Goal: Information Seeking & Learning: Find specific fact

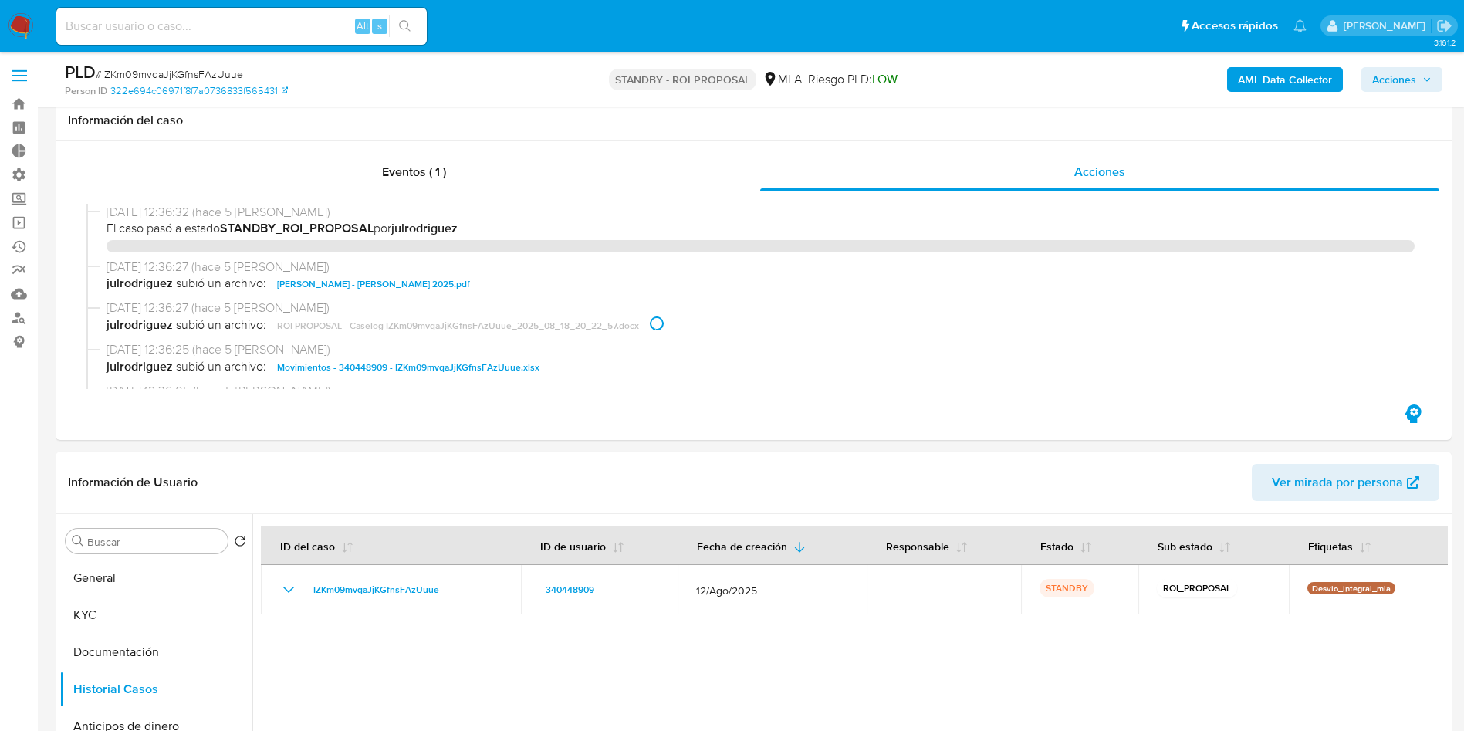
select select "10"
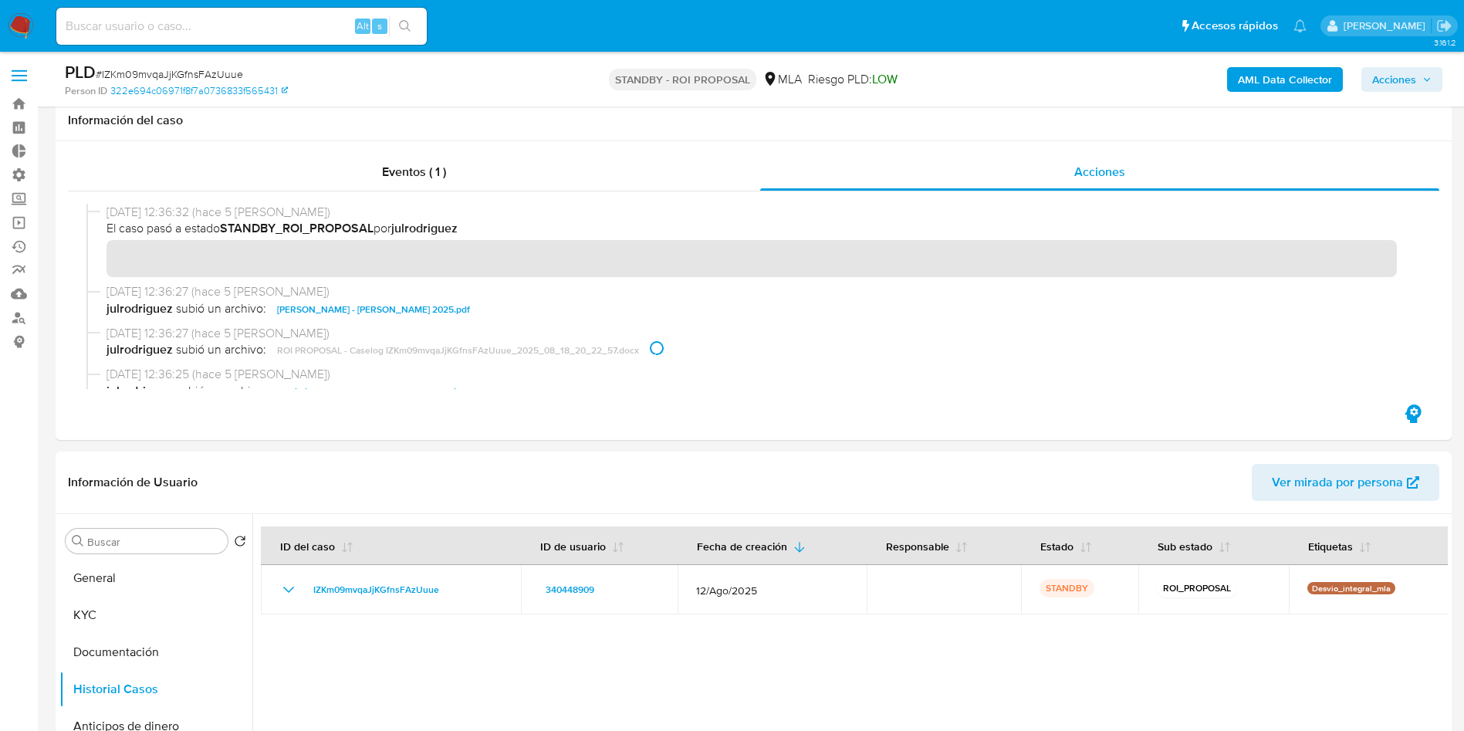
scroll to position [347, 0]
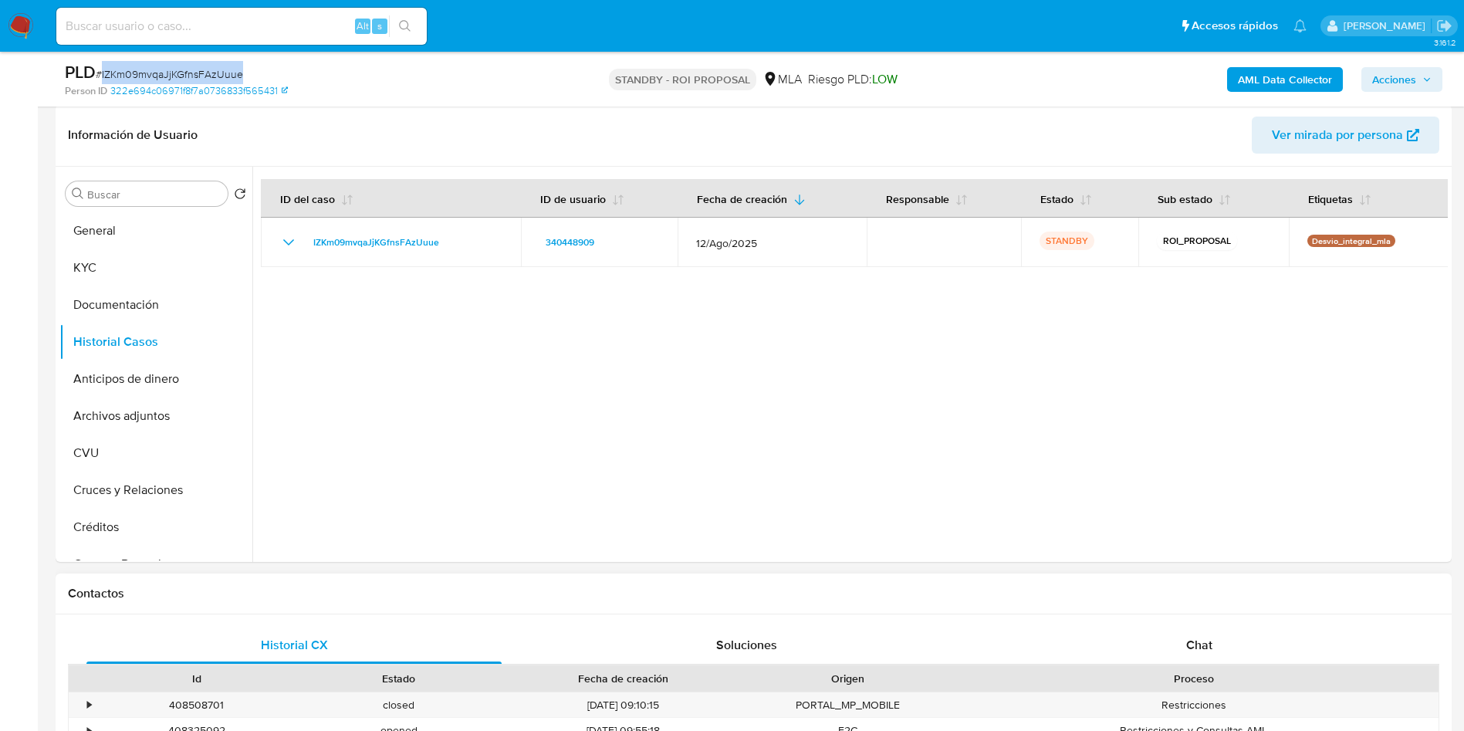
click at [1187, 666] on div "Proceso" at bounding box center [1193, 678] width 489 height 26
drag, startPoint x: 1221, startPoint y: 643, endPoint x: 1440, endPoint y: 563, distance: 232.6
click at [1228, 645] on div "Chat" at bounding box center [1198, 645] width 415 height 37
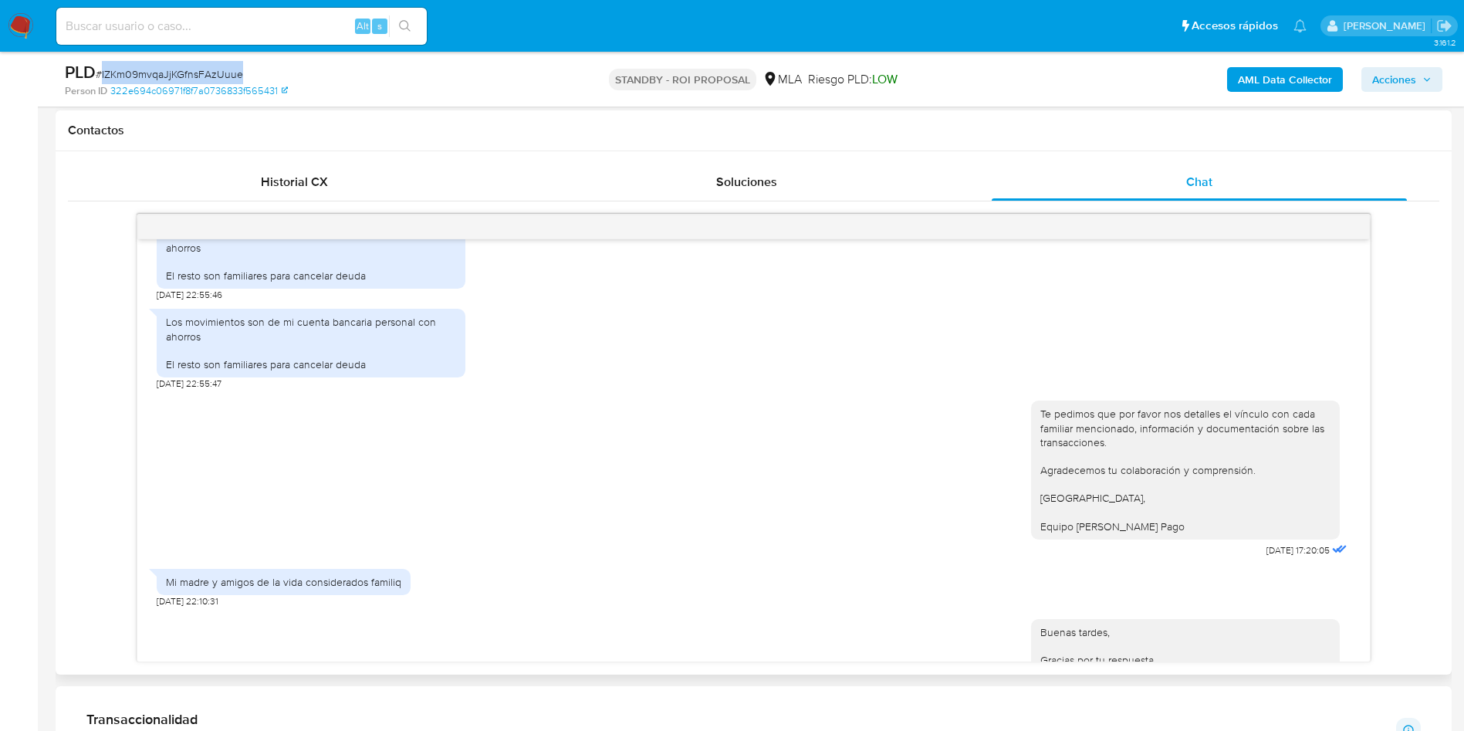
scroll to position [1531, 0]
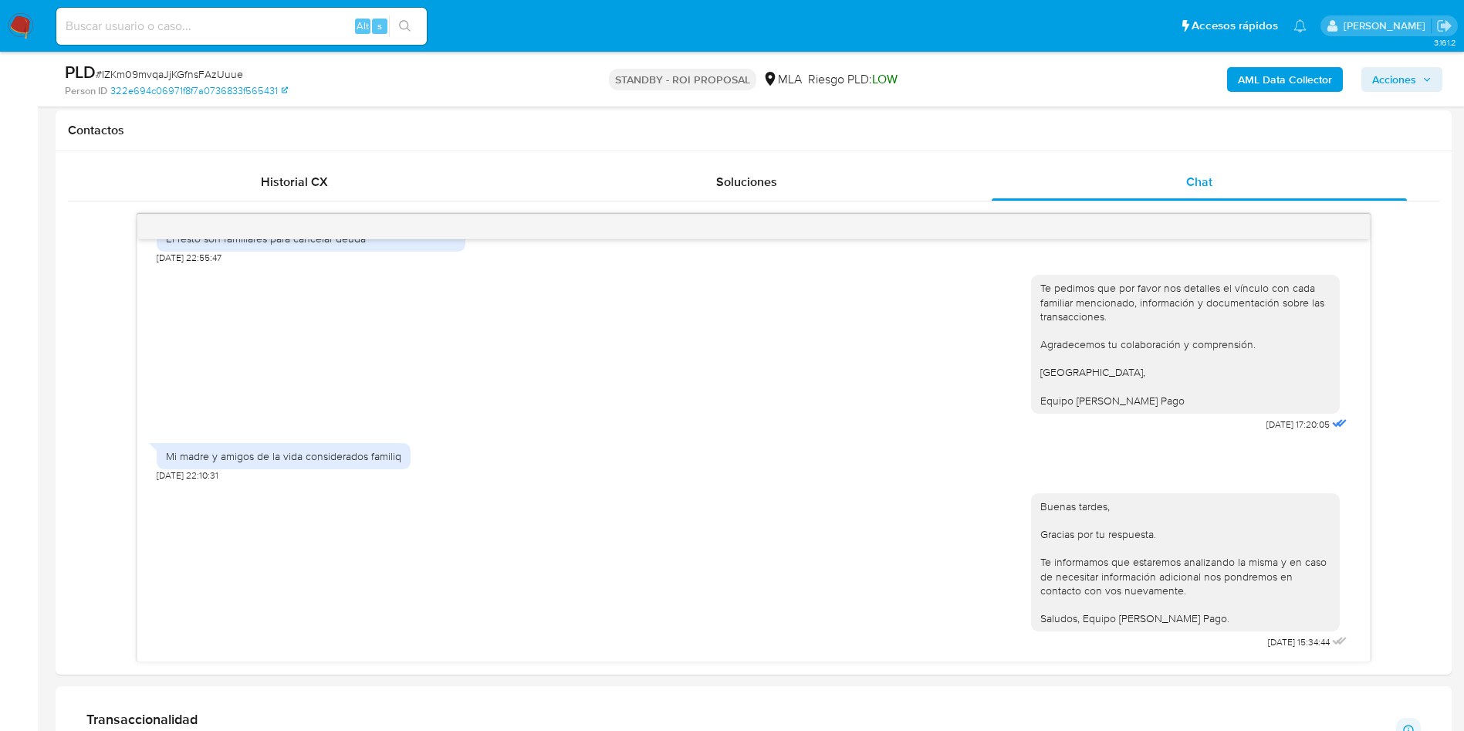
click at [211, 24] on input at bounding box center [241, 26] width 370 height 20
paste input "536202453"
type input "536202453"
click at [404, 20] on icon "search-icon" at bounding box center [405, 26] width 12 height 12
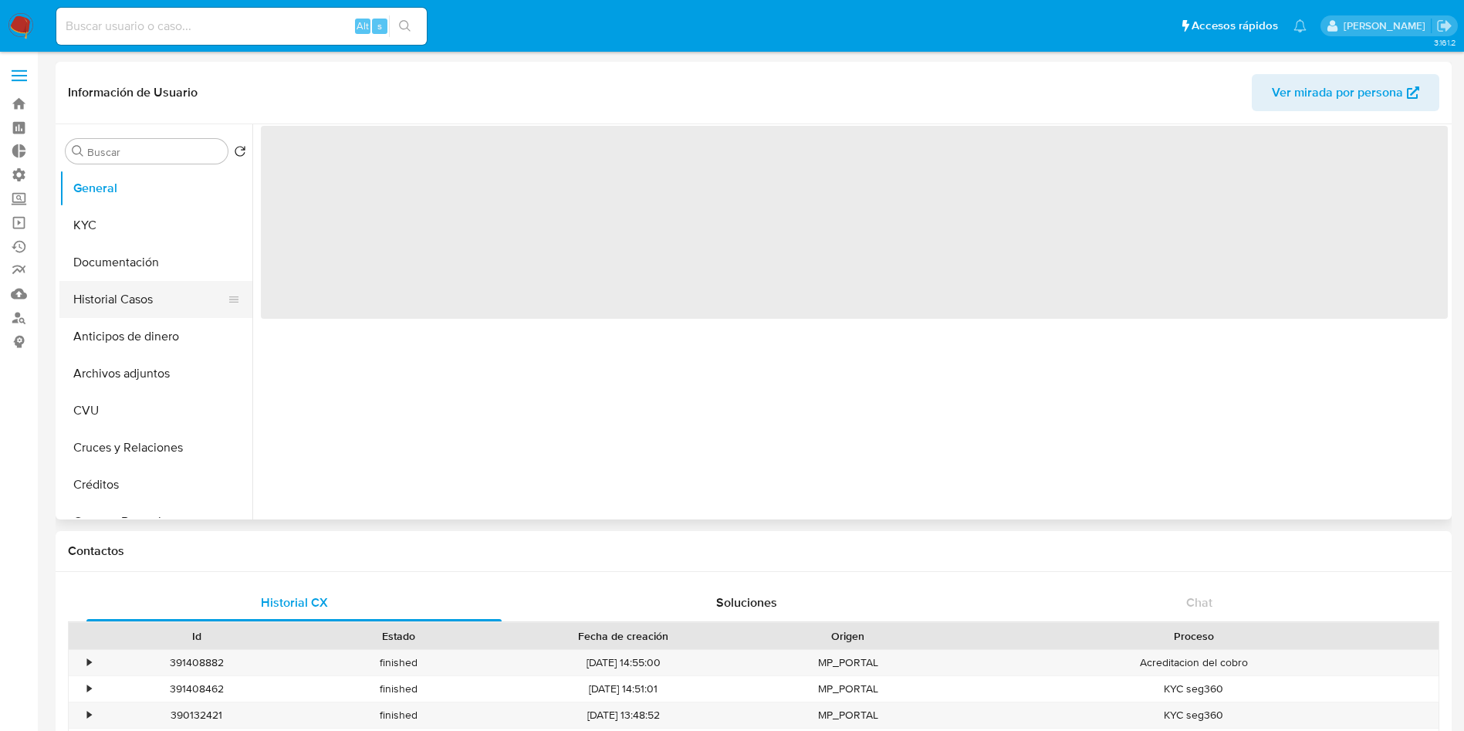
click at [116, 304] on button "Historial Casos" at bounding box center [149, 299] width 181 height 37
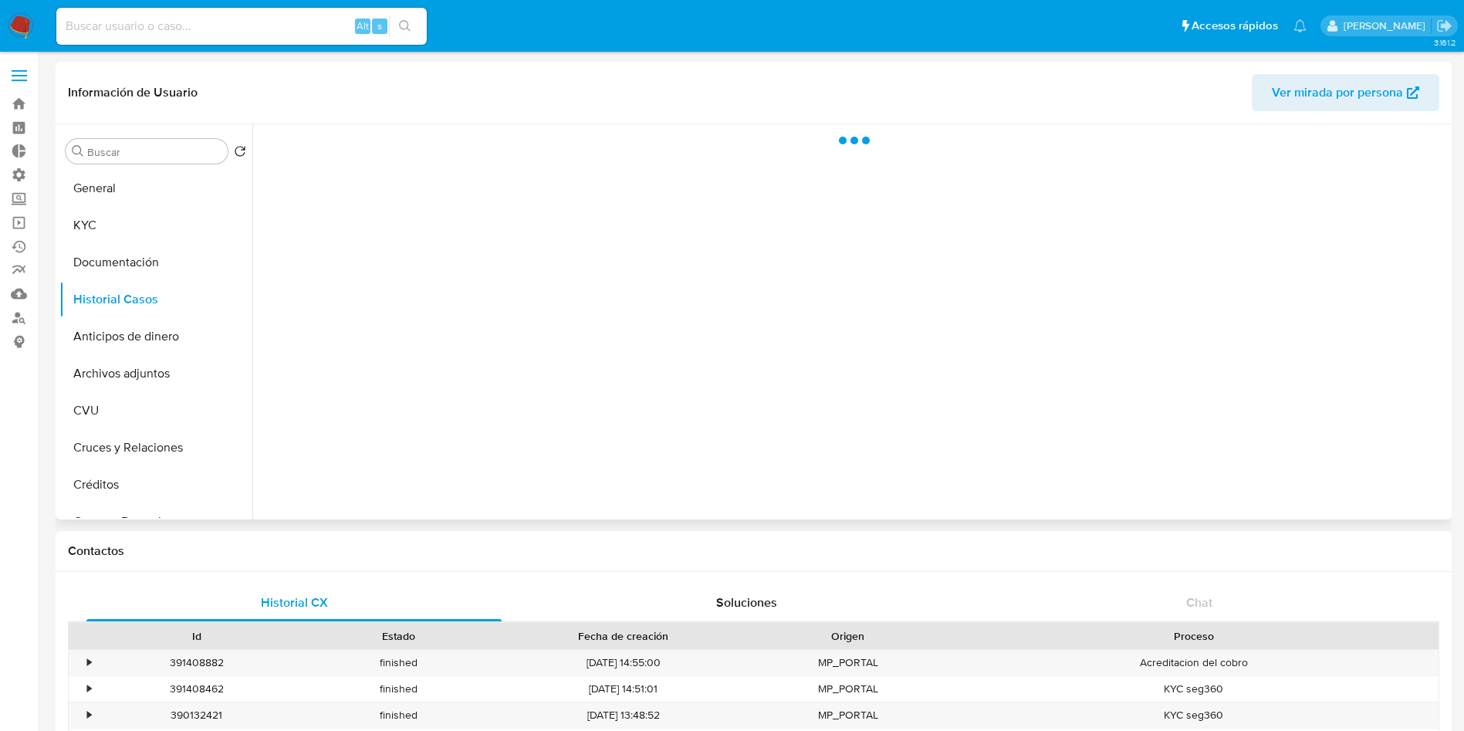
select select "10"
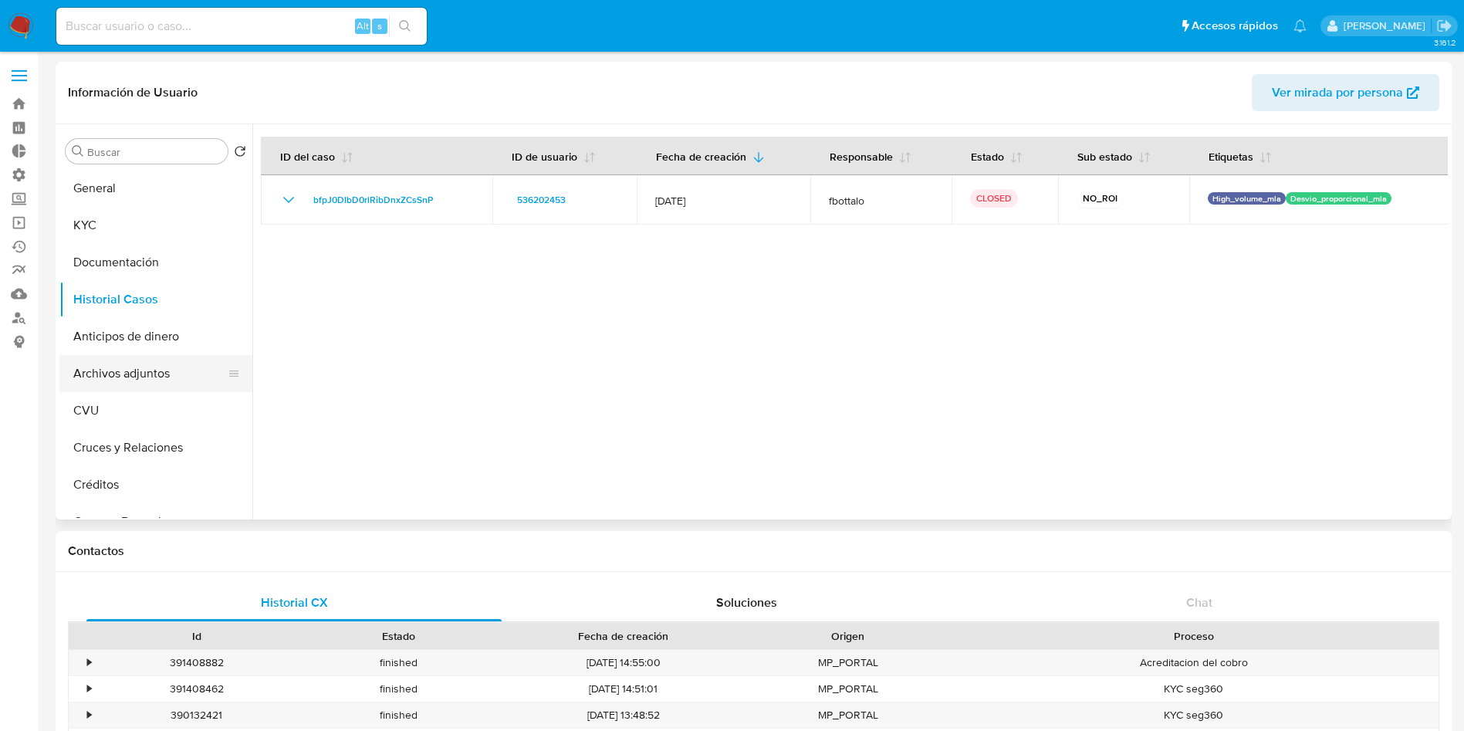
click at [137, 363] on button "Archivos adjuntos" at bounding box center [149, 373] width 181 height 37
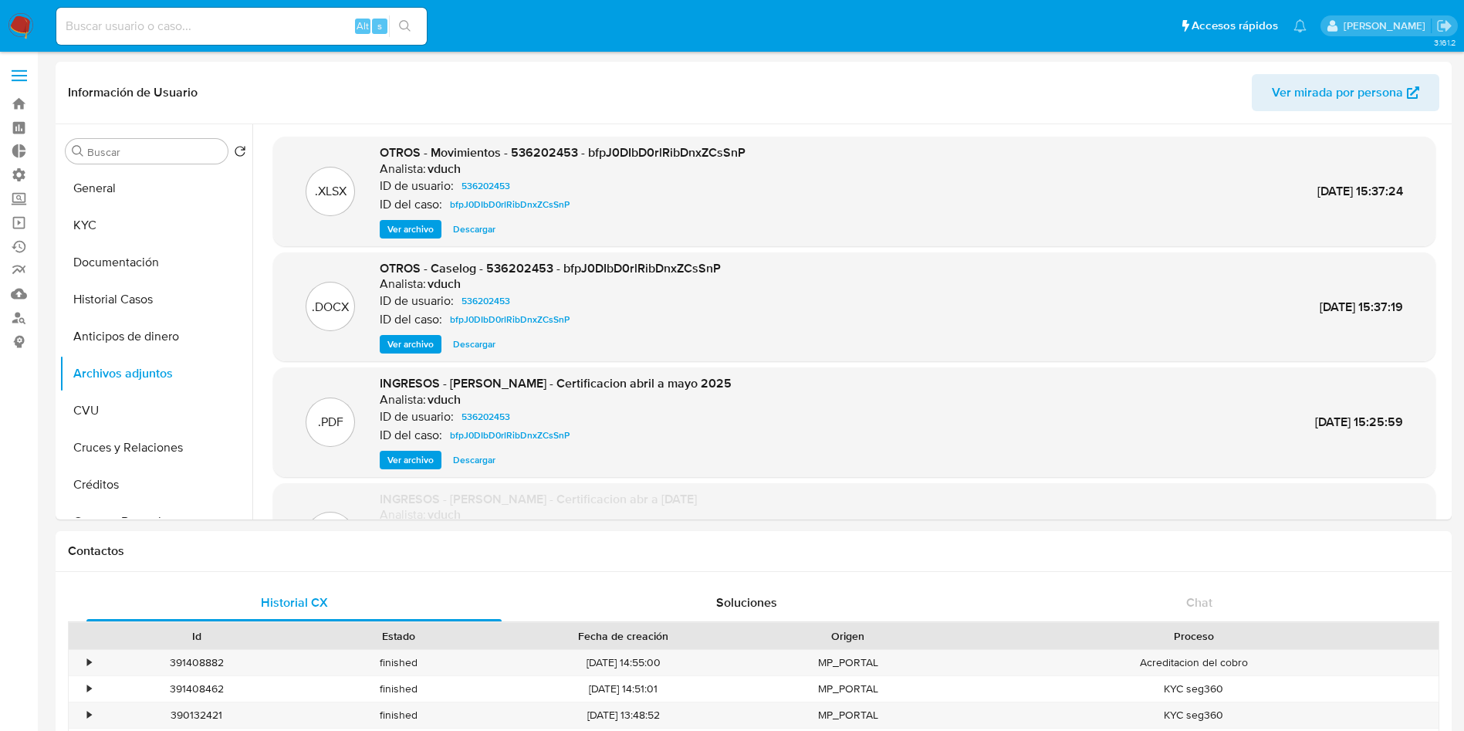
click at [265, 24] on input at bounding box center [241, 26] width 370 height 20
paste input "1043667957"
type input "1043667957"
click at [411, 19] on button "search-icon" at bounding box center [405, 26] width 32 height 22
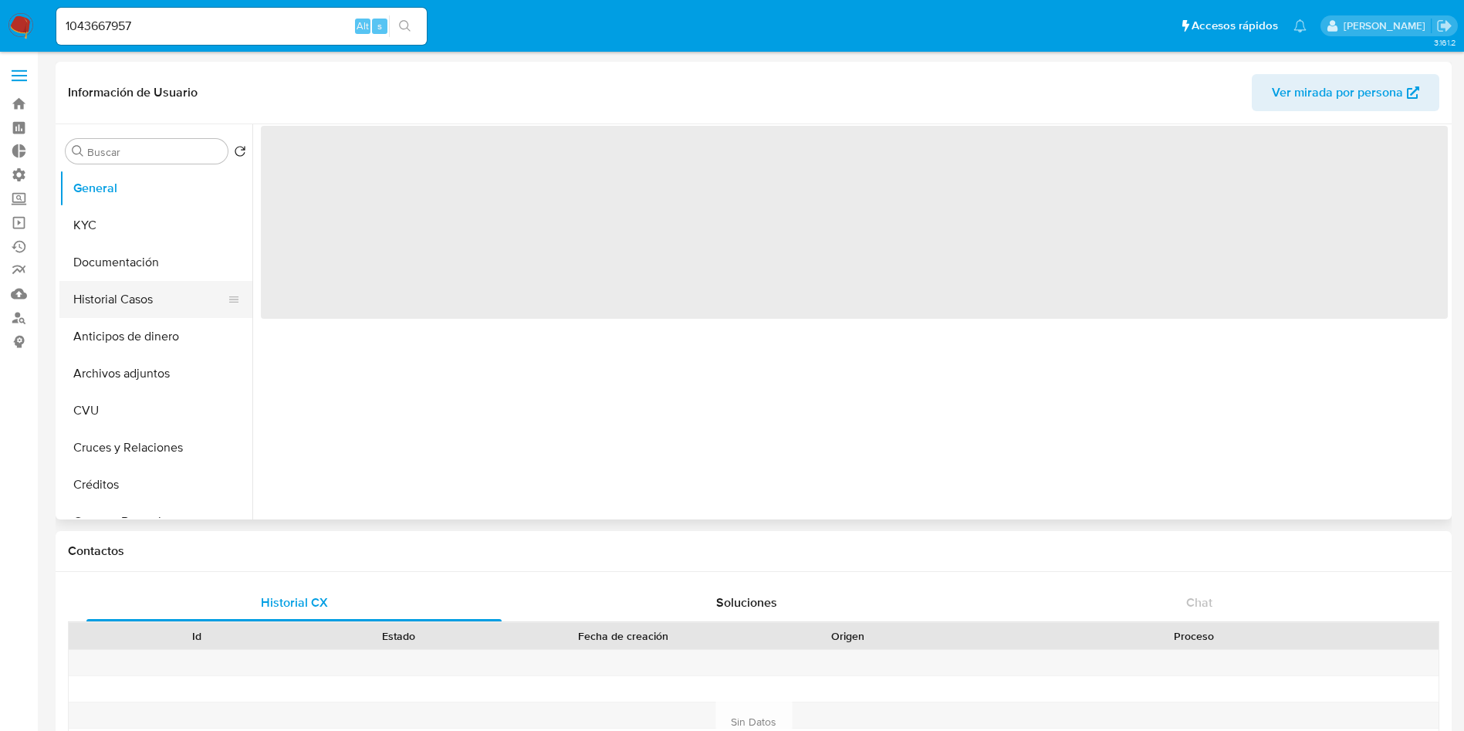
select select "10"
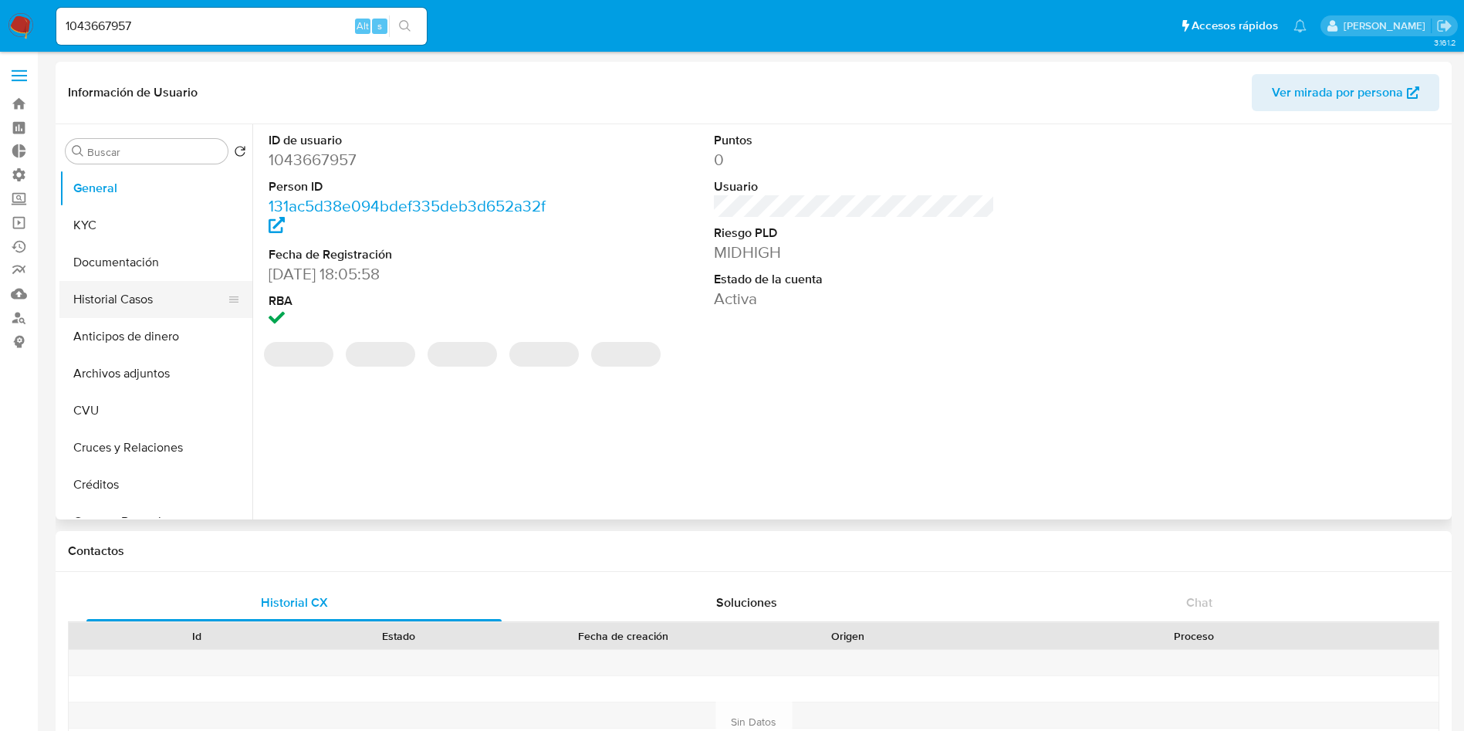
click at [140, 309] on button "Historial Casos" at bounding box center [149, 299] width 181 height 37
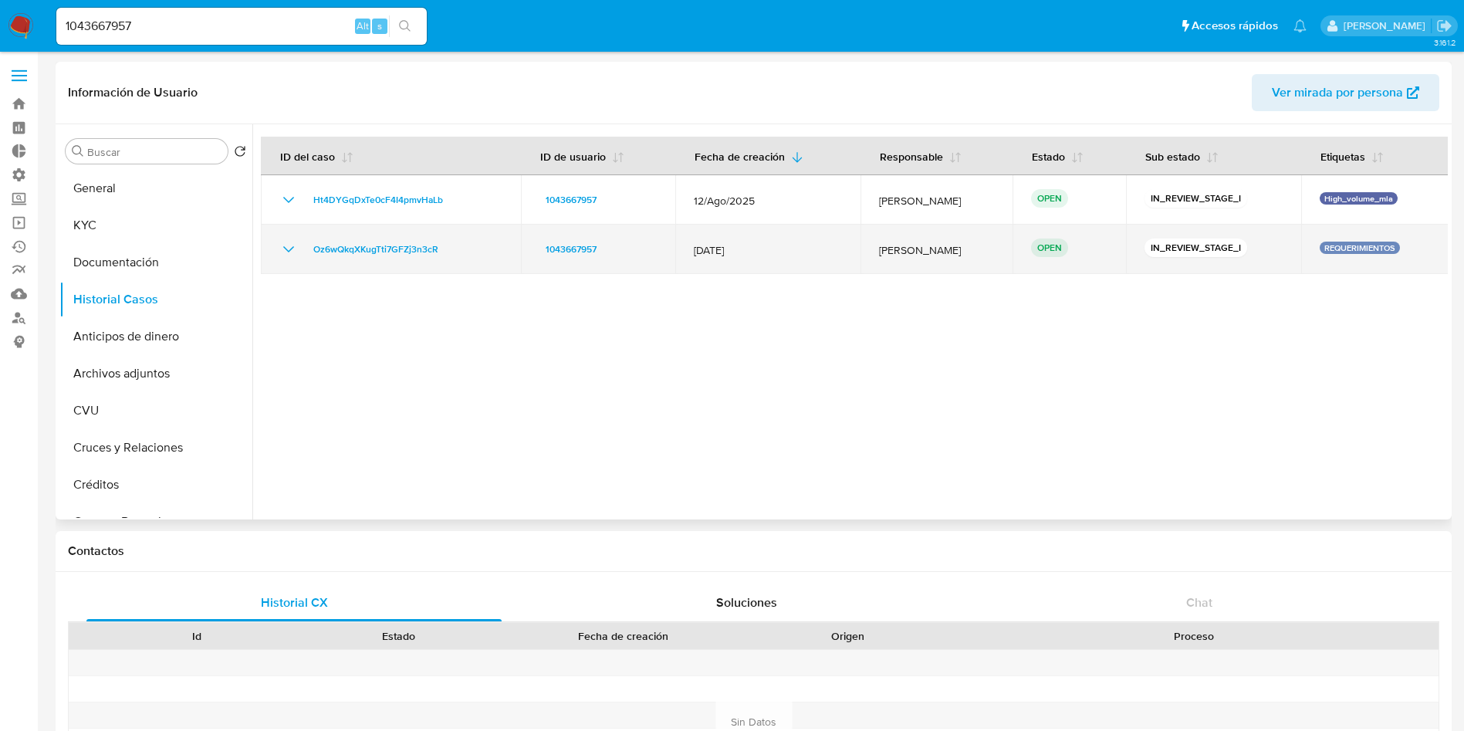
drag, startPoint x: 448, startPoint y: 254, endPoint x: 306, endPoint y: 255, distance: 142.0
click at [306, 255] on div "Oz6wQkqXKugTti7GFZj3n3cR" at bounding box center [390, 249] width 223 height 19
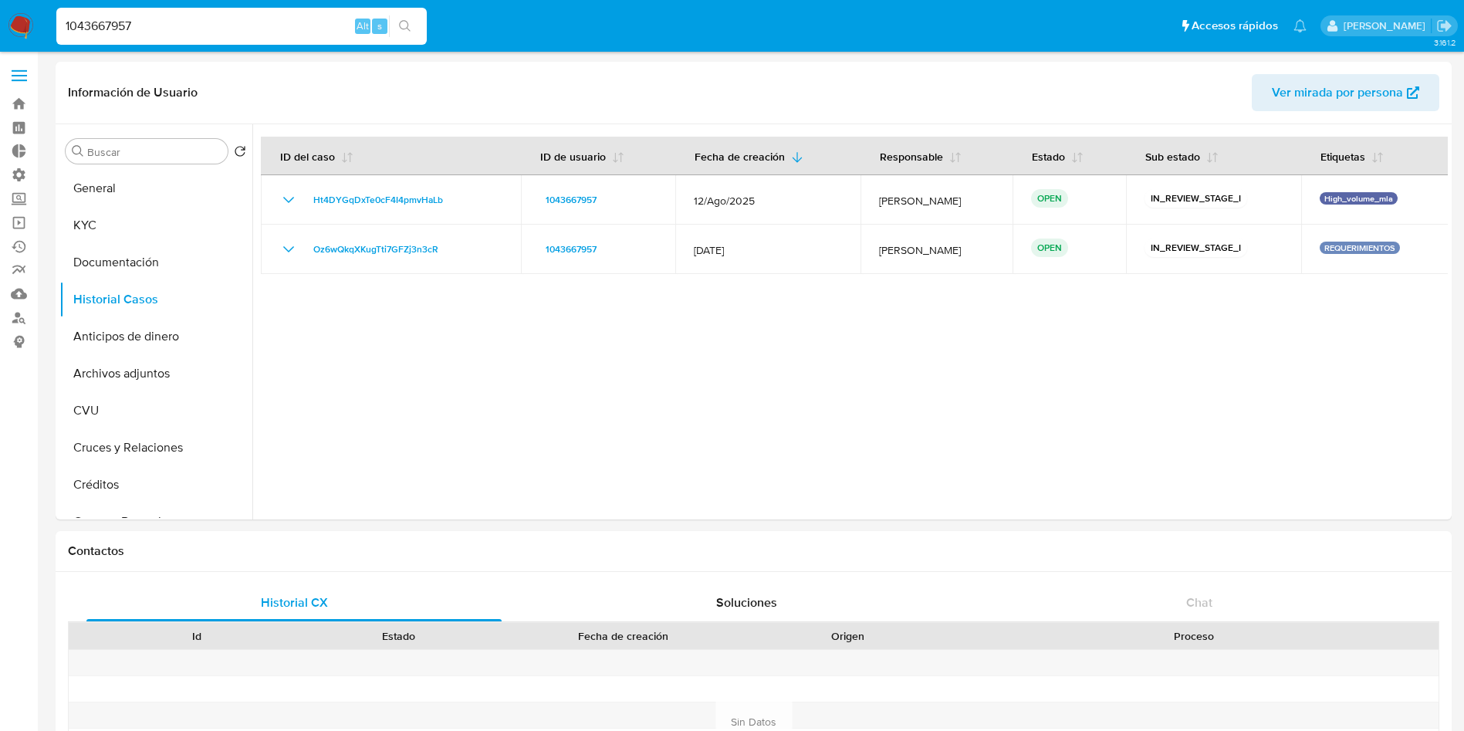
click at [275, 25] on input "1043667957" at bounding box center [241, 26] width 370 height 20
paste input "3978747"
type input "39787477"
click at [404, 22] on icon "search-icon" at bounding box center [405, 26] width 12 height 12
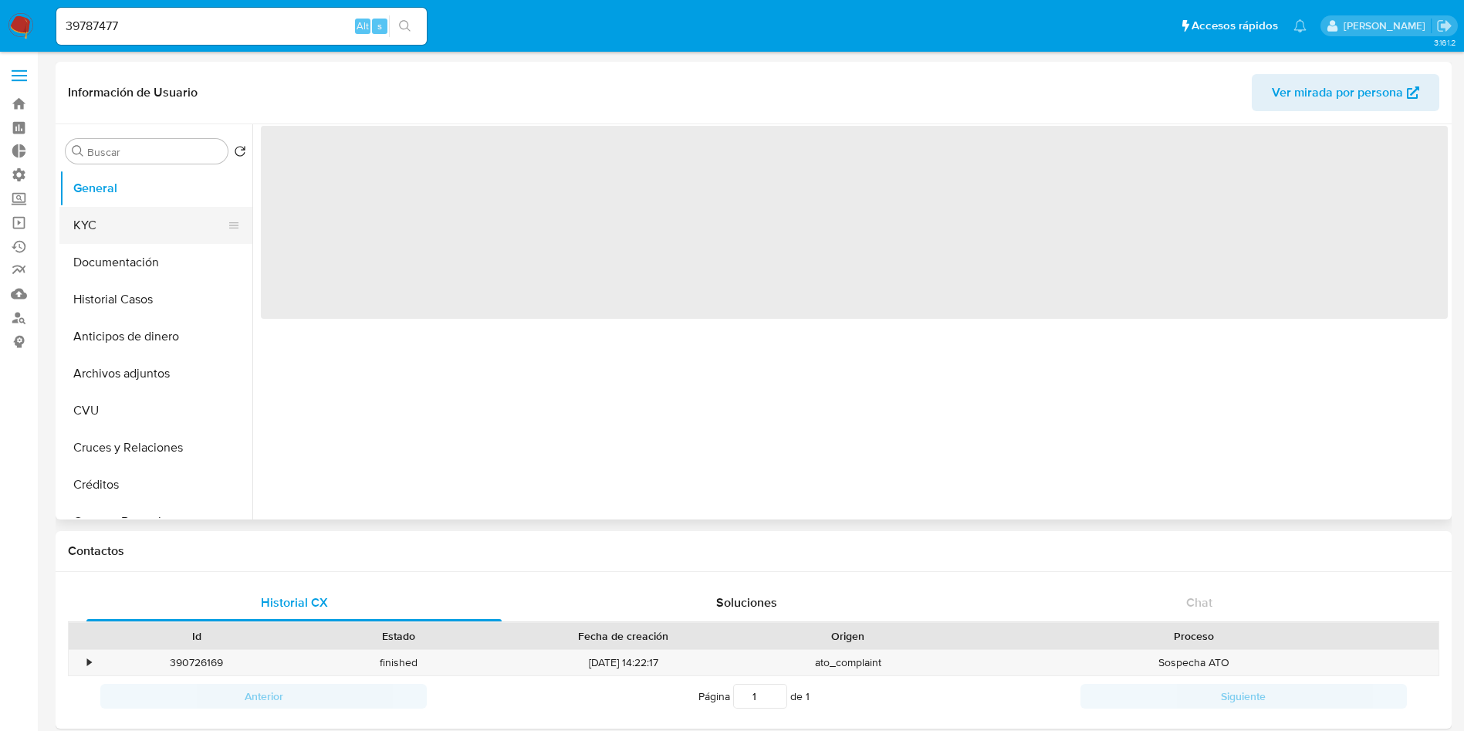
click at [109, 225] on button "KYC" at bounding box center [149, 225] width 181 height 37
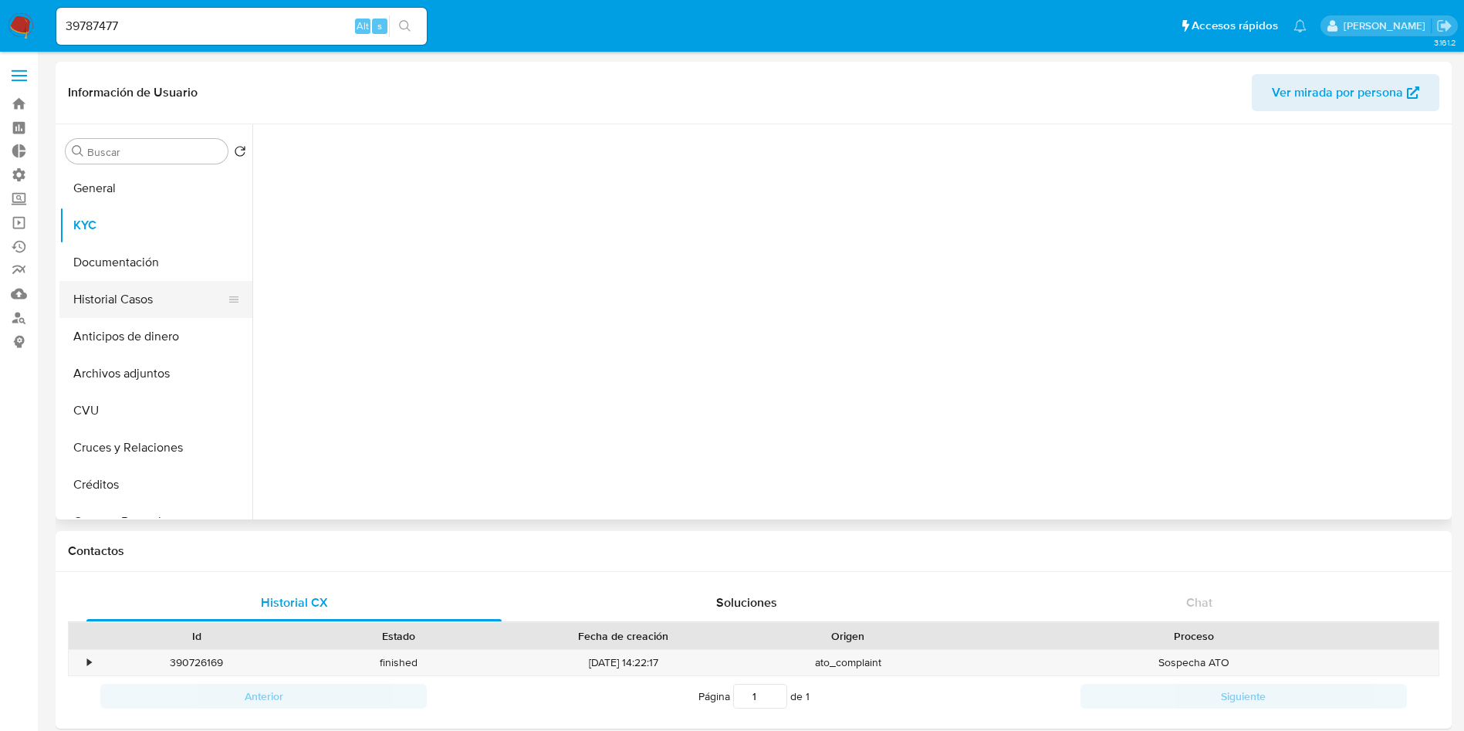
select select "10"
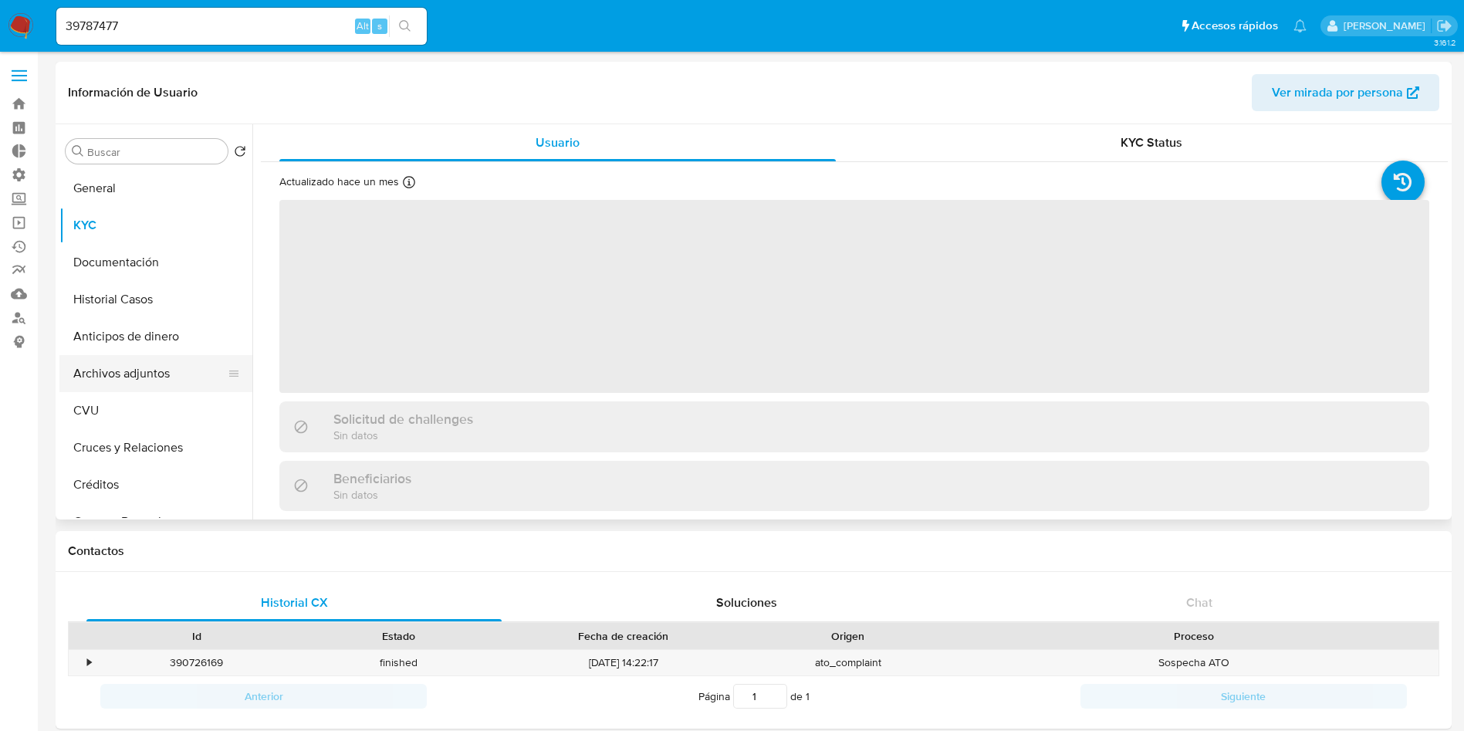
click at [129, 367] on button "Archivos adjuntos" at bounding box center [149, 373] width 181 height 37
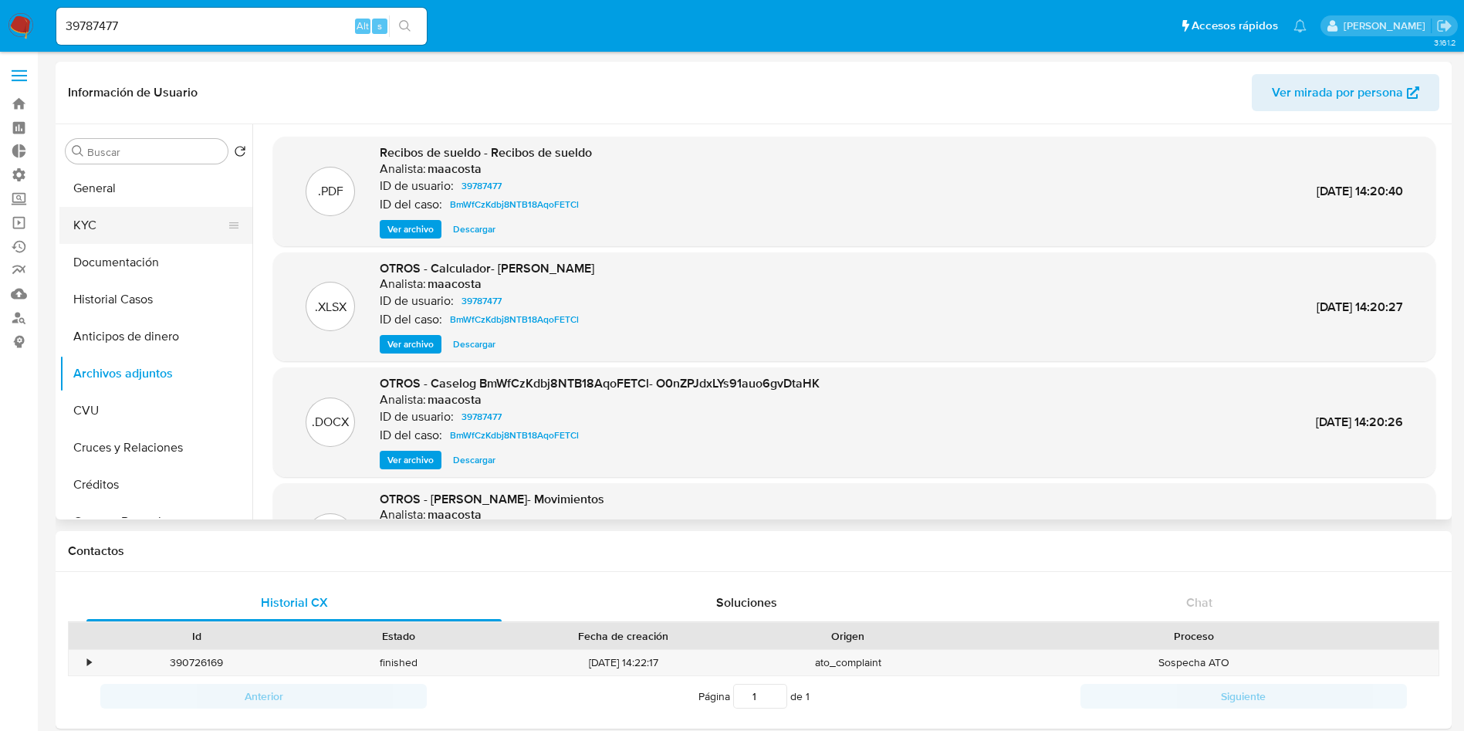
click at [123, 228] on button "KYC" at bounding box center [149, 225] width 181 height 37
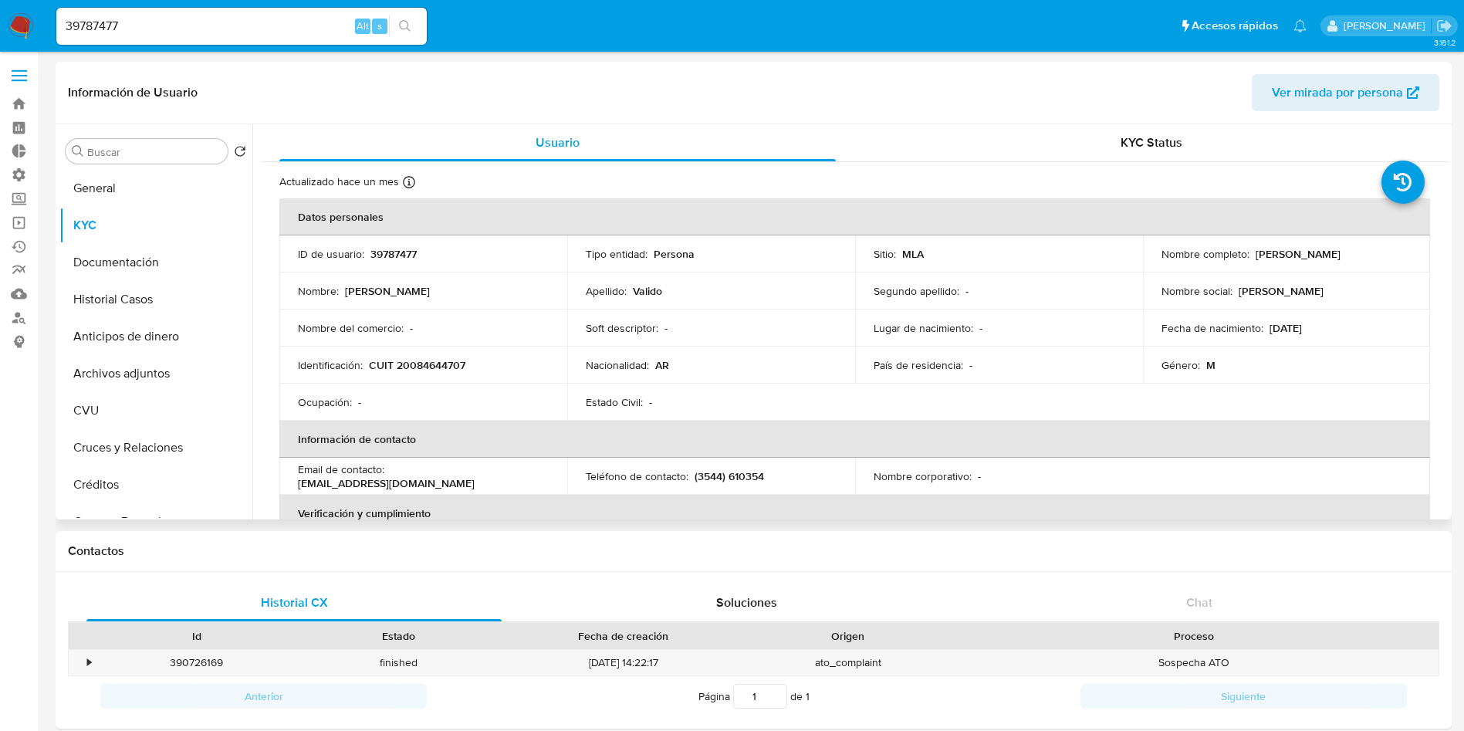
click at [413, 366] on p "CUIT 20084644707" at bounding box center [417, 365] width 96 height 14
copy p "20084644707"
click at [164, 295] on button "Historial Casos" at bounding box center [149, 299] width 181 height 37
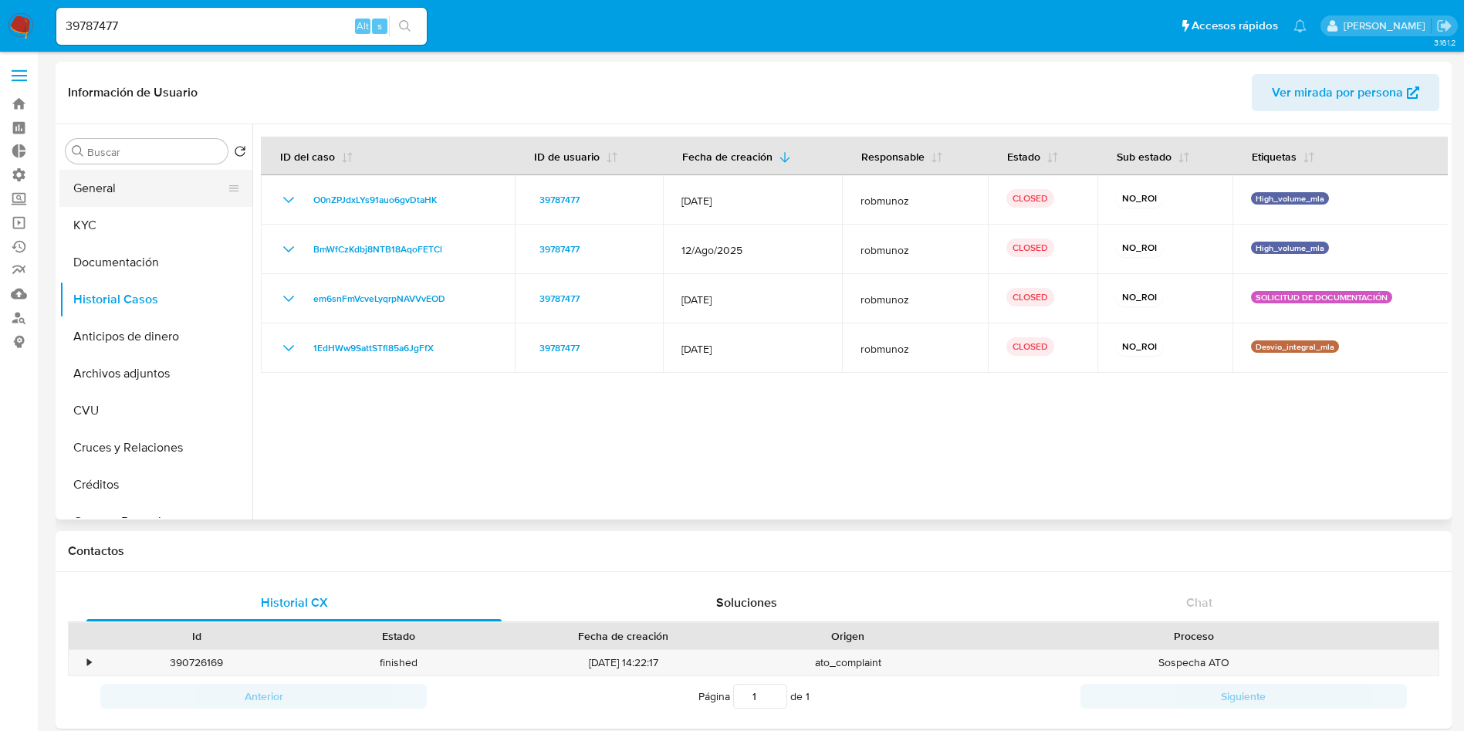
click at [116, 190] on button "General" at bounding box center [149, 188] width 181 height 37
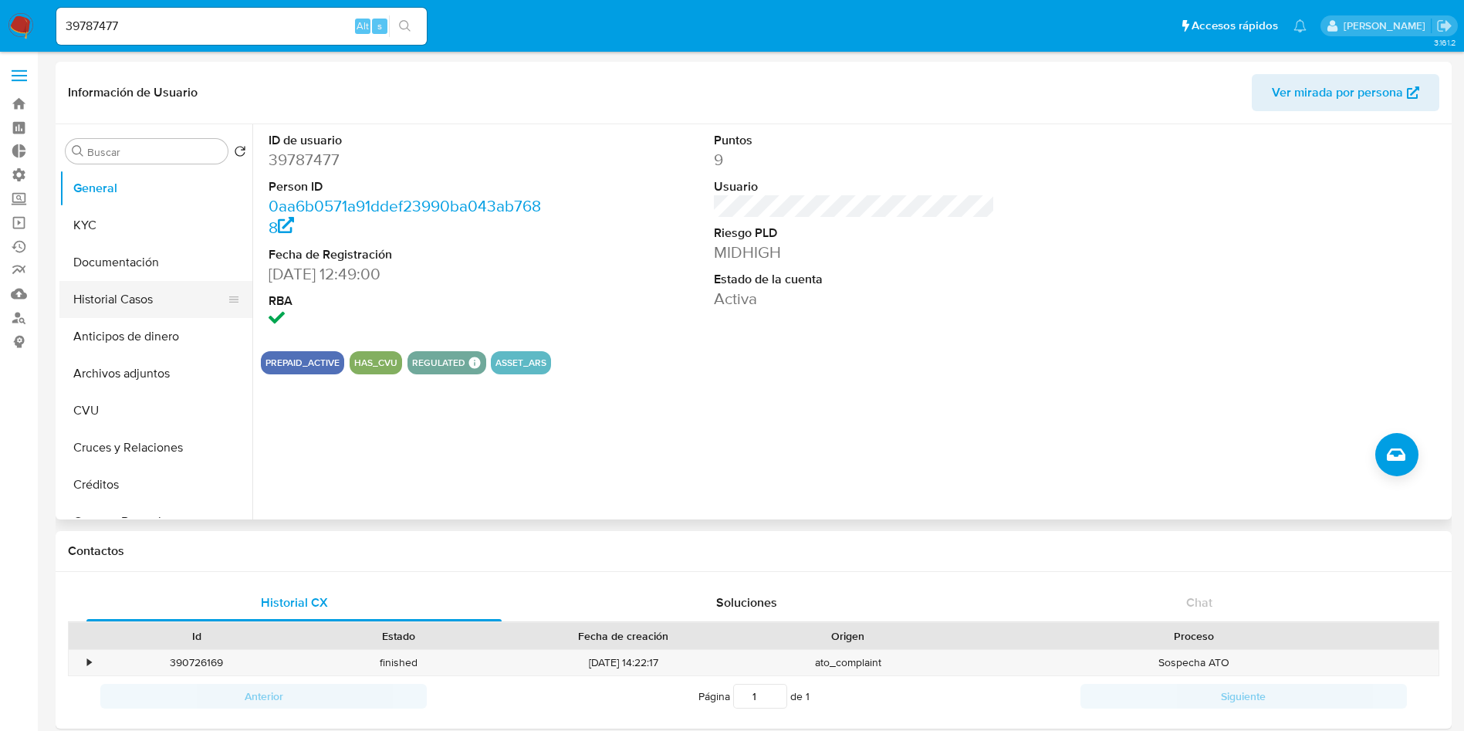
click at [120, 302] on button "Historial Casos" at bounding box center [149, 299] width 181 height 37
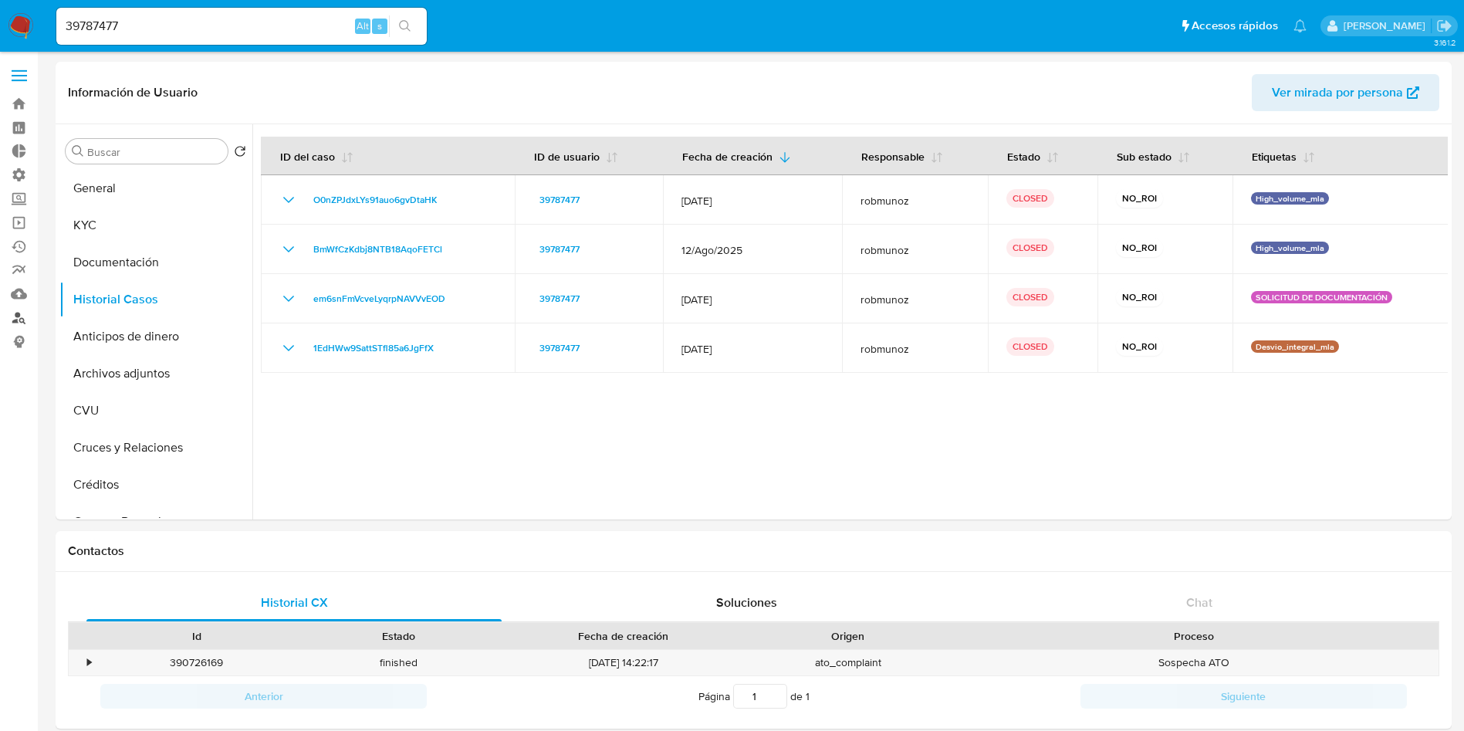
click at [22, 311] on link "Buscador de personas" at bounding box center [92, 318] width 184 height 24
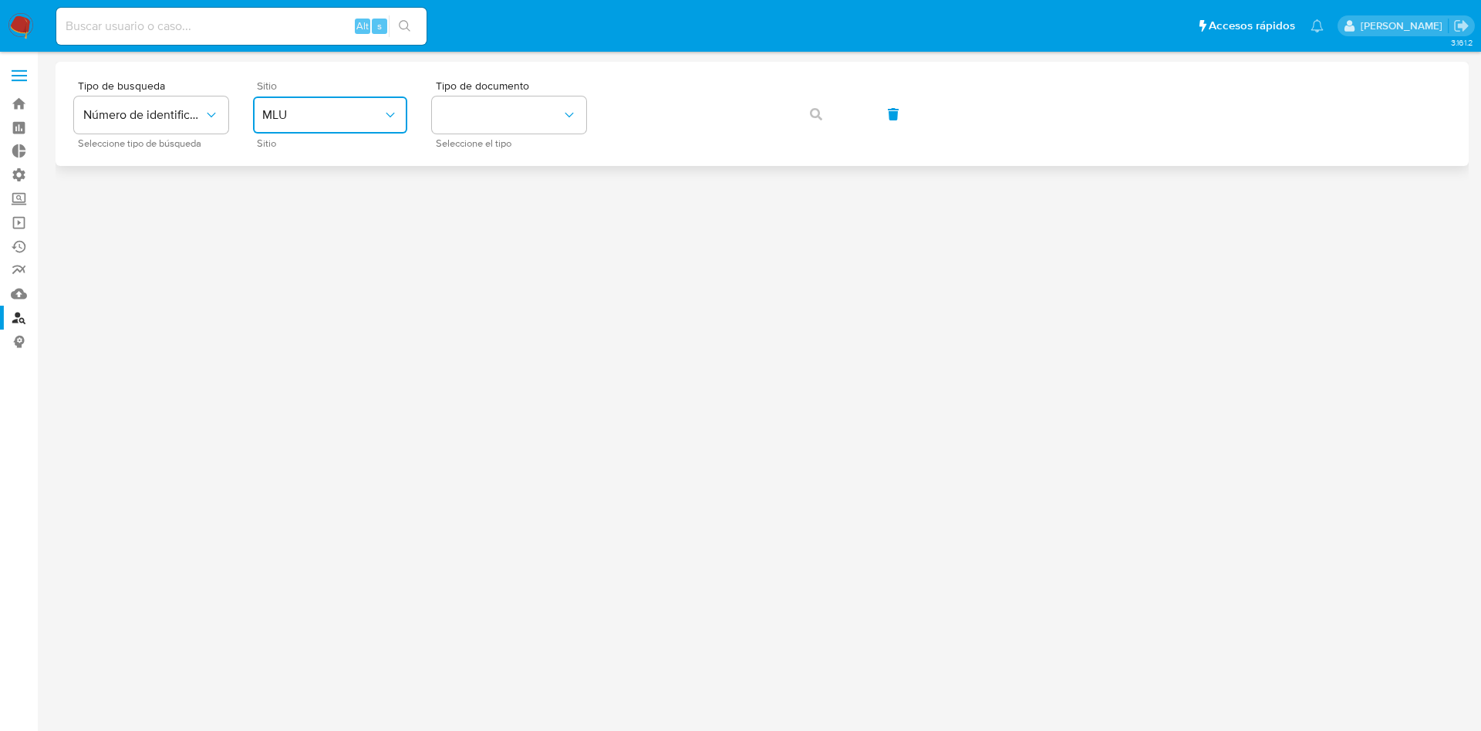
click at [337, 113] on span "MLU" at bounding box center [322, 114] width 120 height 15
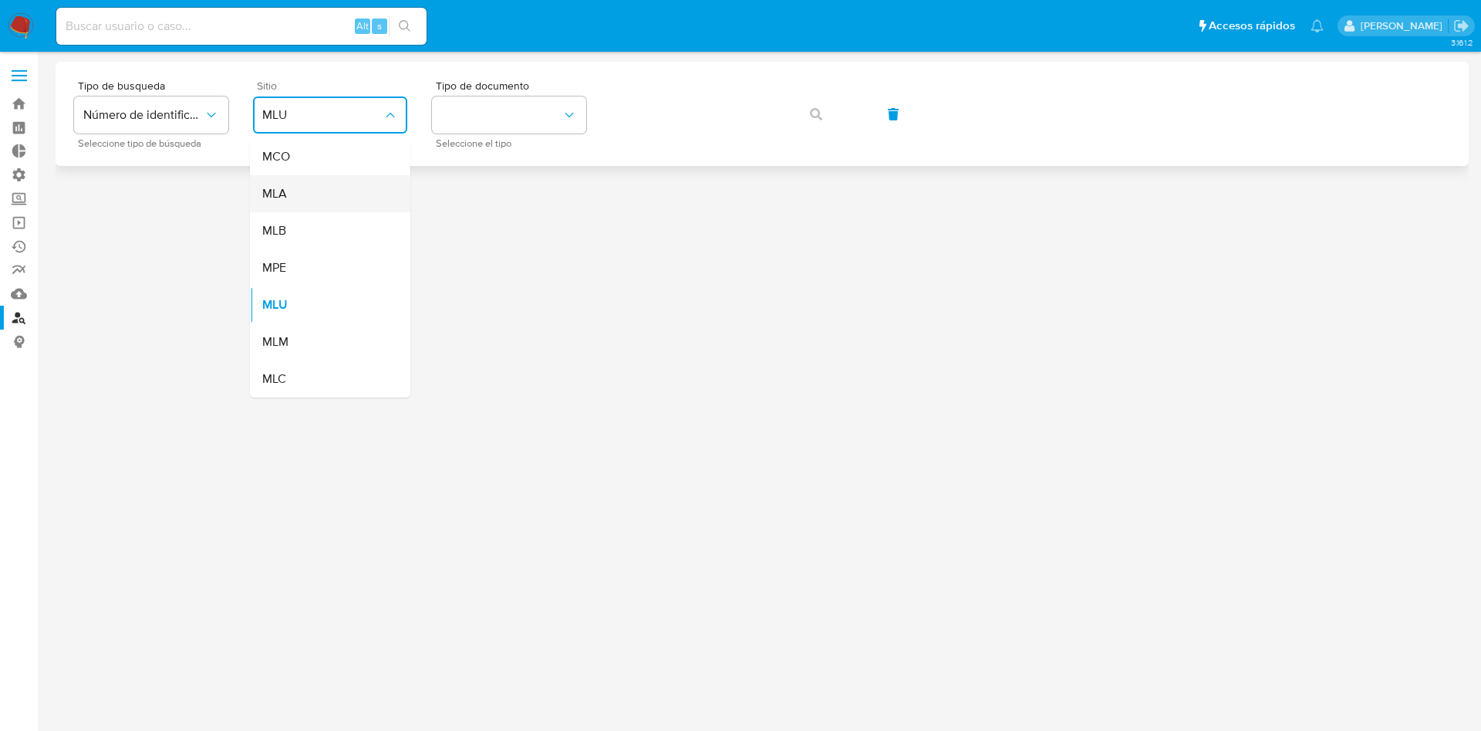
click at [312, 199] on div "MLA" at bounding box center [325, 193] width 127 height 37
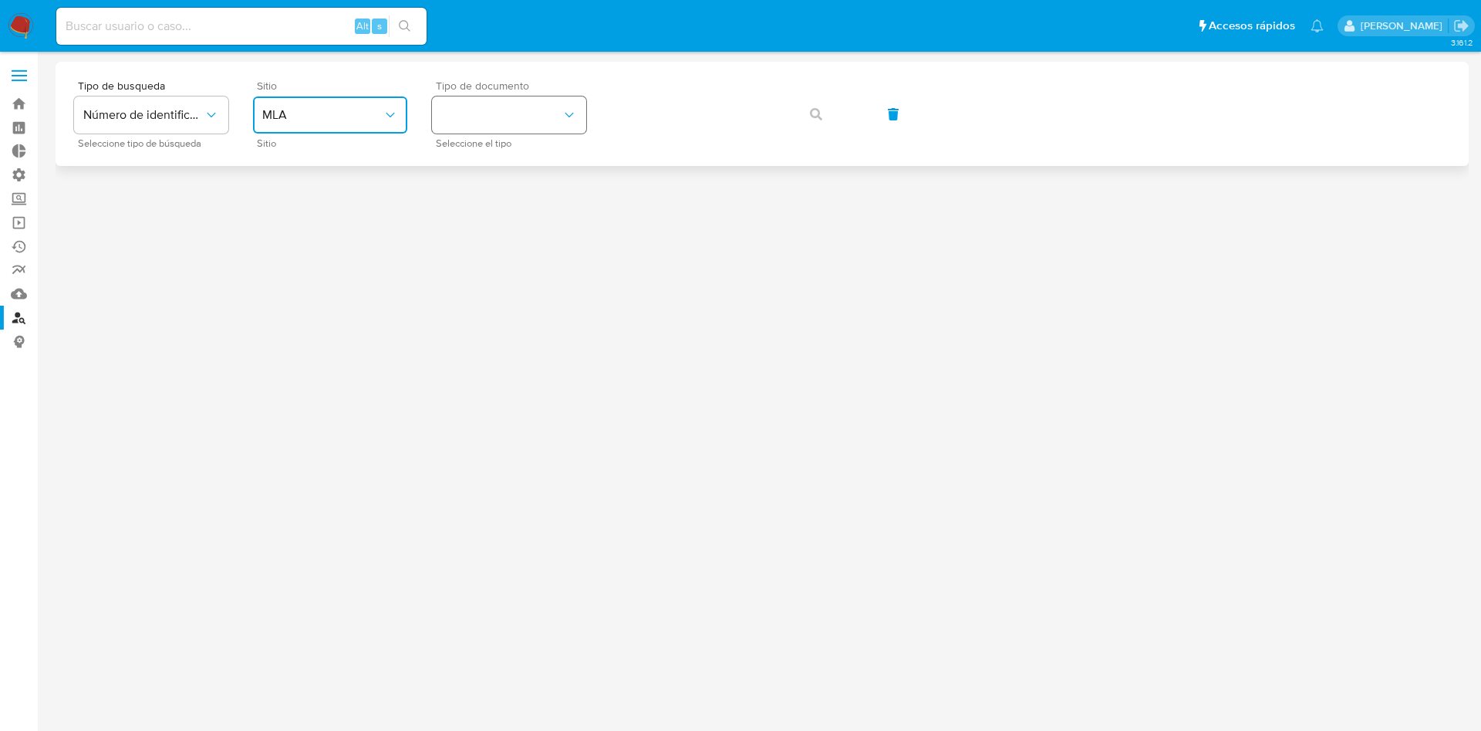
click at [502, 112] on button "identificationType" at bounding box center [509, 114] width 154 height 37
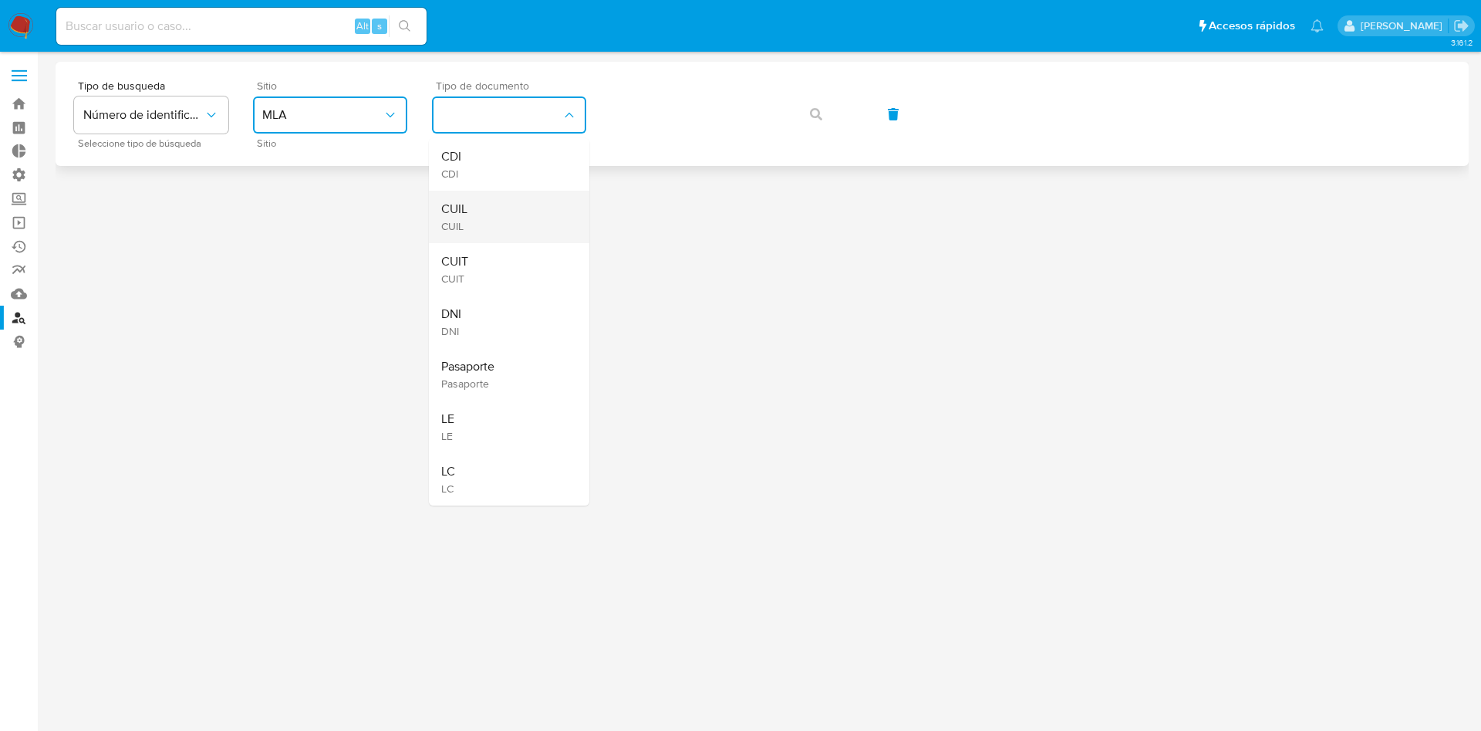
click at [478, 223] on div "CUIL CUIL" at bounding box center [504, 217] width 127 height 52
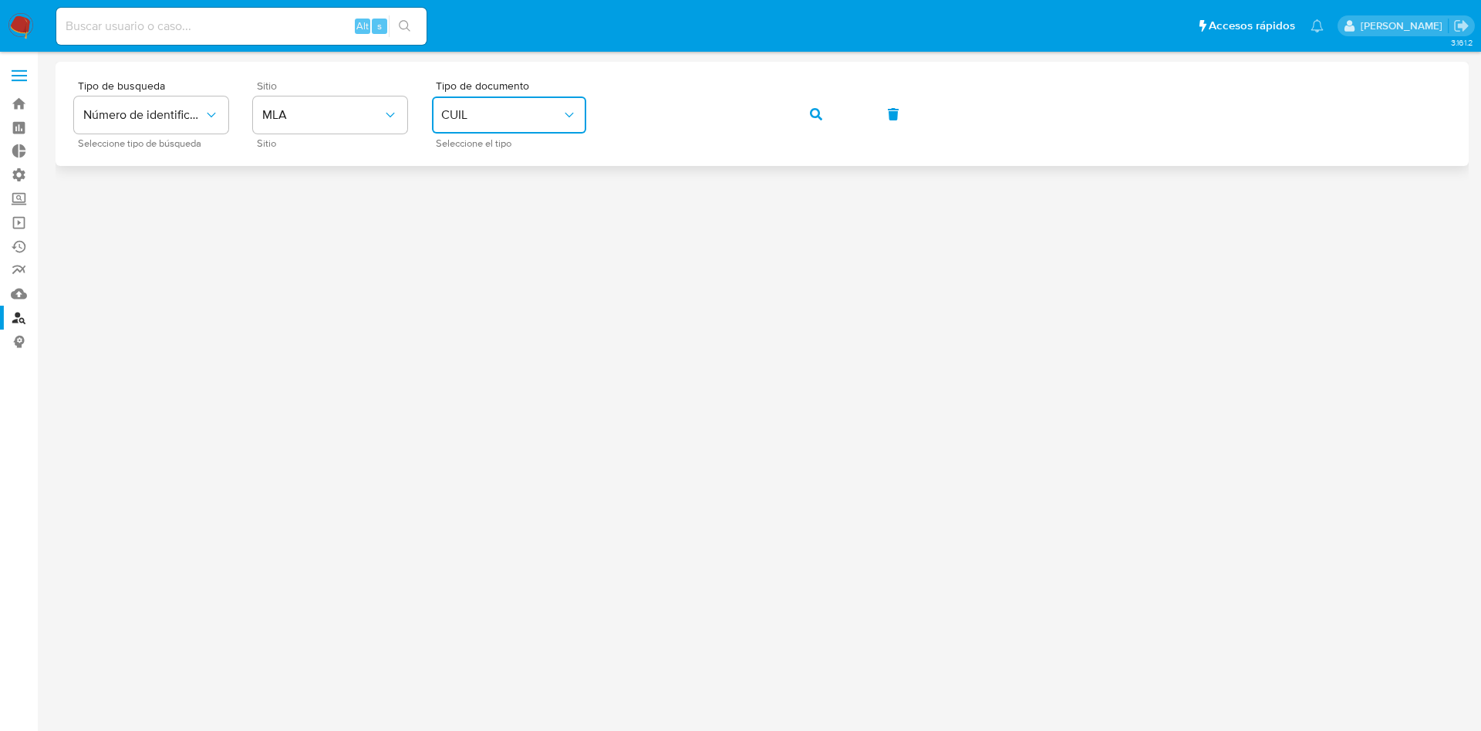
click at [788, 111] on div "Tipo de busqueda Número de identificación Seleccione tipo de búsqueda Sitio MLA…" at bounding box center [762, 113] width 1376 height 67
click at [802, 110] on button "button" at bounding box center [816, 114] width 52 height 37
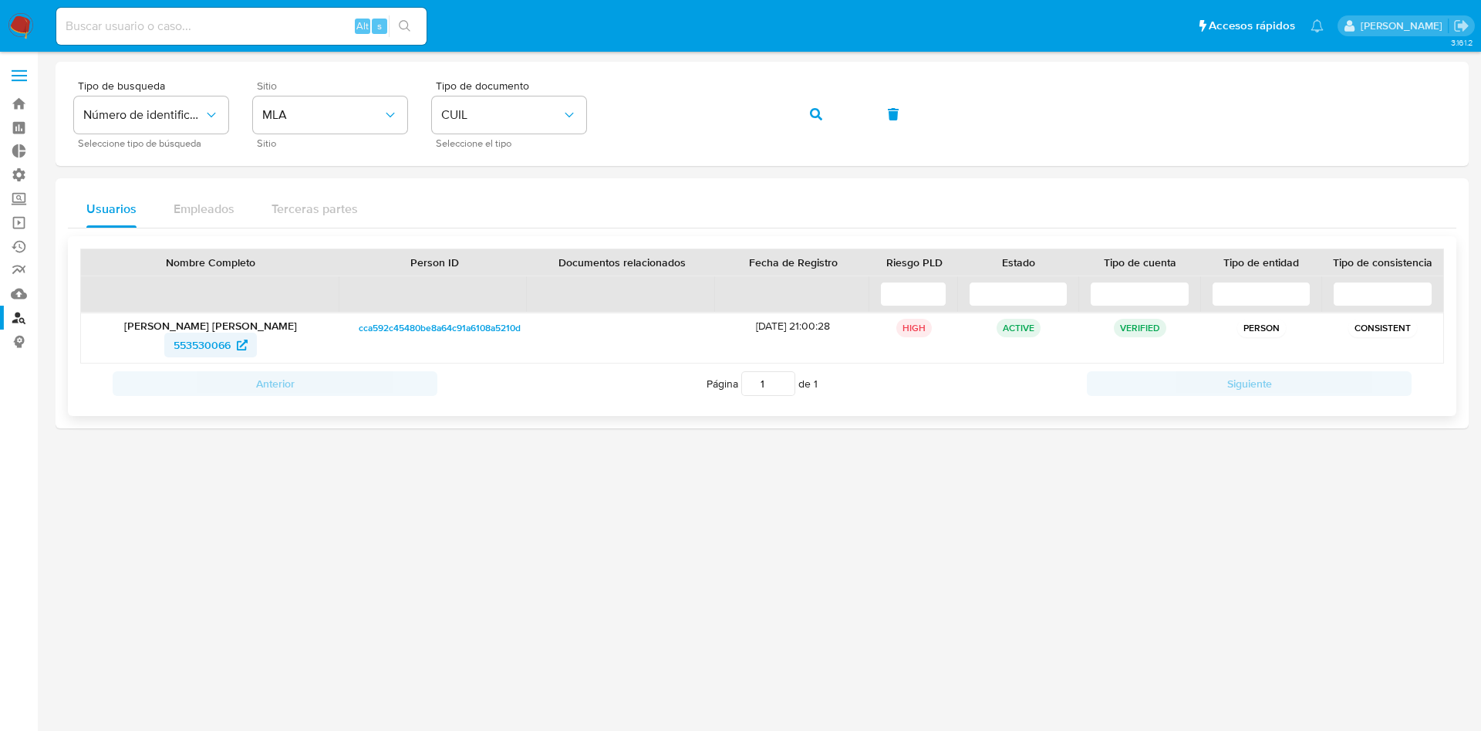
click at [192, 350] on span "553530066" at bounding box center [202, 345] width 57 height 25
click at [260, 29] on input at bounding box center [241, 26] width 370 height 20
paste input "1043667957"
type input "1043667957"
click at [405, 25] on icon "search-icon" at bounding box center [405, 26] width 12 height 12
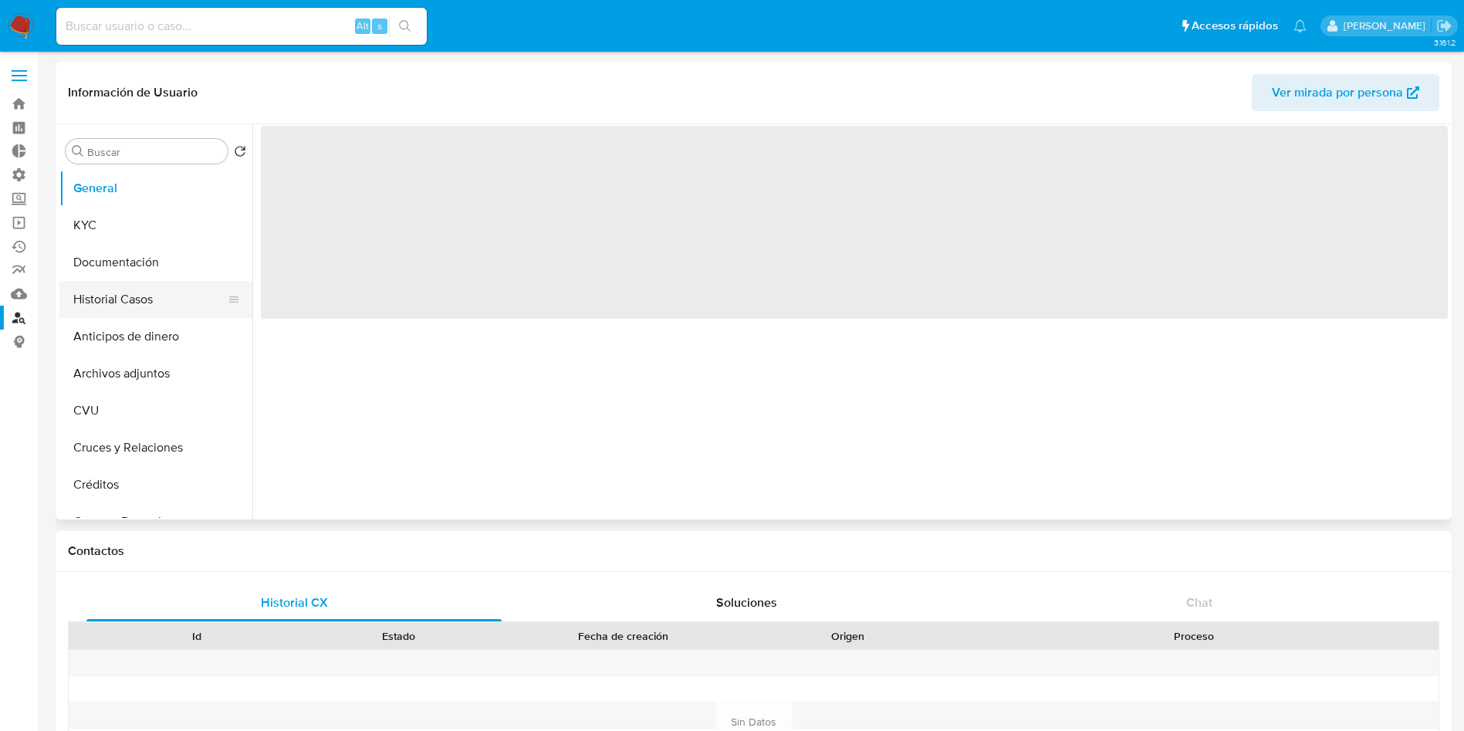
click at [108, 293] on button "Historial Casos" at bounding box center [149, 299] width 181 height 37
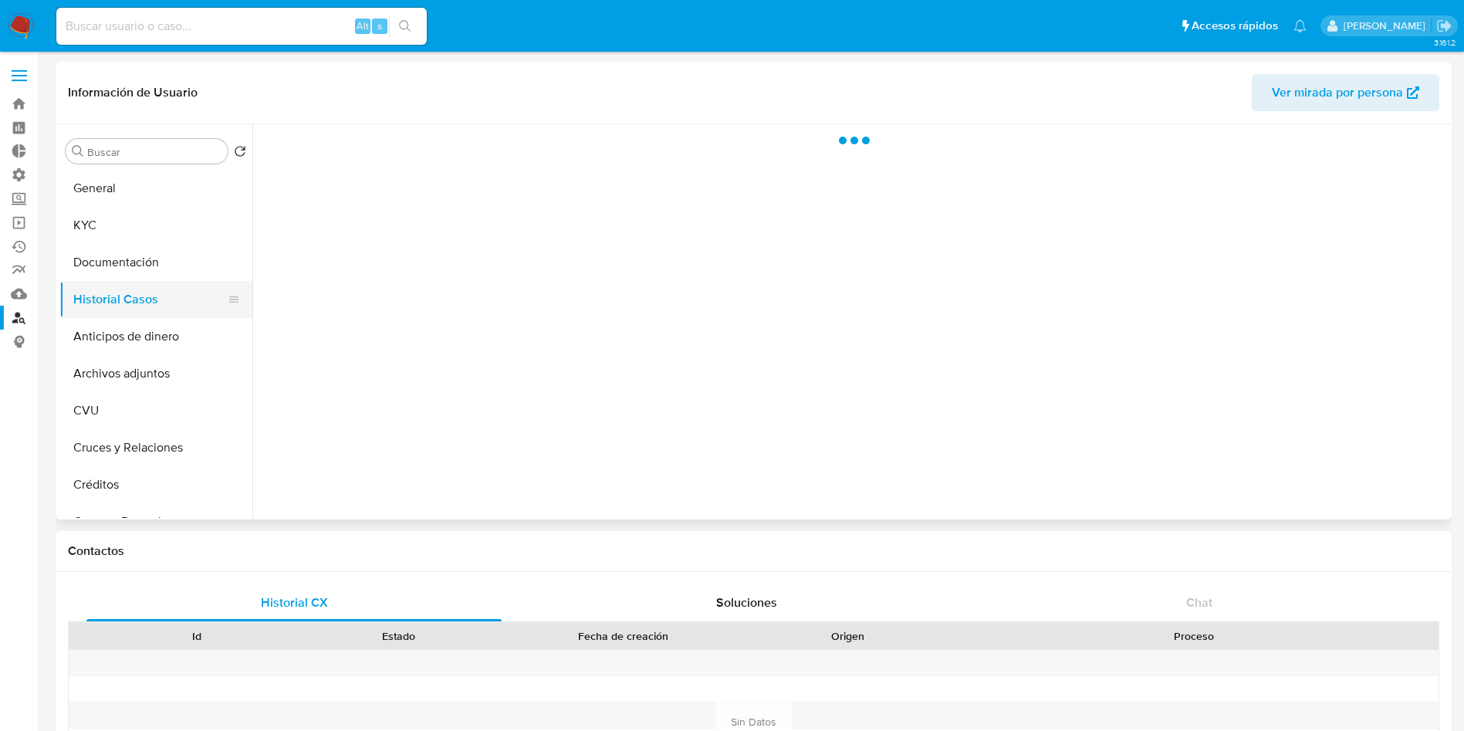
select select "10"
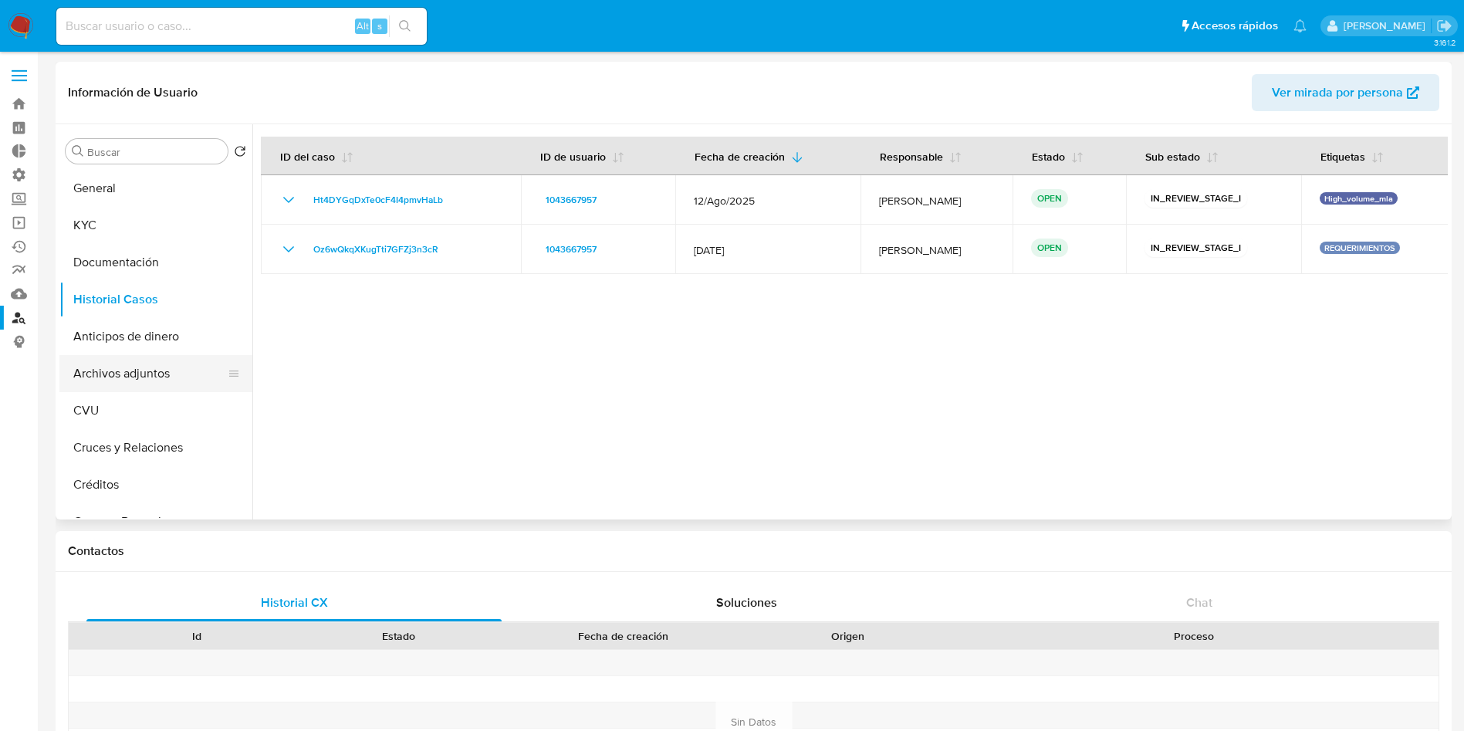
click at [139, 377] on button "Archivos adjuntos" at bounding box center [149, 373] width 181 height 37
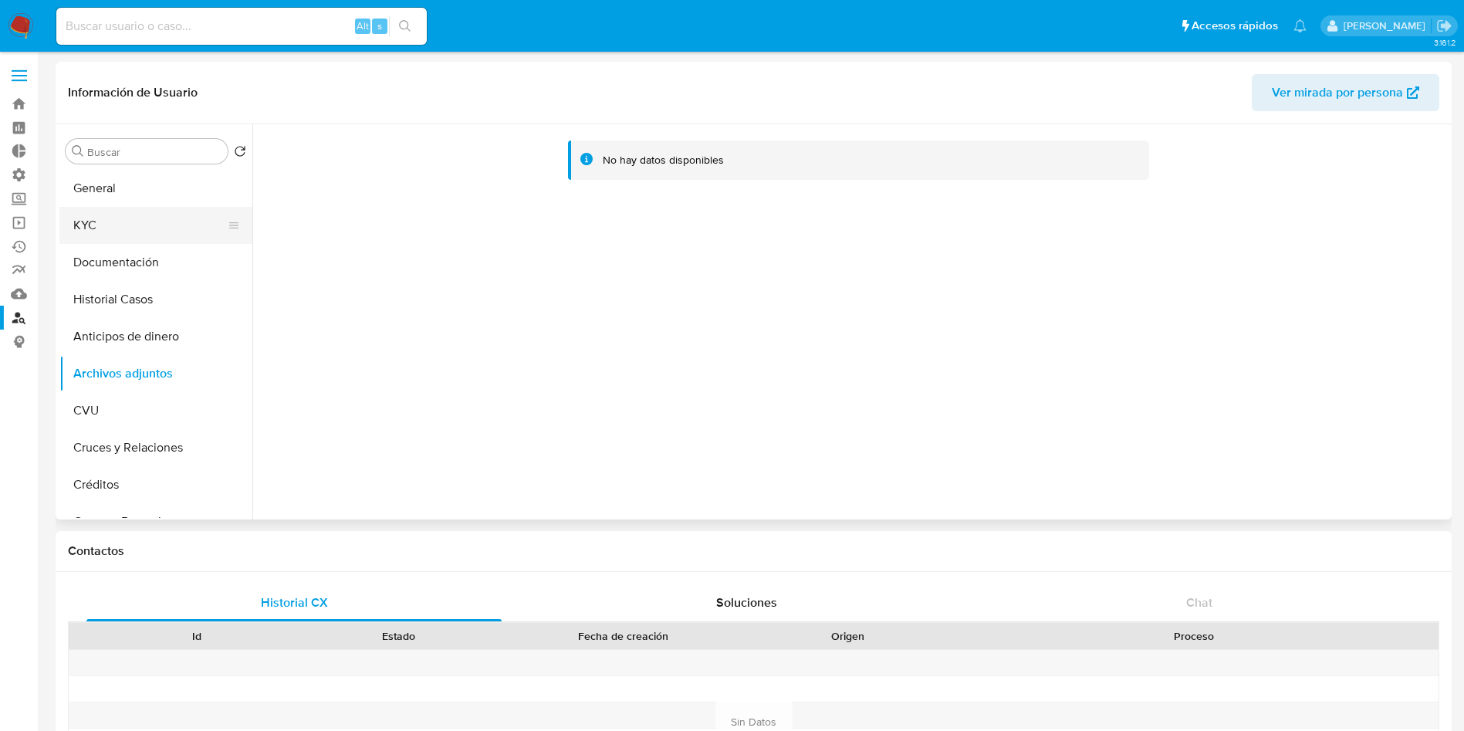
click at [123, 235] on button "KYC" at bounding box center [149, 225] width 181 height 37
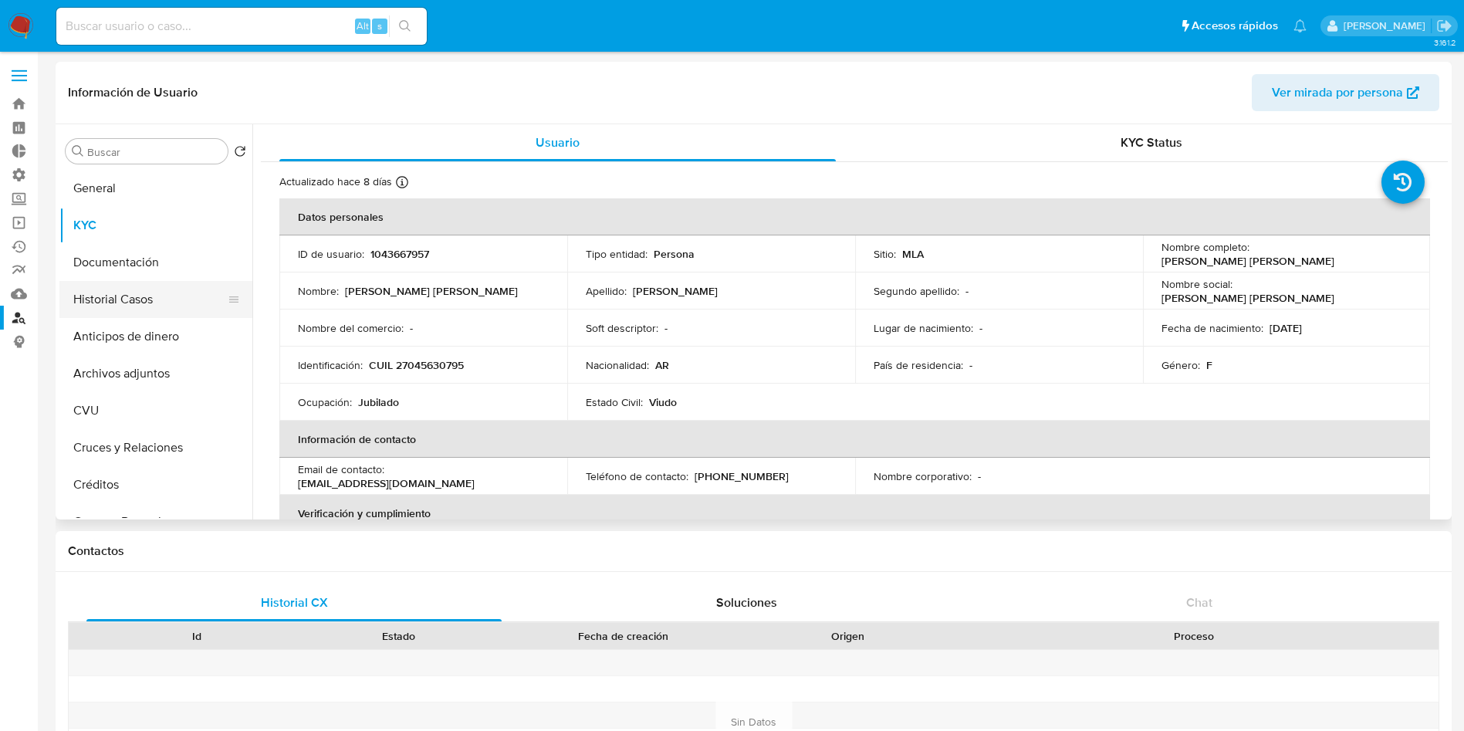
click at [135, 290] on button "Historial Casos" at bounding box center [149, 299] width 181 height 37
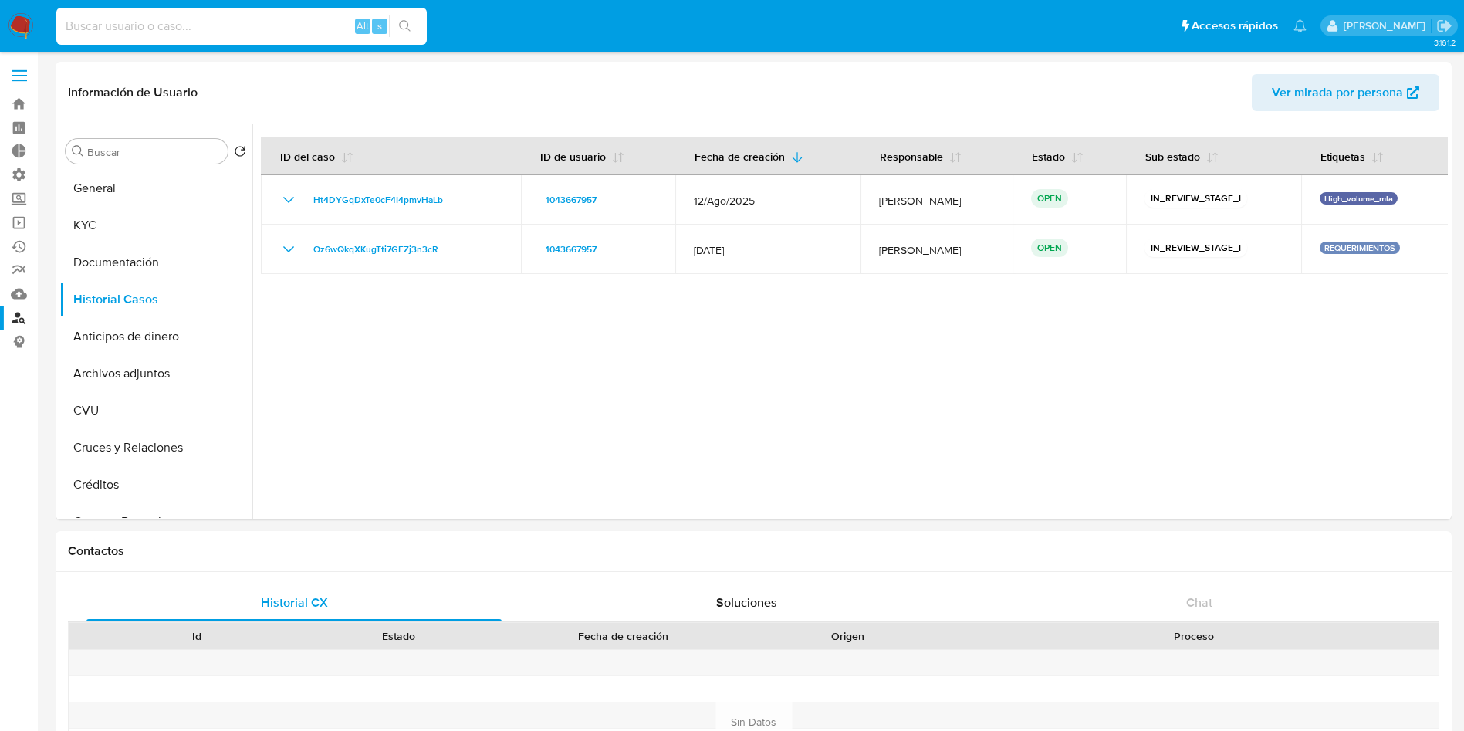
click at [208, 17] on input at bounding box center [241, 26] width 370 height 20
paste input "1043667957"
click at [422, 33] on input "1043667957" at bounding box center [241, 26] width 370 height 20
click at [411, 25] on button "search-icon" at bounding box center [405, 26] width 32 height 22
click at [271, 32] on input "1043667957" at bounding box center [241, 26] width 370 height 20
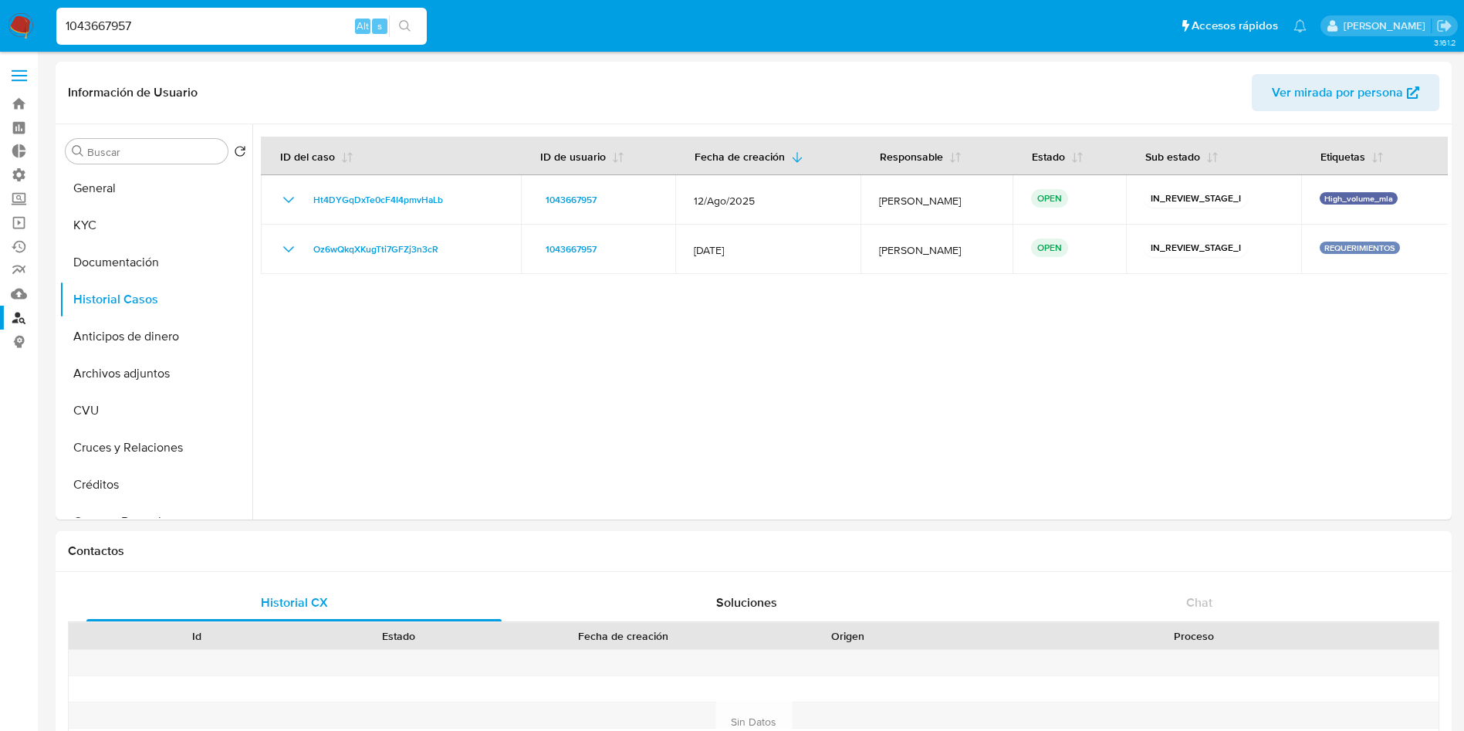
click at [271, 32] on input "1043667957" at bounding box center [241, 26] width 370 height 20
paste input "536202453"
type input "536202453"
click at [421, 25] on button "search-icon" at bounding box center [405, 26] width 32 height 22
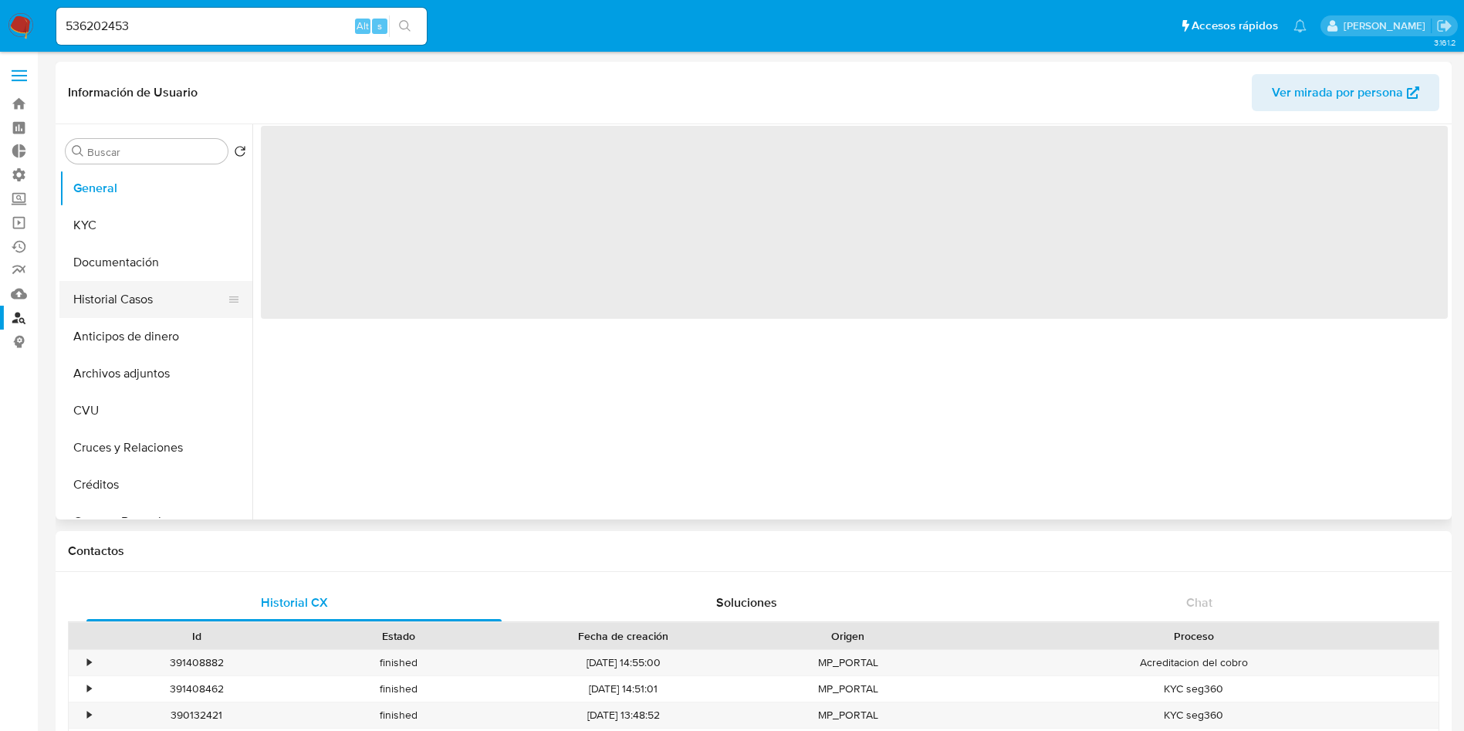
select select "10"
click at [143, 296] on button "Historial Casos" at bounding box center [149, 299] width 181 height 37
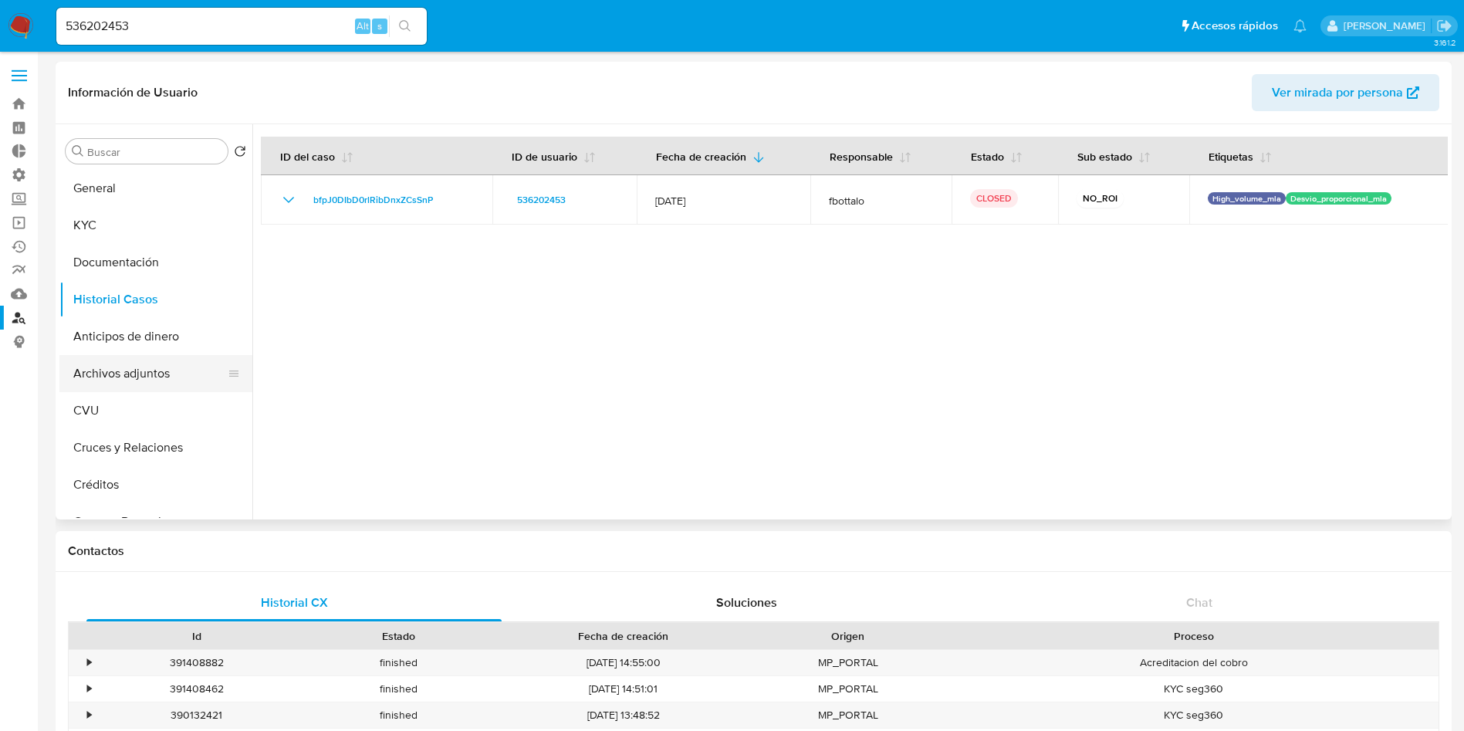
click at [147, 372] on button "Archivos adjuntos" at bounding box center [149, 373] width 181 height 37
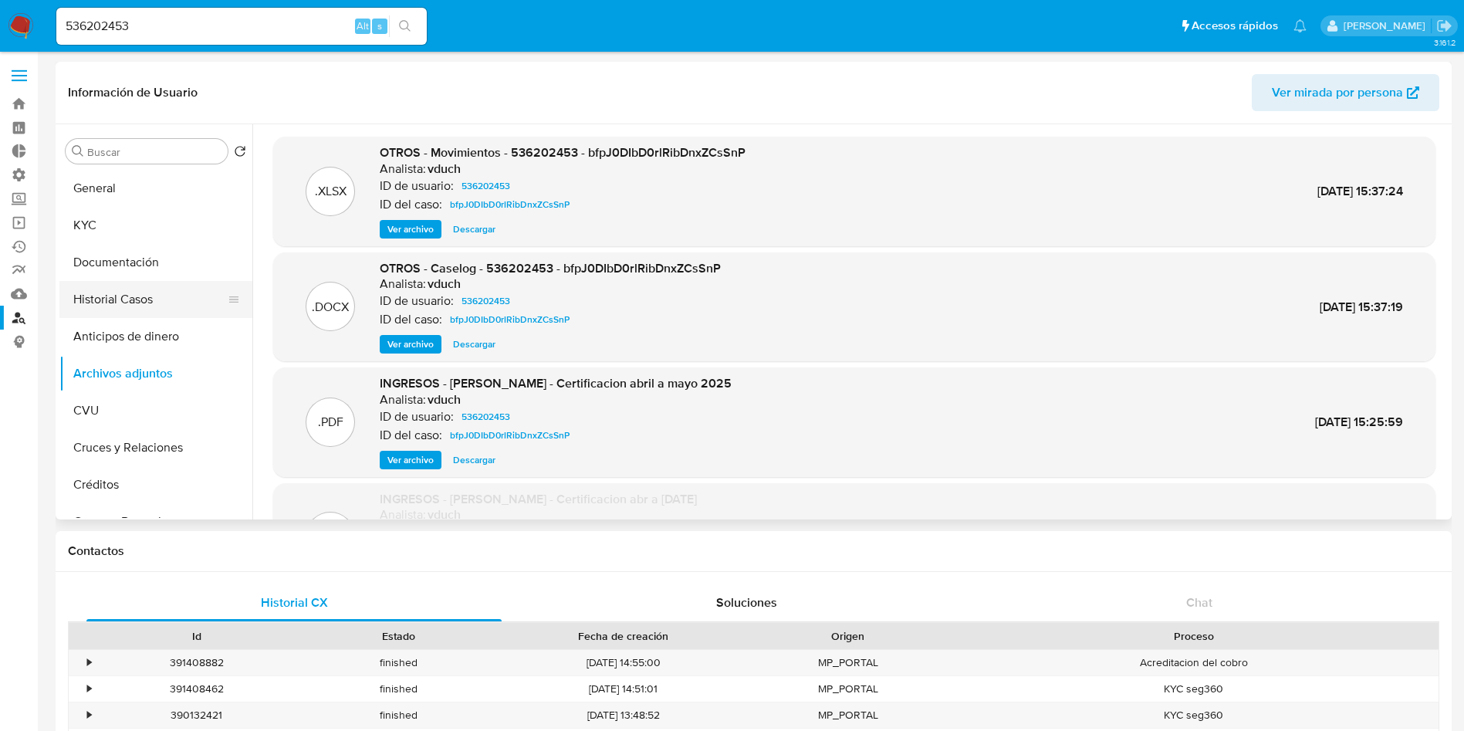
click at [152, 306] on button "Historial Casos" at bounding box center [149, 299] width 181 height 37
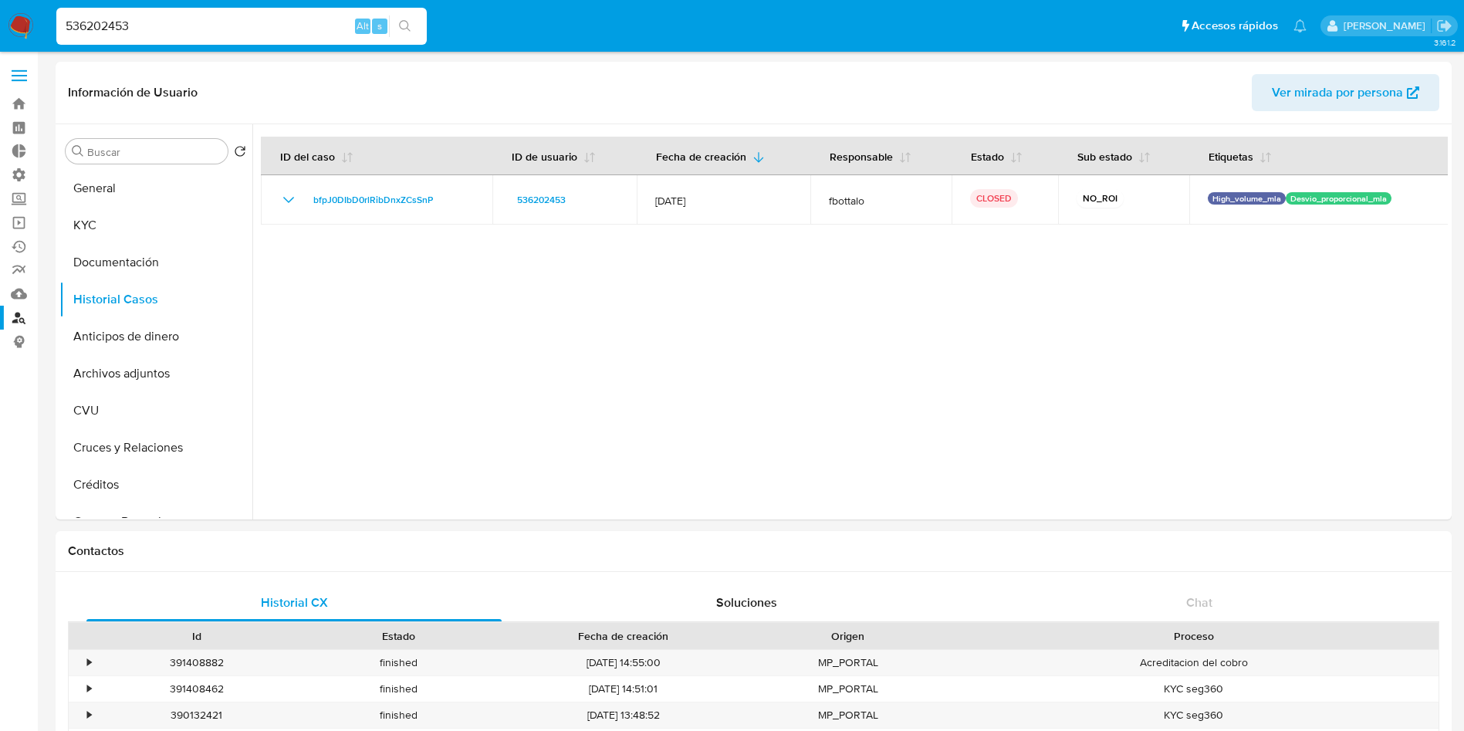
click at [256, 31] on input "536202453" at bounding box center [241, 26] width 370 height 20
click at [422, 26] on input "536202453" at bounding box center [241, 26] width 370 height 20
click at [407, 25] on icon "search-icon" at bounding box center [405, 26] width 12 height 12
click at [126, 235] on button "KYC" at bounding box center [149, 225] width 181 height 37
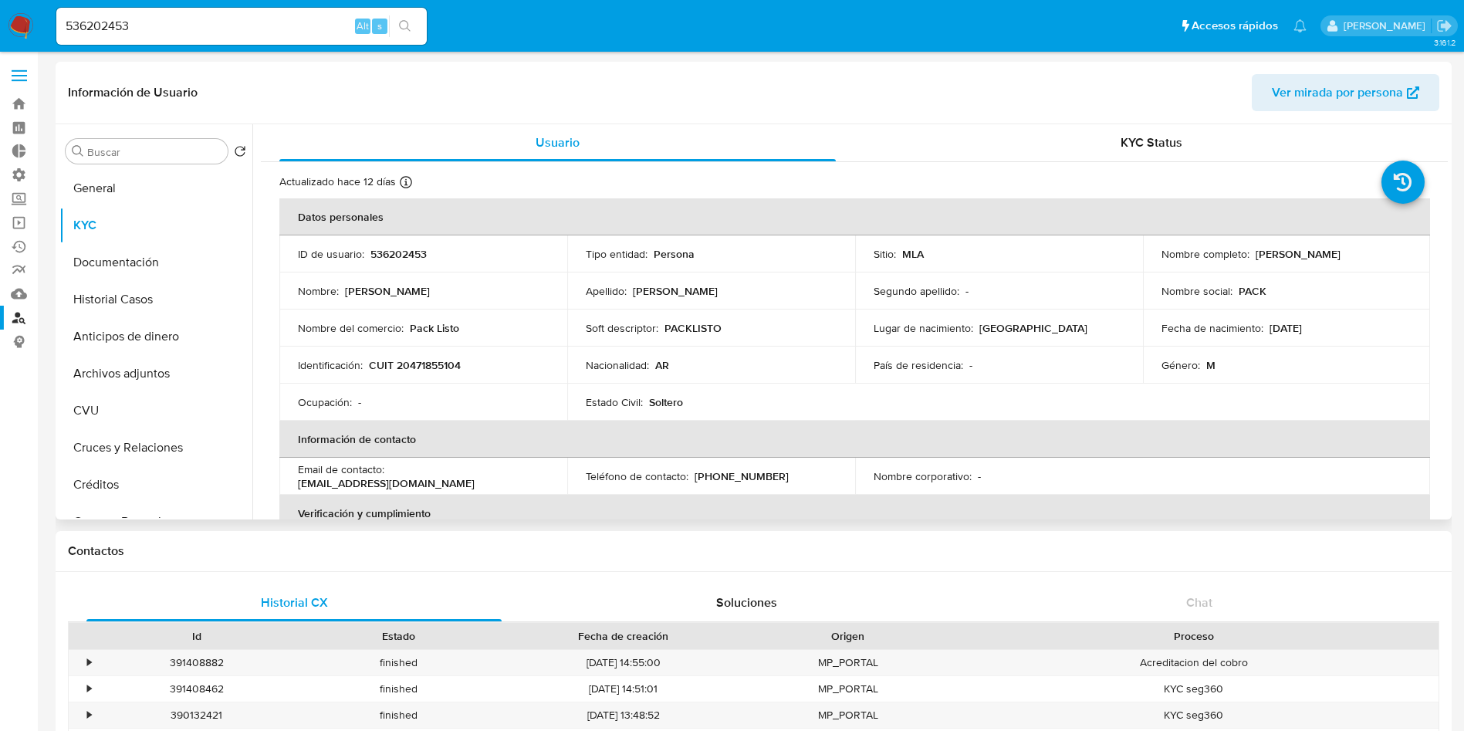
click at [424, 366] on p "CUIT 20471855104" at bounding box center [415, 365] width 92 height 14
copy p "20471855104"
click at [306, 20] on input "536202453" at bounding box center [241, 26] width 370 height 20
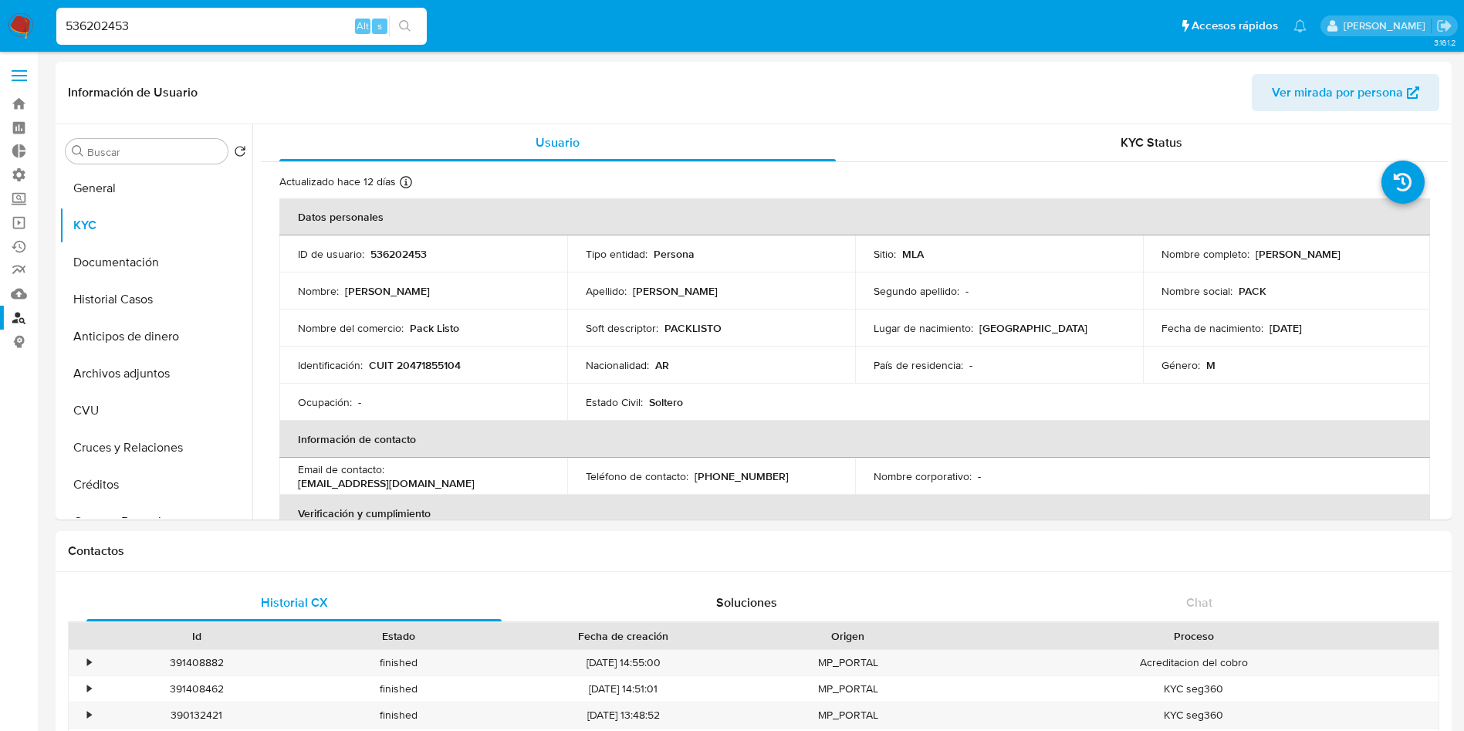
paste input "39787477"
type input "39787477"
click at [417, 22] on button "search-icon" at bounding box center [405, 26] width 32 height 22
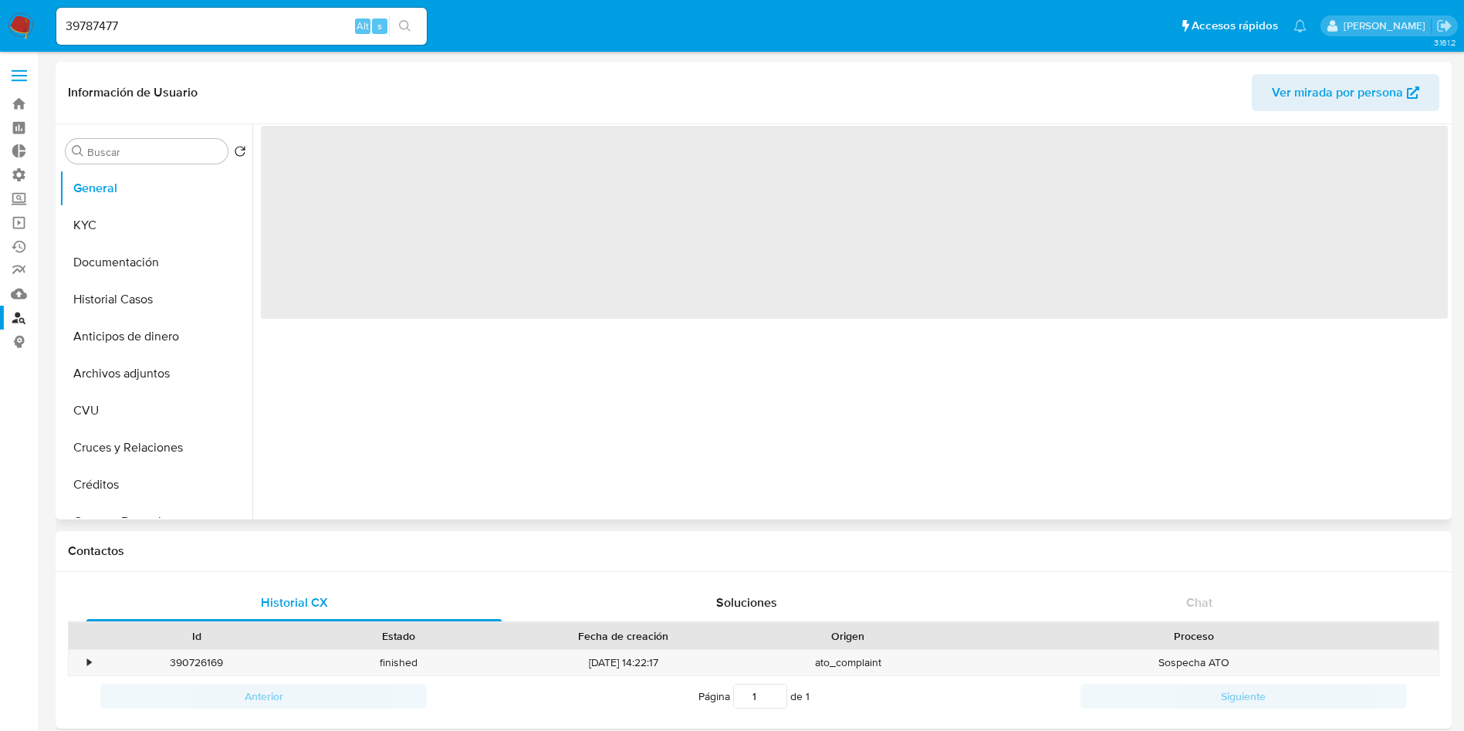
select select "10"
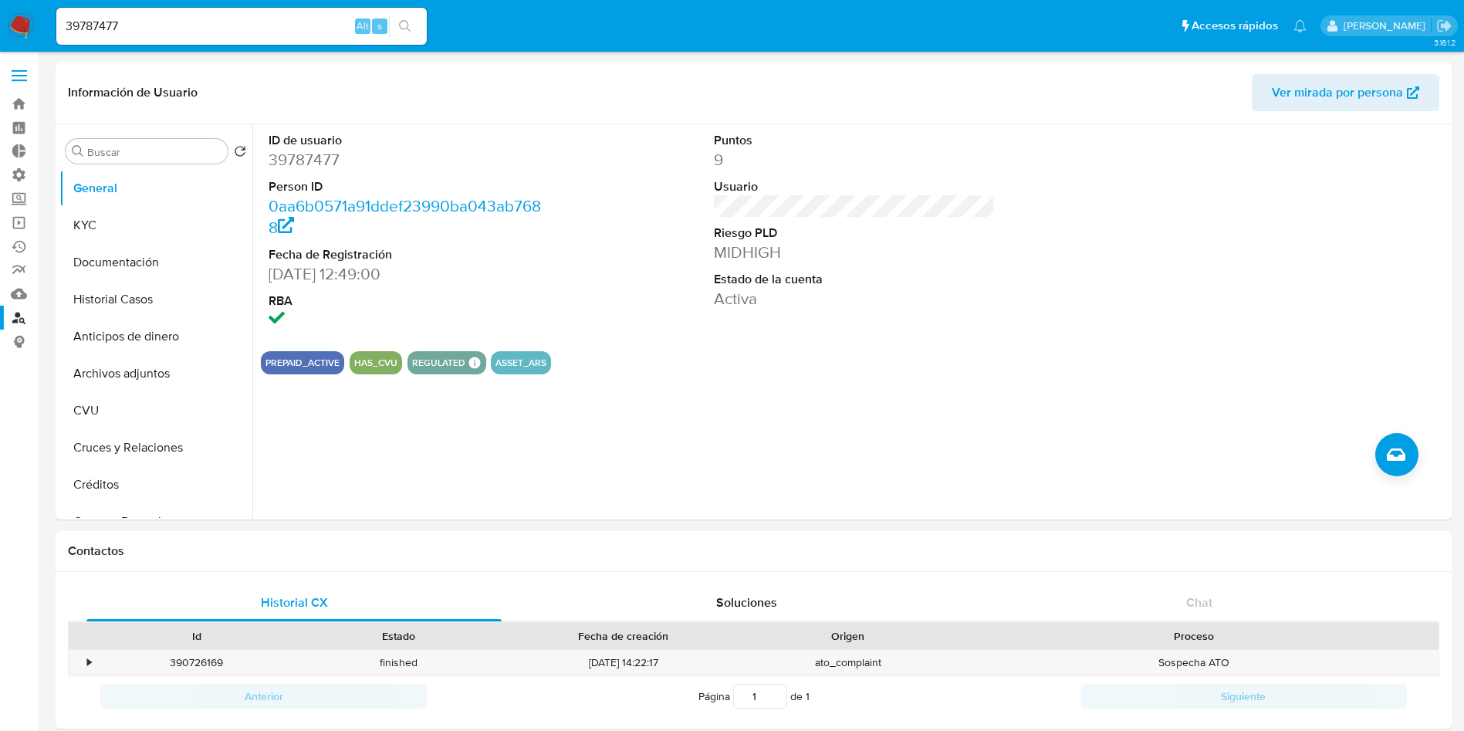
click at [277, 25] on input "39787477" at bounding box center [241, 26] width 370 height 20
click at [183, 307] on button "Historial Casos" at bounding box center [149, 299] width 181 height 37
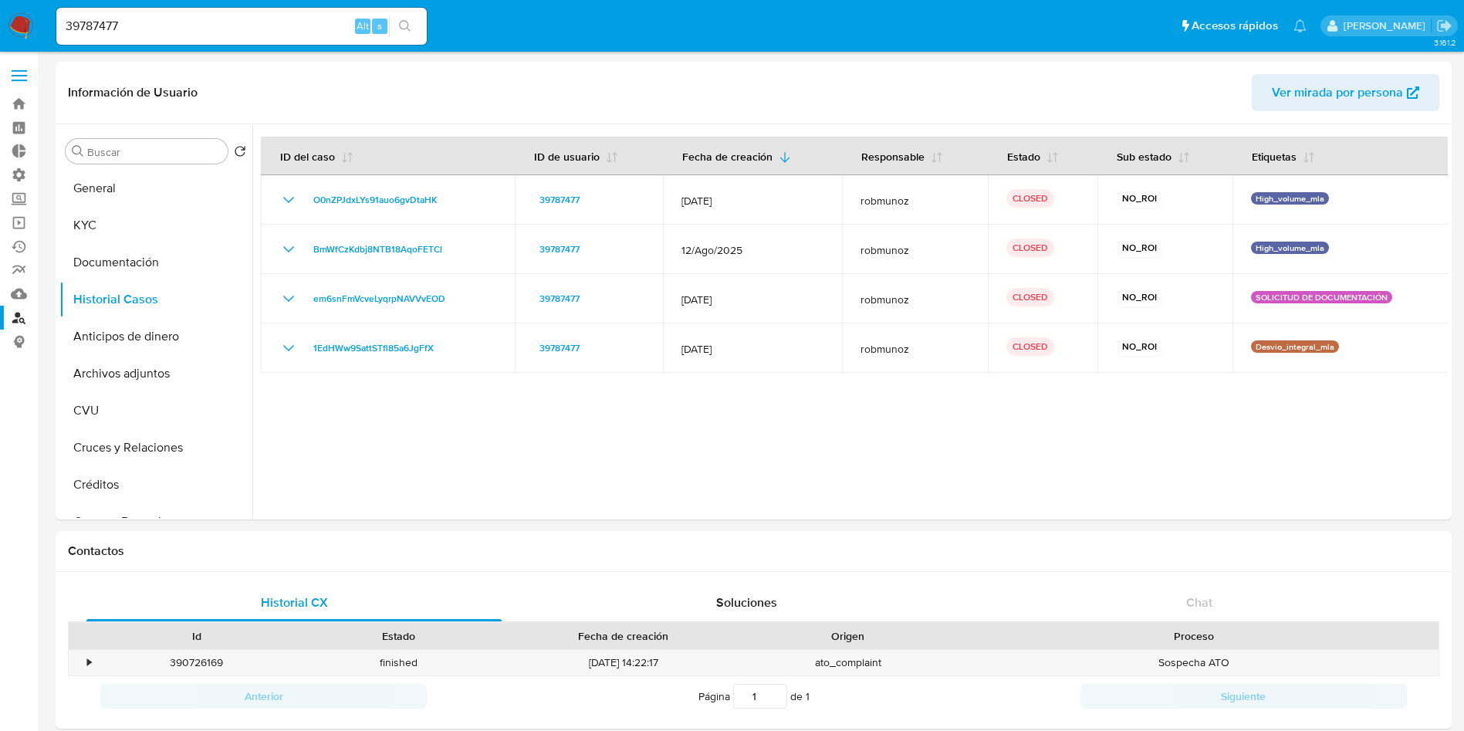
click at [288, 21] on input "39787477" at bounding box center [241, 26] width 370 height 20
paste input "536202453"
type input "536202453"
click at [413, 33] on button "search-icon" at bounding box center [405, 26] width 32 height 22
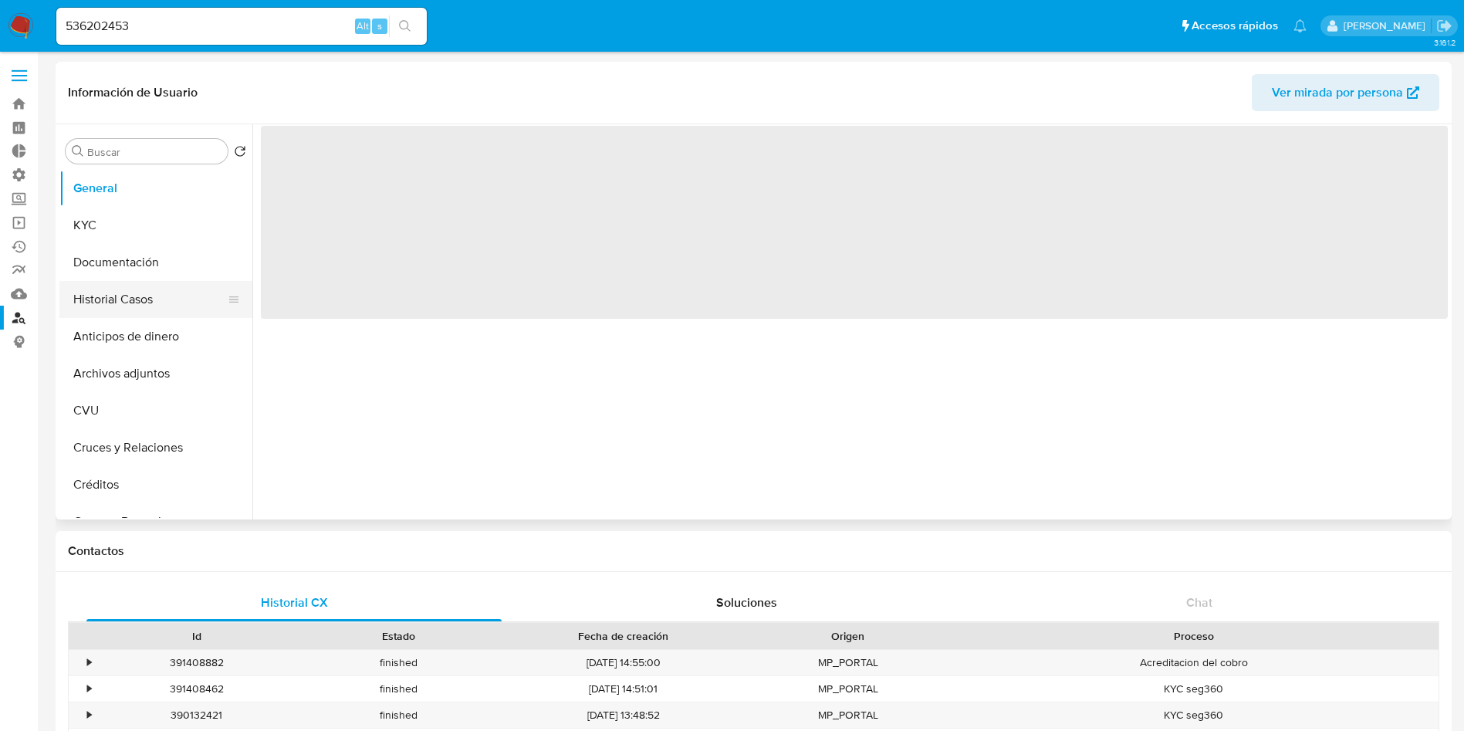
select select "10"
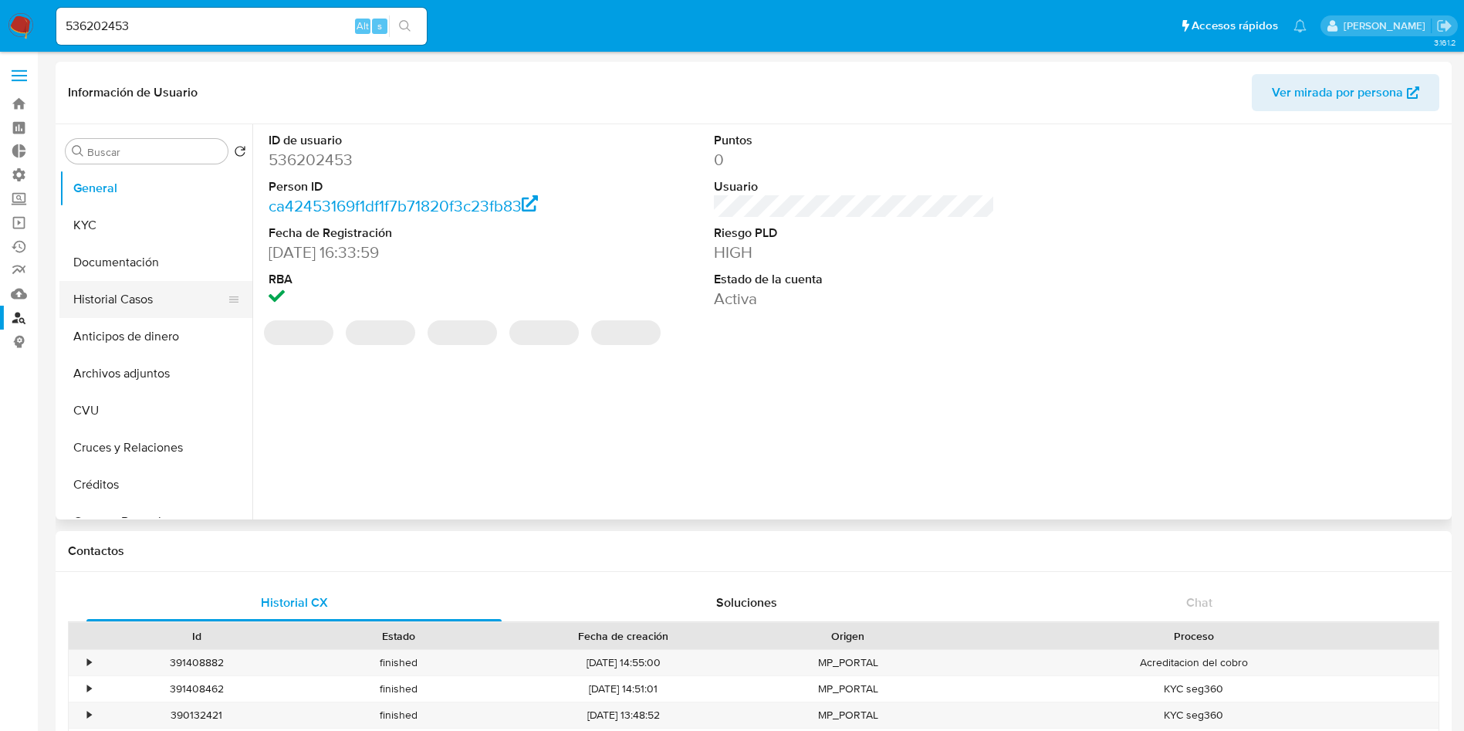
click at [127, 297] on button "Historial Casos" at bounding box center [149, 299] width 181 height 37
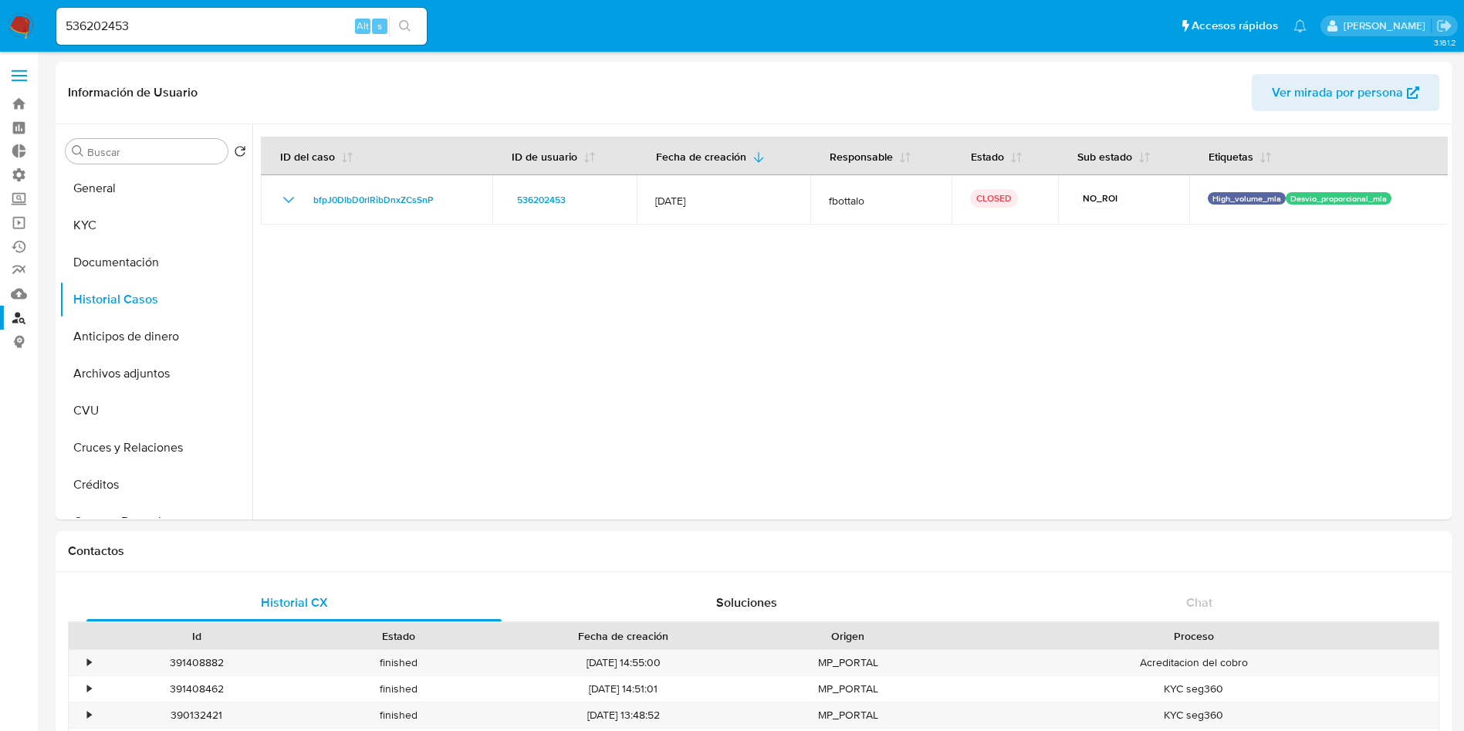
click at [187, 31] on input "536202453" at bounding box center [241, 26] width 370 height 20
paste input "39787477"
type input "39787477"
click at [407, 33] on button "search-icon" at bounding box center [405, 26] width 32 height 22
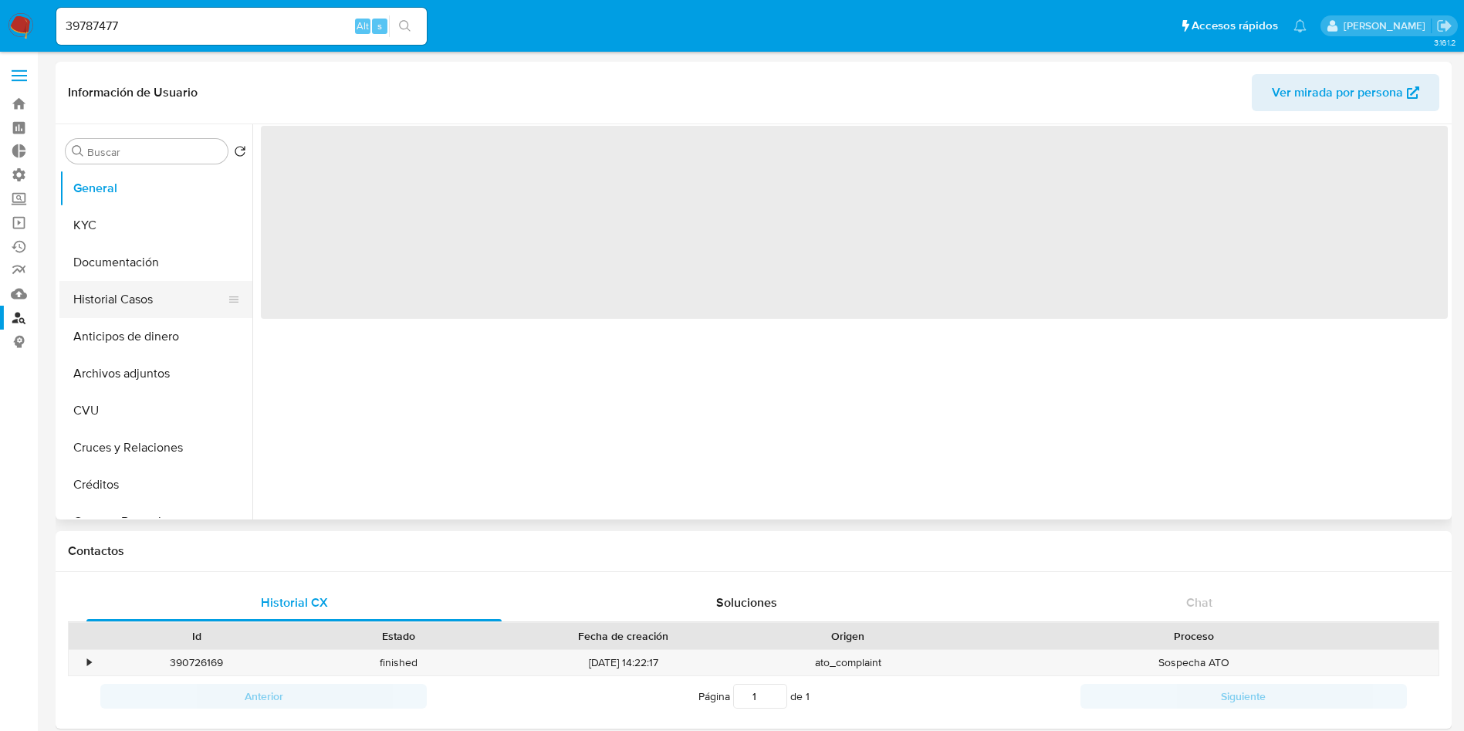
click at [139, 299] on button "Historial Casos" at bounding box center [149, 299] width 181 height 37
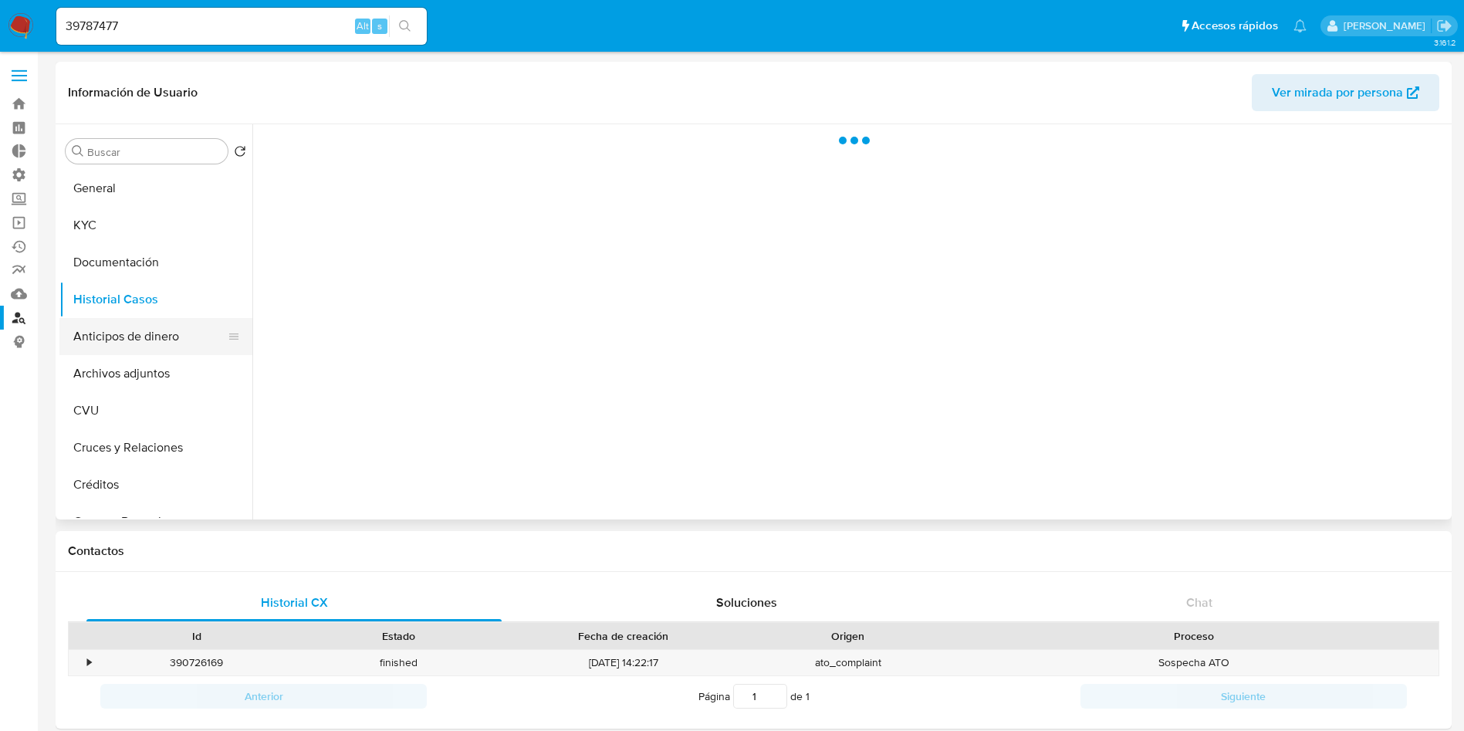
select select "10"
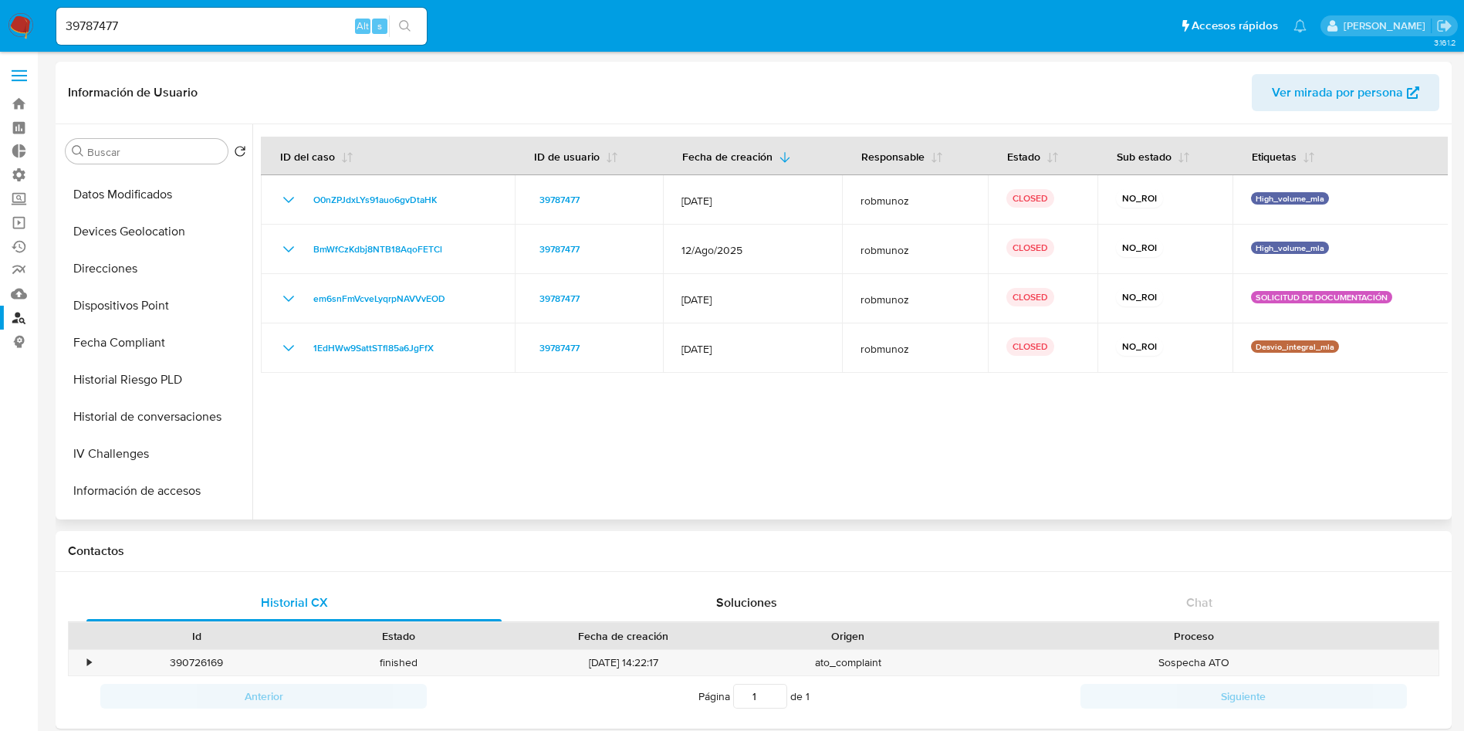
scroll to position [694, 0]
click at [140, 446] on button "Restricciones Nuevo Mundo" at bounding box center [149, 456] width 181 height 37
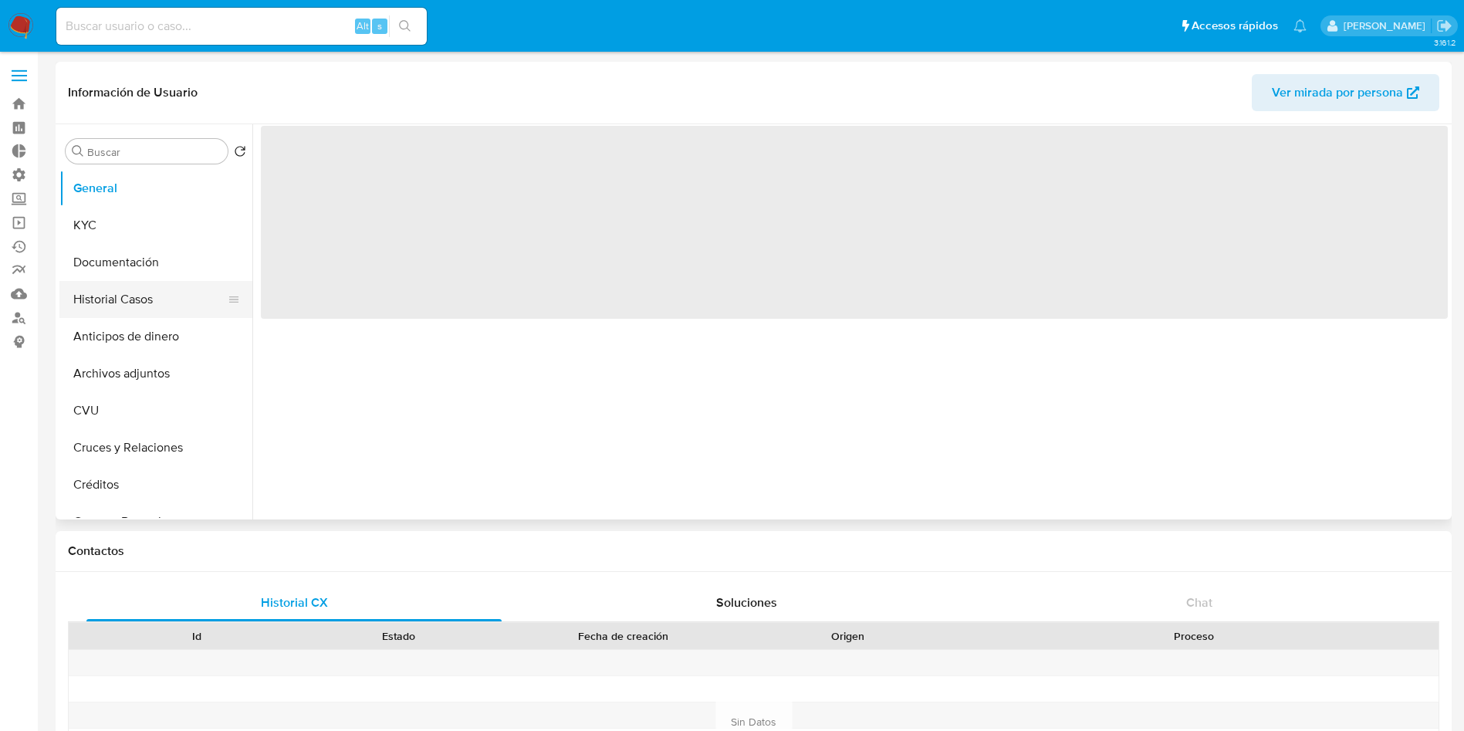
click at [108, 312] on button "Historial Casos" at bounding box center [149, 299] width 181 height 37
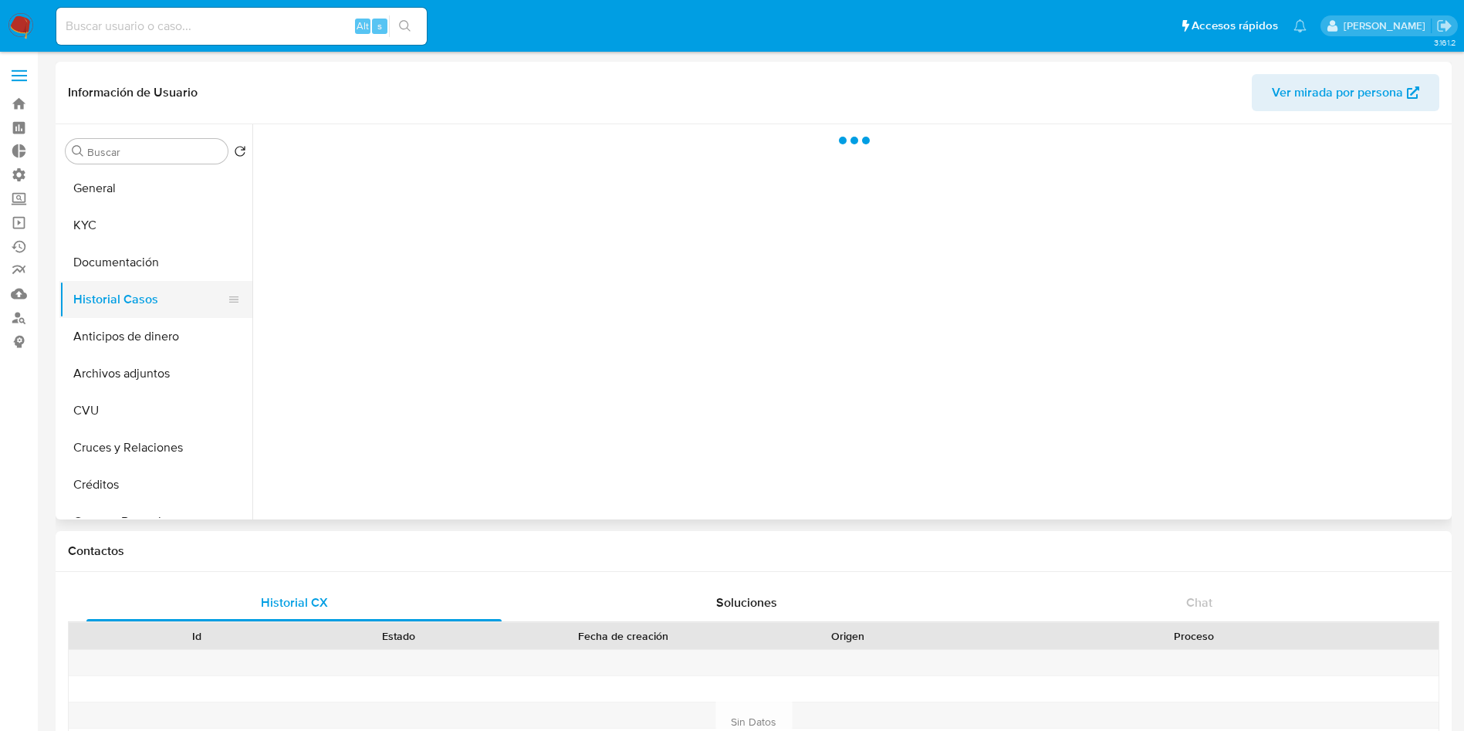
select select "10"
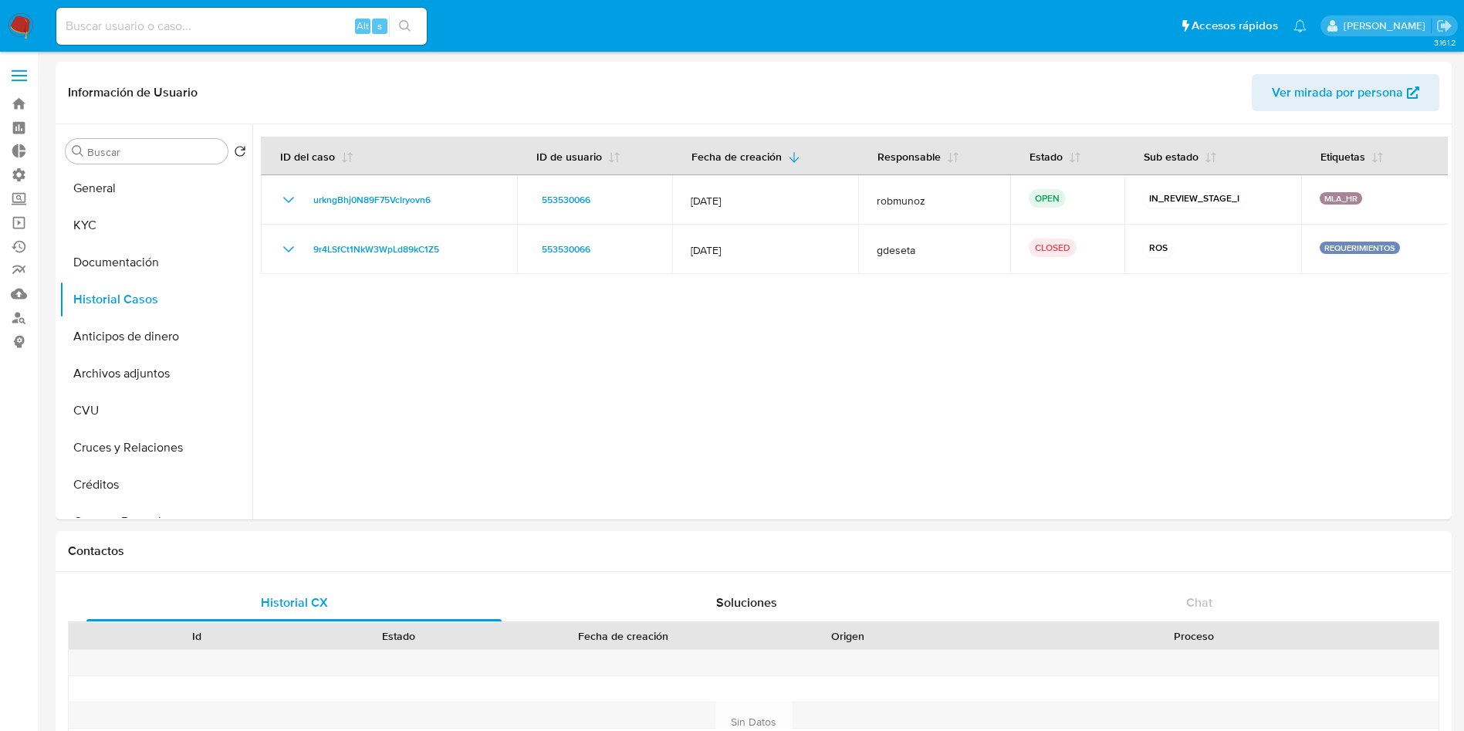
click at [198, 30] on input at bounding box center [241, 26] width 370 height 20
paste input "39787477"
type input "39787477"
click at [404, 35] on button "search-icon" at bounding box center [405, 26] width 32 height 22
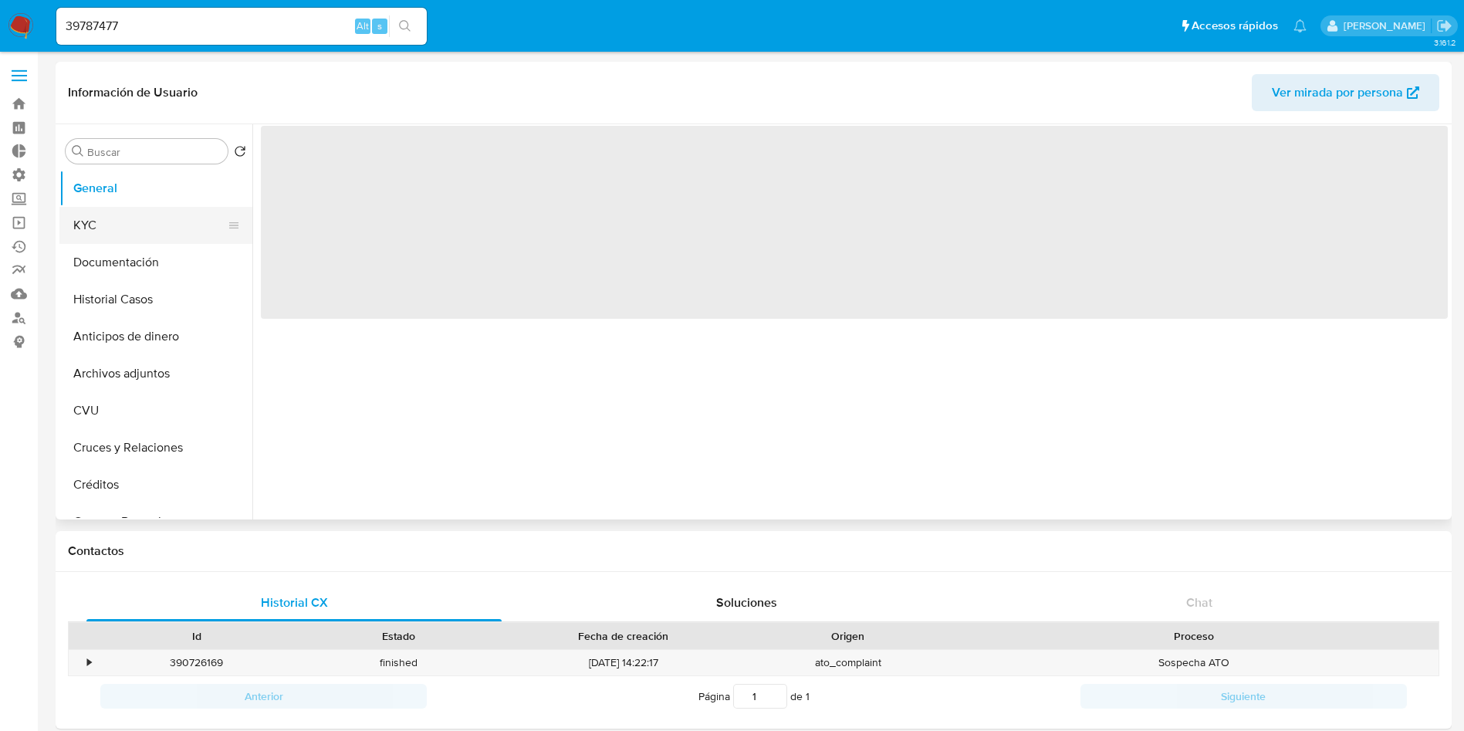
click at [106, 238] on button "KYC" at bounding box center [149, 225] width 181 height 37
select select "10"
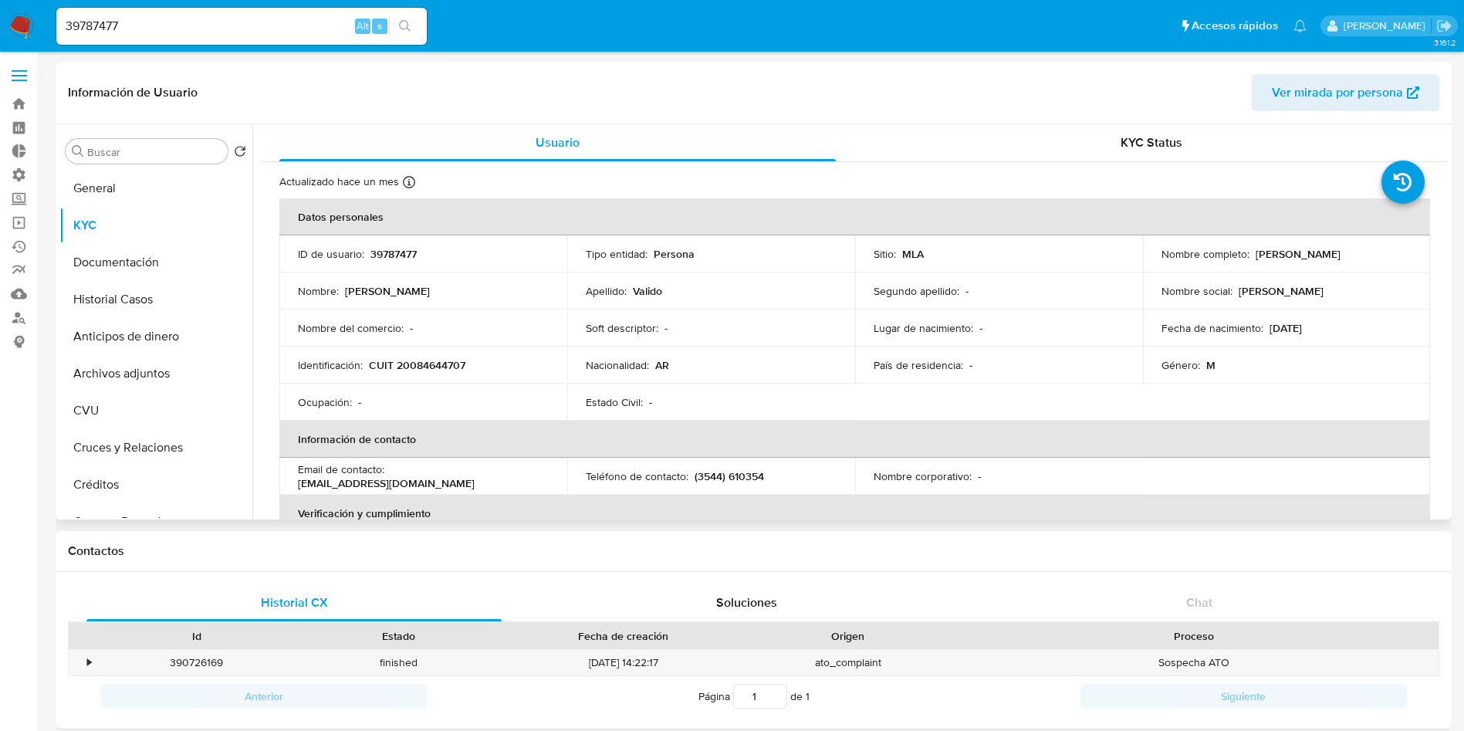
click at [417, 359] on p "CUIT 20084644707" at bounding box center [417, 365] width 96 height 14
copy p "20084644707"
click at [140, 298] on button "Historial Casos" at bounding box center [149, 299] width 181 height 37
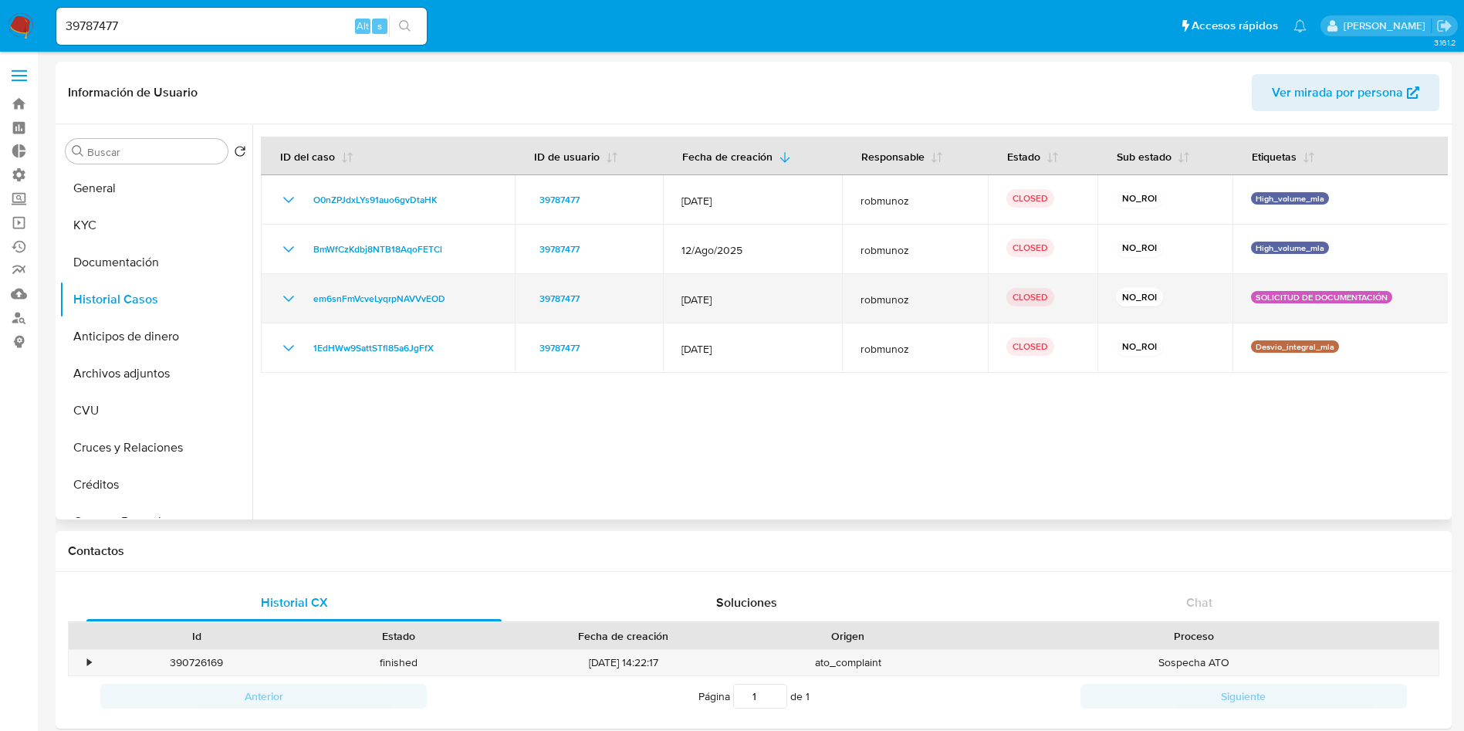
click at [287, 296] on icon "Mostrar/Ocultar" at bounding box center [288, 298] width 19 height 19
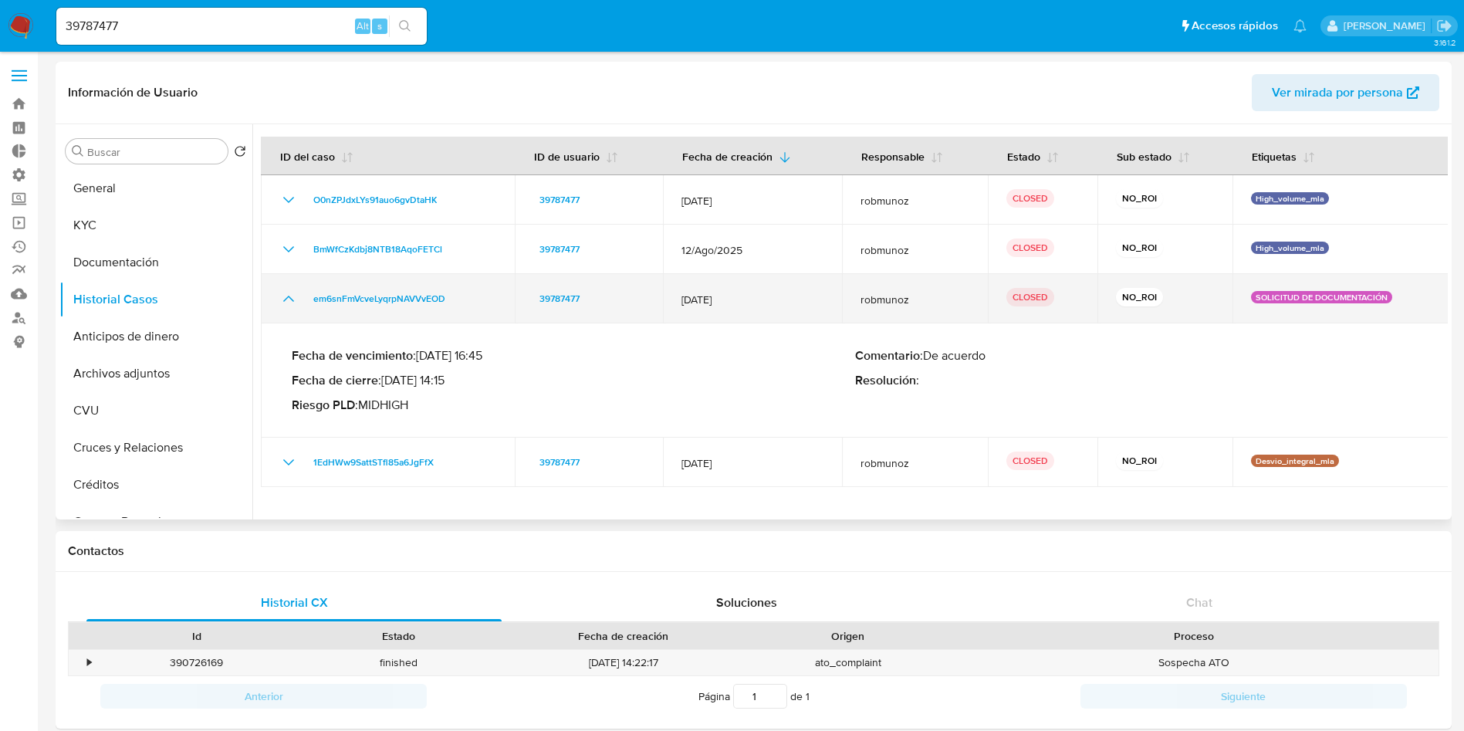
click at [287, 296] on icon "Mostrar/Ocultar" at bounding box center [288, 298] width 19 height 19
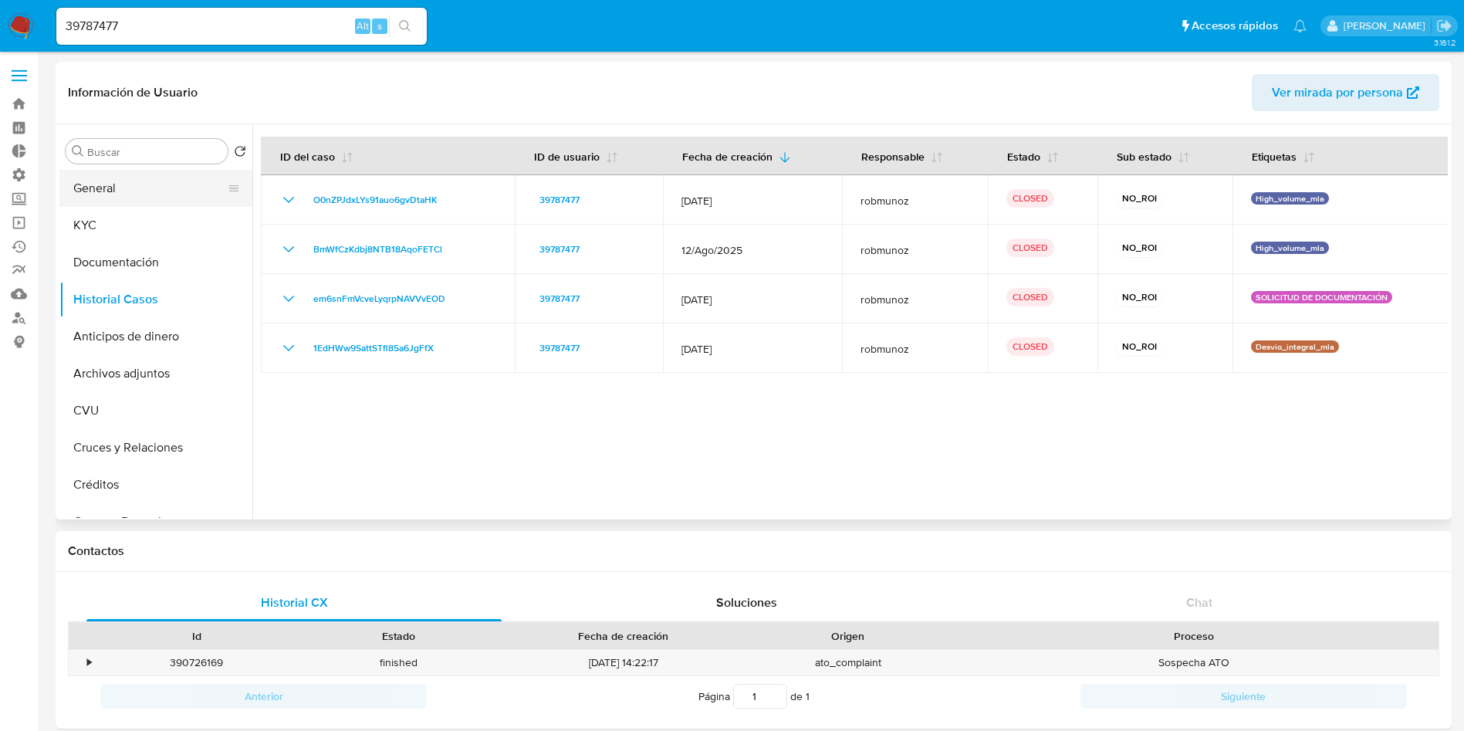
click at [119, 198] on button "General" at bounding box center [149, 188] width 181 height 37
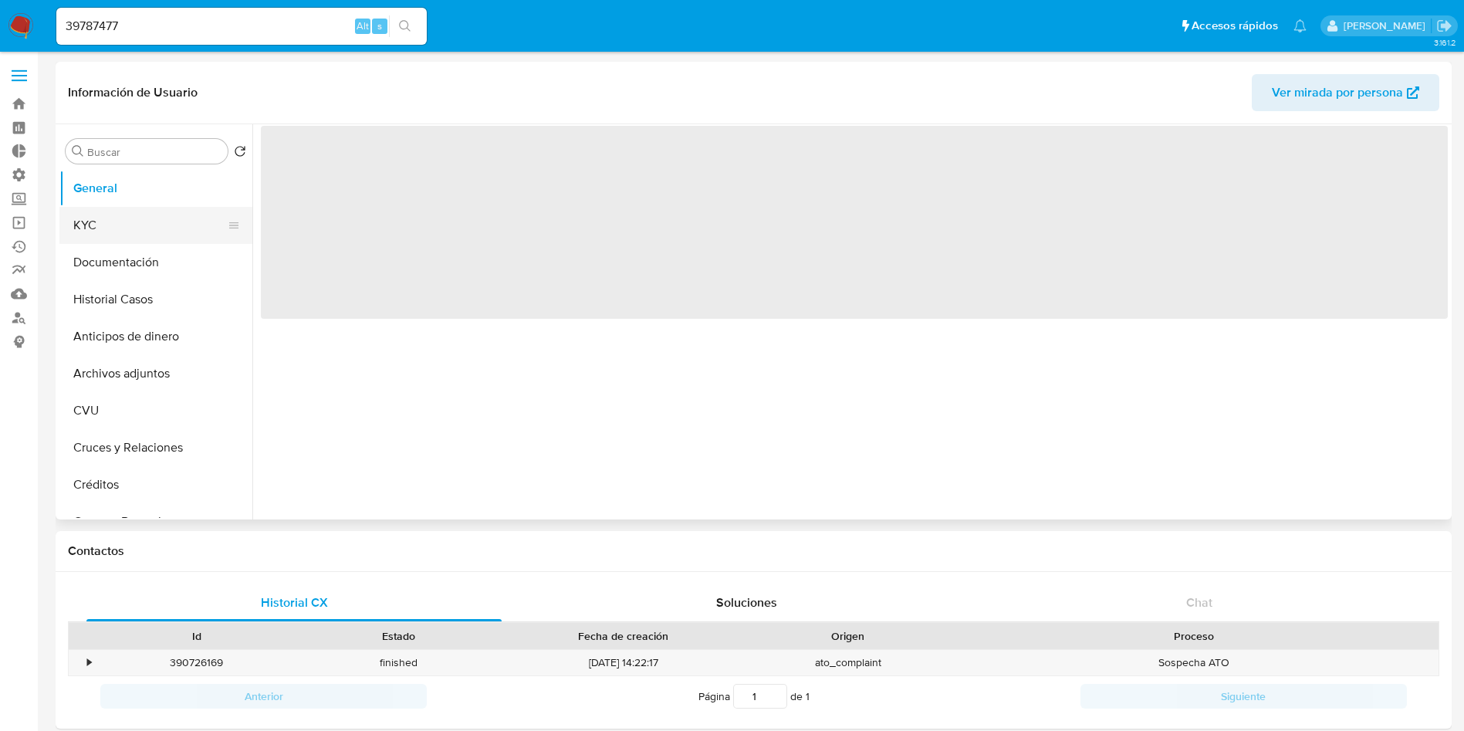
click at [99, 222] on button "KYC" at bounding box center [149, 225] width 181 height 37
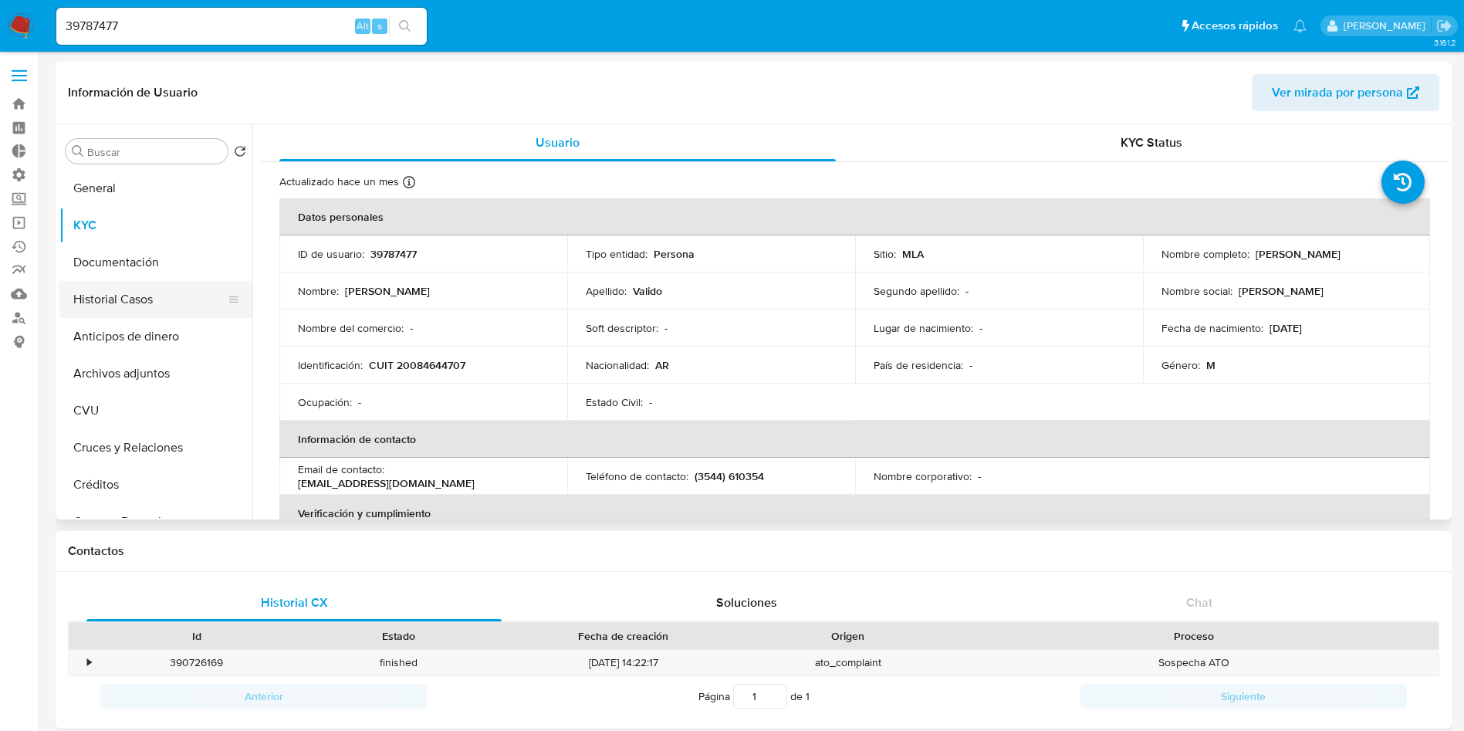
click at [115, 289] on button "Historial Casos" at bounding box center [149, 299] width 181 height 37
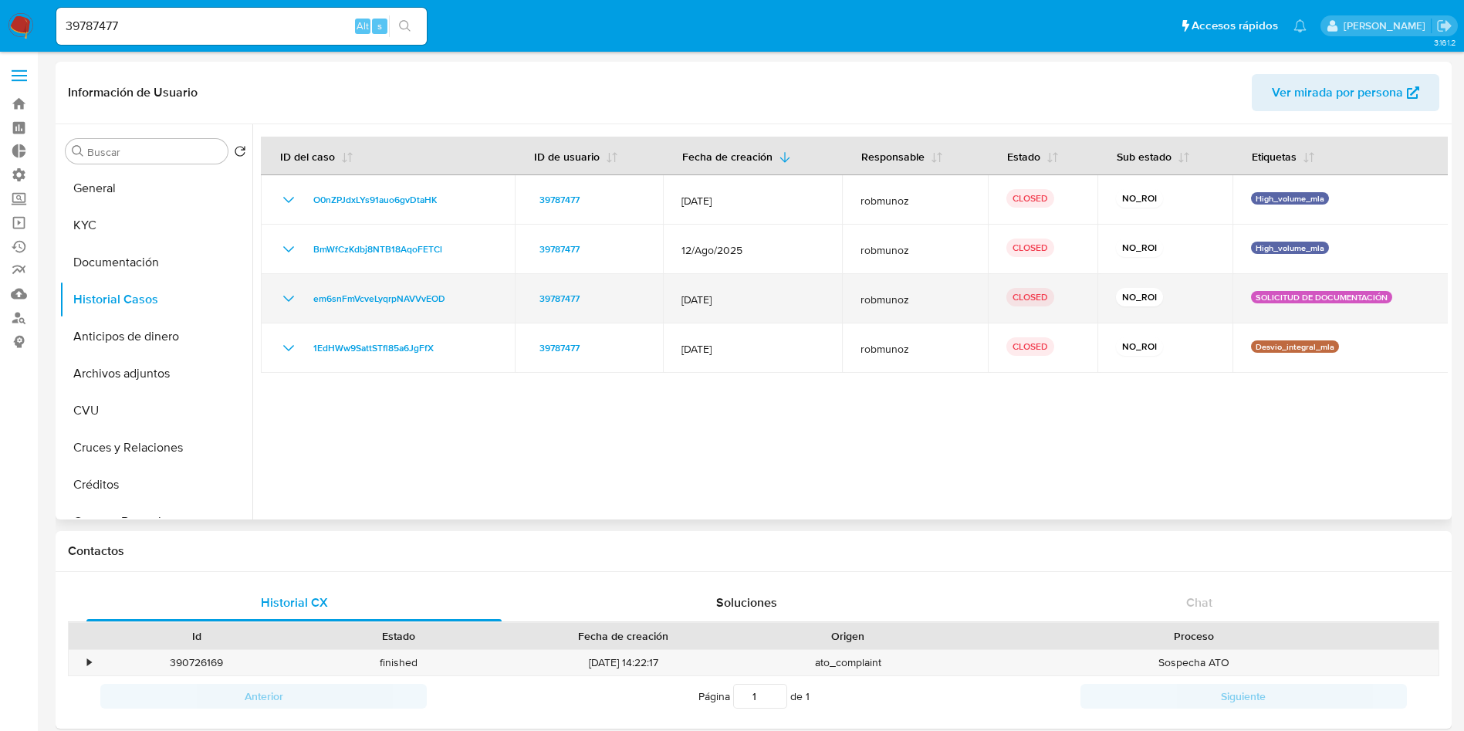
click at [292, 306] on icon "Mostrar/Ocultar" at bounding box center [288, 298] width 19 height 19
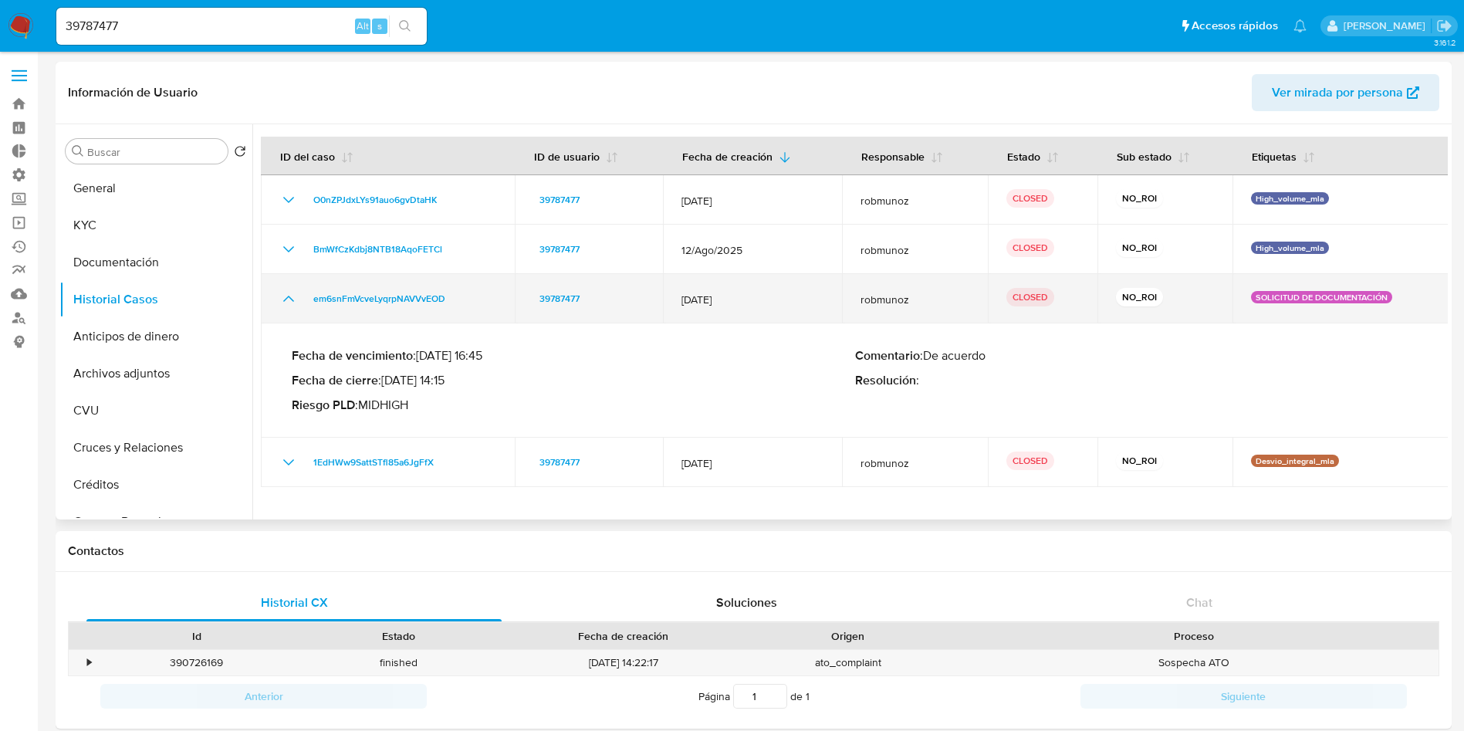
click at [292, 306] on icon "Mostrar/Ocultar" at bounding box center [288, 298] width 19 height 19
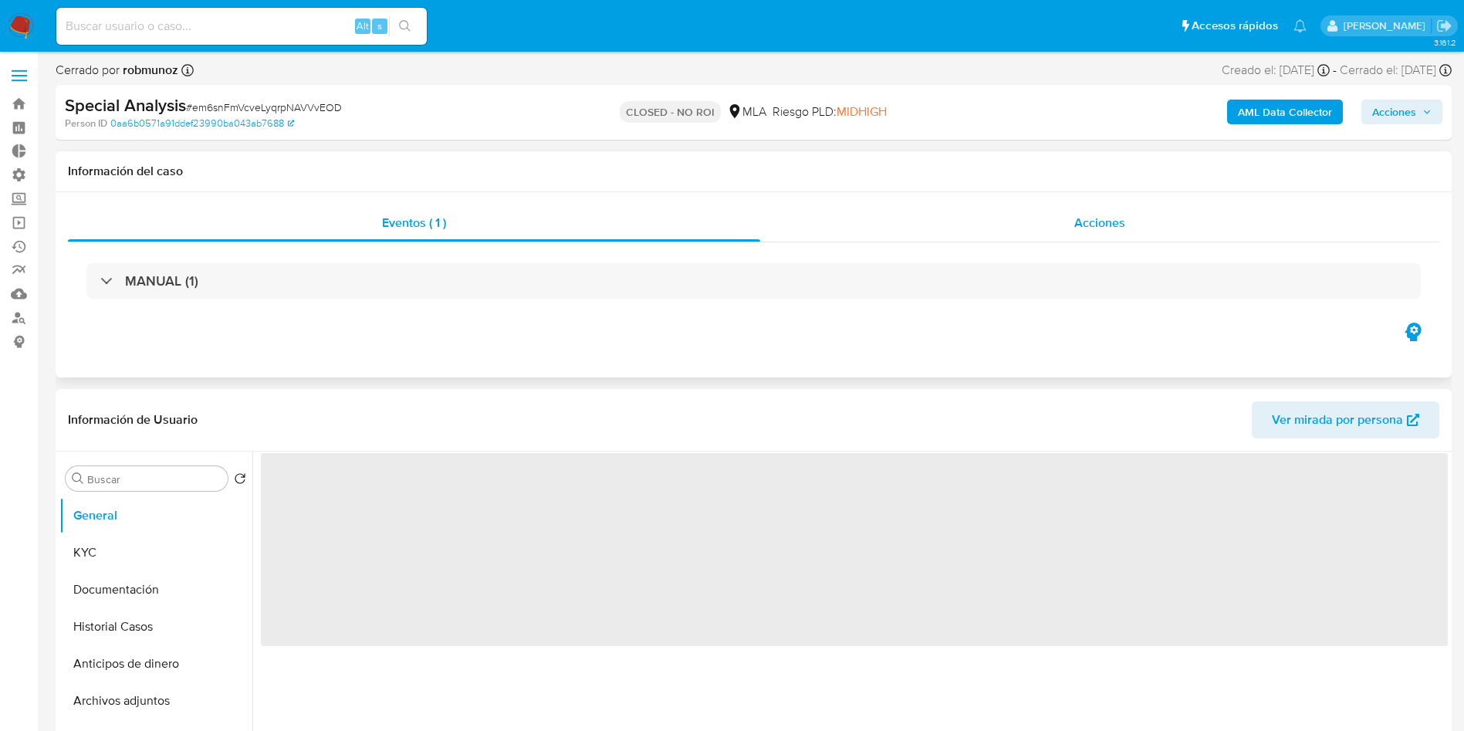
select select "10"
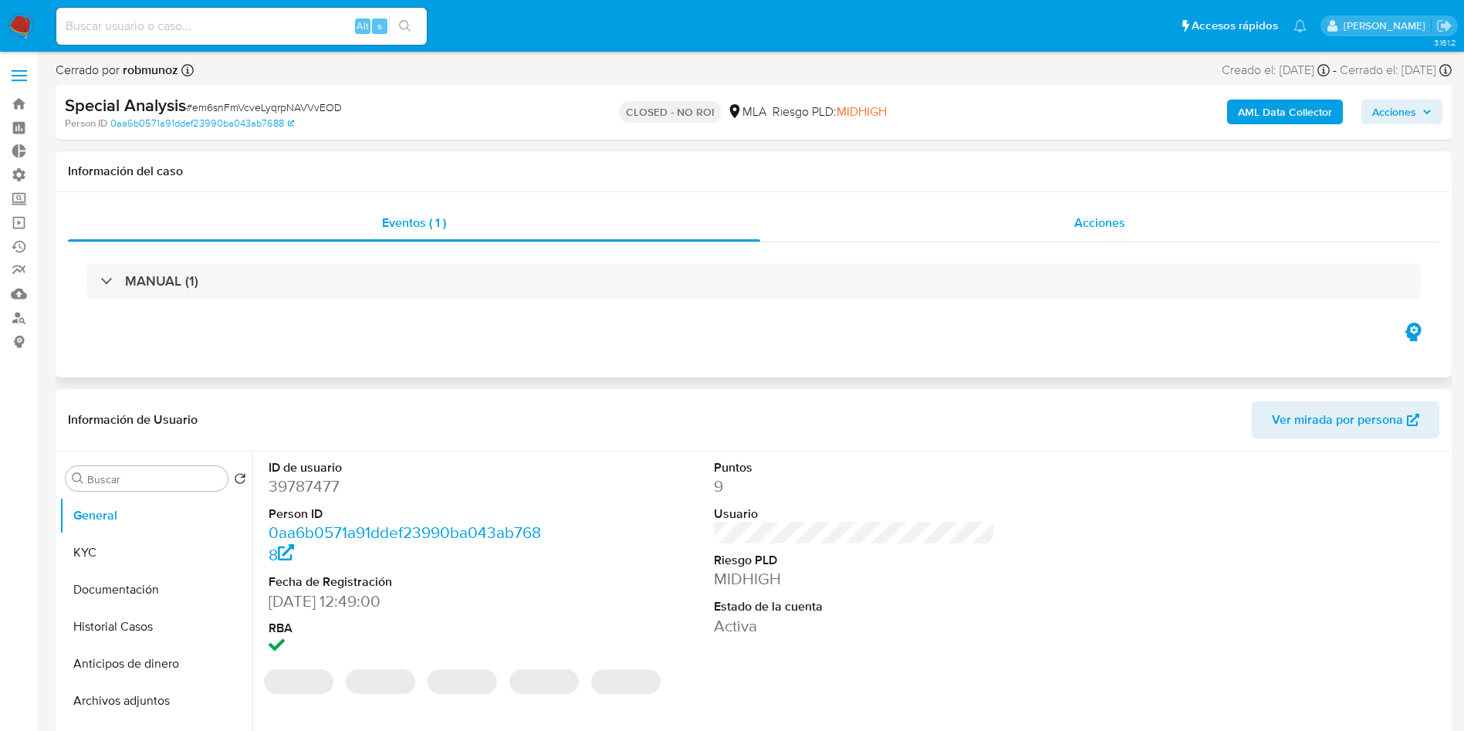
click at [1109, 223] on span "Acciones" at bounding box center [1099, 223] width 51 height 18
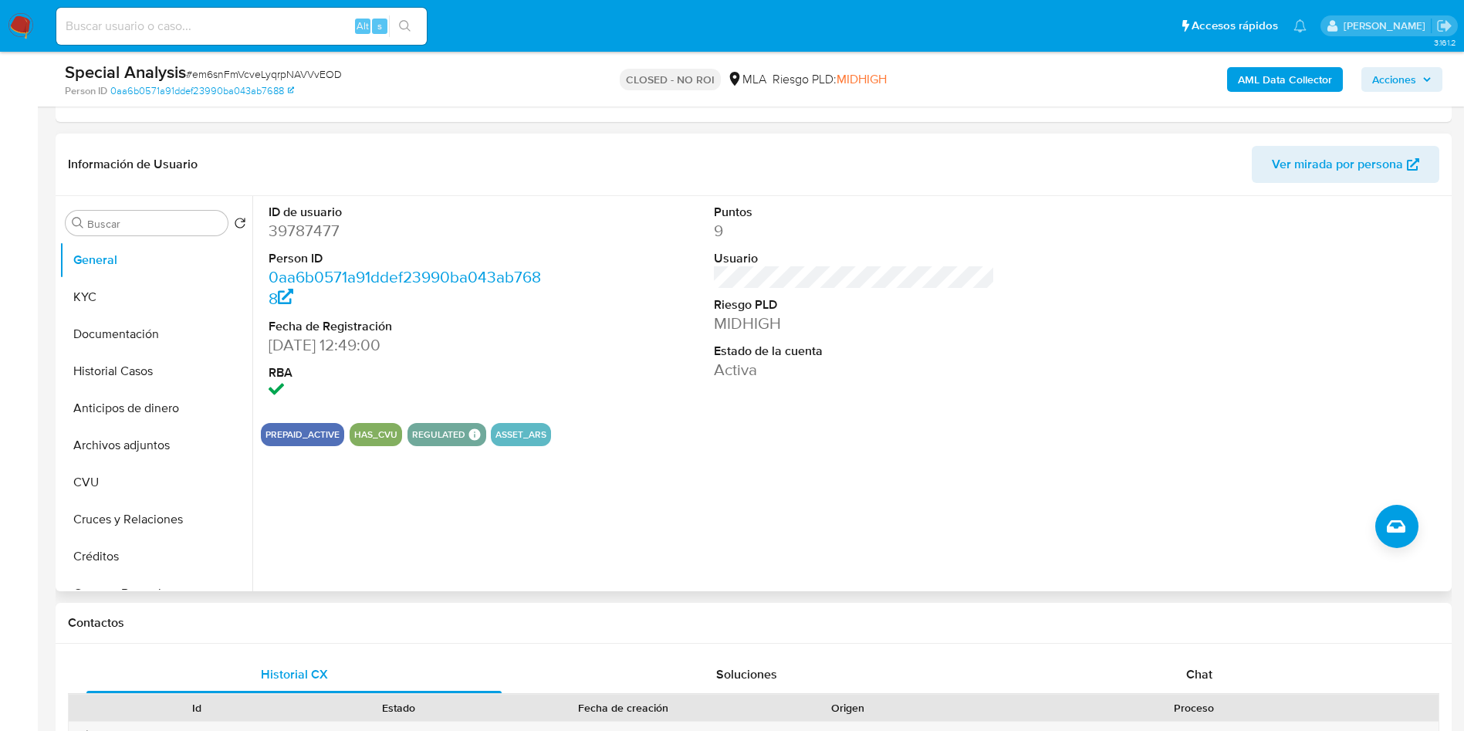
scroll to position [347, 0]
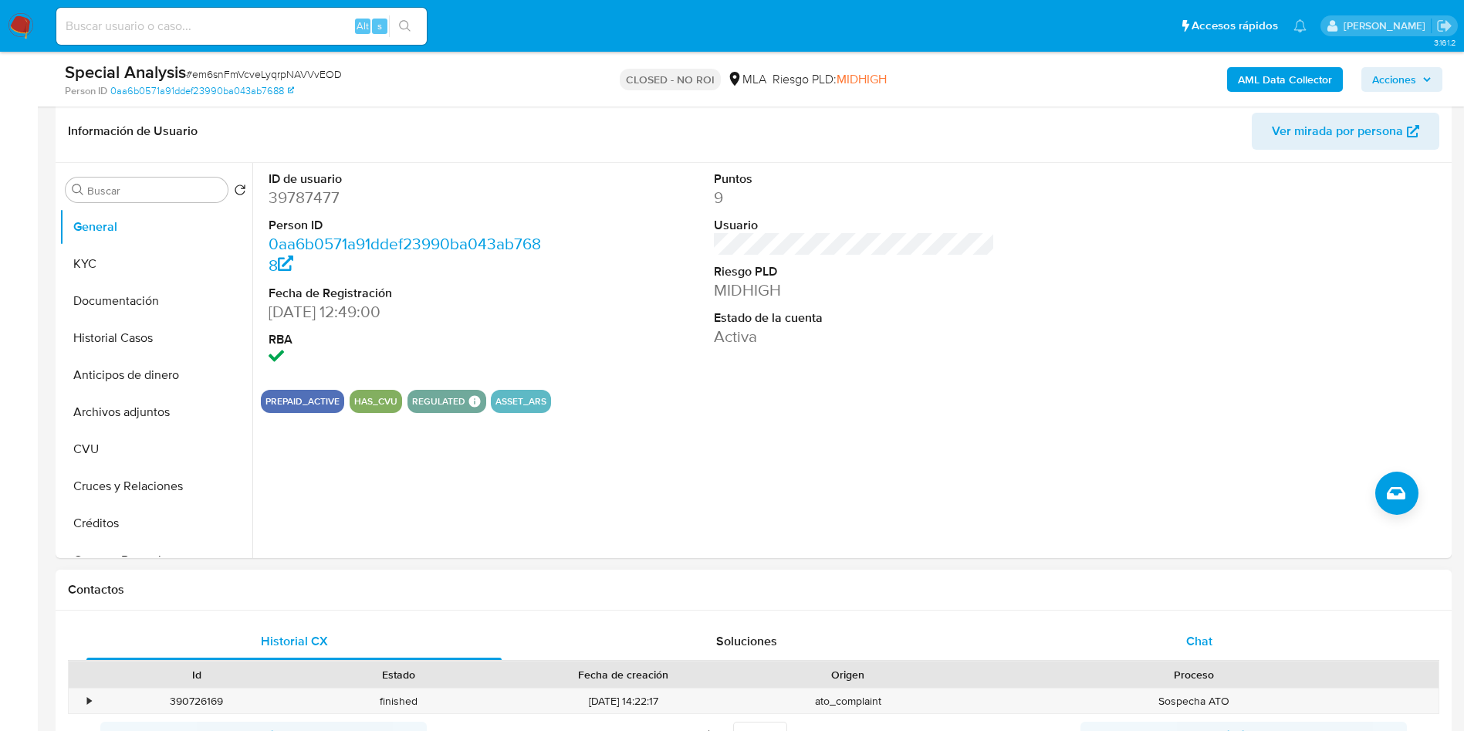
click at [1197, 640] on span "Chat" at bounding box center [1199, 641] width 26 height 18
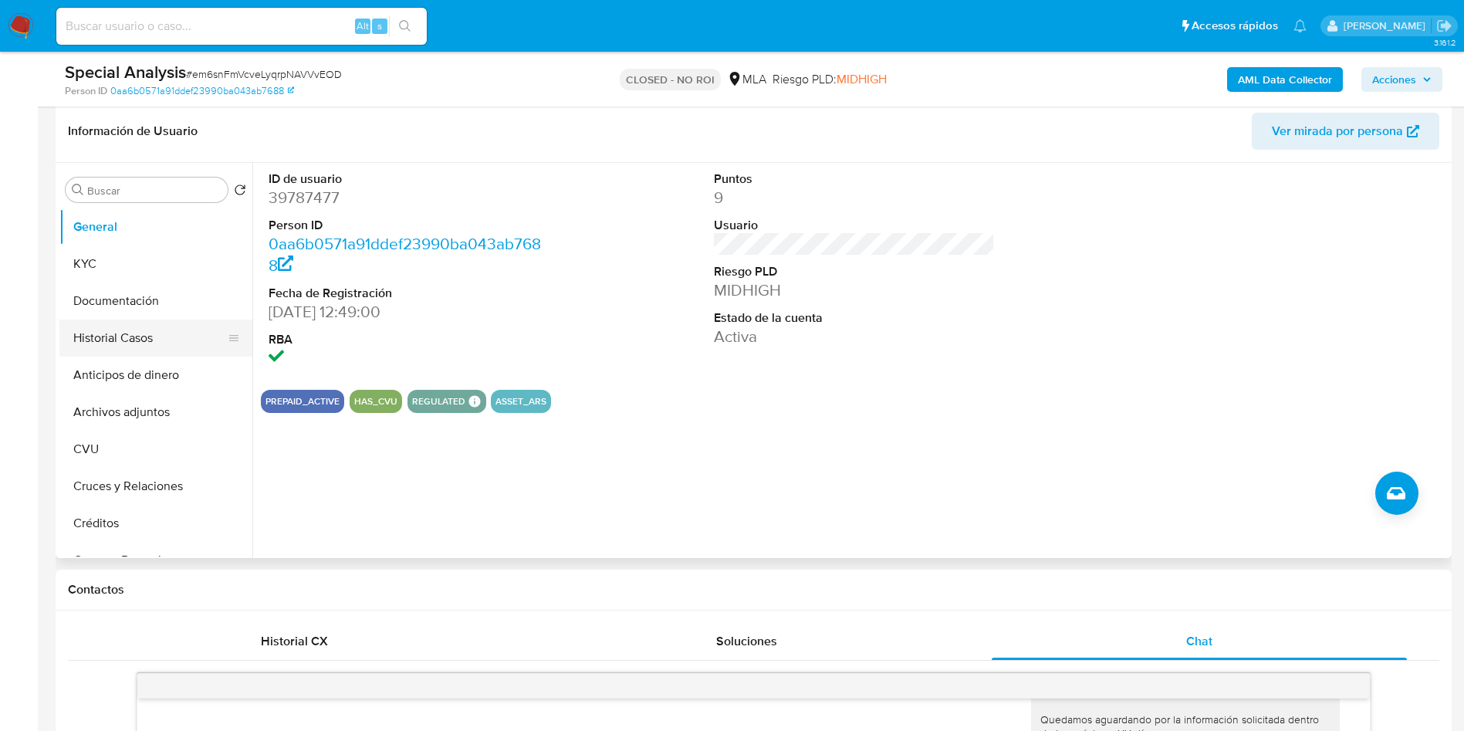
click at [113, 348] on button "Historial Casos" at bounding box center [149, 337] width 181 height 37
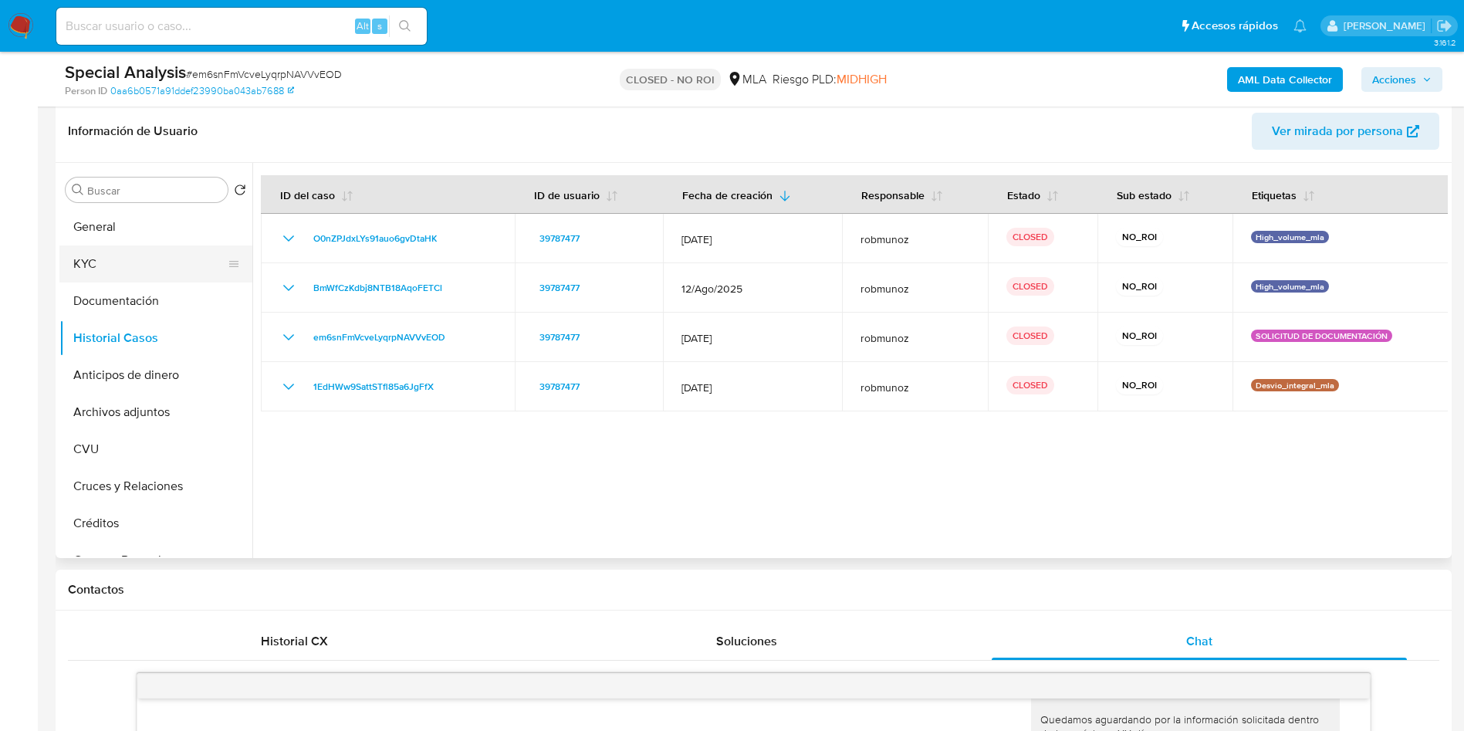
click at [108, 269] on button "KYC" at bounding box center [149, 263] width 181 height 37
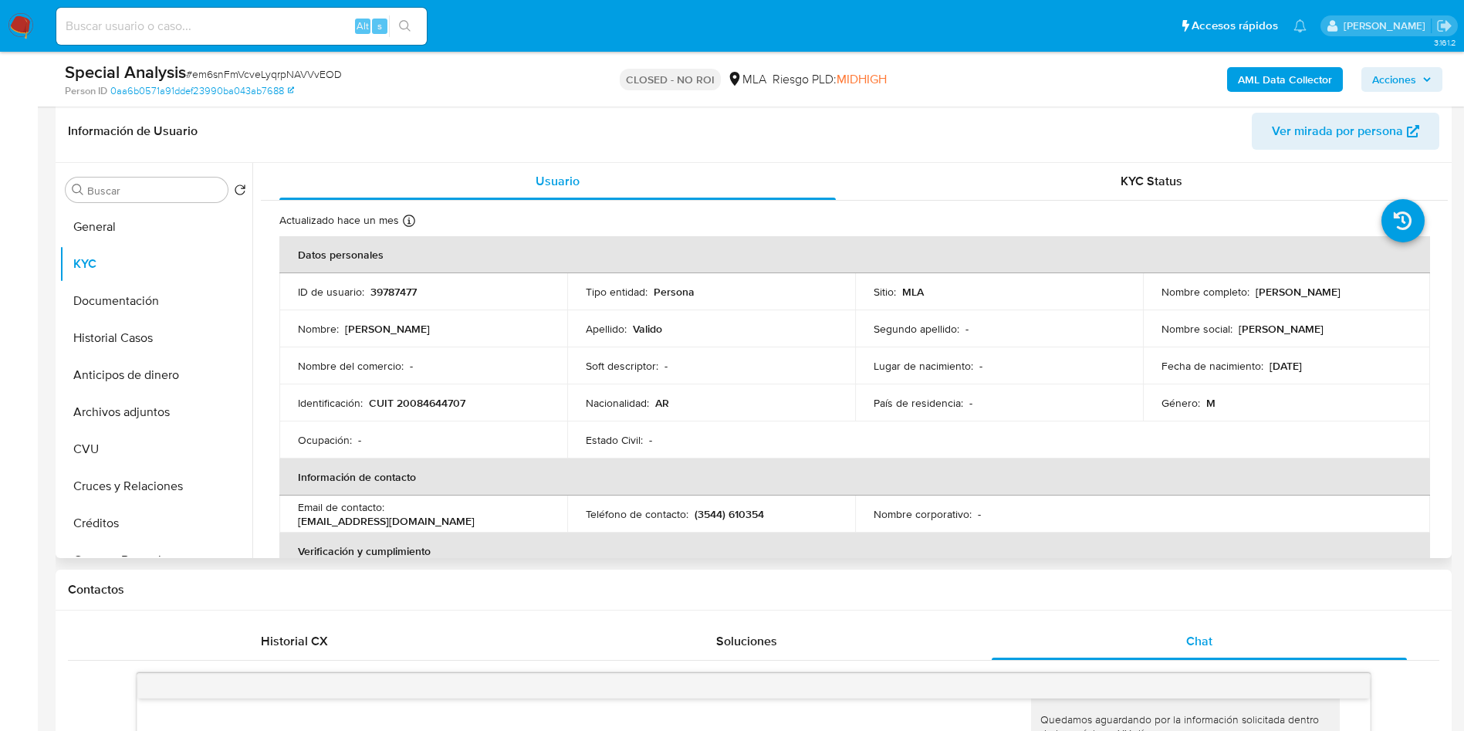
click at [429, 405] on p "CUIT 20084644707" at bounding box center [417, 403] width 96 height 14
copy p "20084644707"
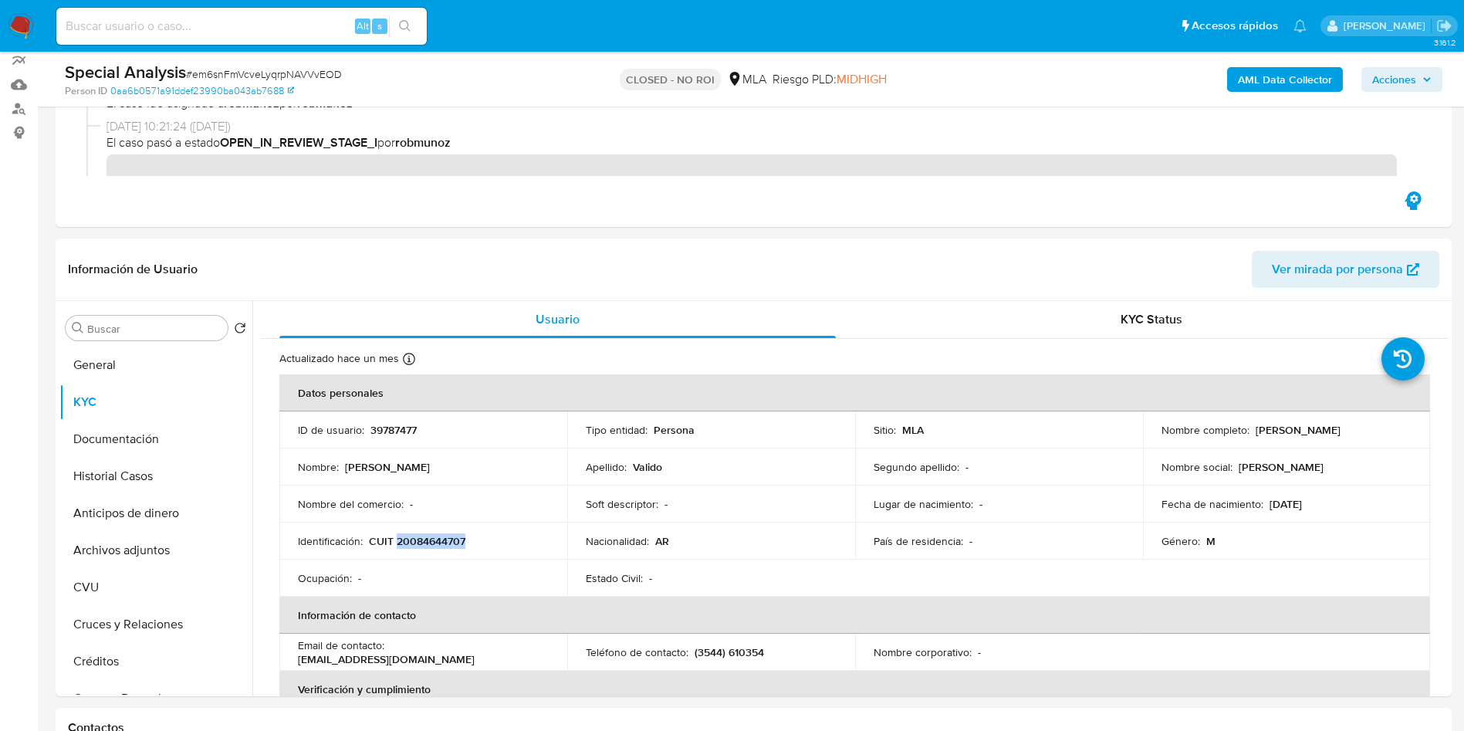
scroll to position [120, 0]
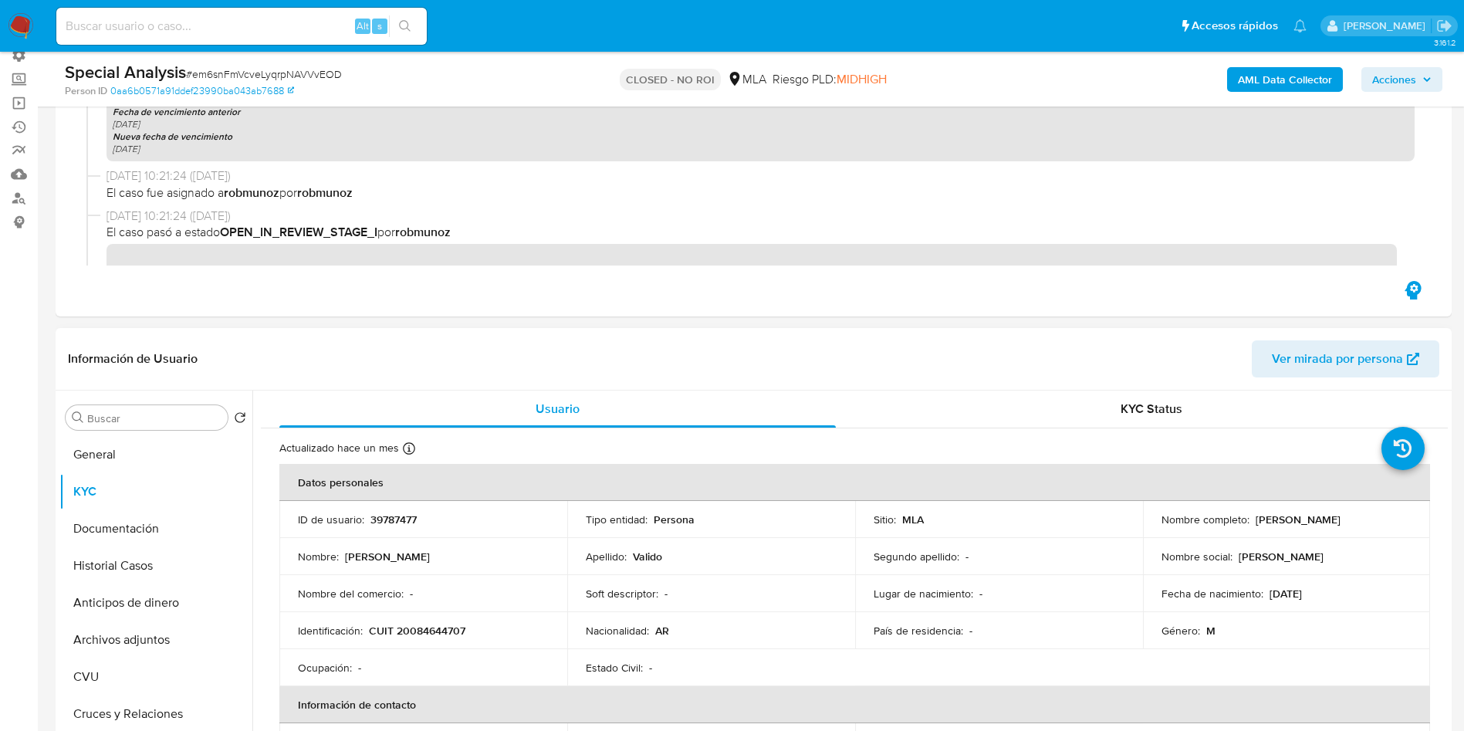
click at [387, 514] on p "39787477" at bounding box center [393, 519] width 46 height 14
copy p "39787477"
click at [88, 560] on button "Historial Casos" at bounding box center [149, 565] width 181 height 37
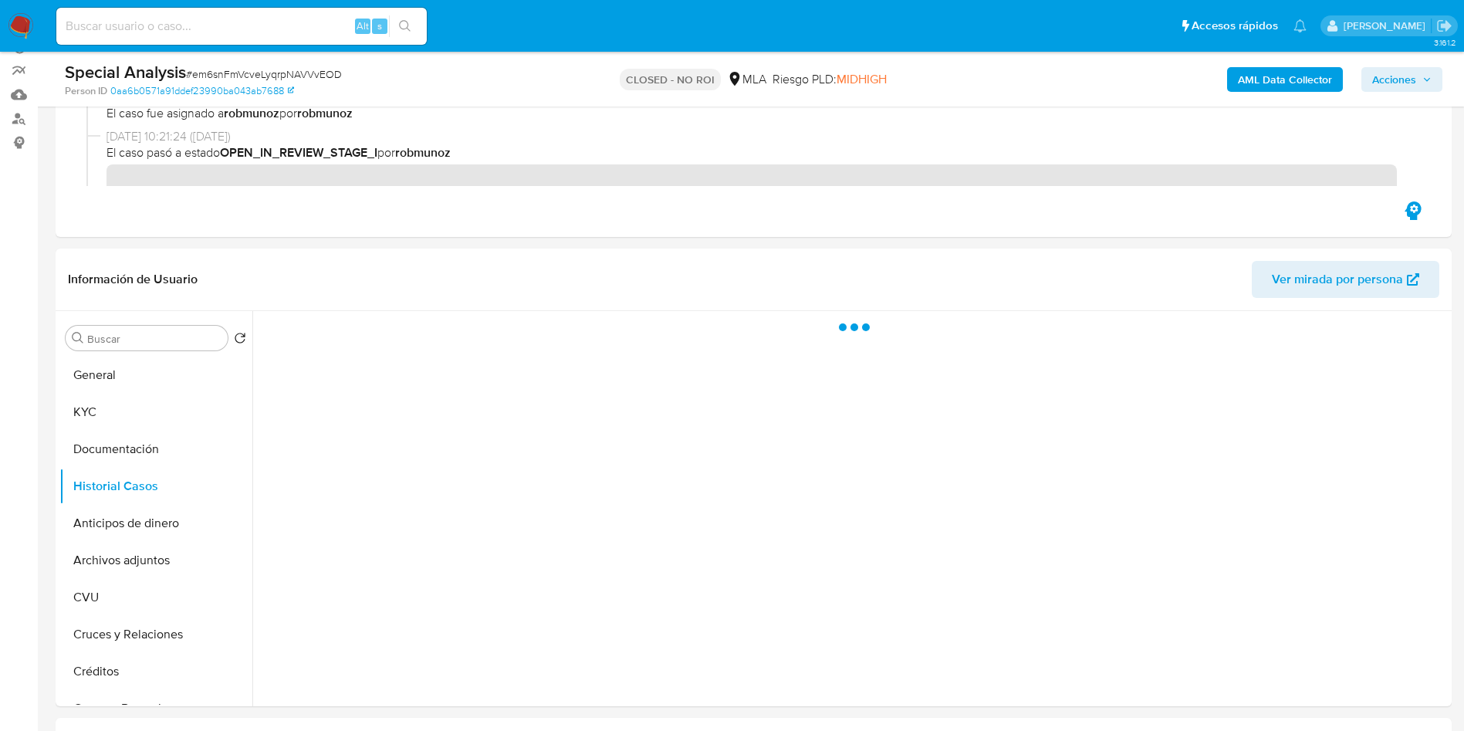
scroll to position [235, 0]
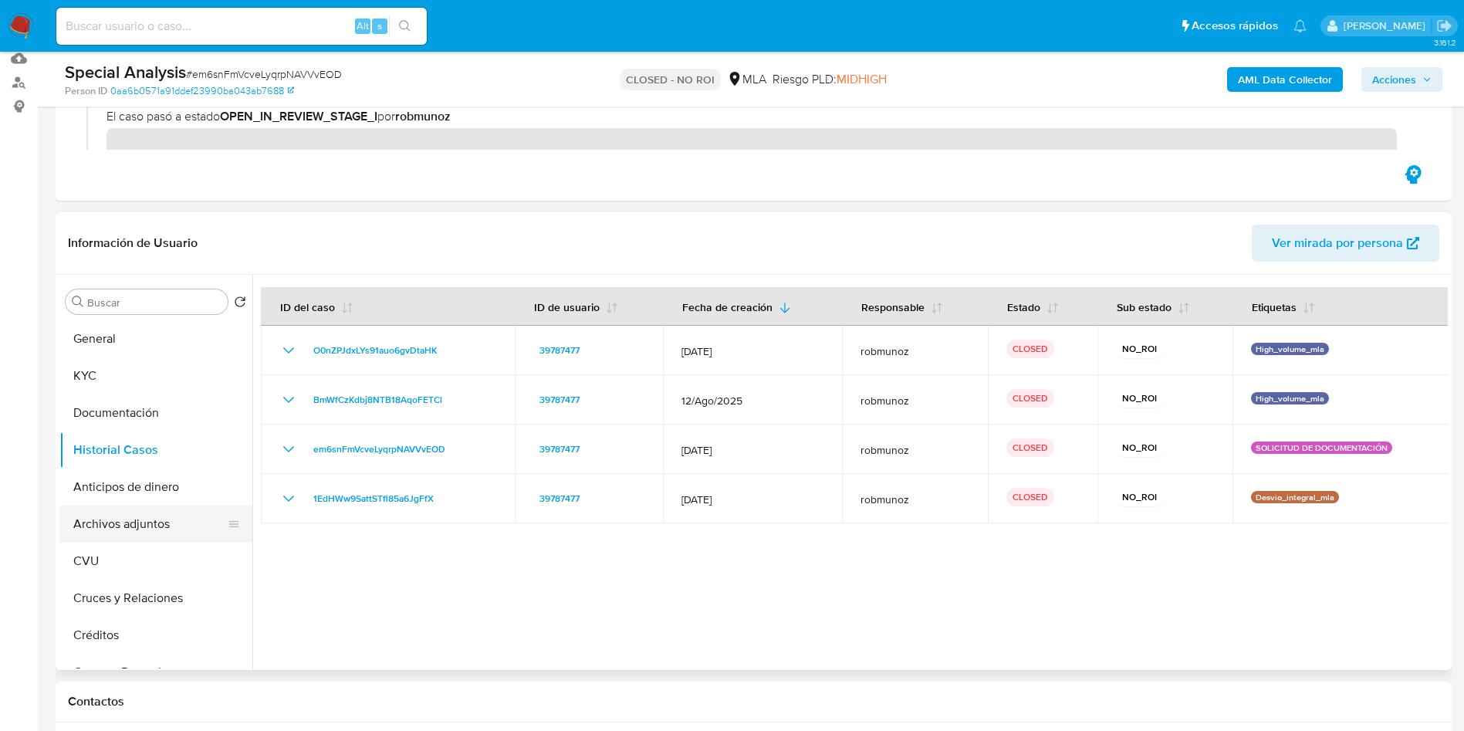
click at [157, 523] on button "Archivos adjuntos" at bounding box center [149, 523] width 181 height 37
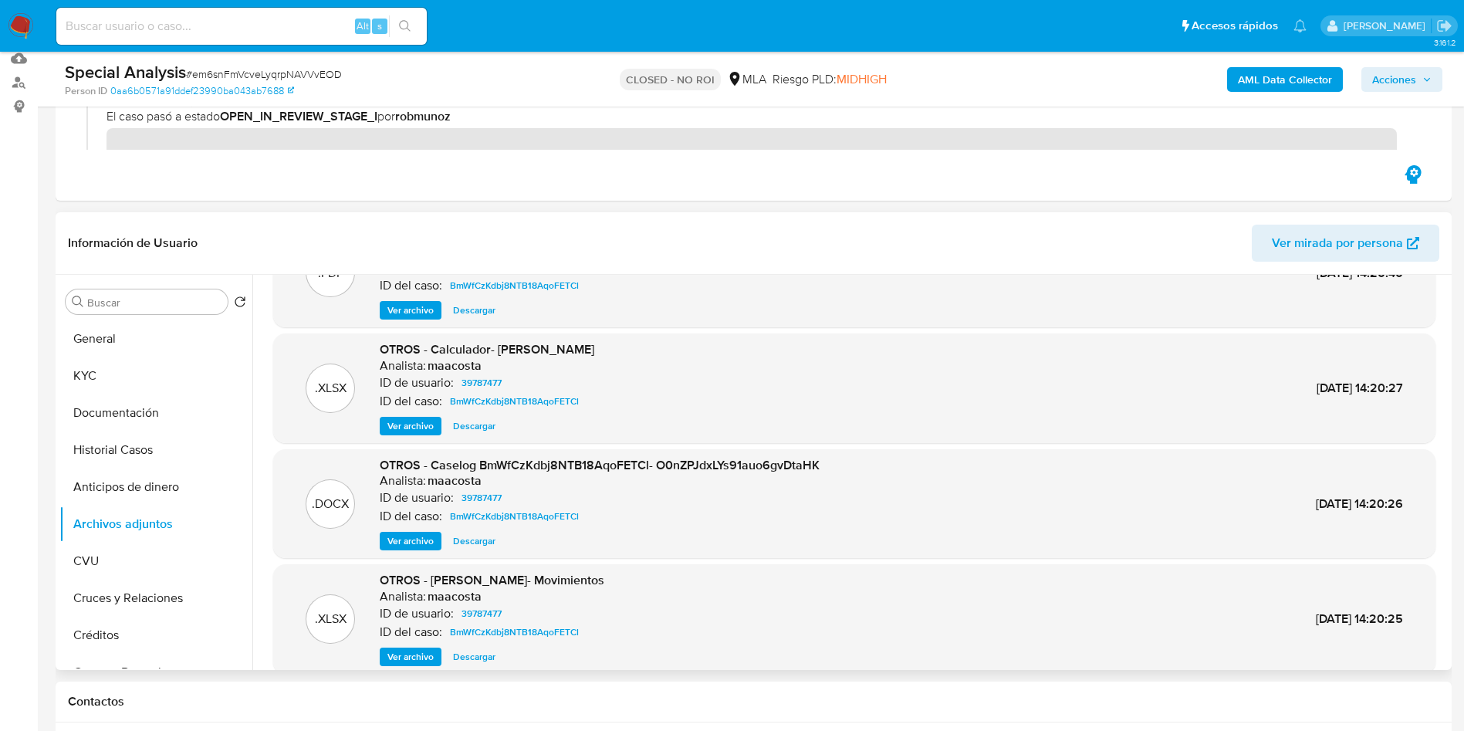
scroll to position [130, 0]
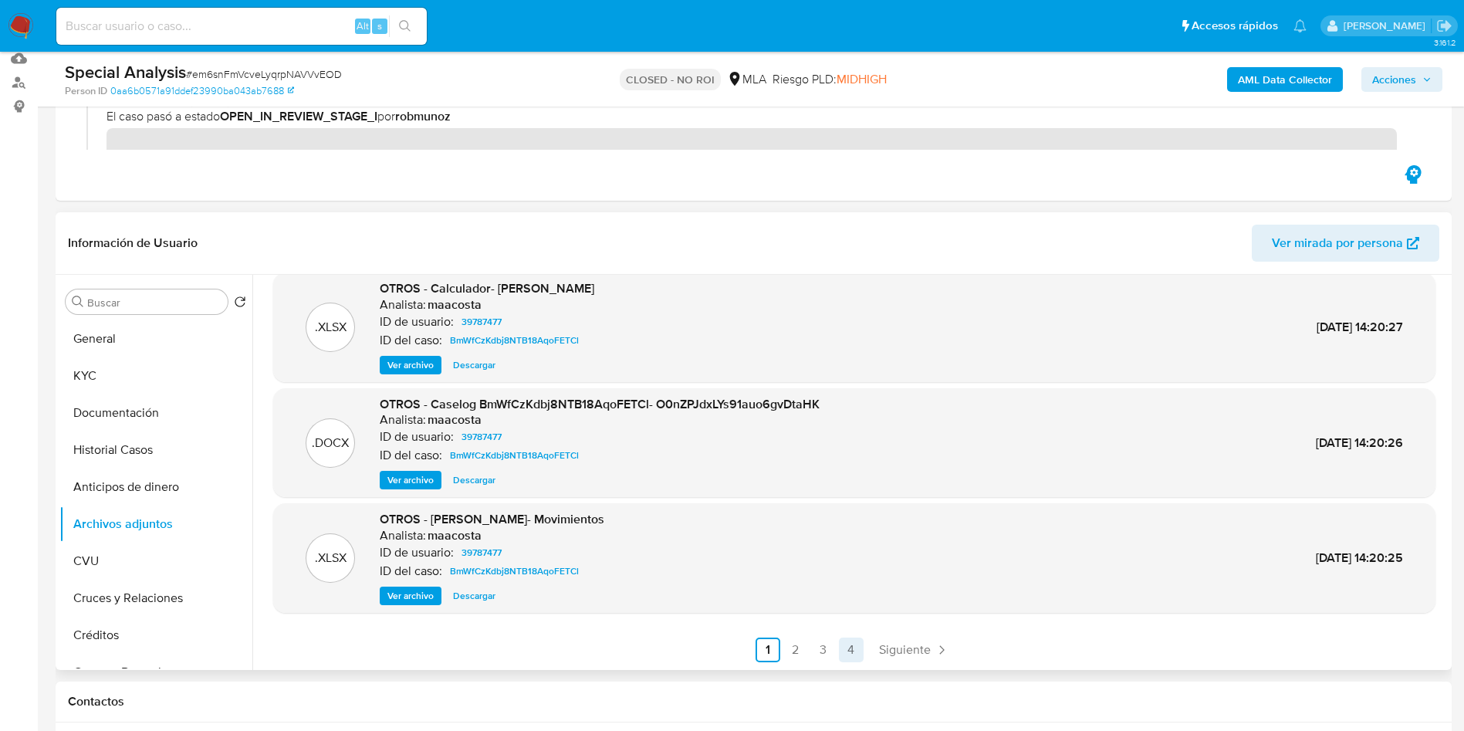
click at [844, 654] on link "4" at bounding box center [851, 649] width 25 height 25
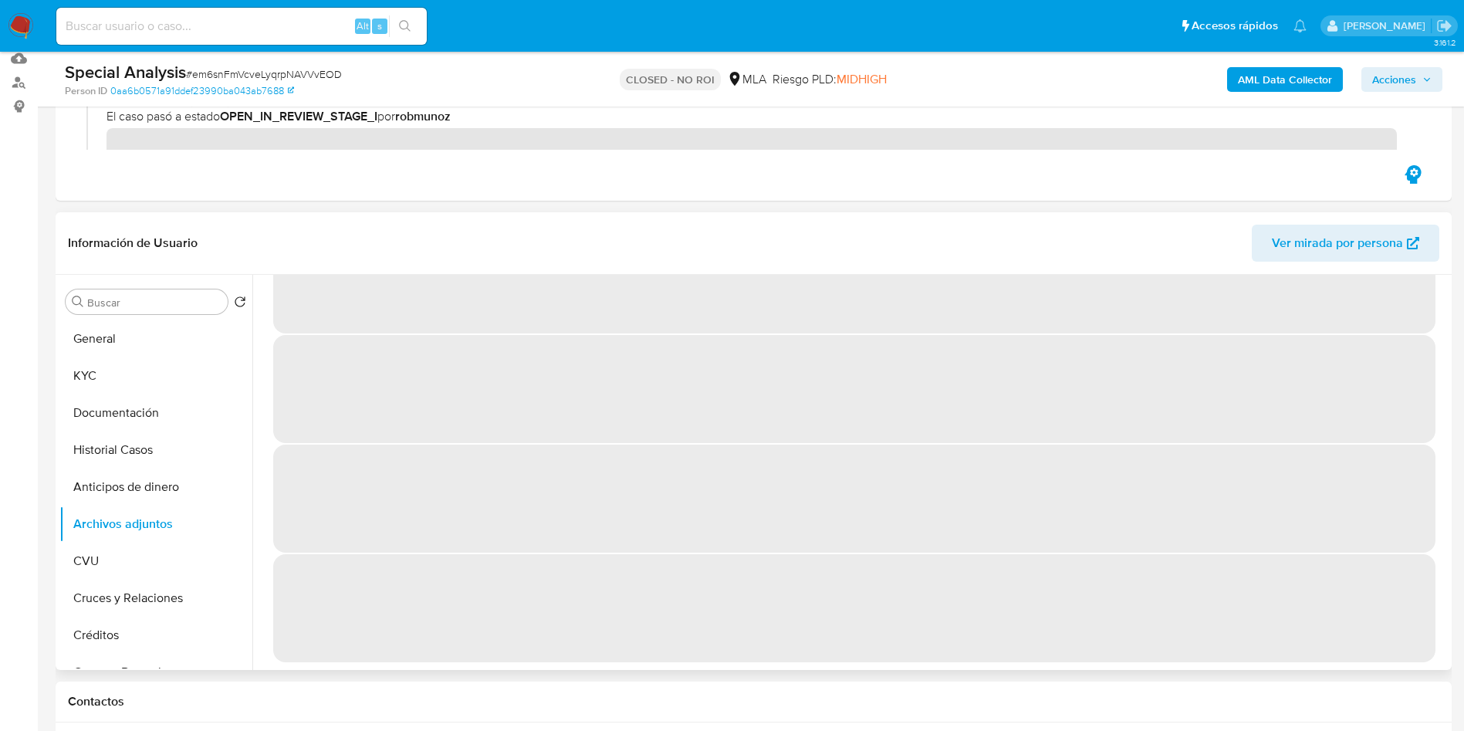
scroll to position [0, 0]
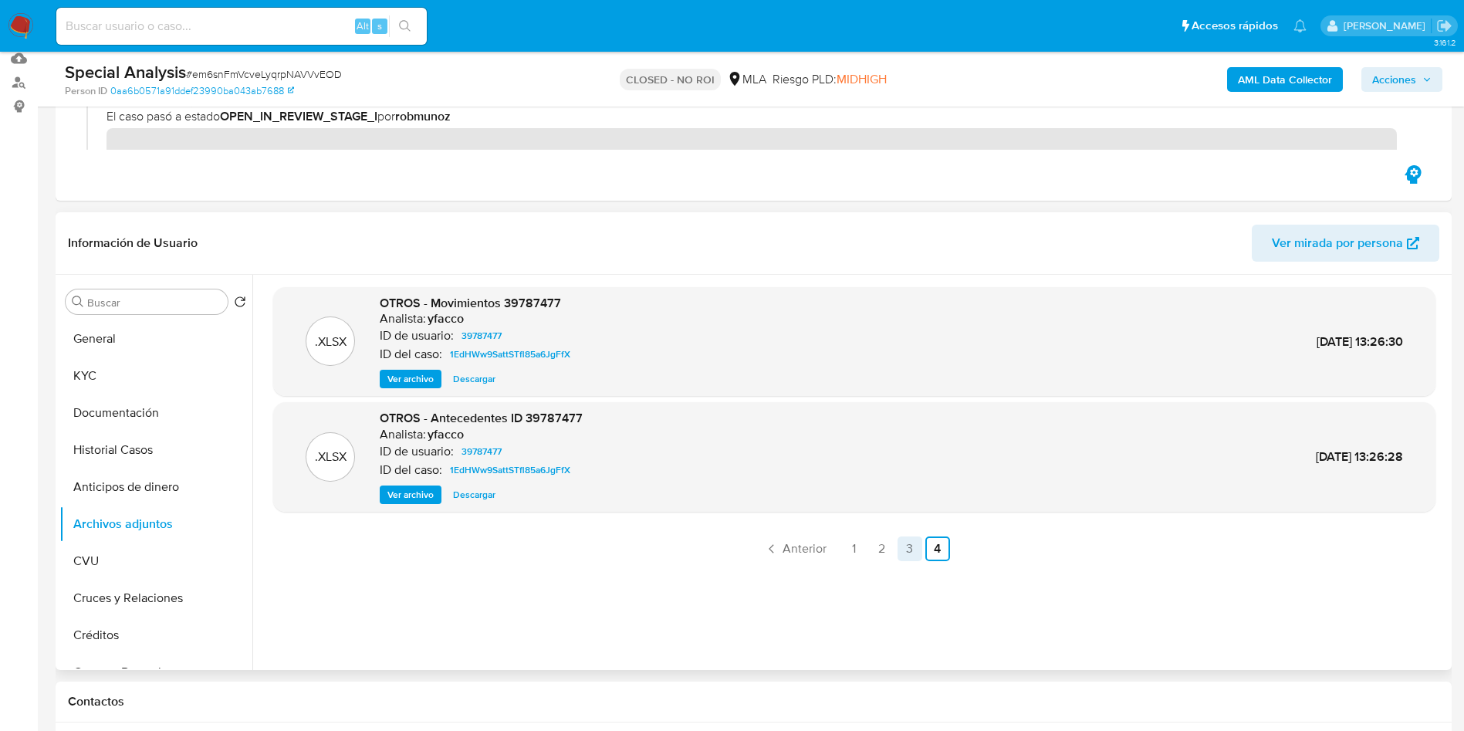
click at [905, 557] on link "3" at bounding box center [909, 548] width 25 height 25
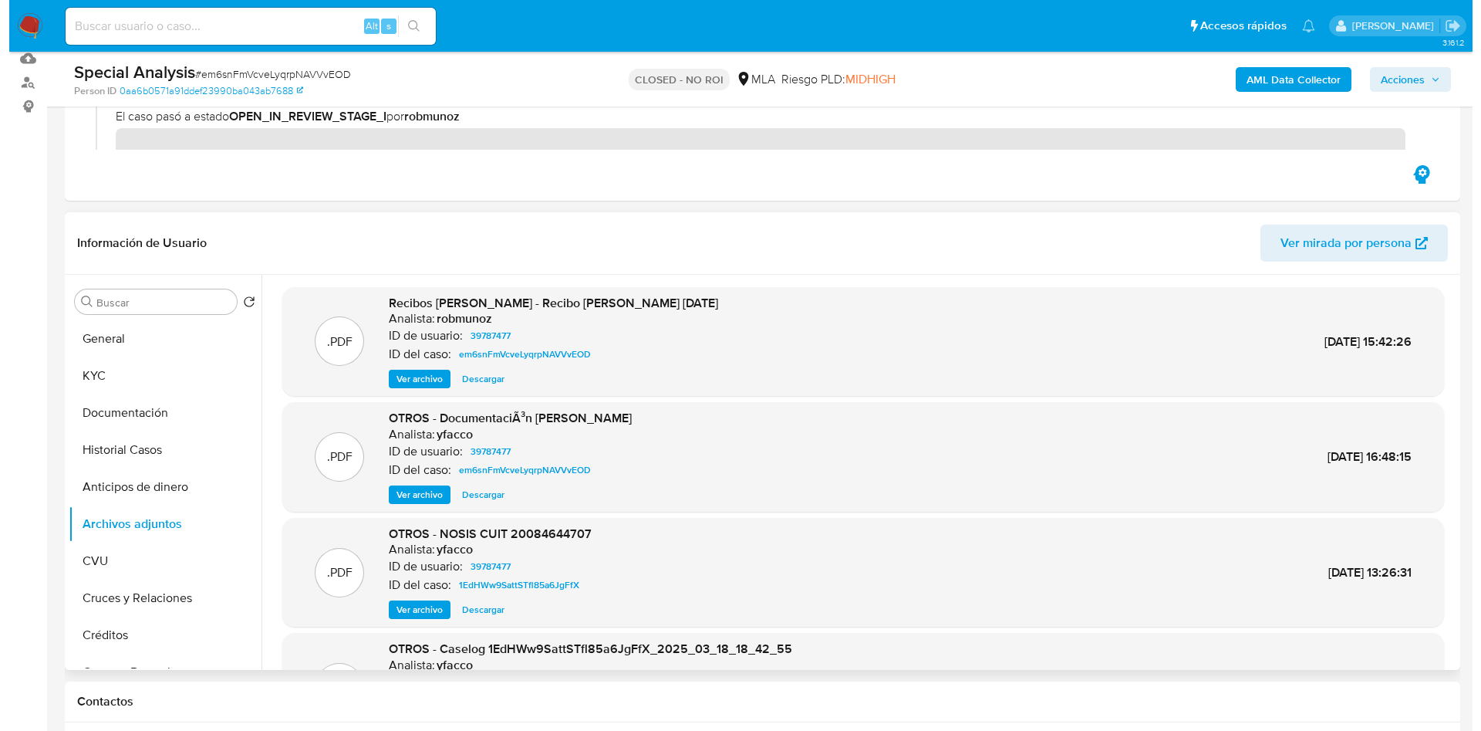
scroll to position [116, 0]
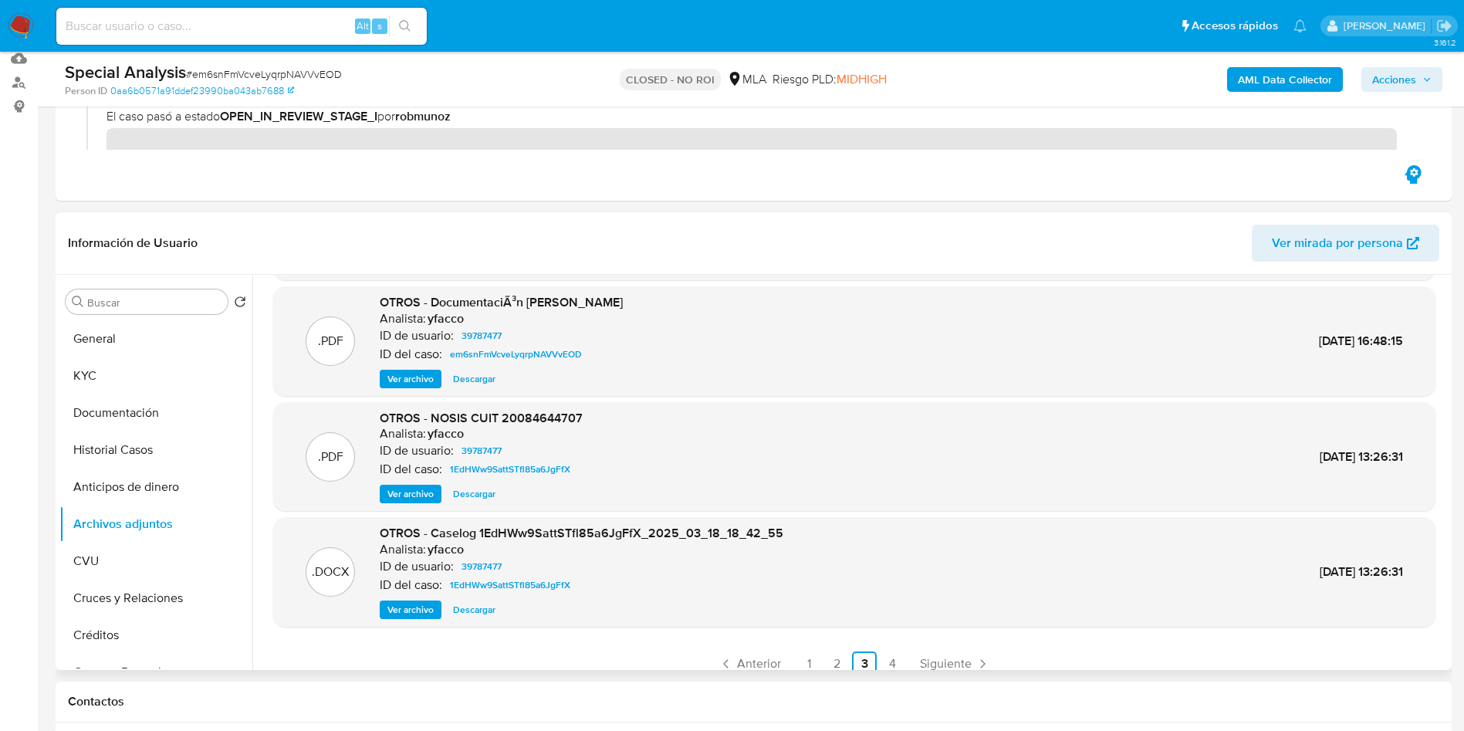
click at [414, 610] on span "Ver archivo" at bounding box center [410, 609] width 46 height 15
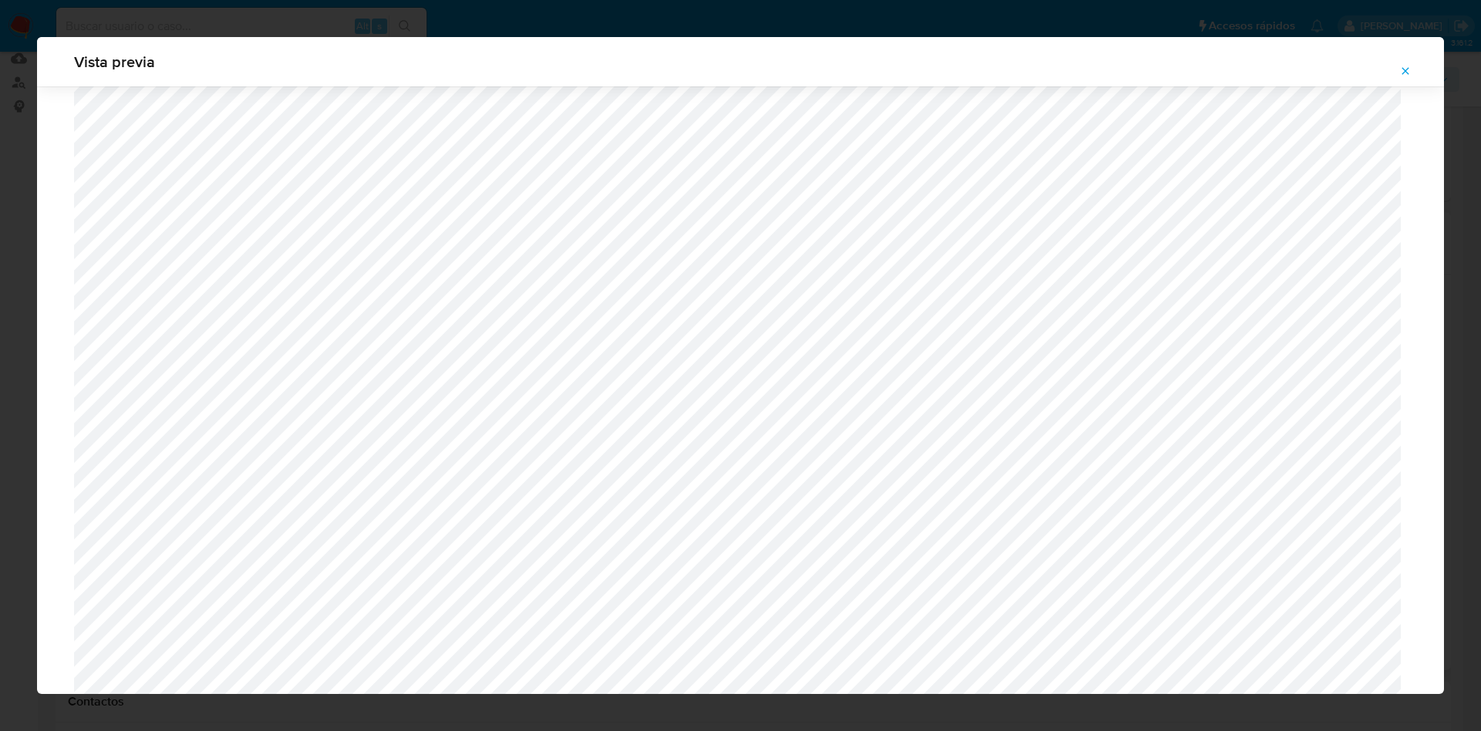
scroll to position [432, 0]
click at [1407, 65] on icon "Attachment preview" at bounding box center [1406, 71] width 12 height 12
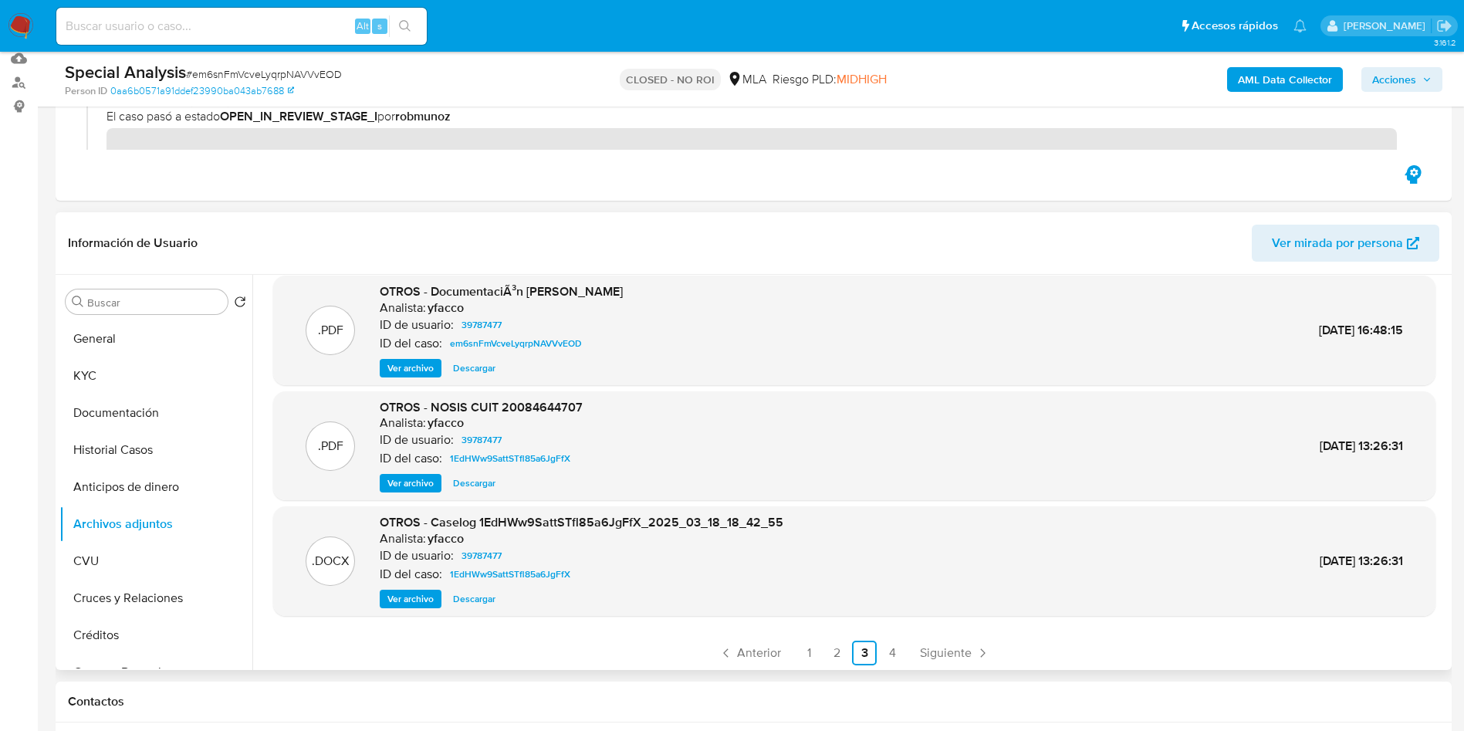
scroll to position [130, 0]
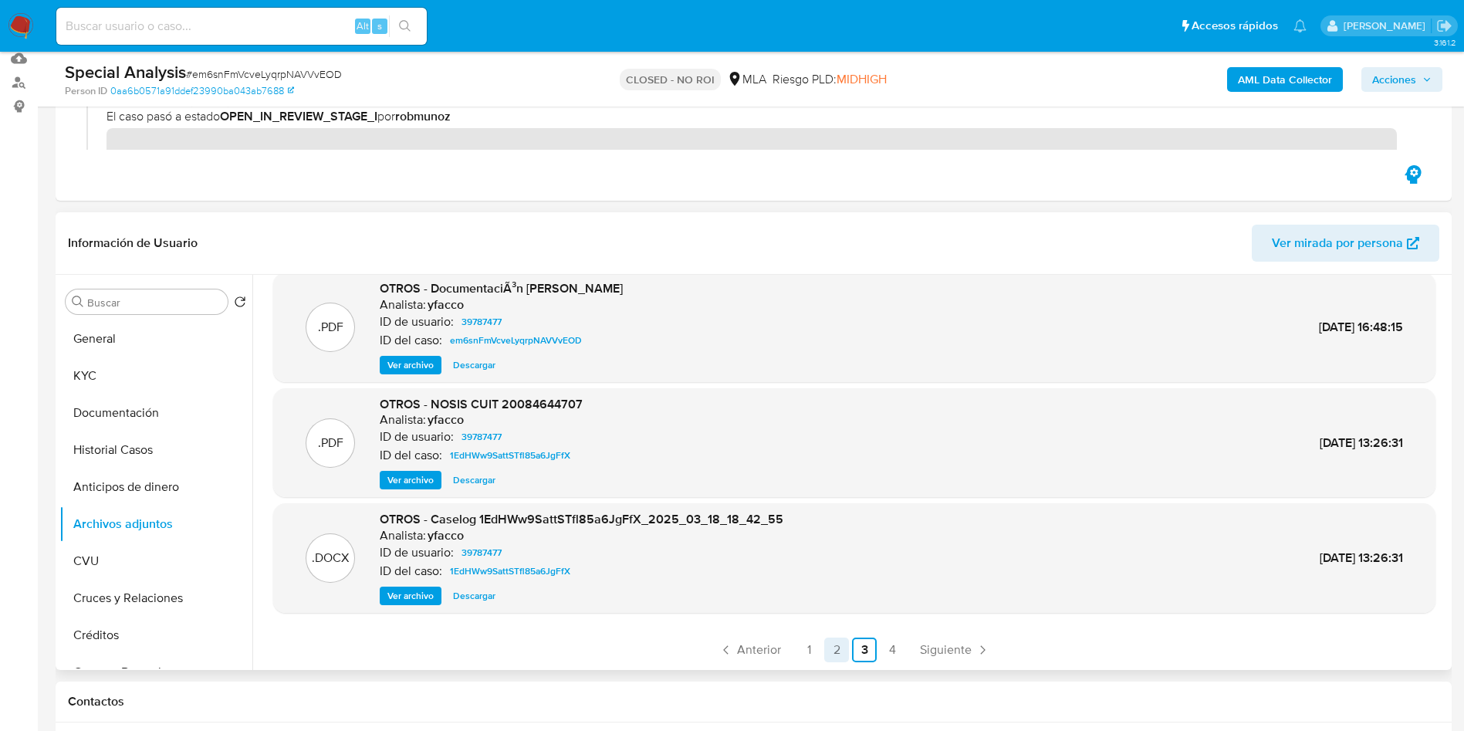
click at [843, 654] on link "2" at bounding box center [836, 649] width 25 height 25
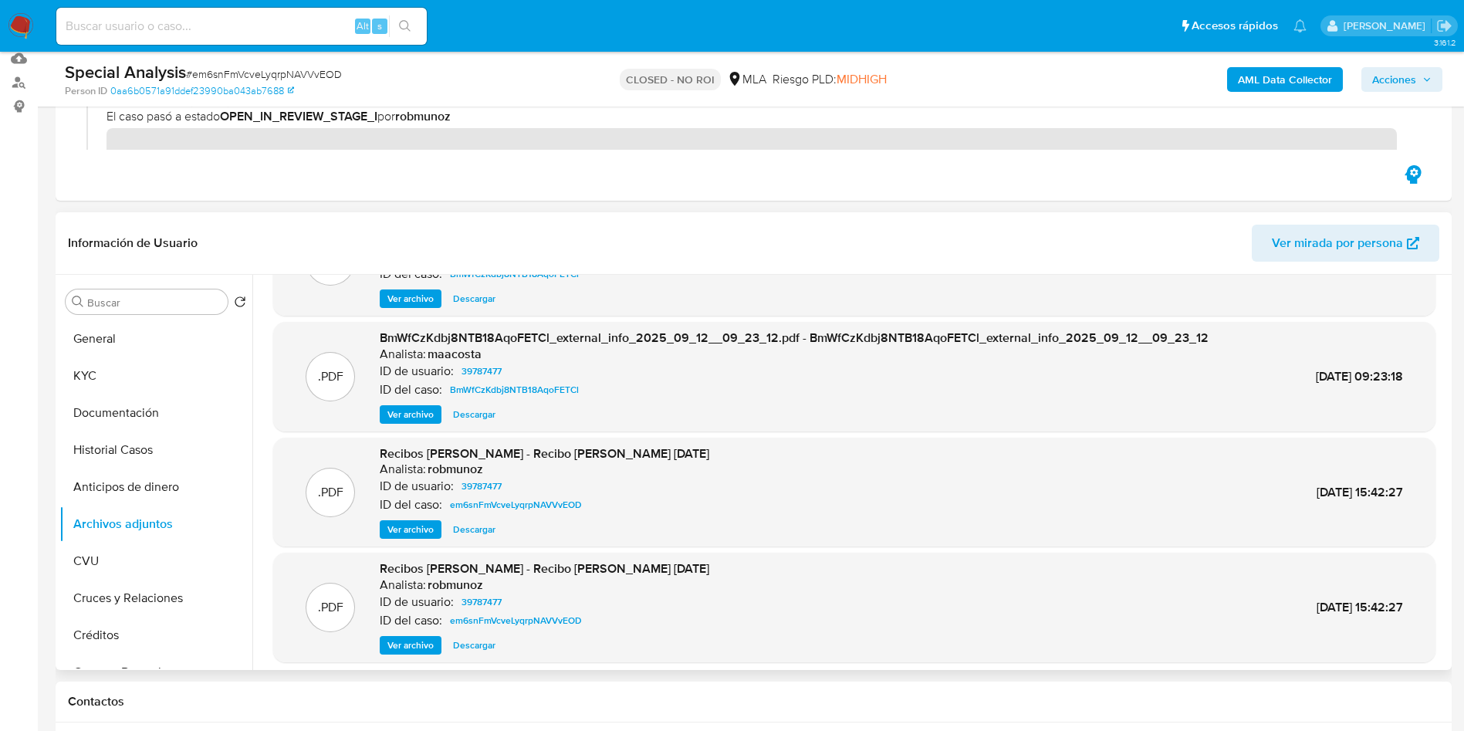
scroll to position [116, 0]
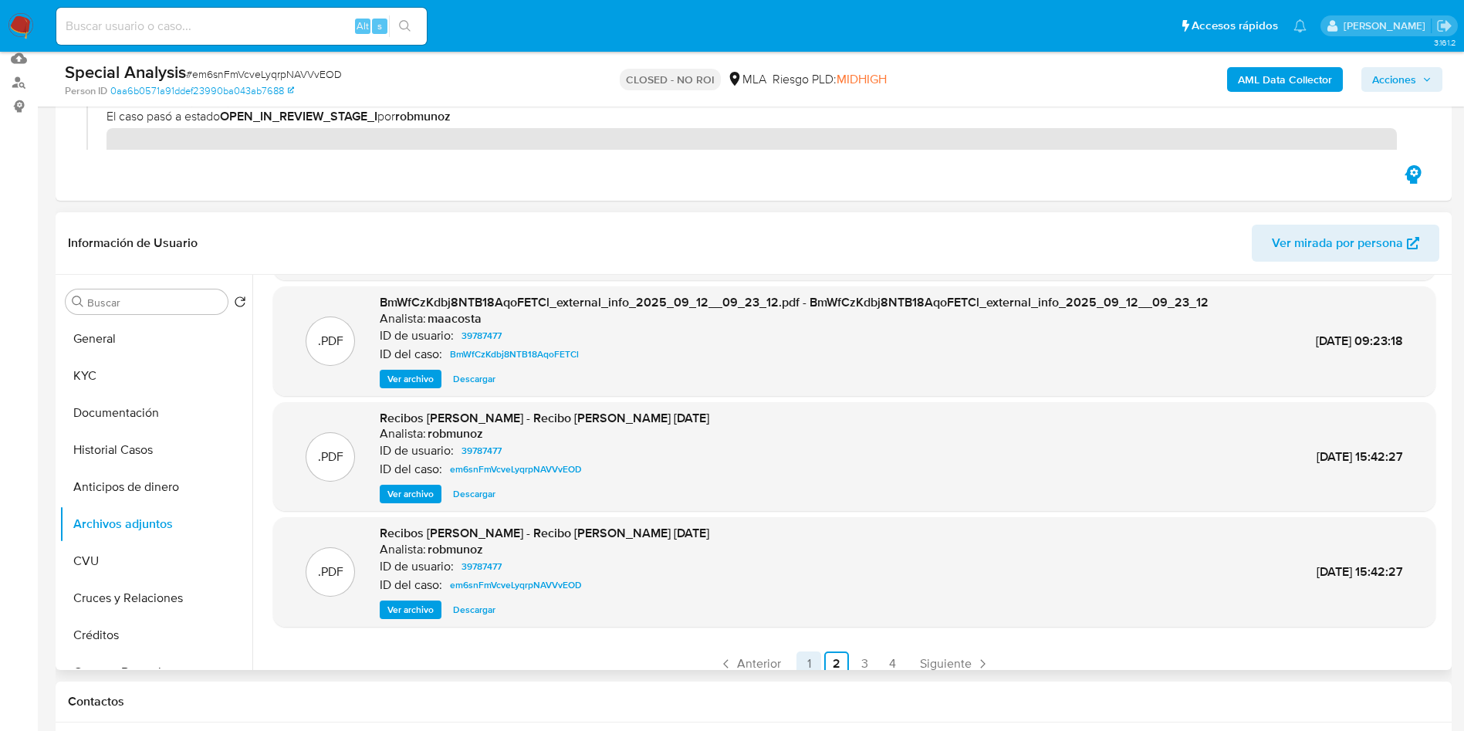
click at [804, 664] on link "1" at bounding box center [808, 663] width 25 height 25
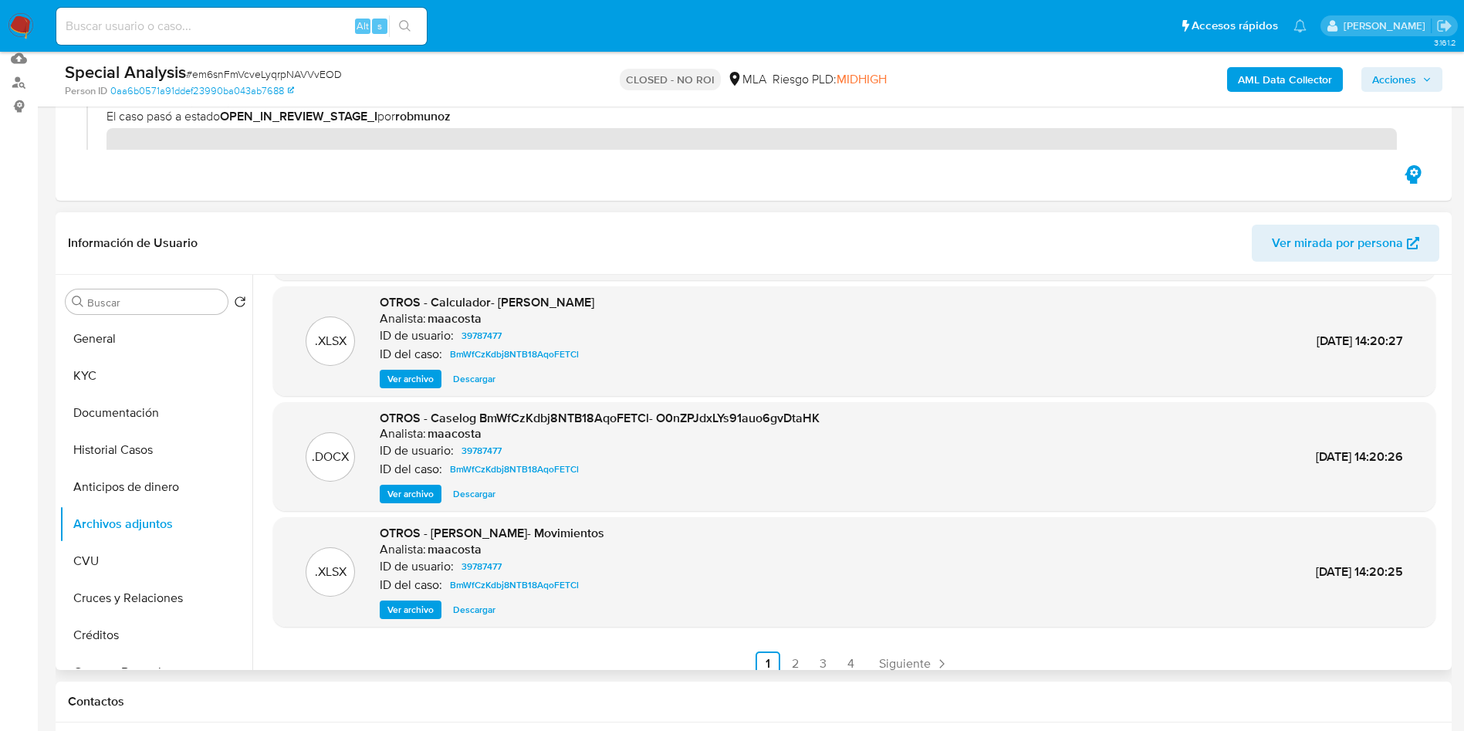
click at [420, 495] on span "Ver archivo" at bounding box center [410, 493] width 46 height 15
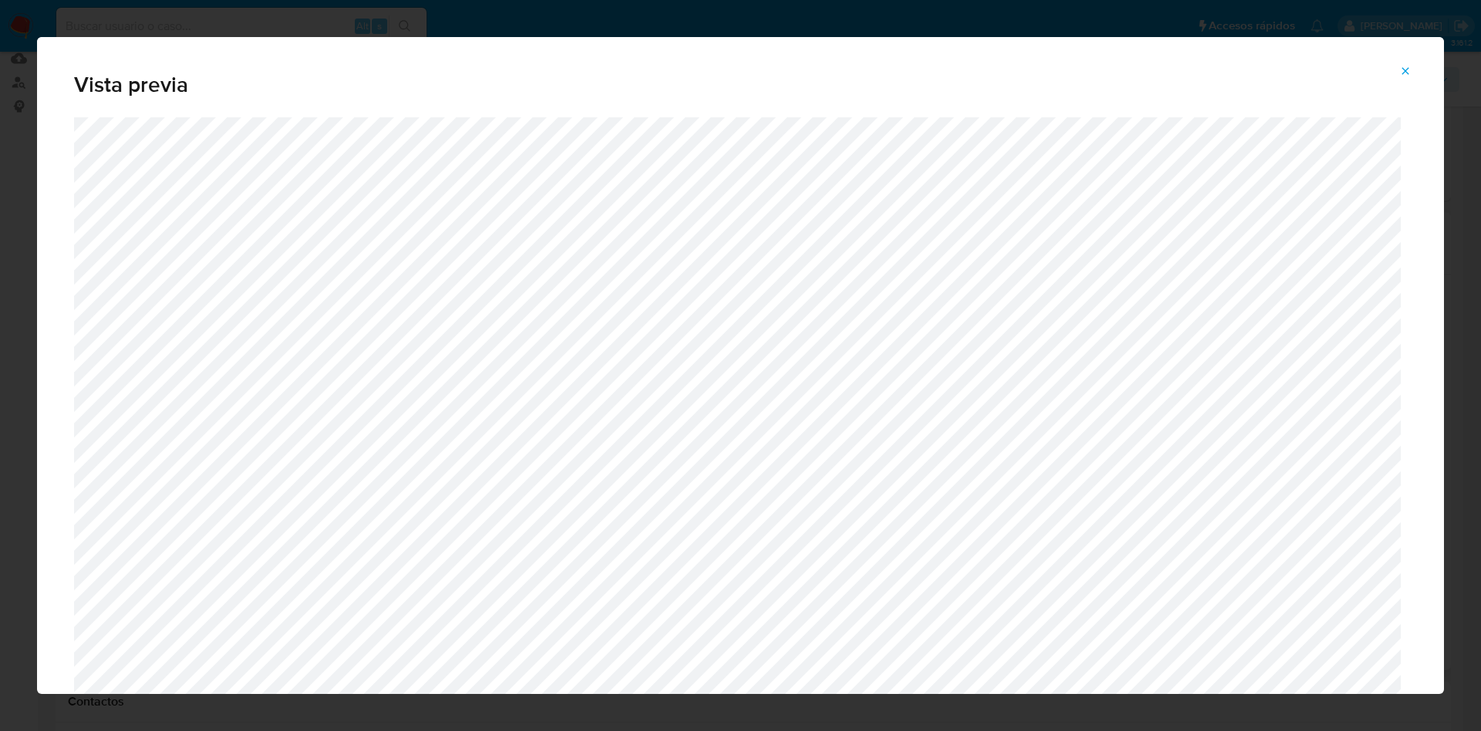
scroll to position [316, 0]
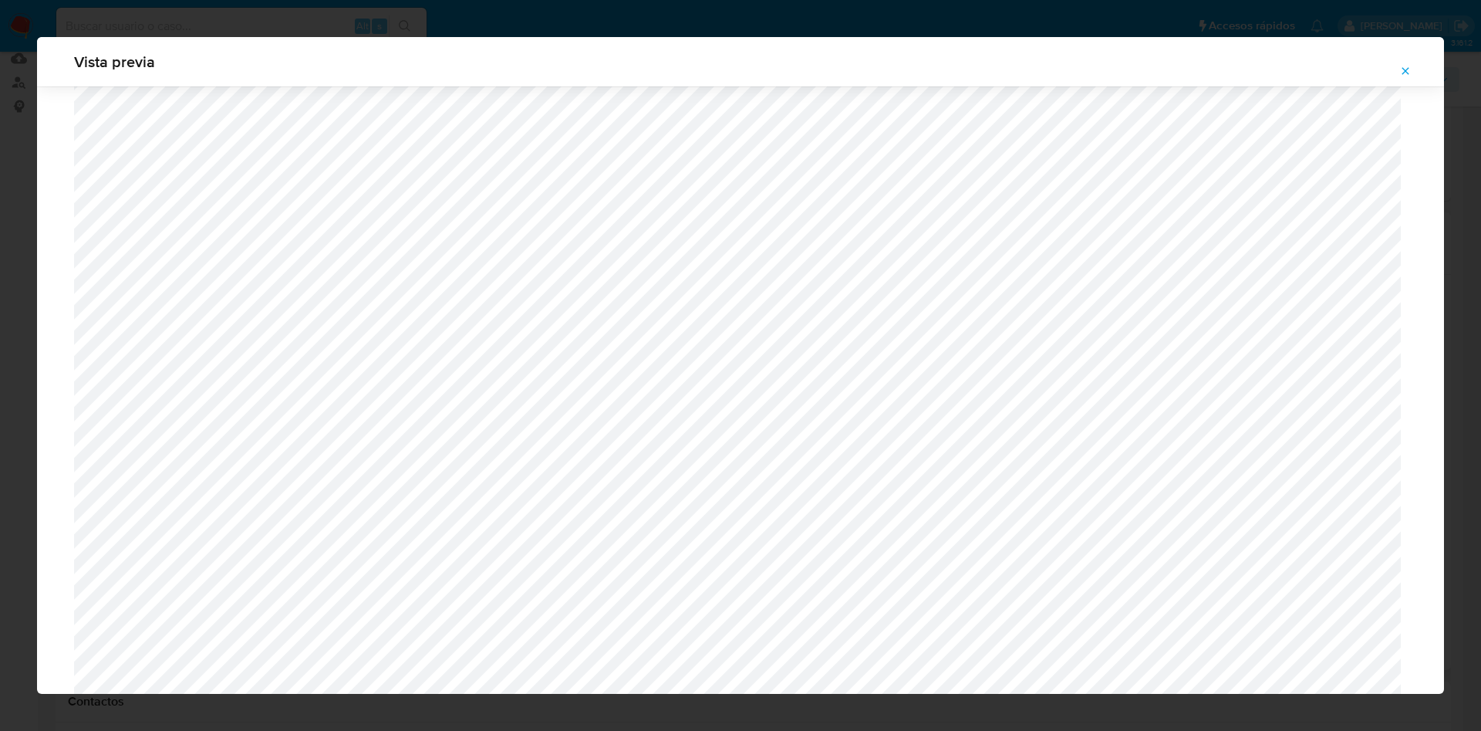
click at [1410, 66] on icon "Attachment preview" at bounding box center [1406, 71] width 12 height 12
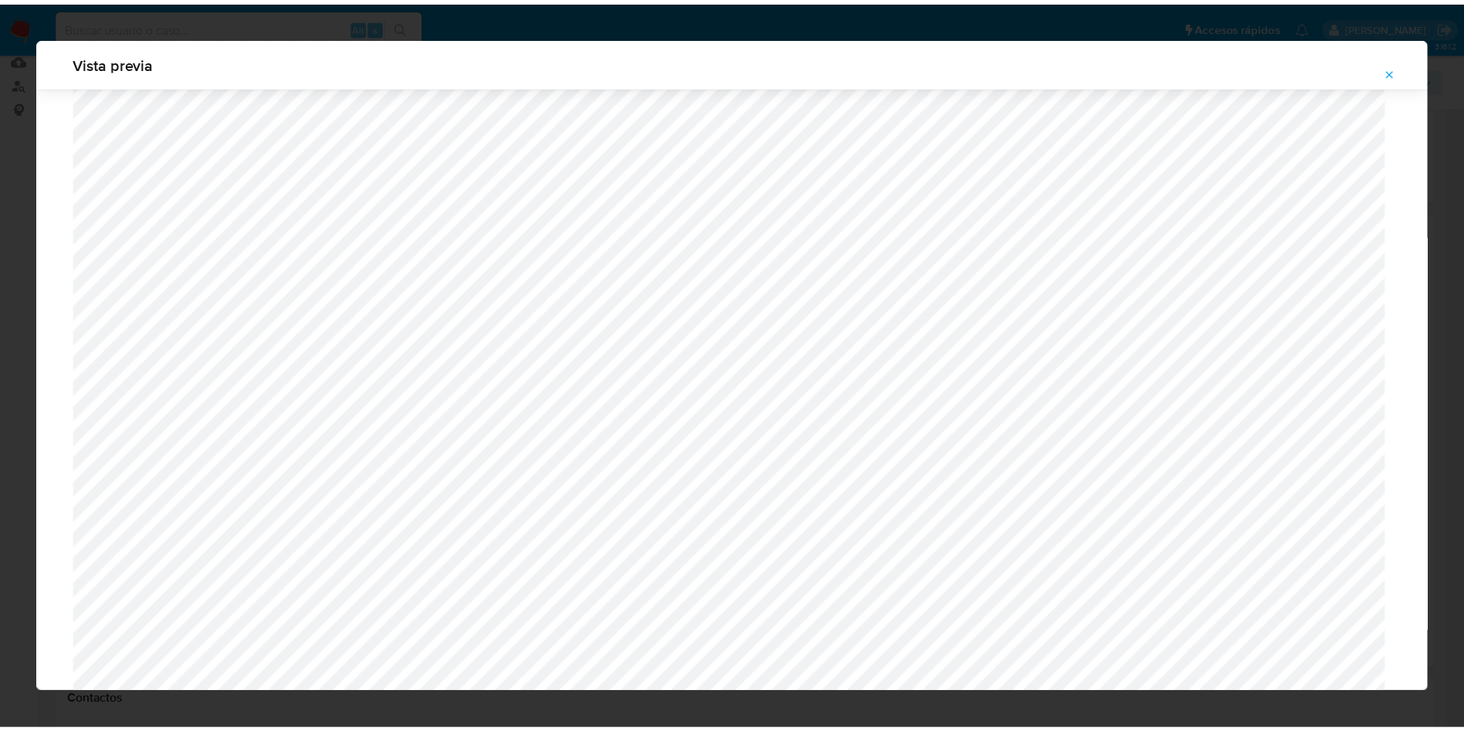
scroll to position [0, 0]
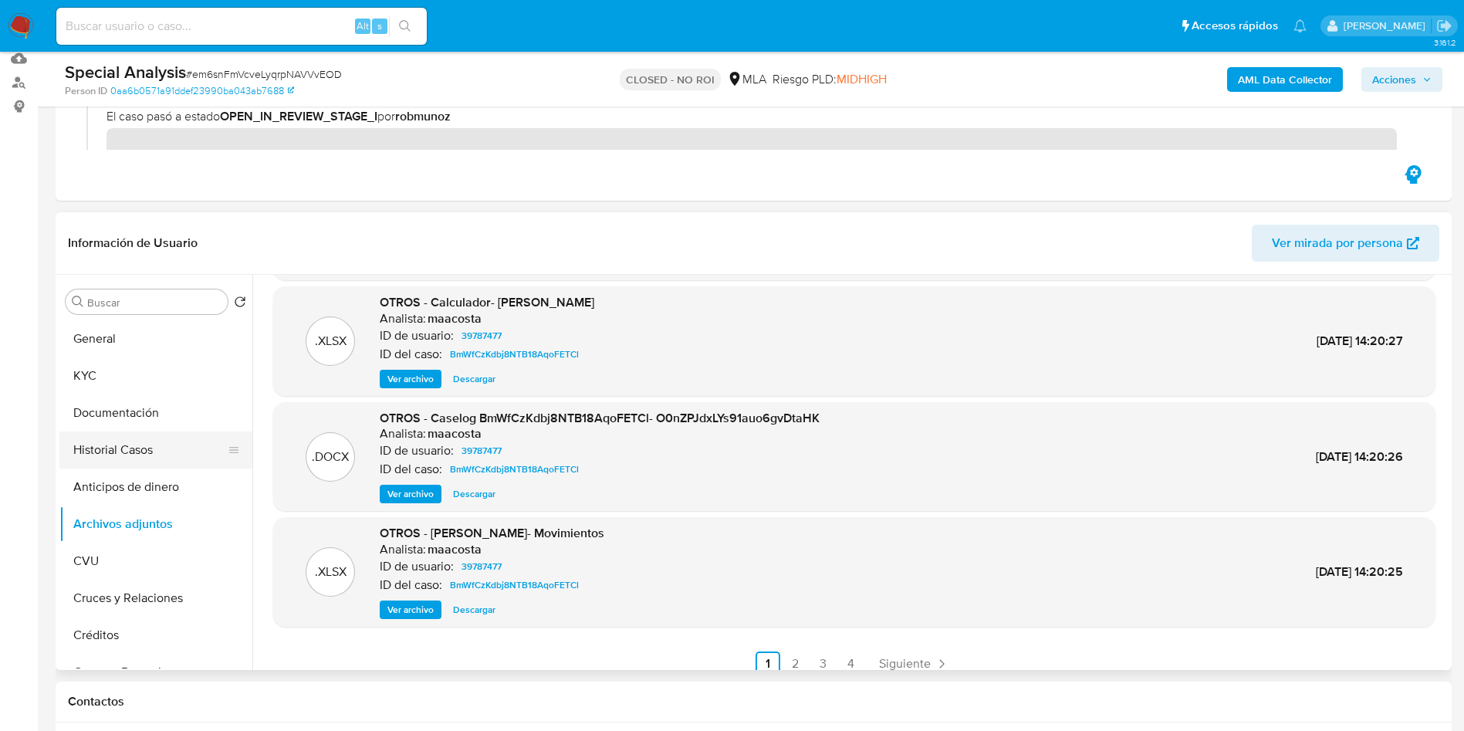
click at [143, 450] on button "Historial Casos" at bounding box center [149, 449] width 181 height 37
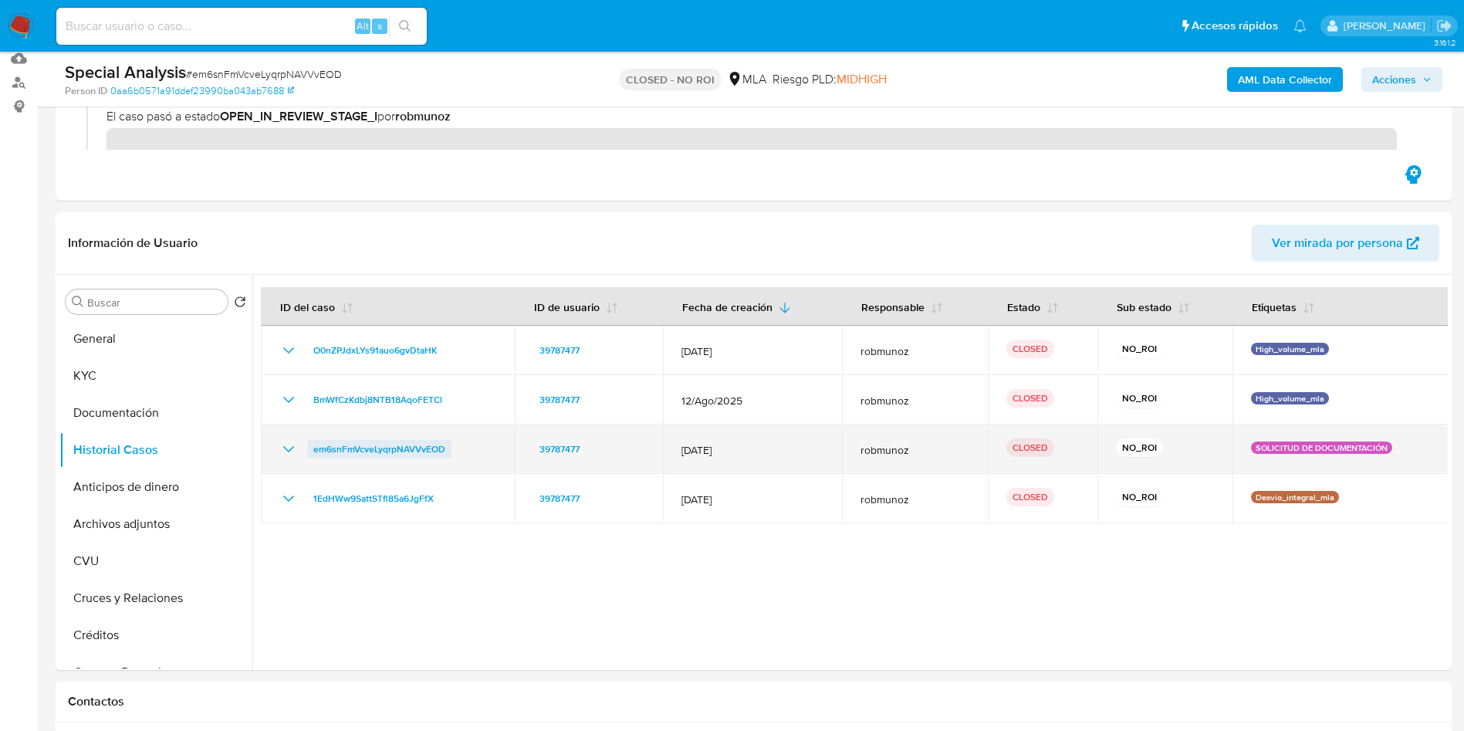
click at [384, 452] on span "em6snFmVcveLyqrpNAVVvEOD" at bounding box center [379, 449] width 132 height 19
drag, startPoint x: 473, startPoint y: 453, endPoint x: 306, endPoint y: 449, distance: 166.7
click at [306, 449] on div "em6snFmVcveLyqrpNAVVvEOD" at bounding box center [387, 449] width 217 height 19
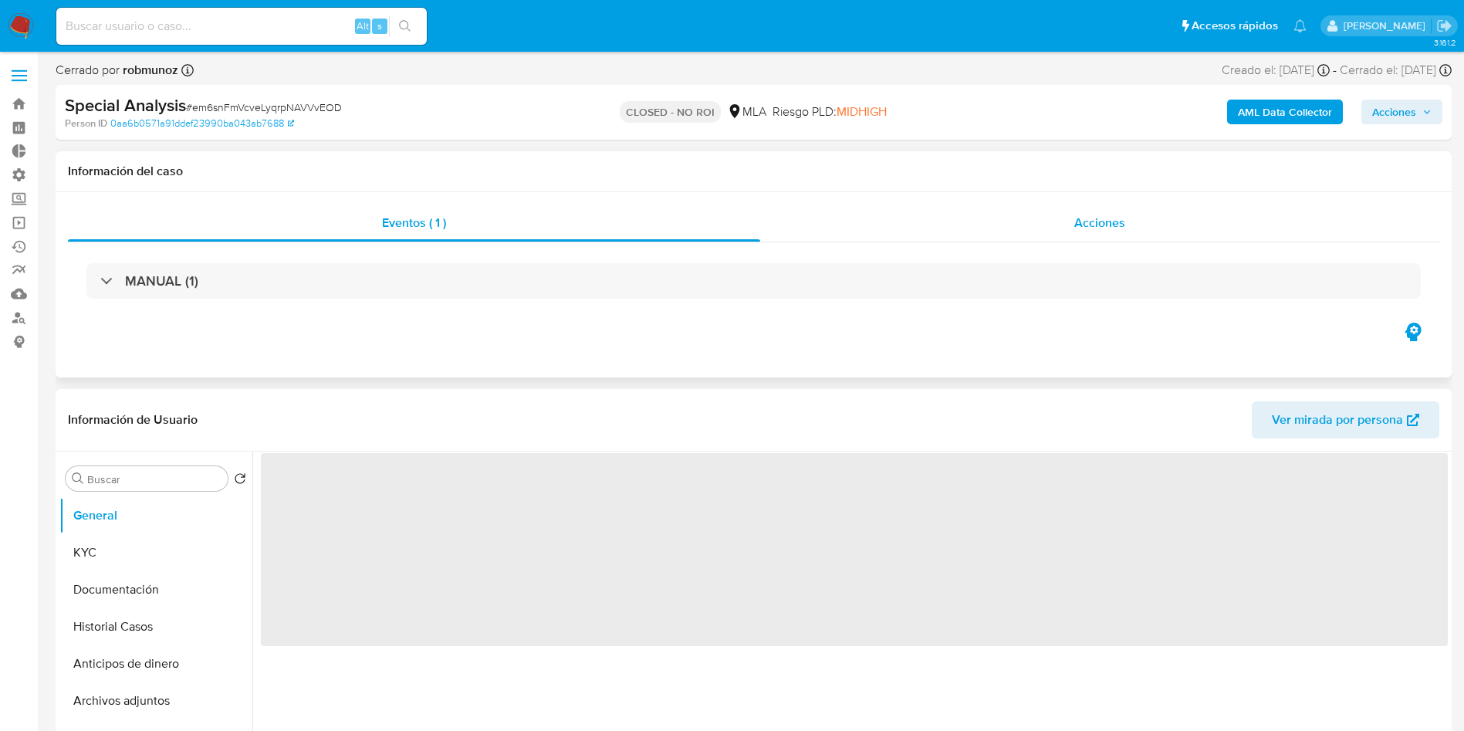
click at [1100, 208] on div "Acciones" at bounding box center [1099, 222] width 679 height 37
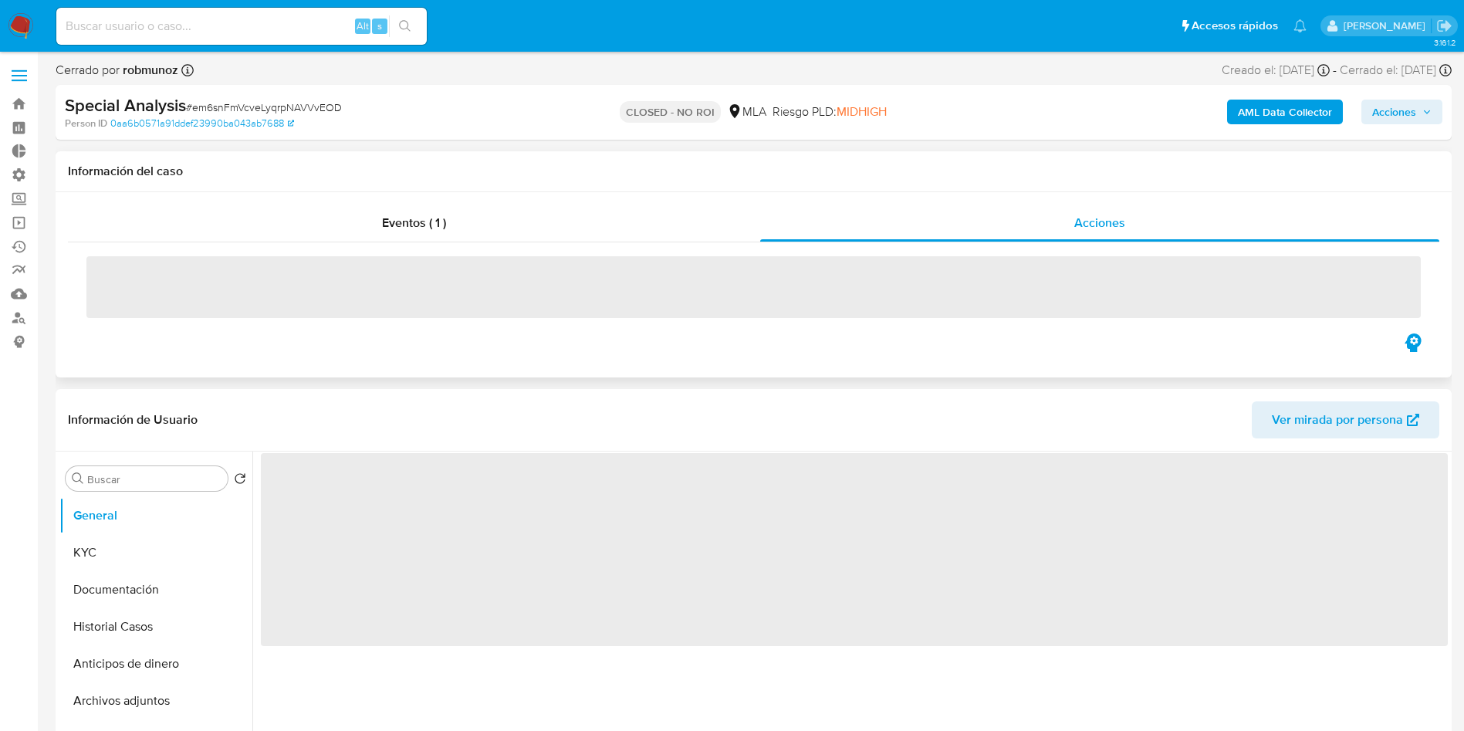
select select "10"
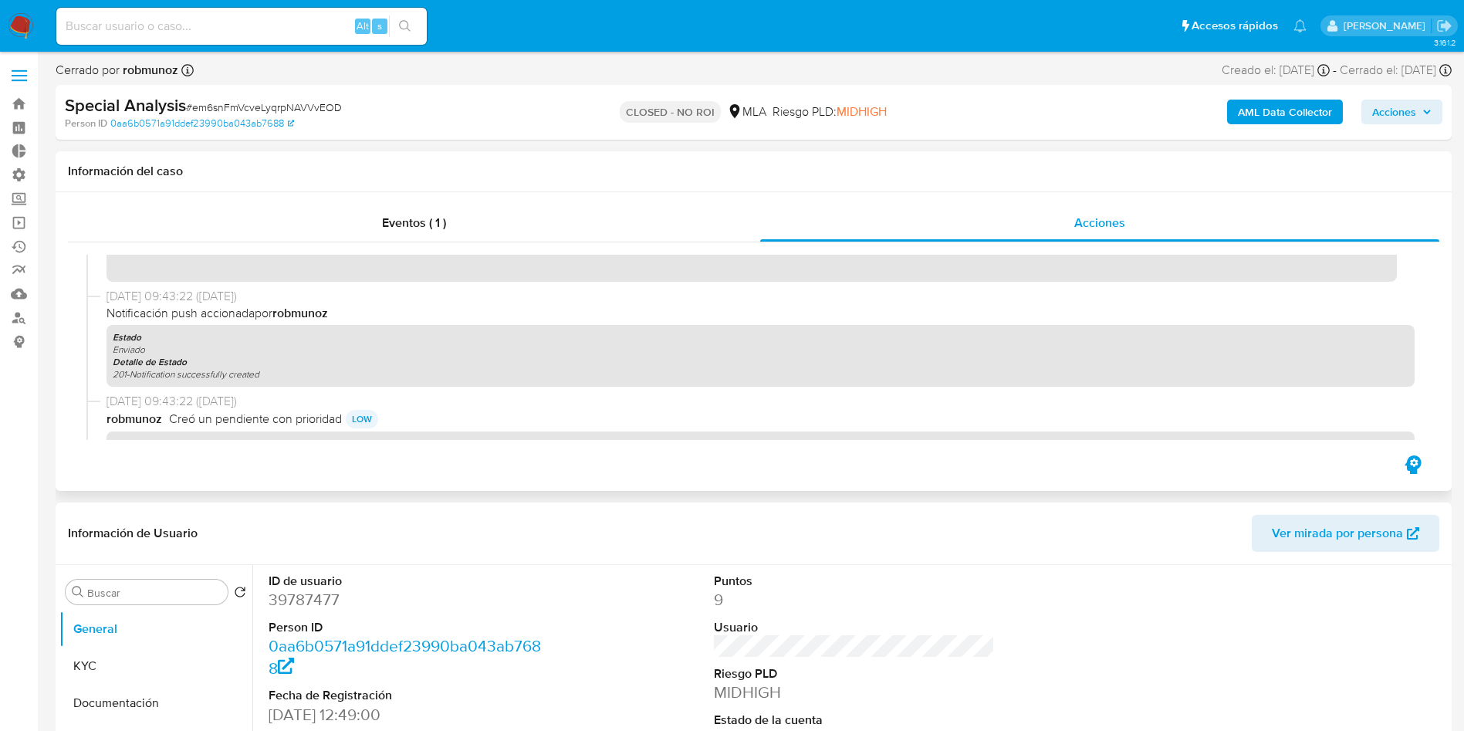
scroll to position [1275, 0]
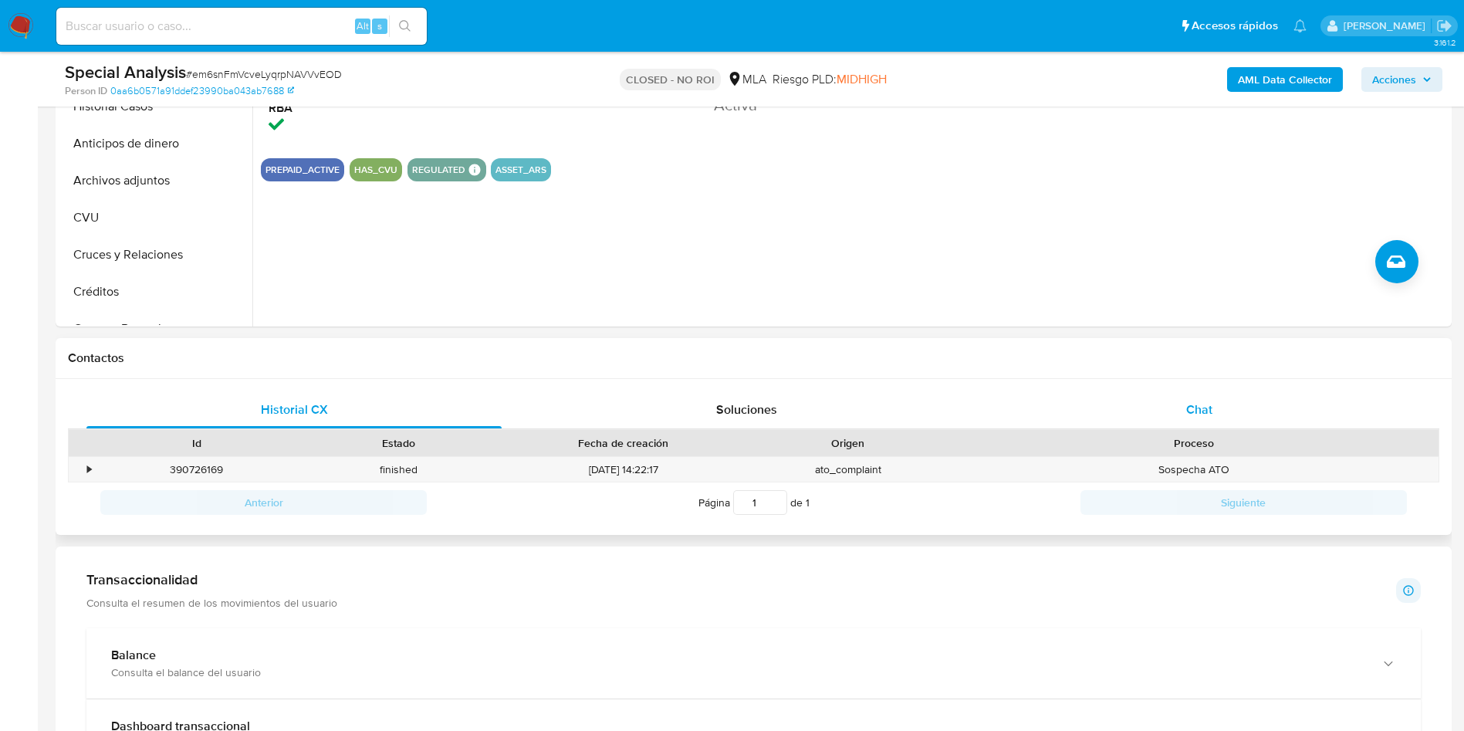
click at [1238, 414] on div "Chat" at bounding box center [1198, 409] width 415 height 37
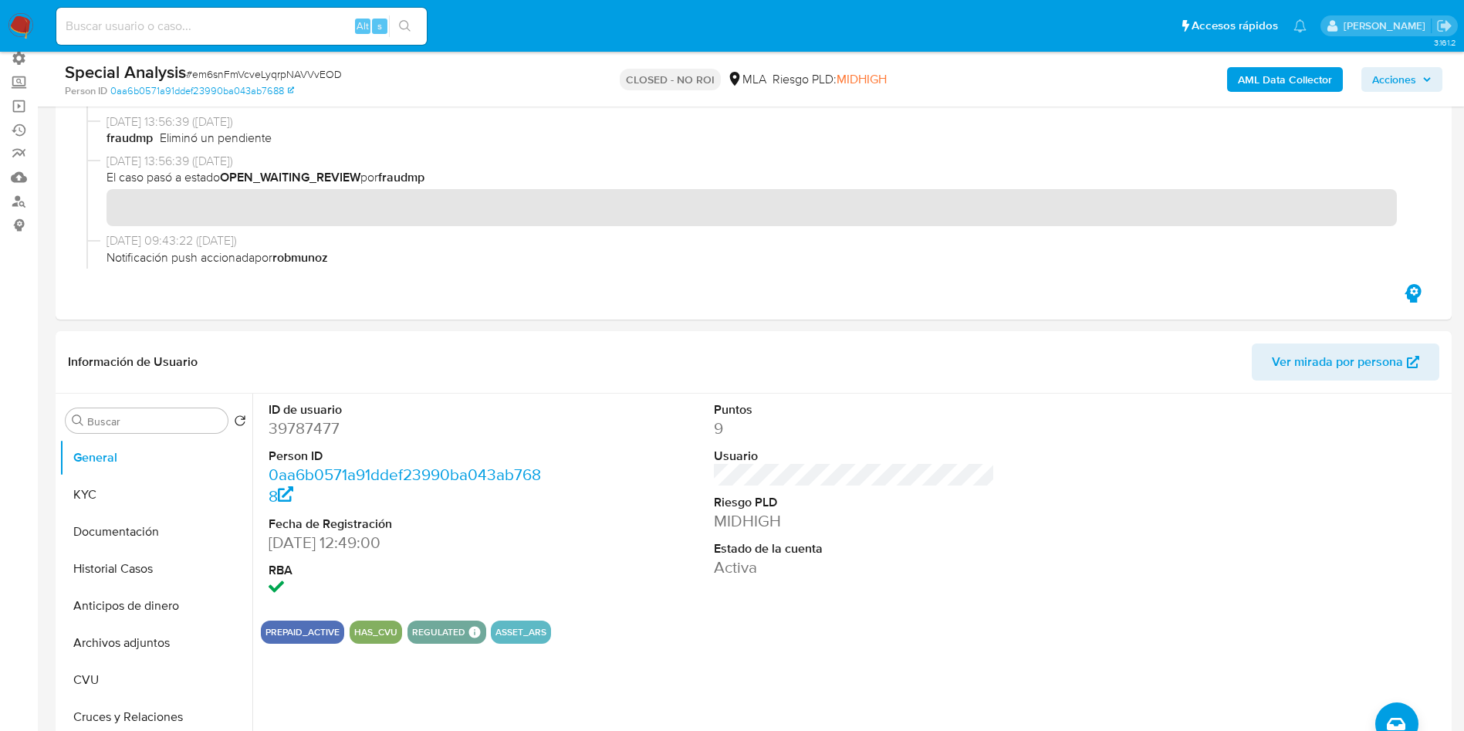
scroll to position [116, 0]
click at [144, 501] on button "KYC" at bounding box center [149, 495] width 181 height 37
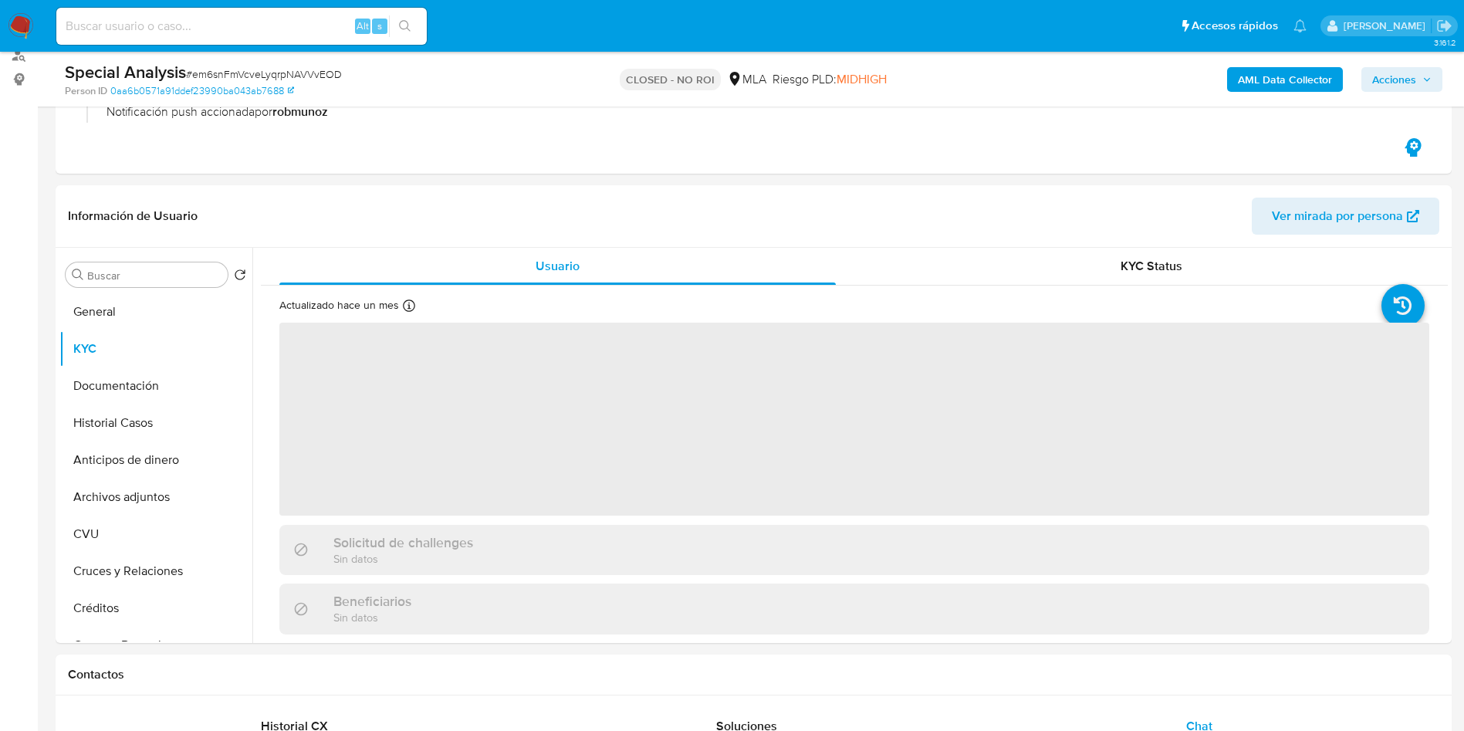
scroll to position [347, 0]
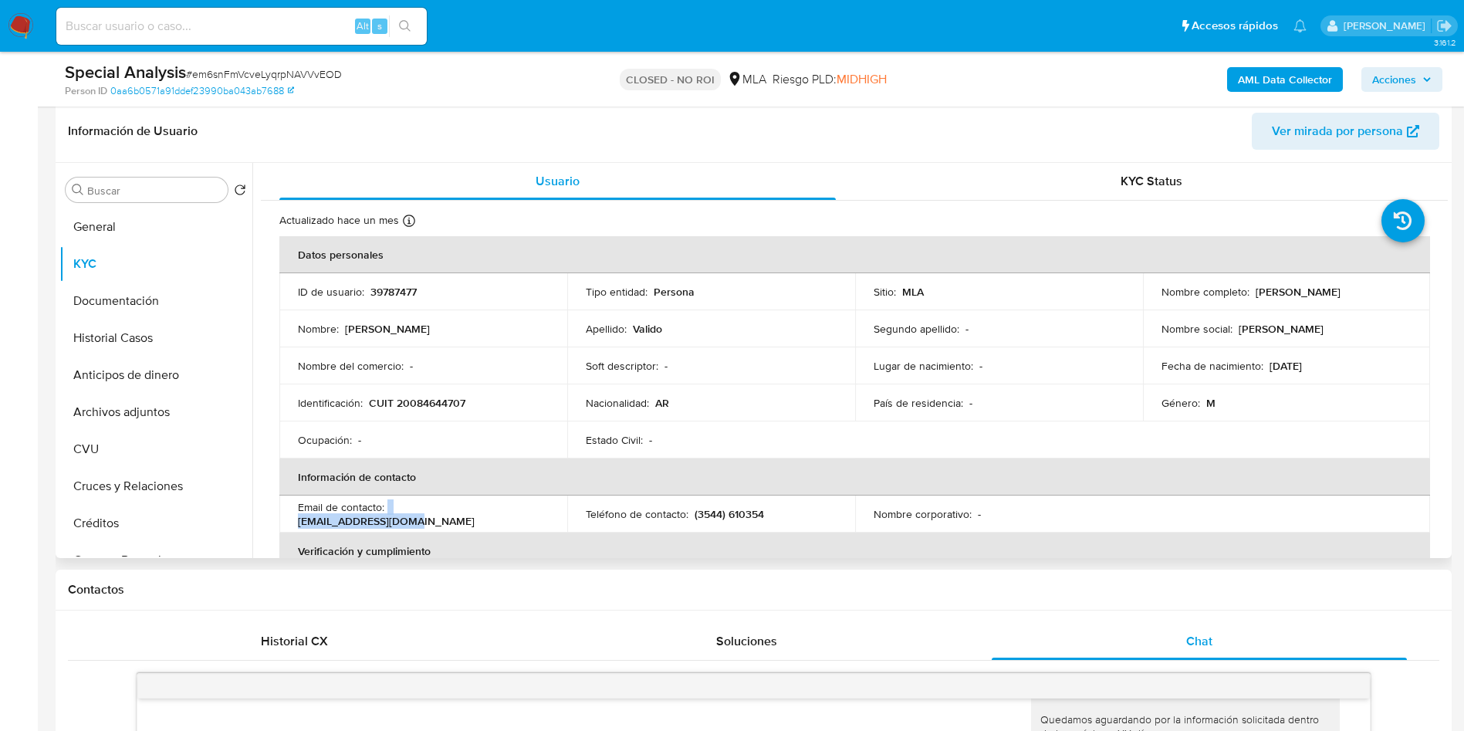
drag, startPoint x: 512, startPoint y: 508, endPoint x: 388, endPoint y: 511, distance: 124.3
click at [388, 511] on div "Email de contacto : [EMAIL_ADDRESS][DOMAIN_NAME]" at bounding box center [423, 514] width 251 height 28
copy div "[EMAIL_ADDRESS][DOMAIN_NAME]"
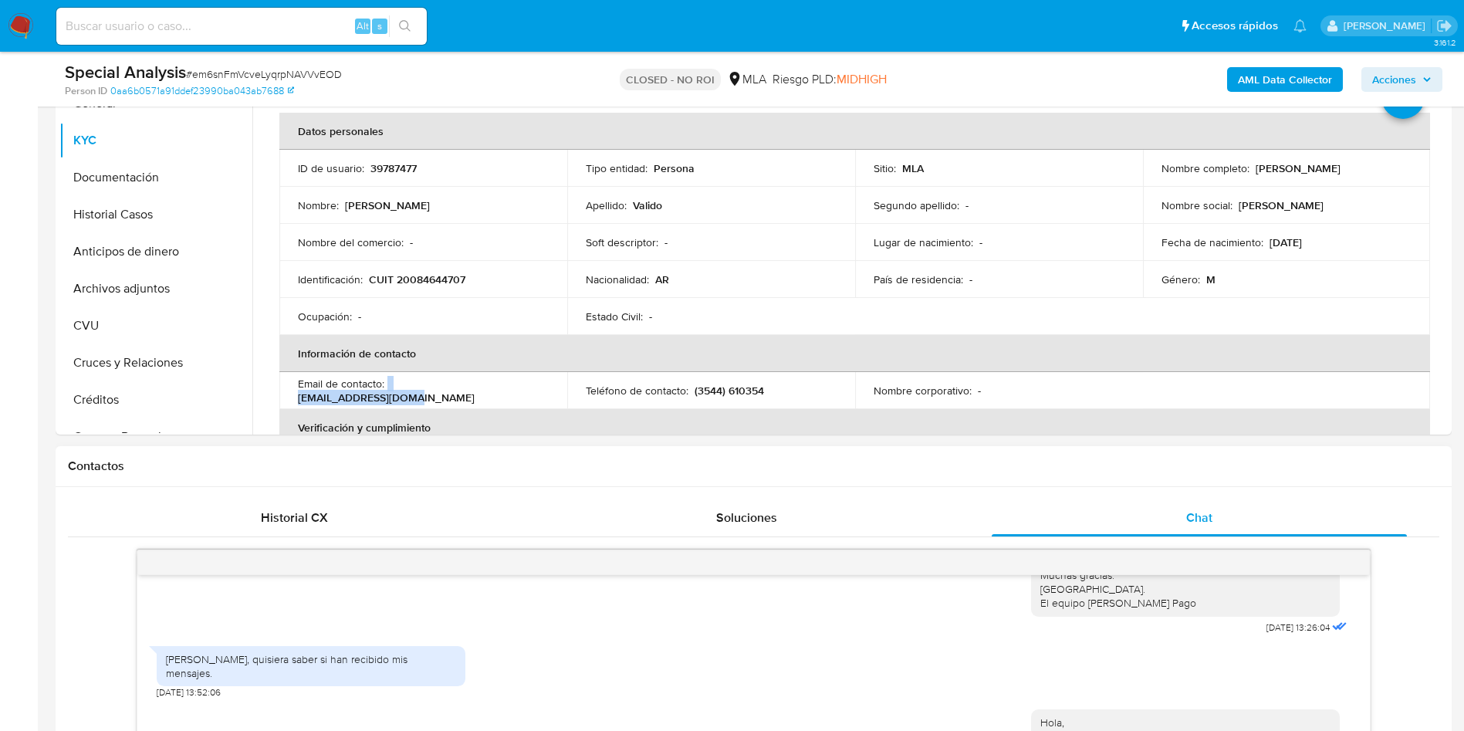
scroll to position [463, 0]
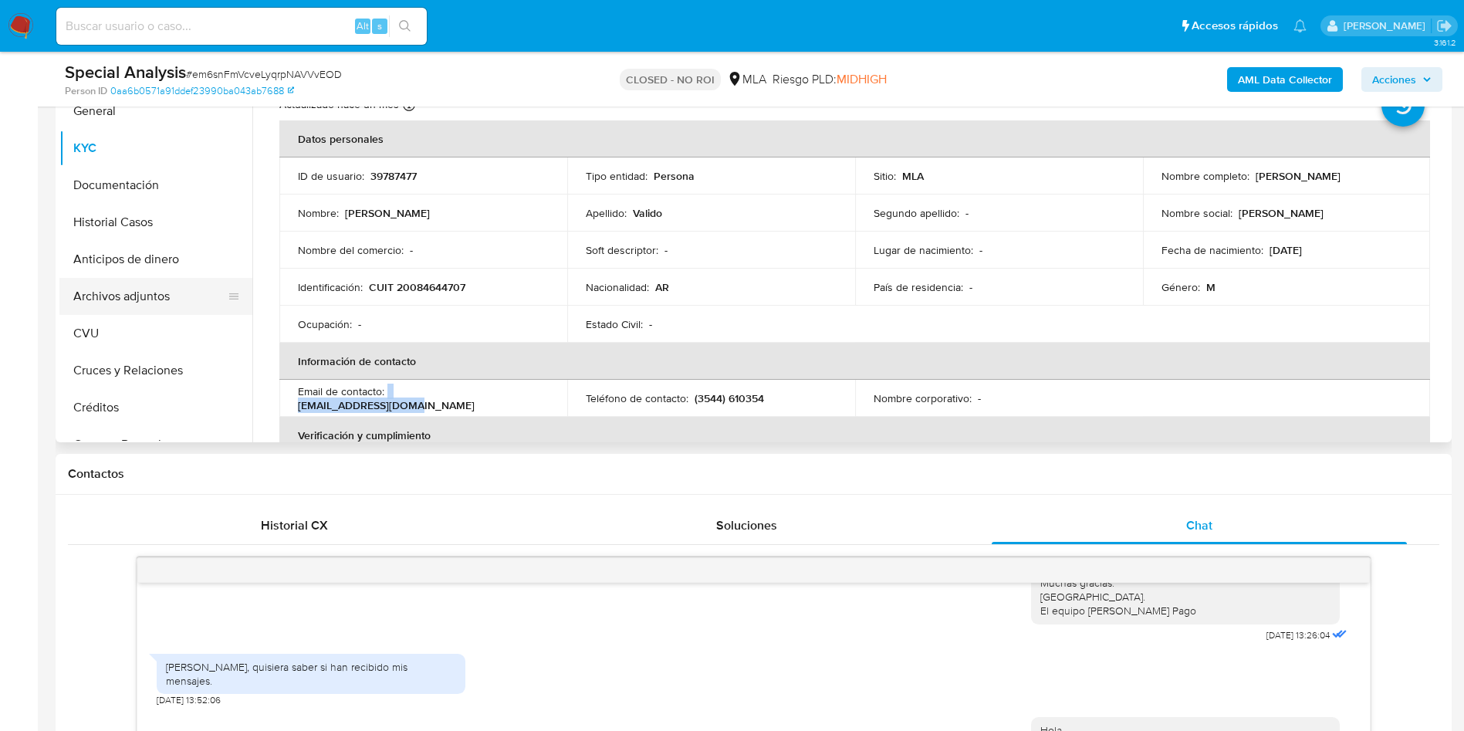
click at [129, 298] on button "Archivos adjuntos" at bounding box center [149, 296] width 181 height 37
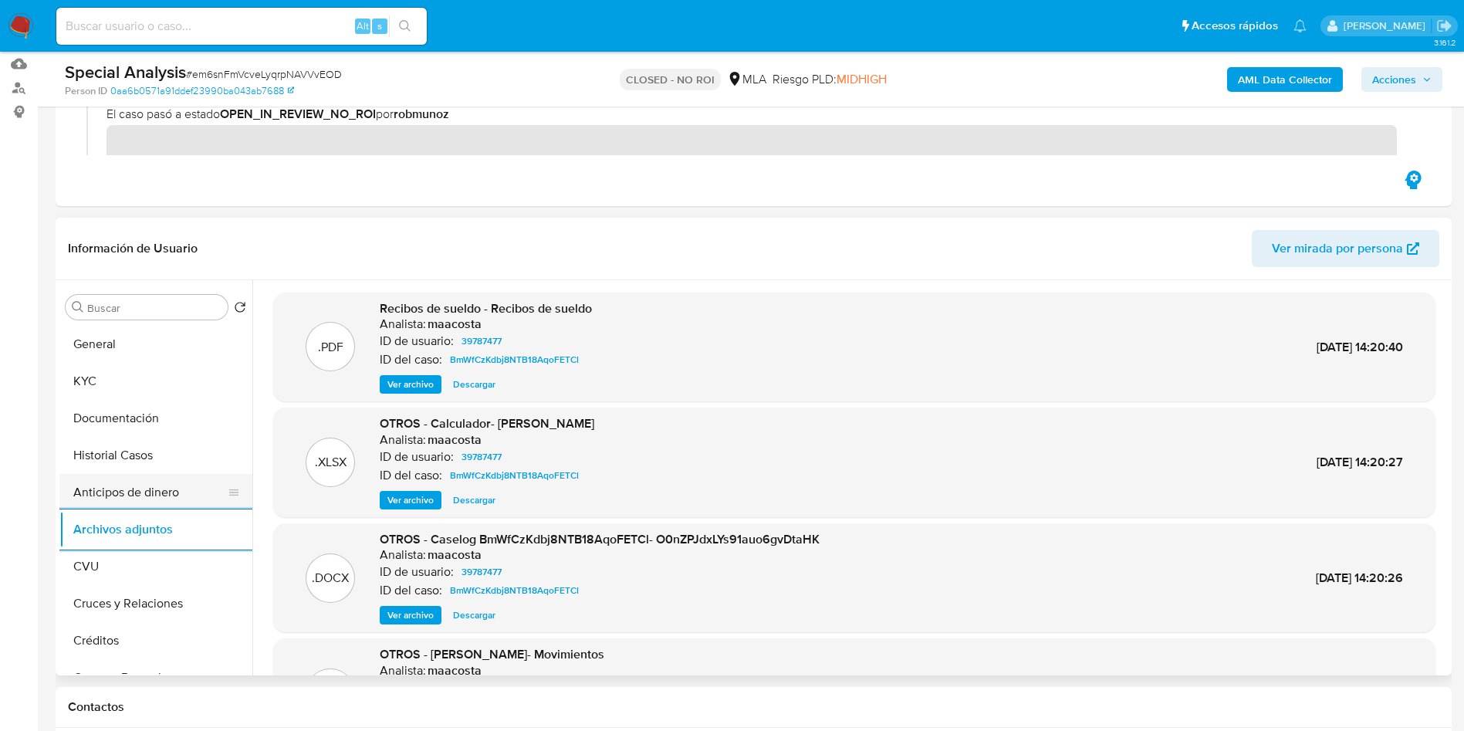
scroll to position [231, 0]
click at [96, 373] on button "KYC" at bounding box center [149, 379] width 181 height 37
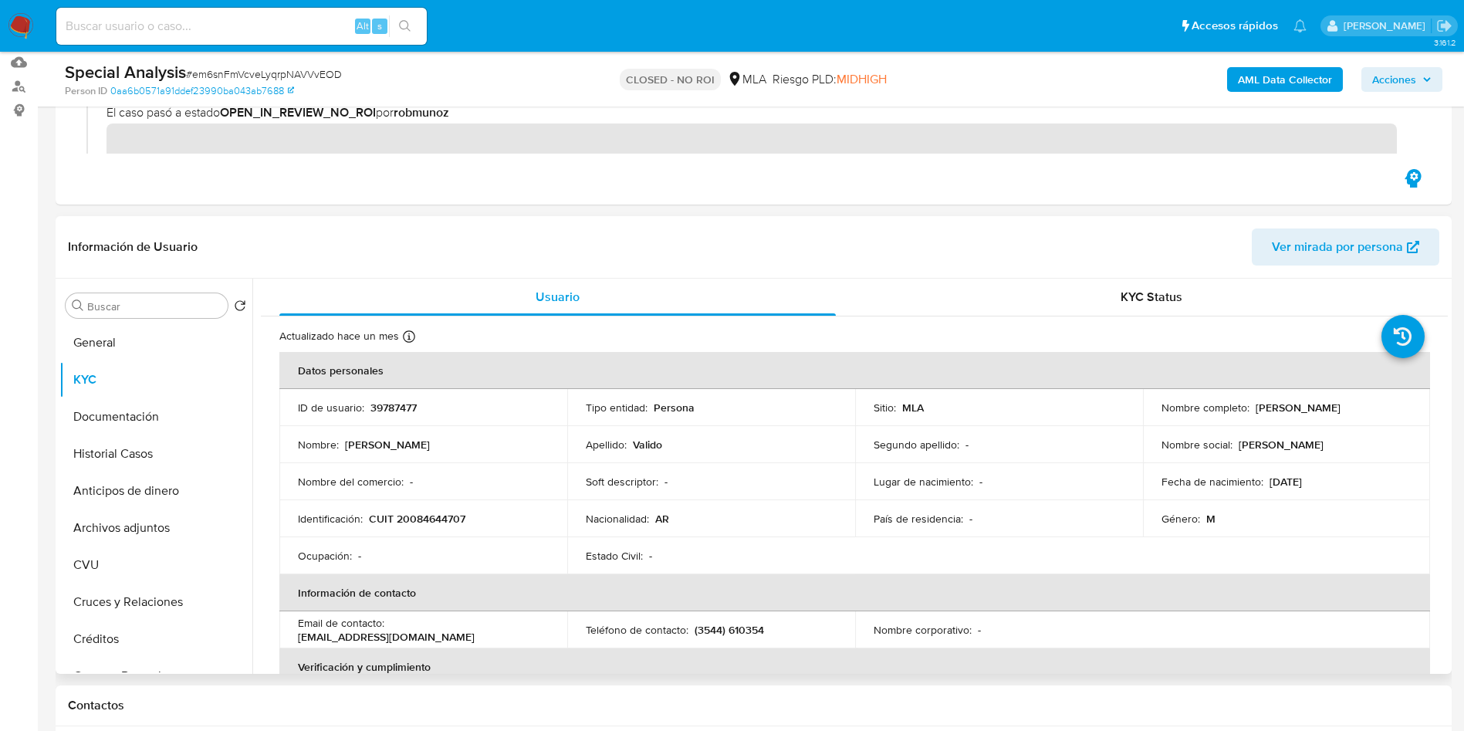
click at [445, 515] on p "CUIT 20084644707" at bounding box center [417, 519] width 96 height 14
copy p "20084644707"
click at [104, 456] on button "Historial Casos" at bounding box center [149, 453] width 181 height 37
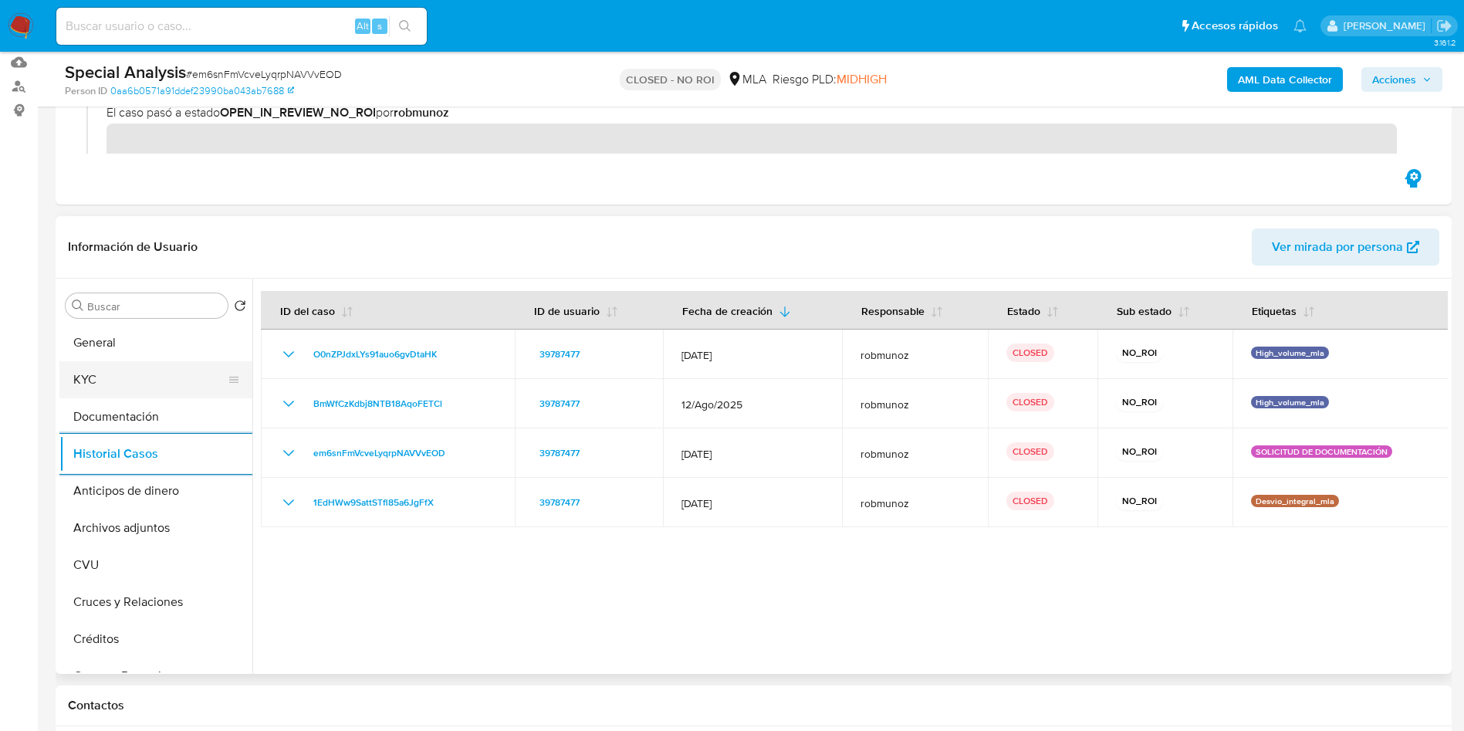
click at [107, 372] on button "KYC" at bounding box center [149, 379] width 181 height 37
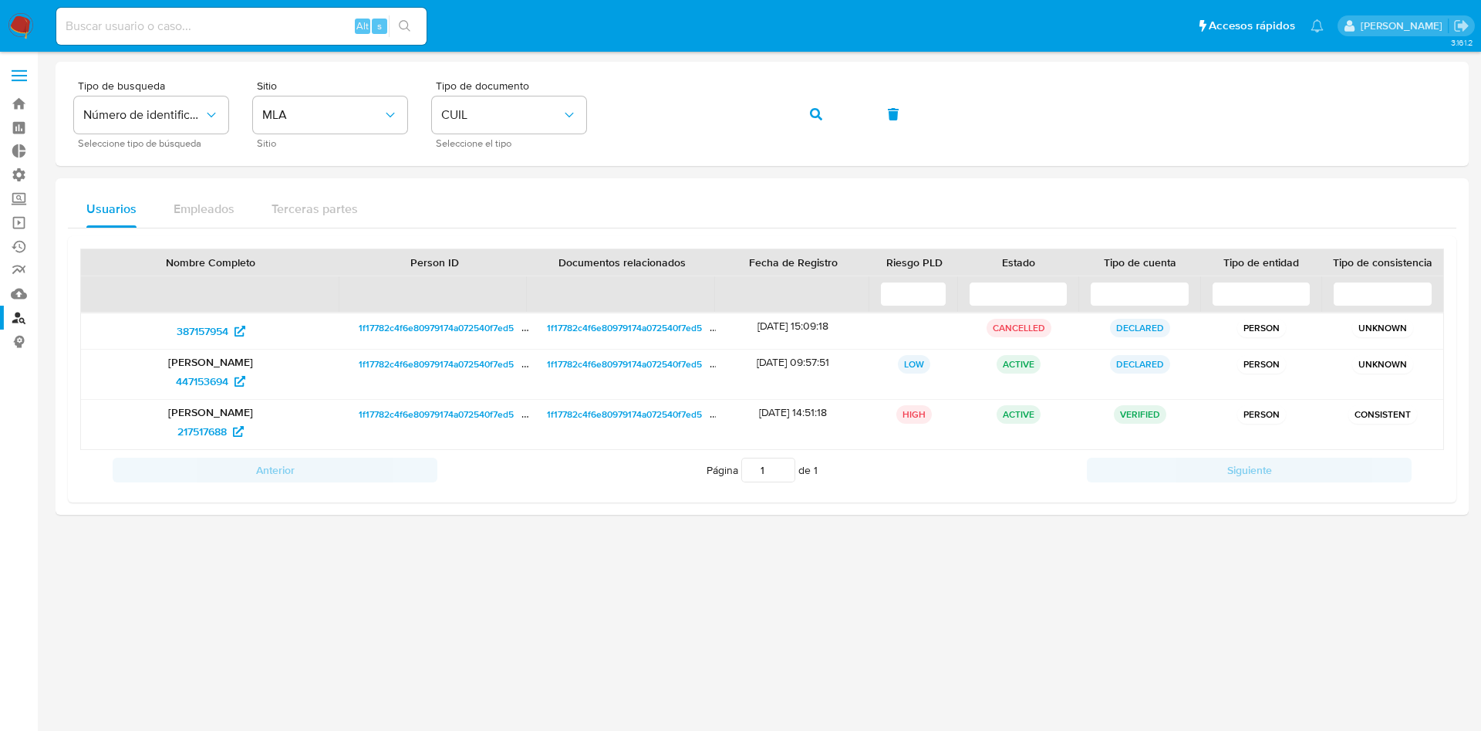
click at [265, 18] on input at bounding box center [241, 26] width 370 height 20
paste input "536202453"
type input "536202453"
click at [414, 22] on button "search-icon" at bounding box center [405, 26] width 32 height 22
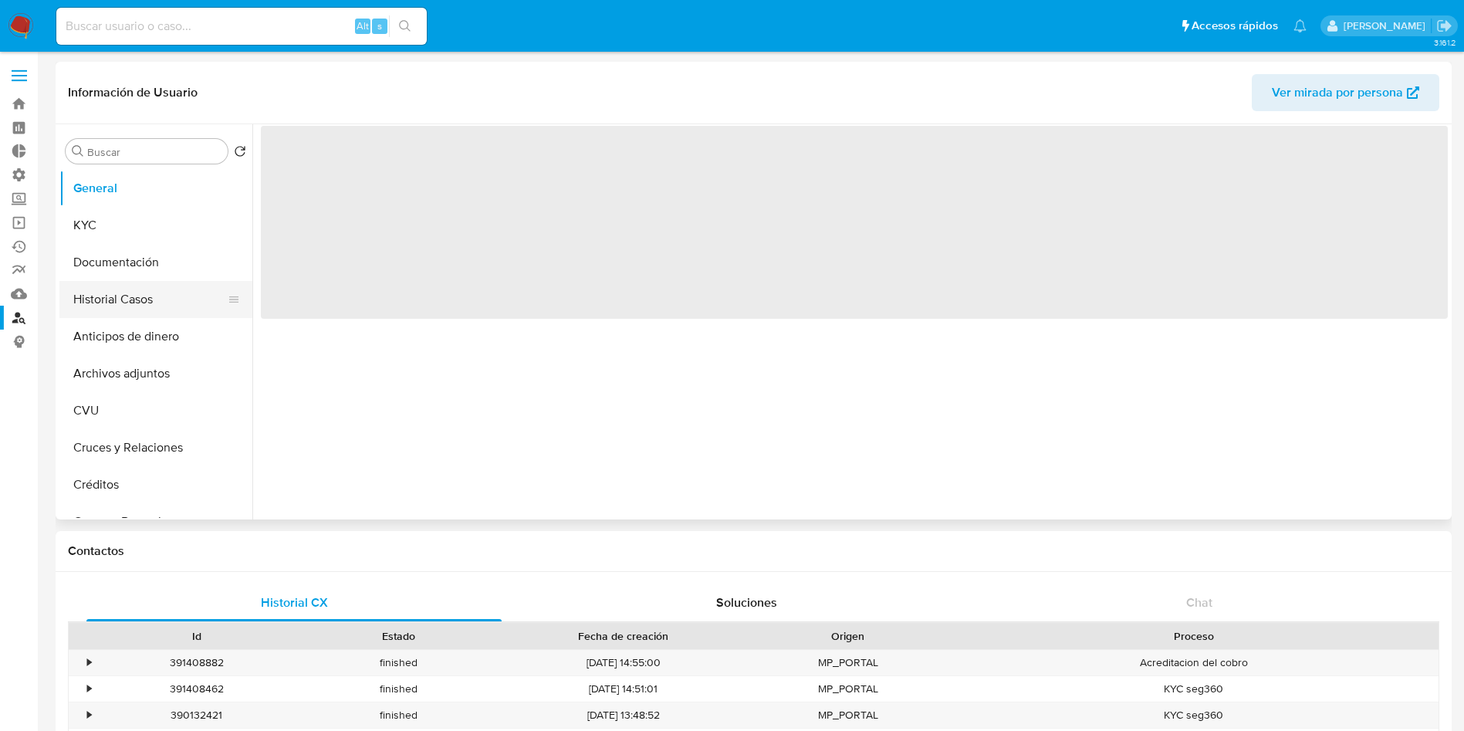
click at [115, 299] on button "Historial Casos" at bounding box center [149, 299] width 181 height 37
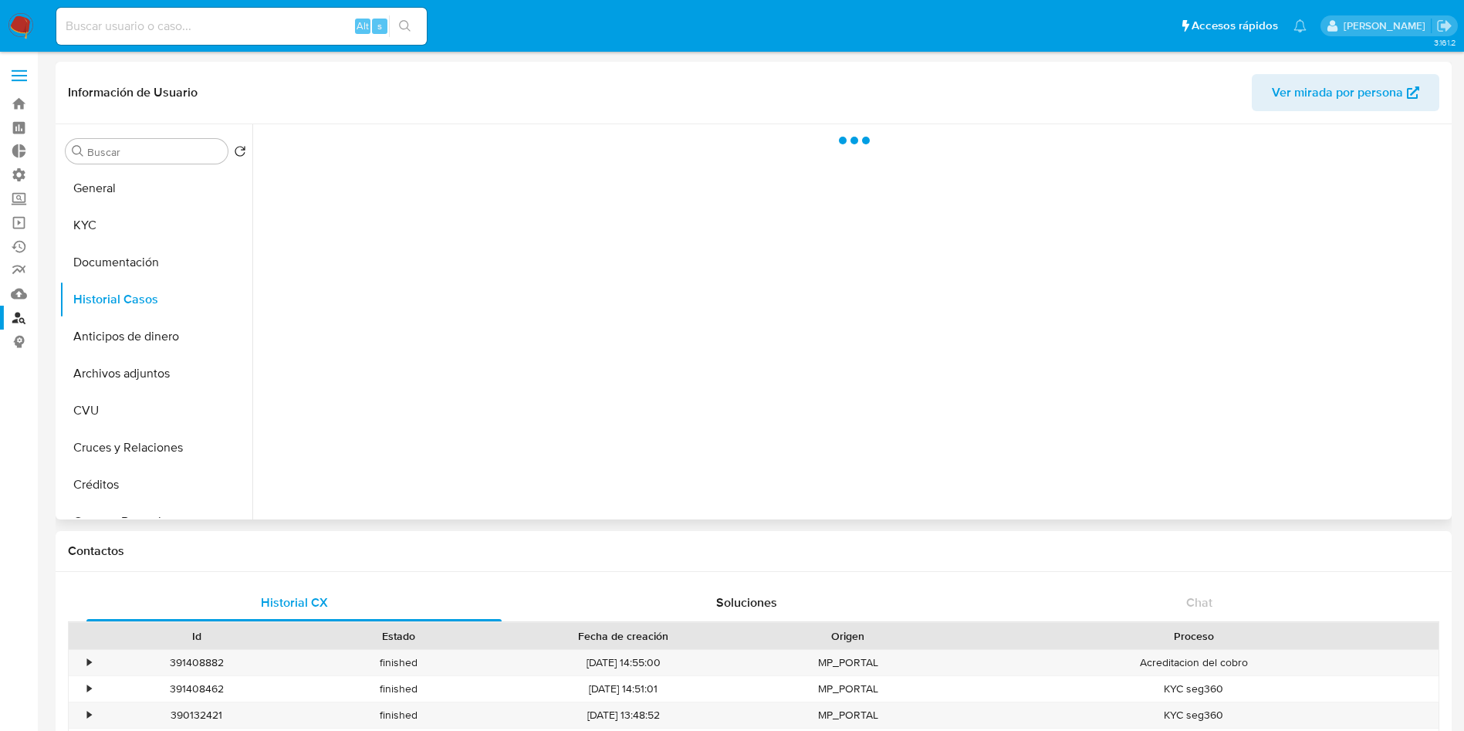
select select "10"
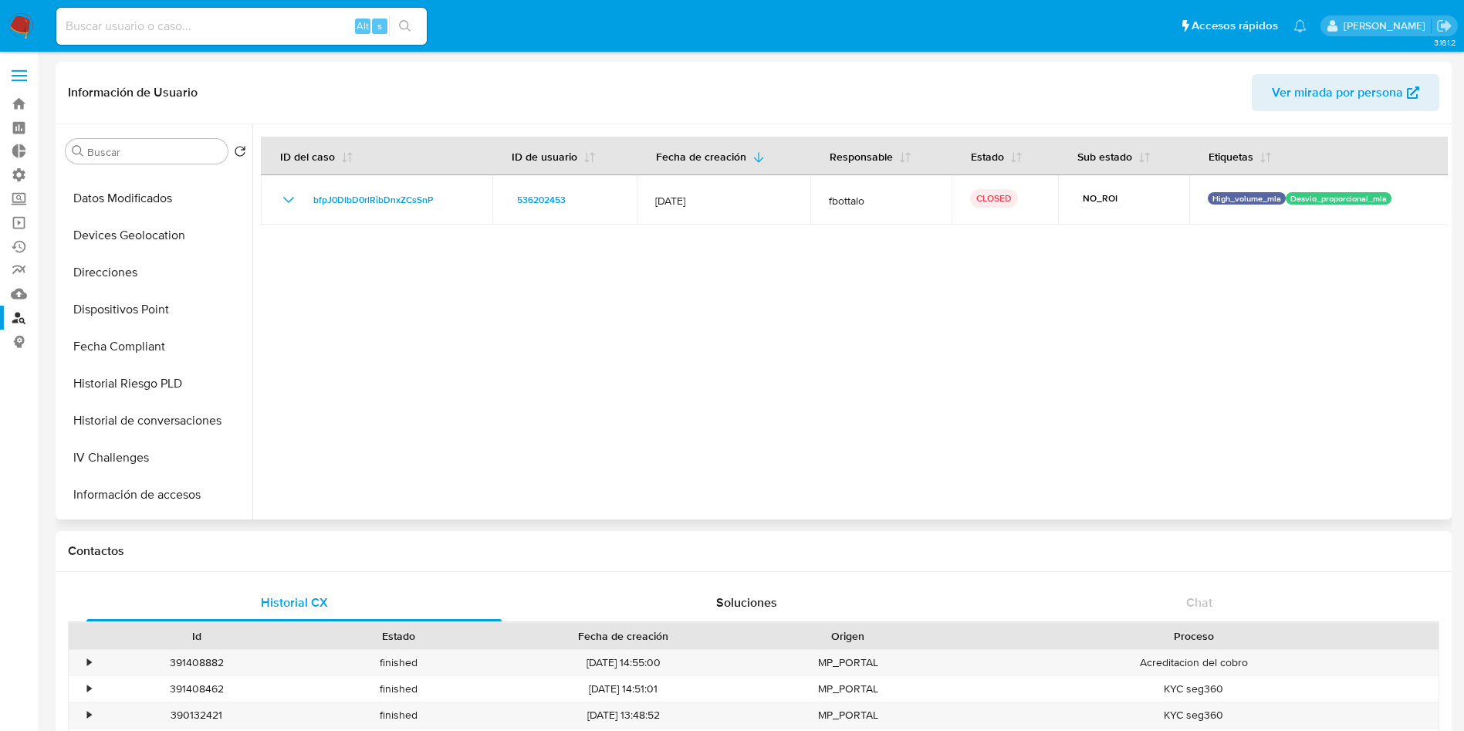
scroll to position [694, 0]
click at [133, 456] on button "Restricciones Nuevo Mundo" at bounding box center [149, 456] width 181 height 37
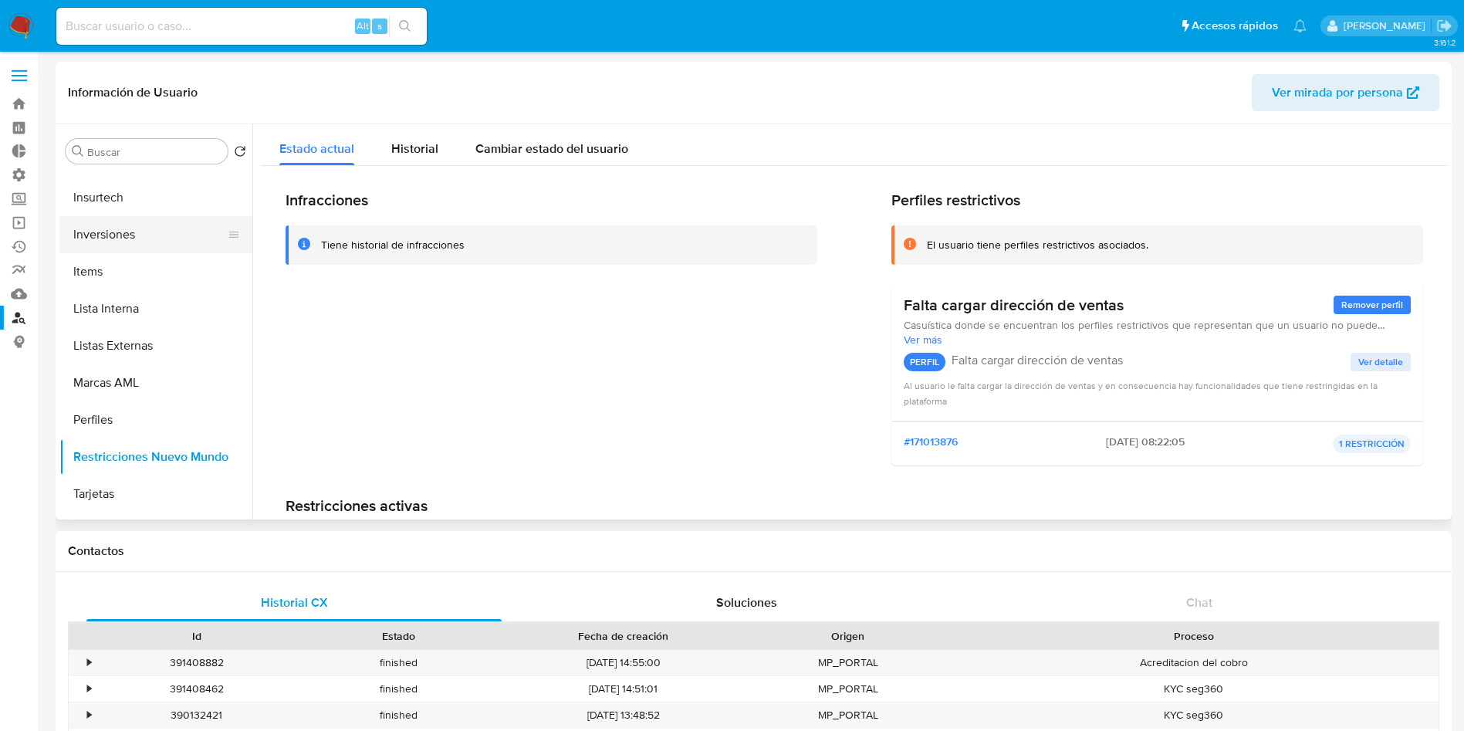
scroll to position [0, 0]
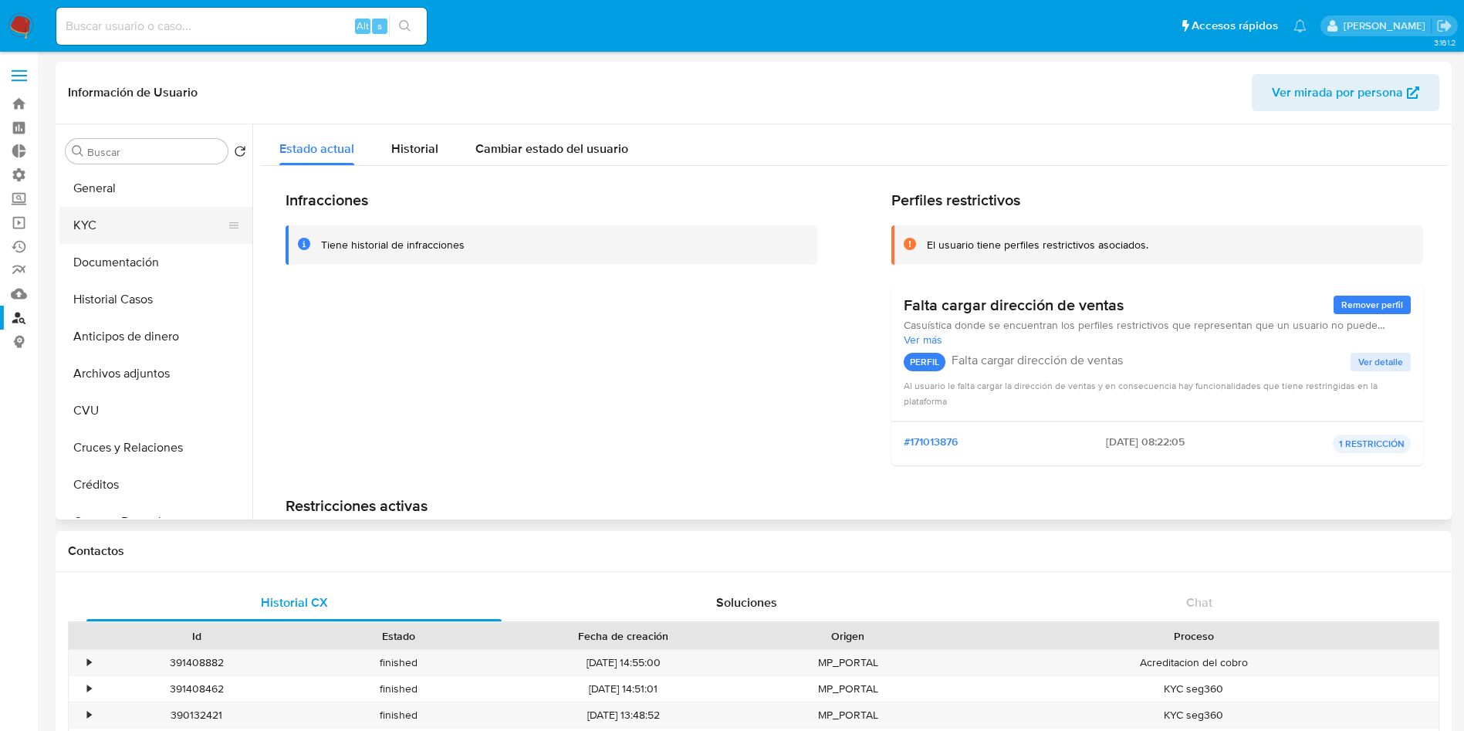
click at [102, 230] on button "KYC" at bounding box center [149, 225] width 181 height 37
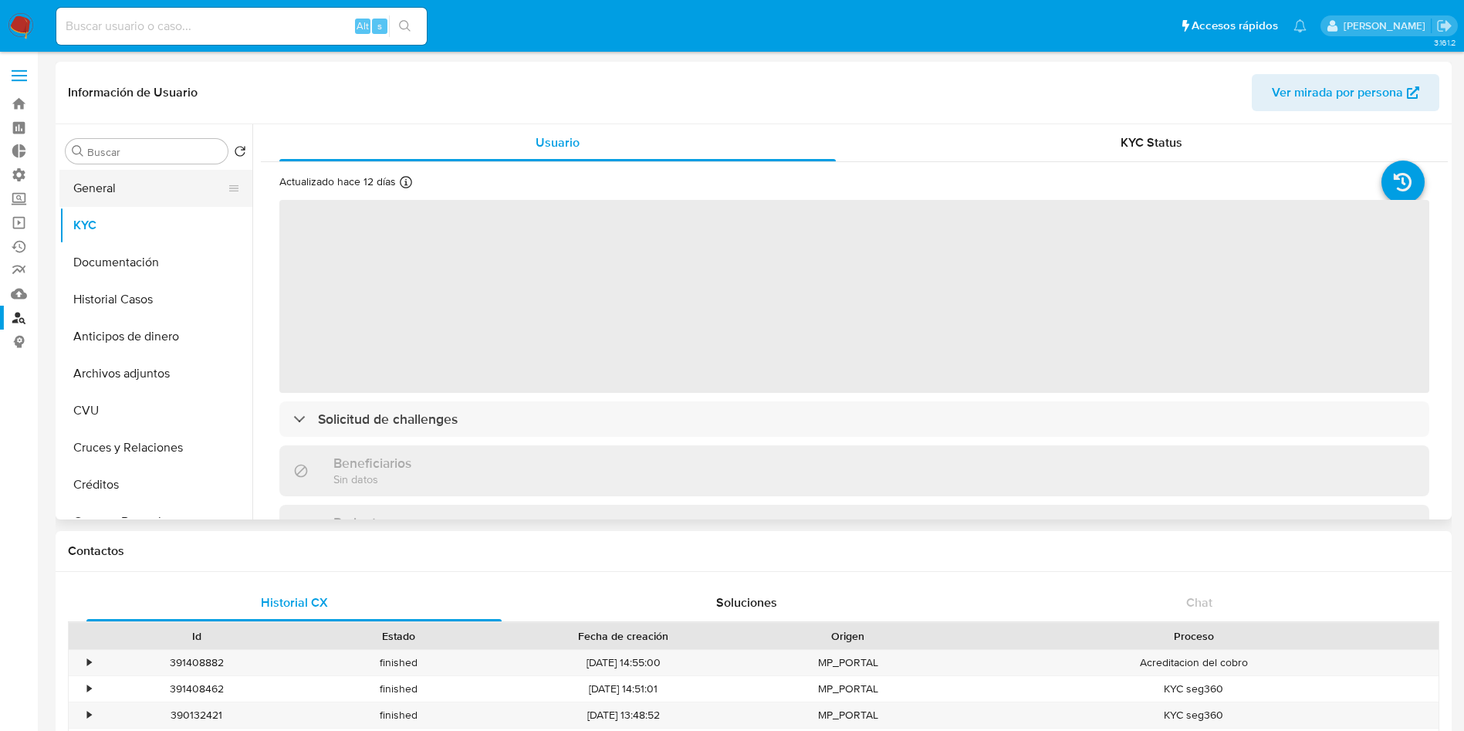
click at [159, 174] on button "General" at bounding box center [149, 188] width 181 height 37
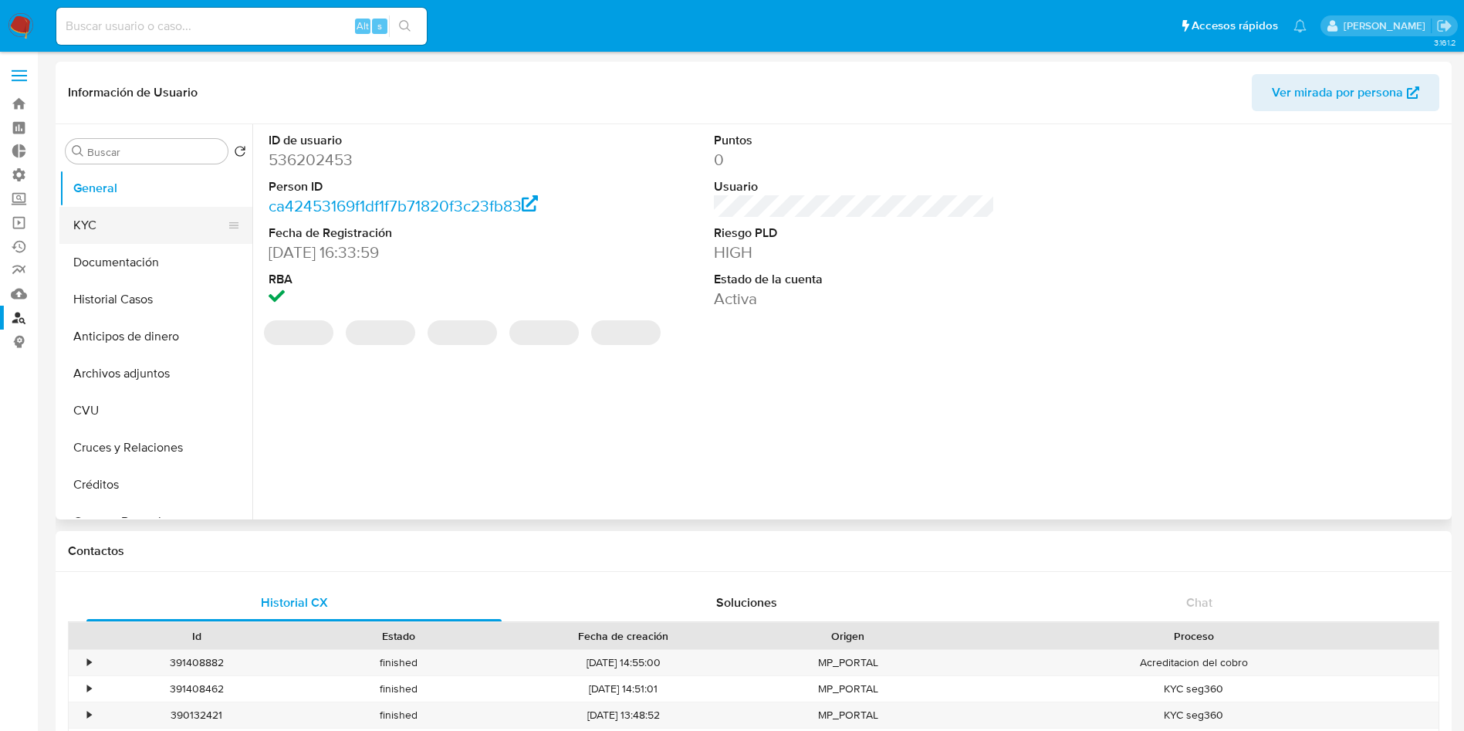
click at [111, 231] on button "KYC" at bounding box center [149, 225] width 181 height 37
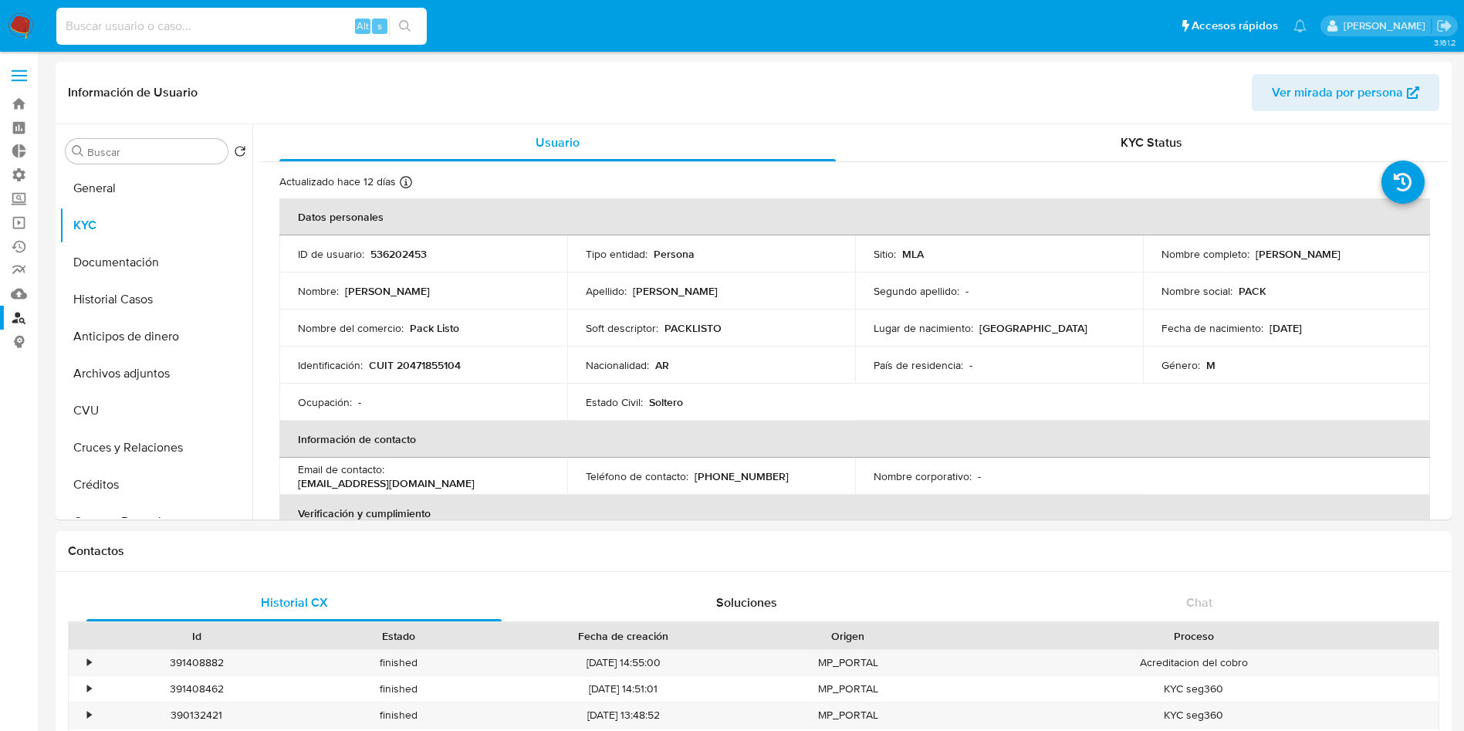
click at [149, 34] on input at bounding box center [241, 26] width 370 height 20
paste input "536202453"
type input "536202453"
click at [400, 14] on div "536202453 Alt s" at bounding box center [241, 26] width 370 height 37
click at [147, 318] on button "Anticipos de dinero" at bounding box center [149, 336] width 181 height 37
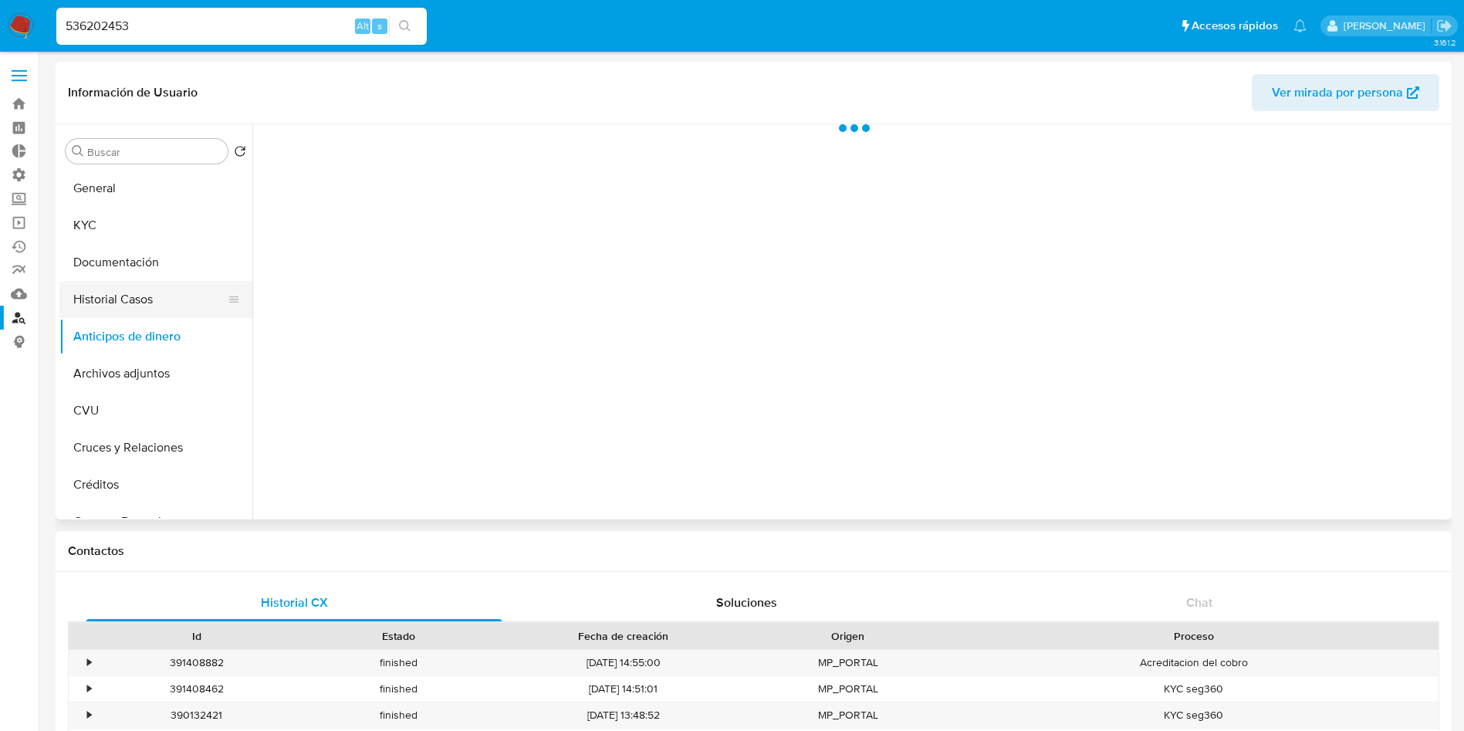
click at [147, 308] on button "Historial Casos" at bounding box center [149, 299] width 181 height 37
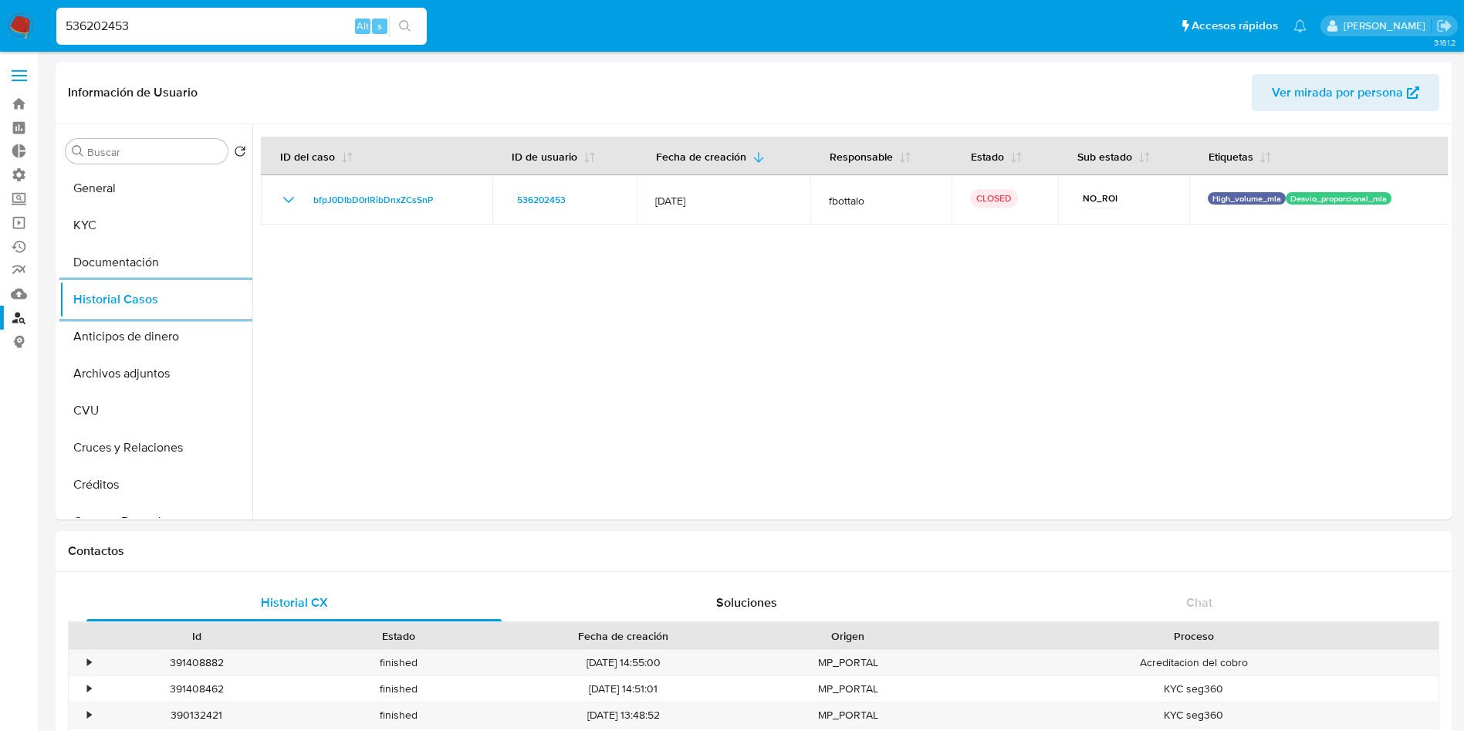
click at [157, 25] on input "536202453" at bounding box center [241, 26] width 370 height 20
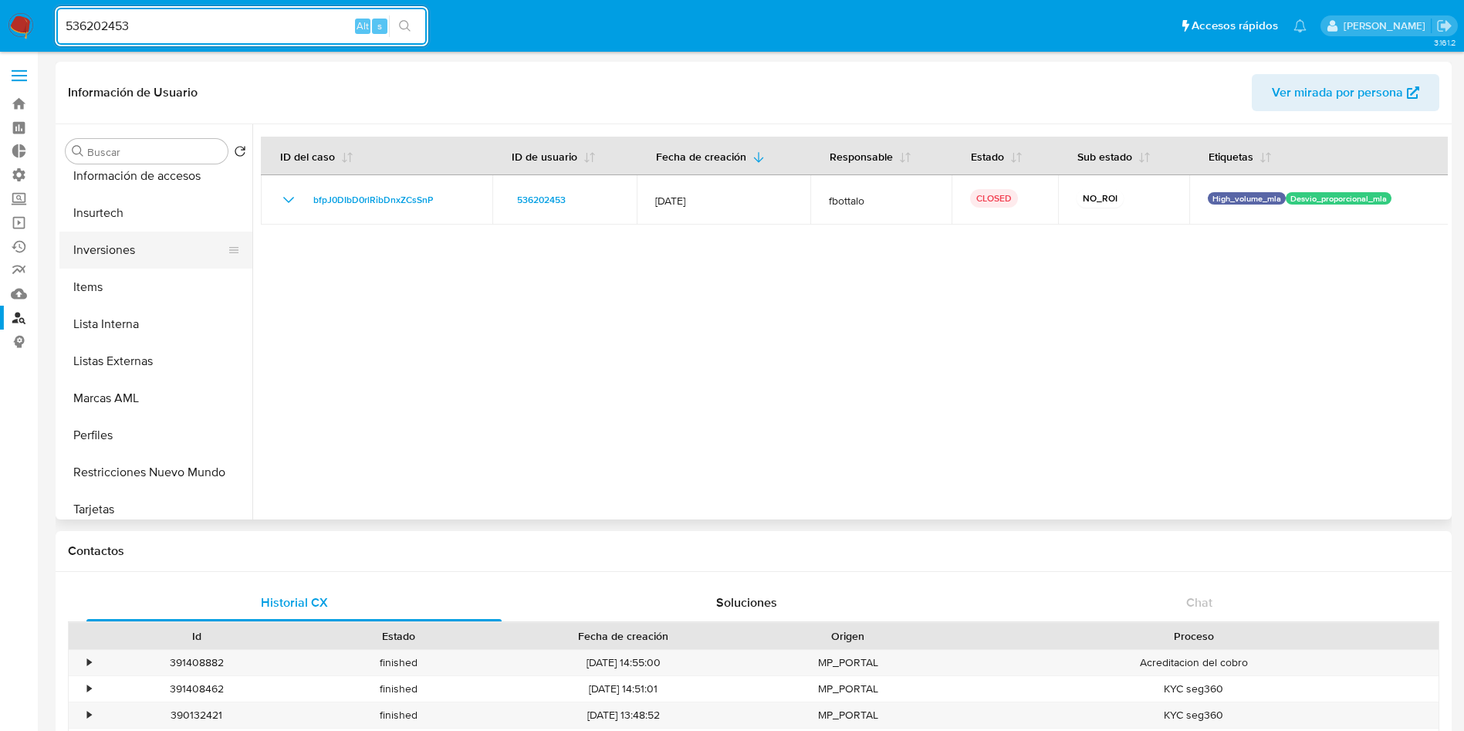
scroll to position [694, 0]
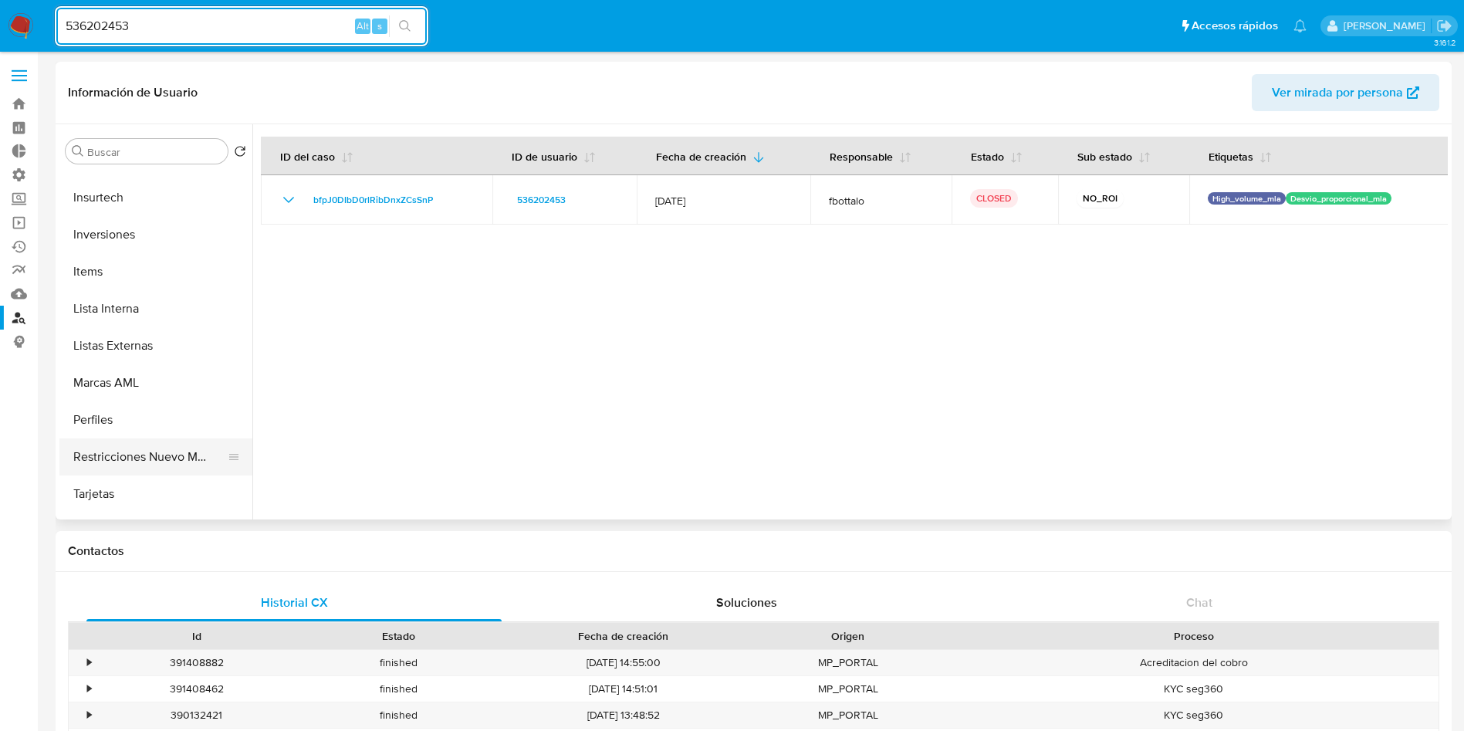
click at [142, 454] on button "Restricciones Nuevo Mundo" at bounding box center [149, 456] width 181 height 37
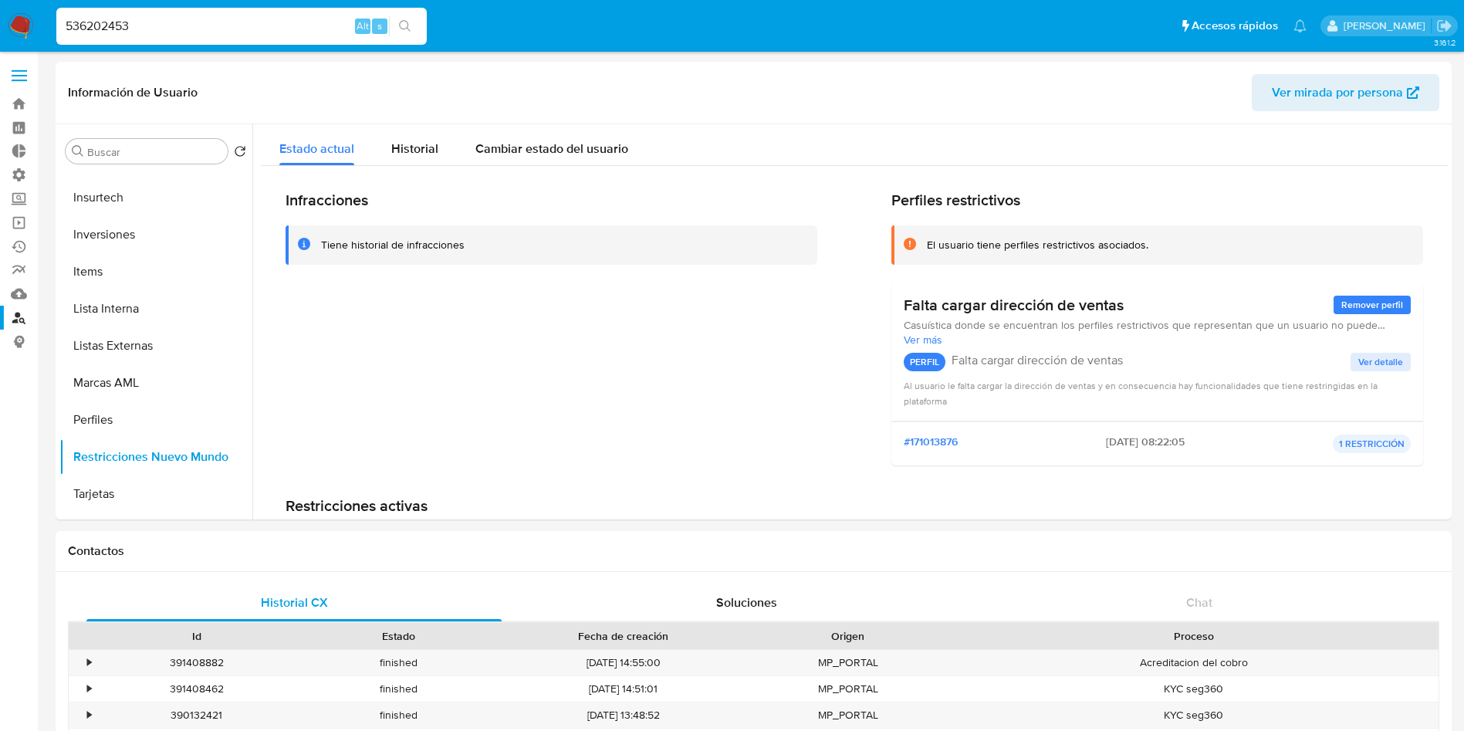
drag, startPoint x: 147, startPoint y: 24, endPoint x: 102, endPoint y: 42, distance: 49.1
click at [0, 14] on nav "Pausado Ver notificaciones 536202453 Alt s Accesos rápidos Presiona las siguien…" at bounding box center [732, 26] width 1464 height 52
click at [407, 26] on icon "search-icon" at bounding box center [405, 26] width 12 height 12
click at [113, 22] on input "536202453" at bounding box center [241, 26] width 370 height 20
drag, startPoint x: 114, startPoint y: 22, endPoint x: 194, endPoint y: 44, distance: 82.6
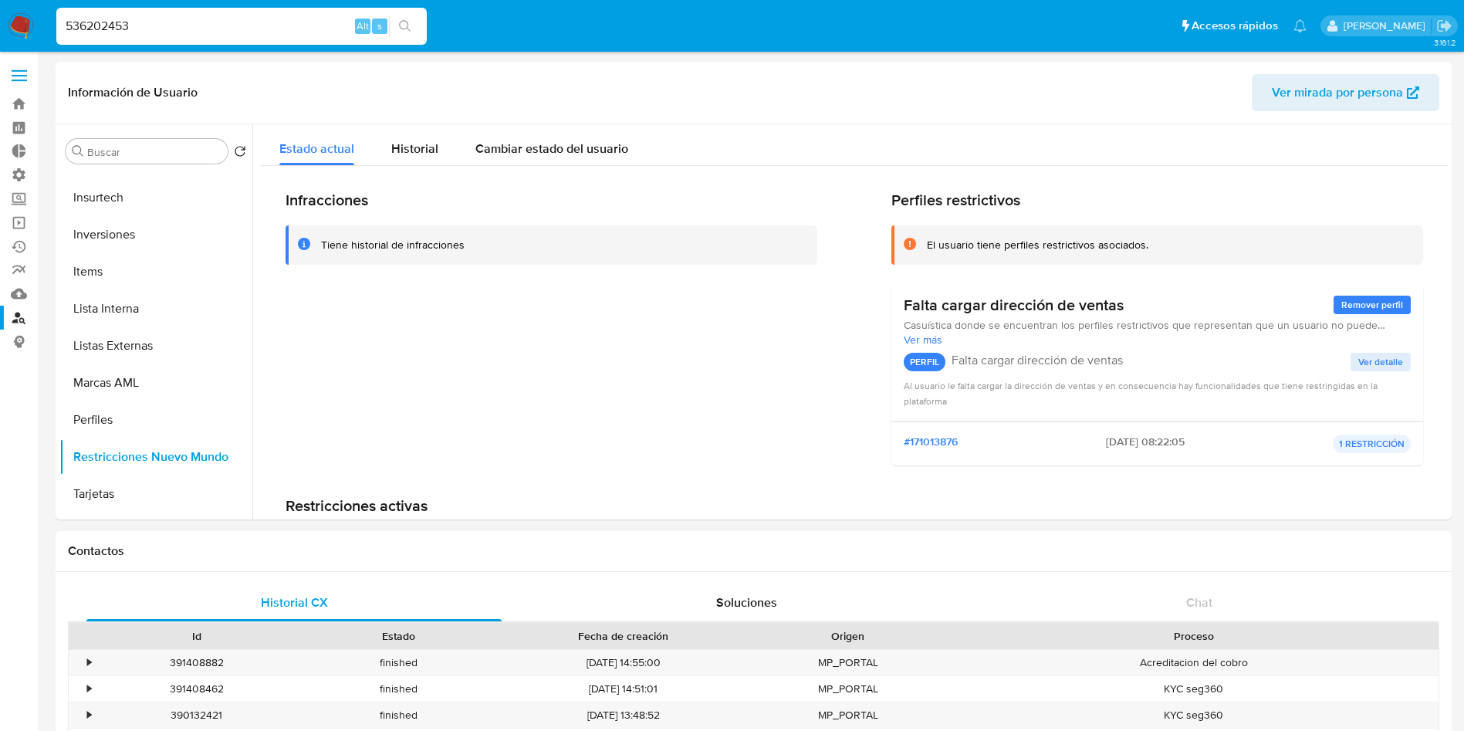
click at [112, 21] on input "536202453" at bounding box center [241, 26] width 370 height 20
paste input "39787477"
type input "39787477"
click at [412, 23] on button "search-icon" at bounding box center [405, 26] width 32 height 22
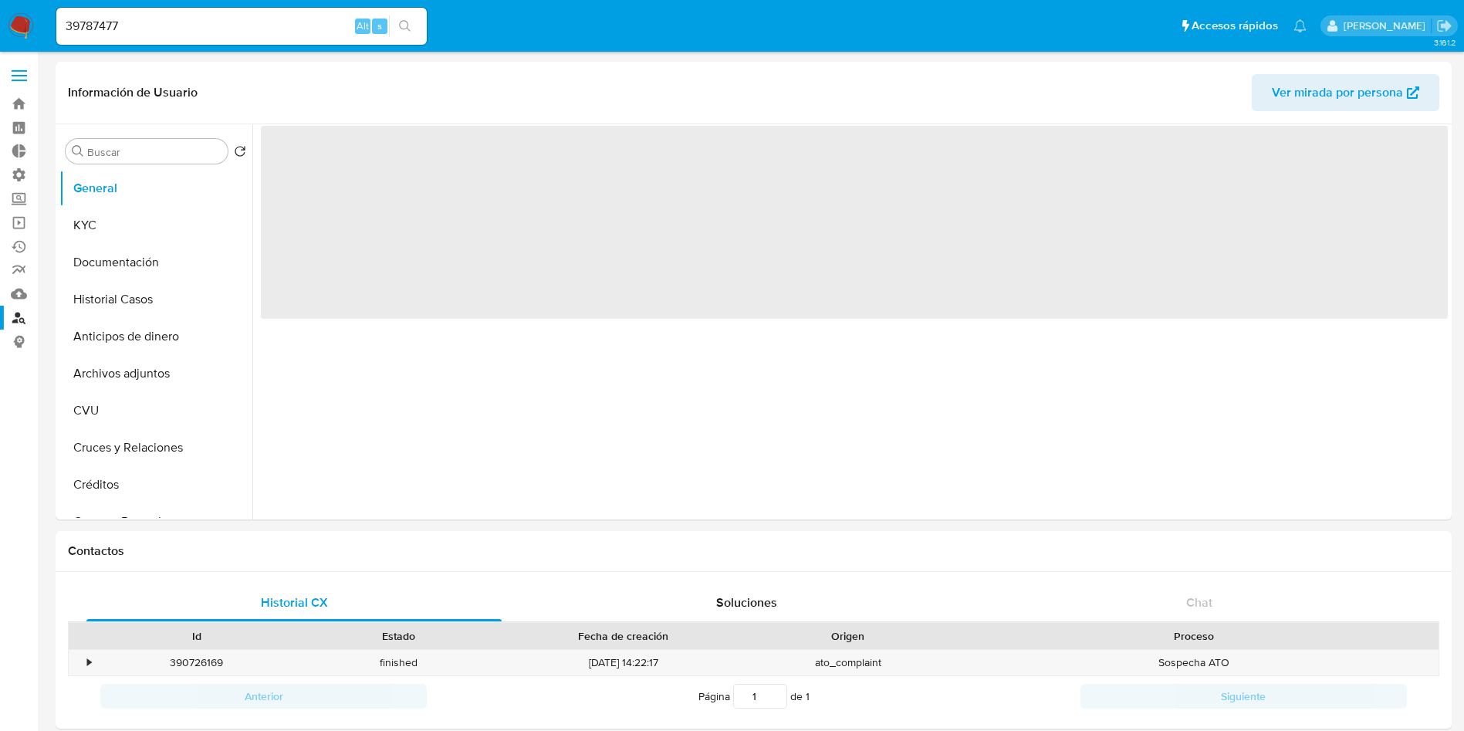
select select "10"
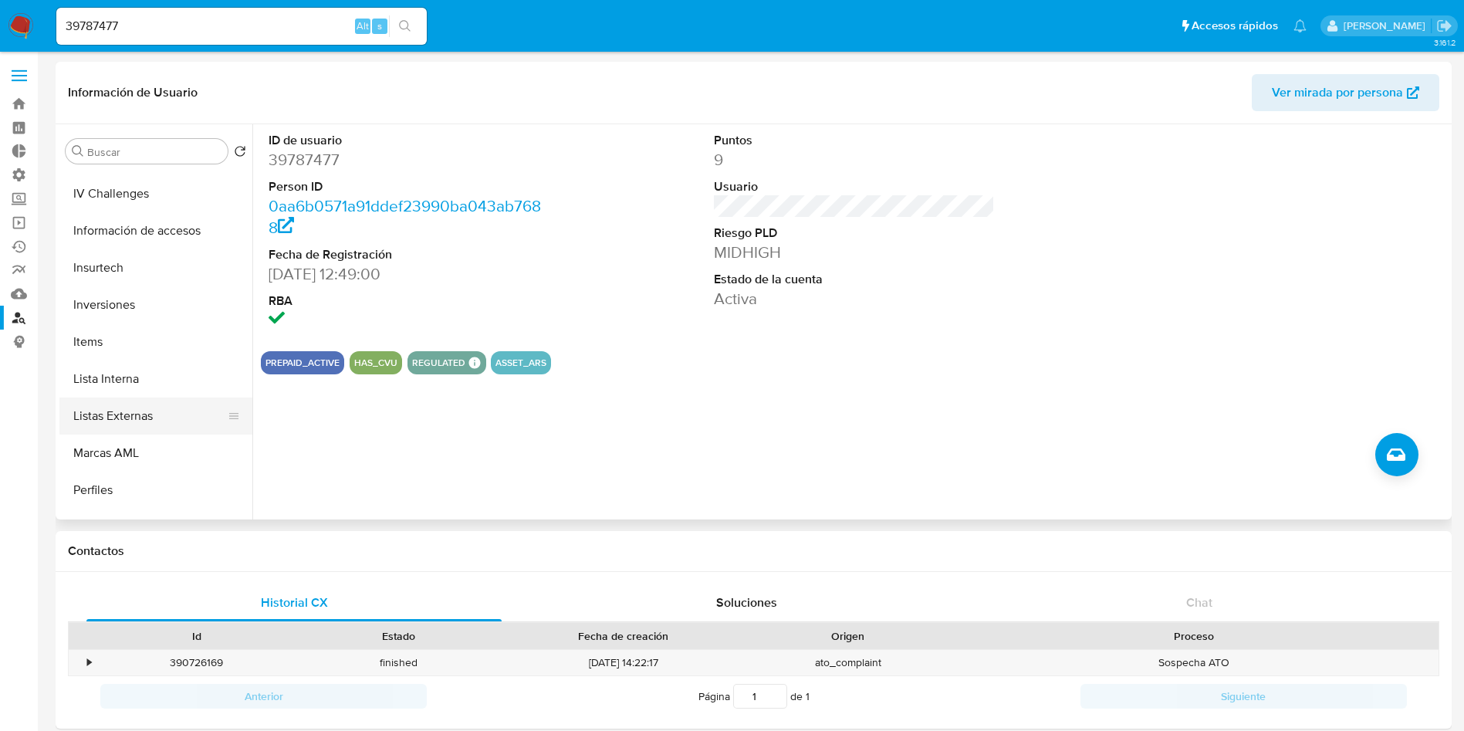
scroll to position [694, 0]
click at [125, 455] on button "Restricciones Nuevo Mundo" at bounding box center [149, 456] width 181 height 37
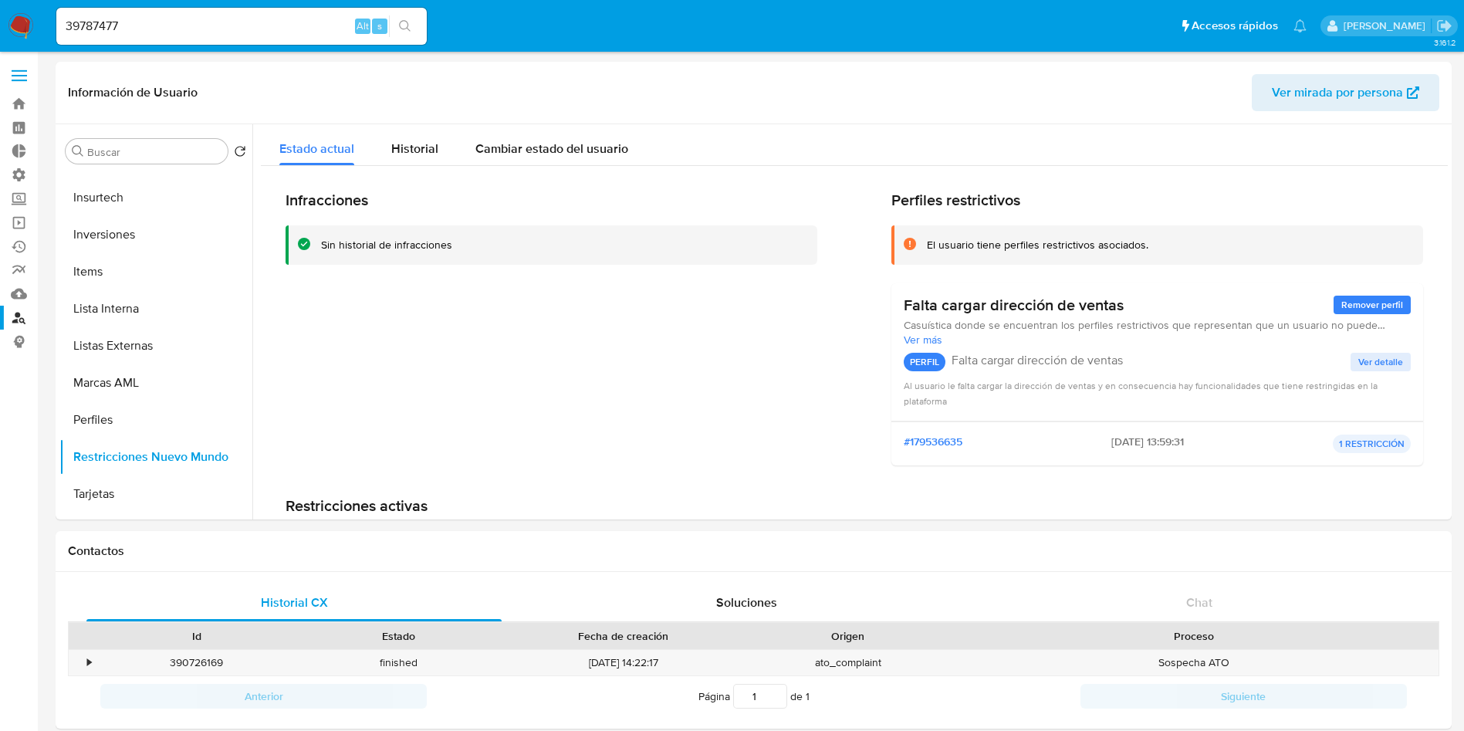
click at [149, 25] on input "39787477" at bounding box center [241, 26] width 370 height 20
paste input "104366795"
type input "1043667957"
click at [401, 32] on icon "search-icon" at bounding box center [405, 26] width 12 height 12
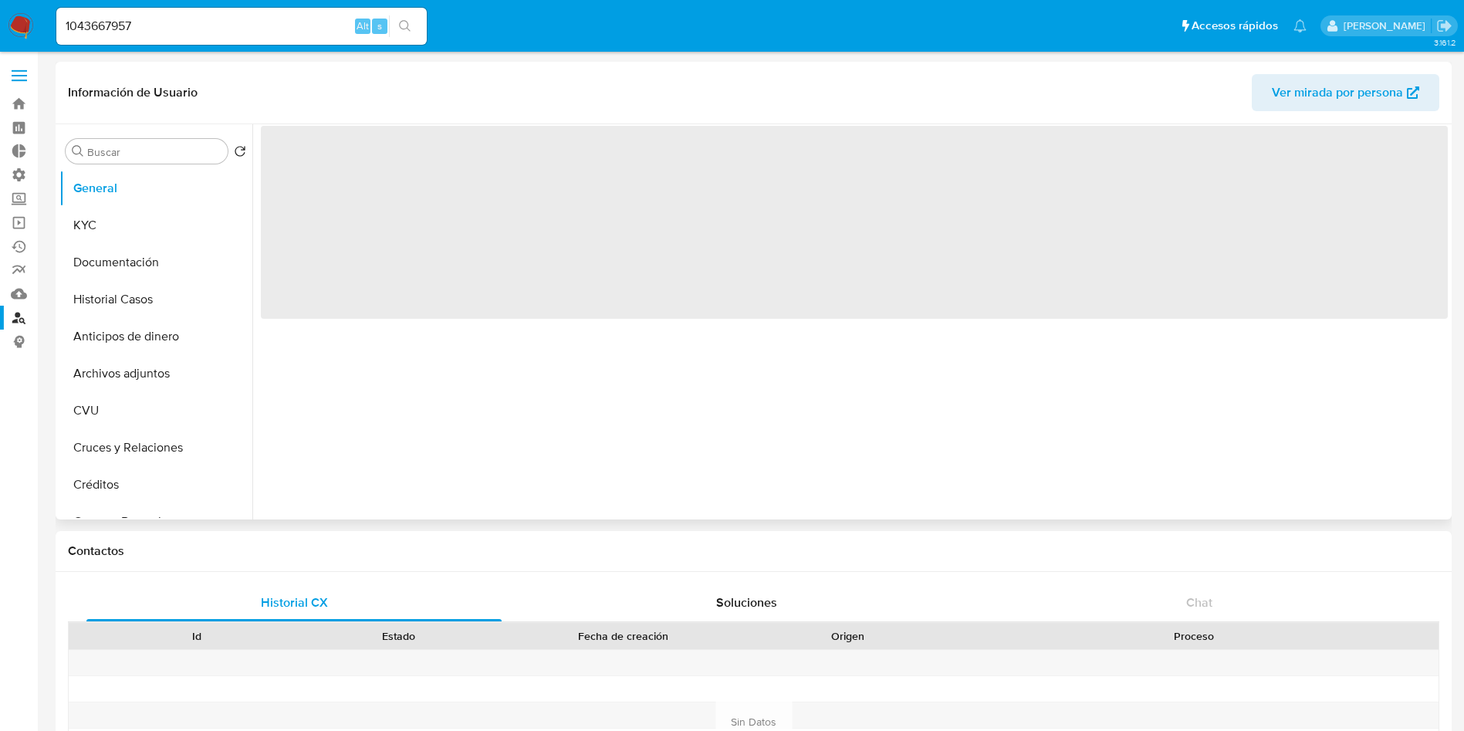
select select "10"
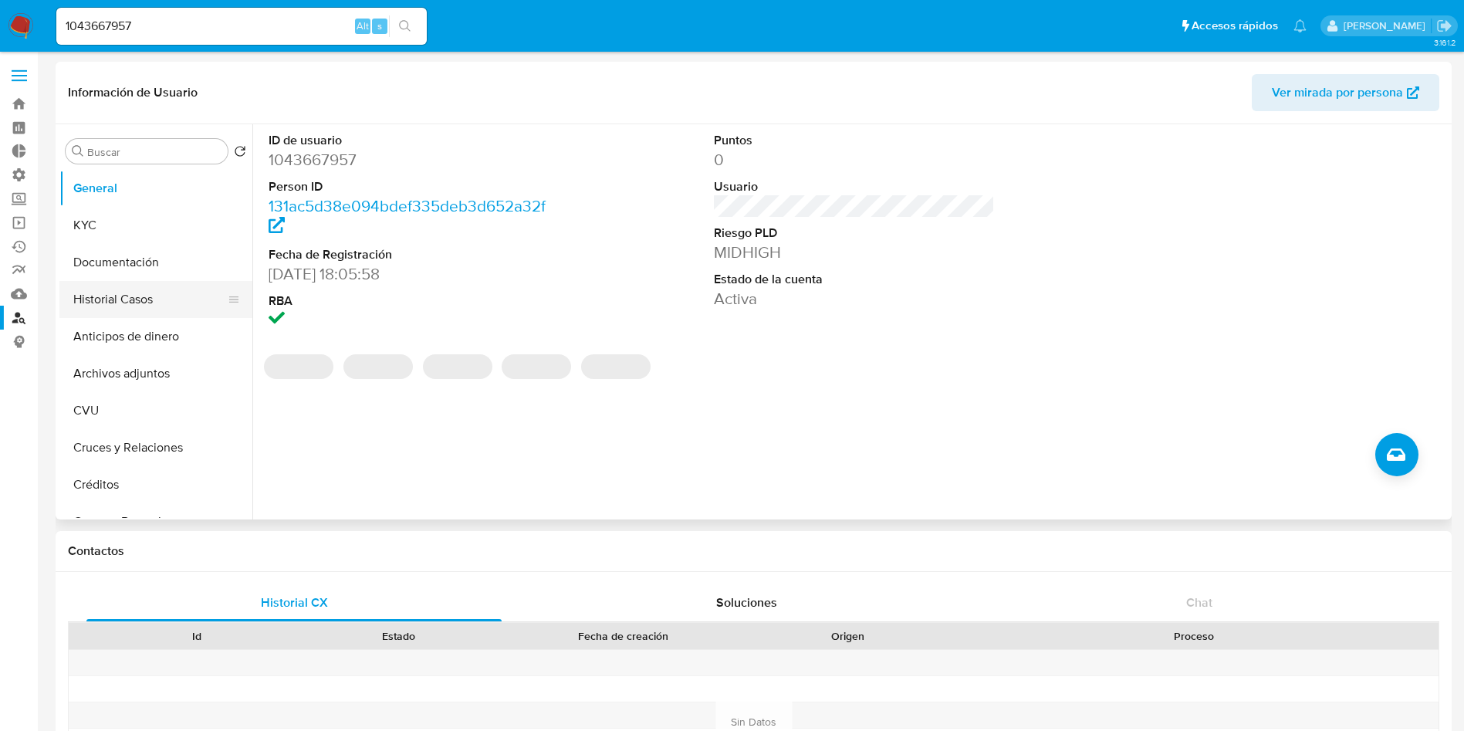
click at [115, 301] on button "Historial Casos" at bounding box center [149, 299] width 181 height 37
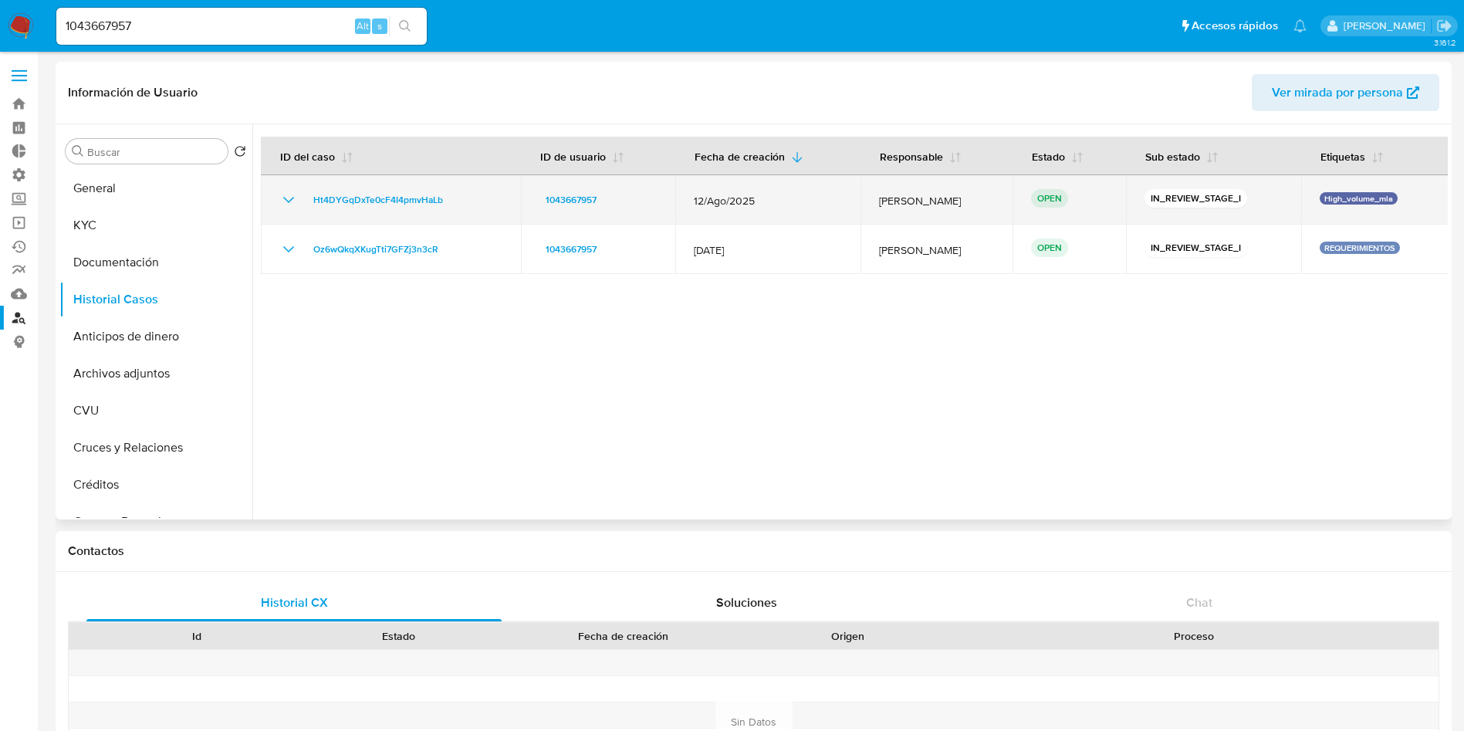
drag, startPoint x: 458, startPoint y: 205, endPoint x: 291, endPoint y: 200, distance: 167.5
click at [291, 200] on div "Ht4DYGqDxTe0cF4I4pmvHaLb" at bounding box center [390, 200] width 223 height 19
click at [385, 202] on span "Ht4DYGqDxTe0cF4I4pmvHaLb" at bounding box center [378, 200] width 130 height 19
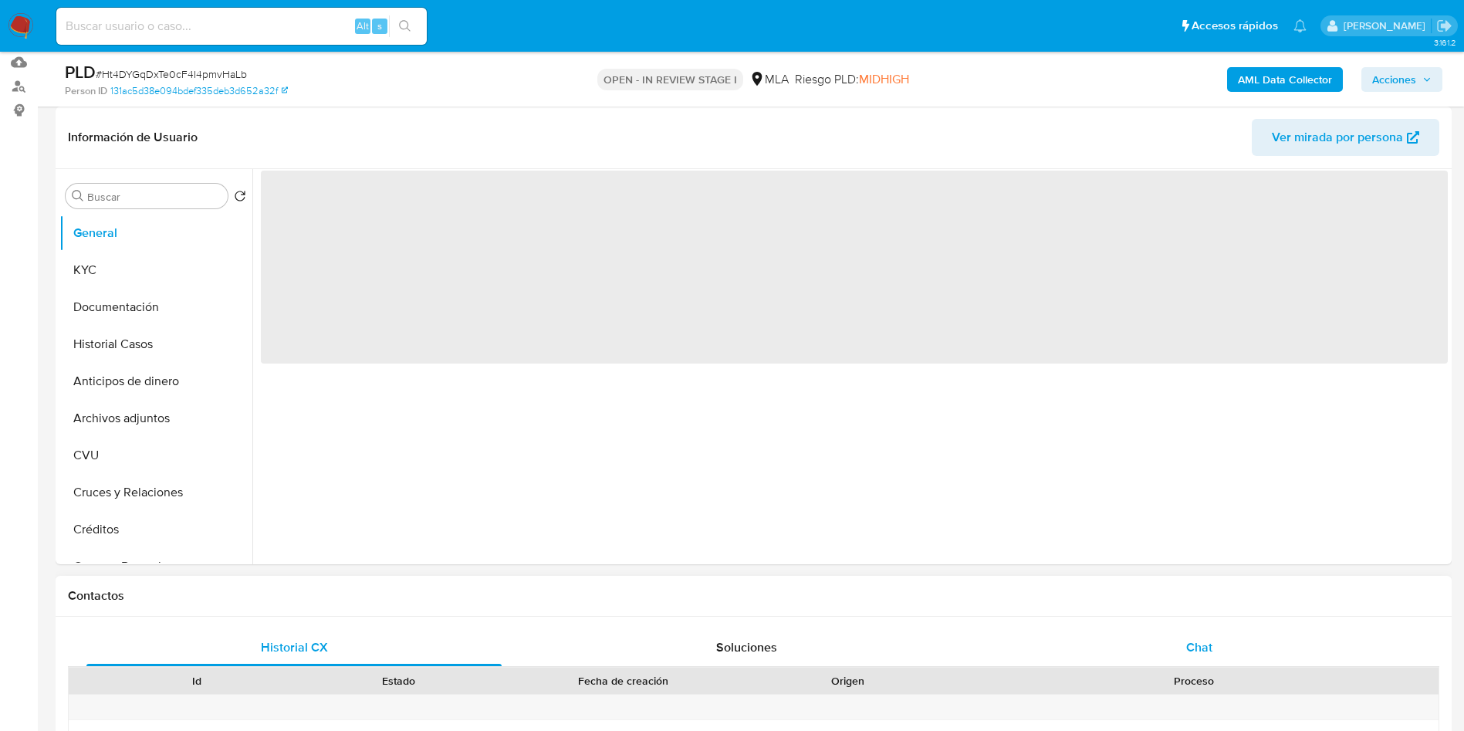
select select "10"
click at [1203, 648] on span "Chat" at bounding box center [1199, 647] width 26 height 18
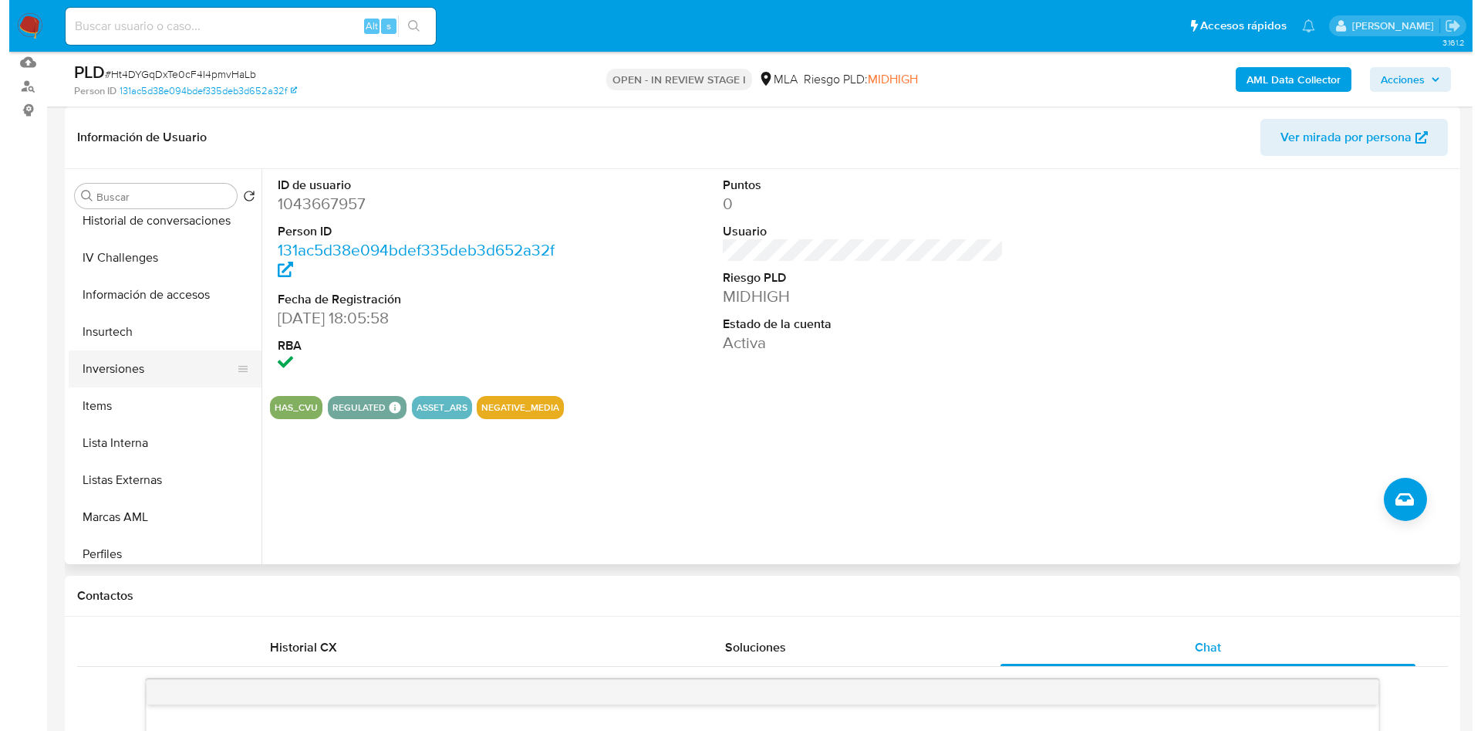
scroll to position [569, 0]
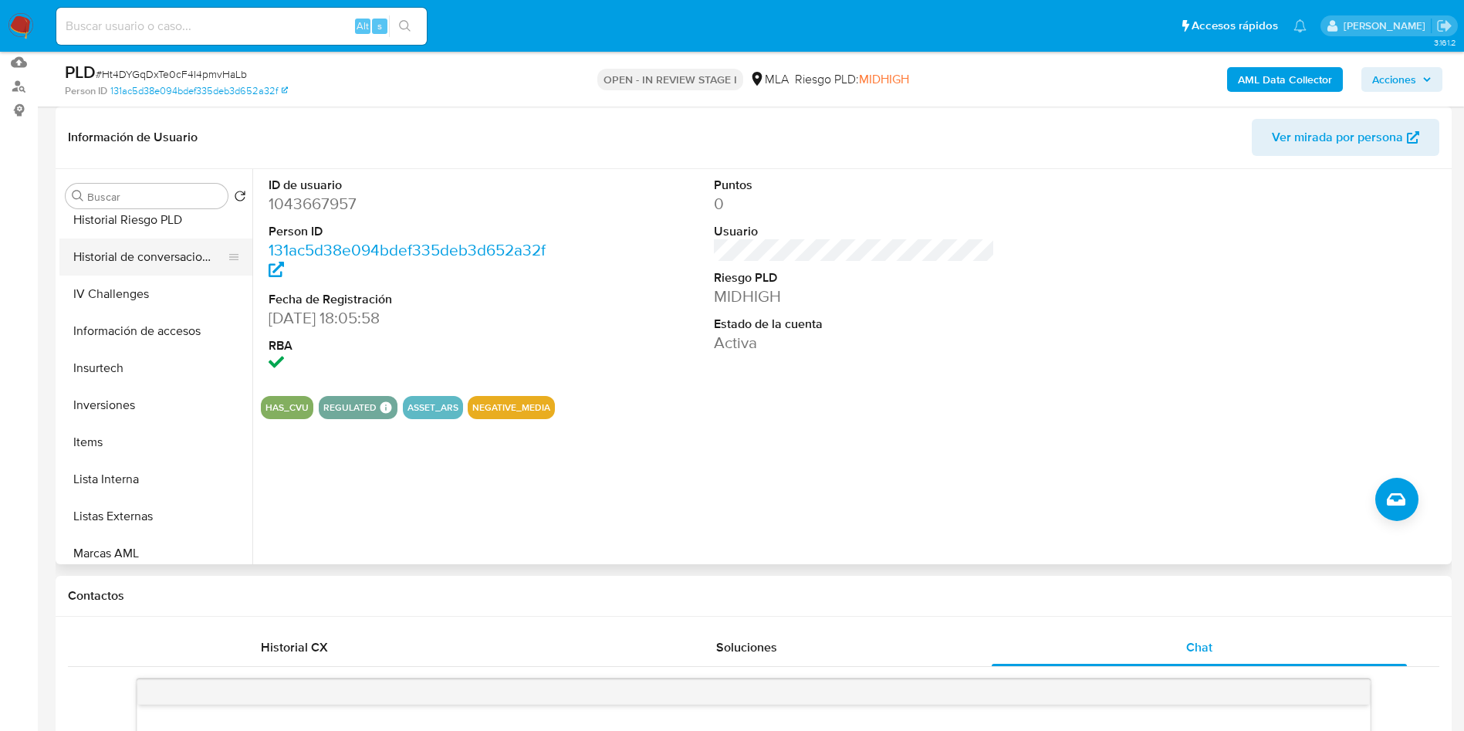
click at [177, 238] on button "Historial de conversaciones" at bounding box center [149, 256] width 181 height 37
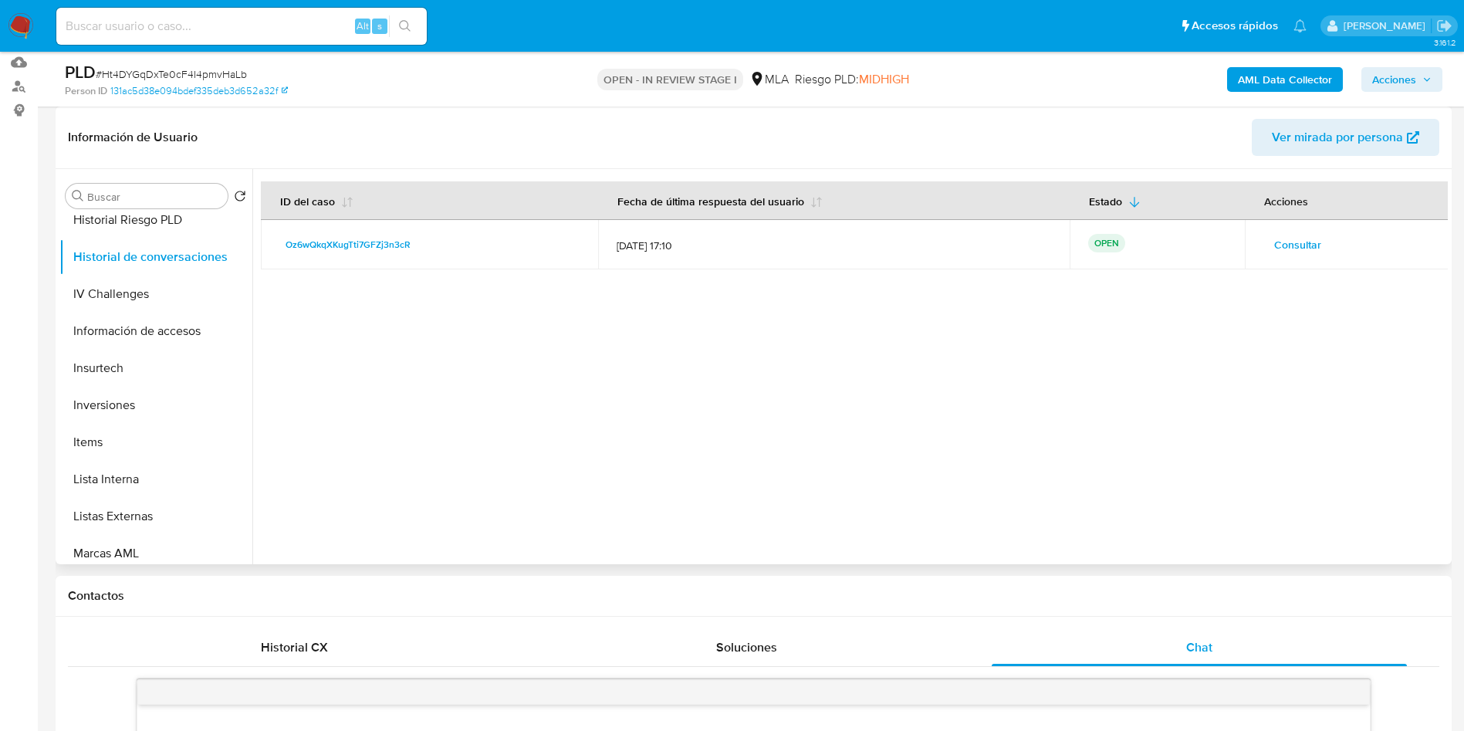
click at [1298, 246] on span "Consultar" at bounding box center [1297, 245] width 47 height 22
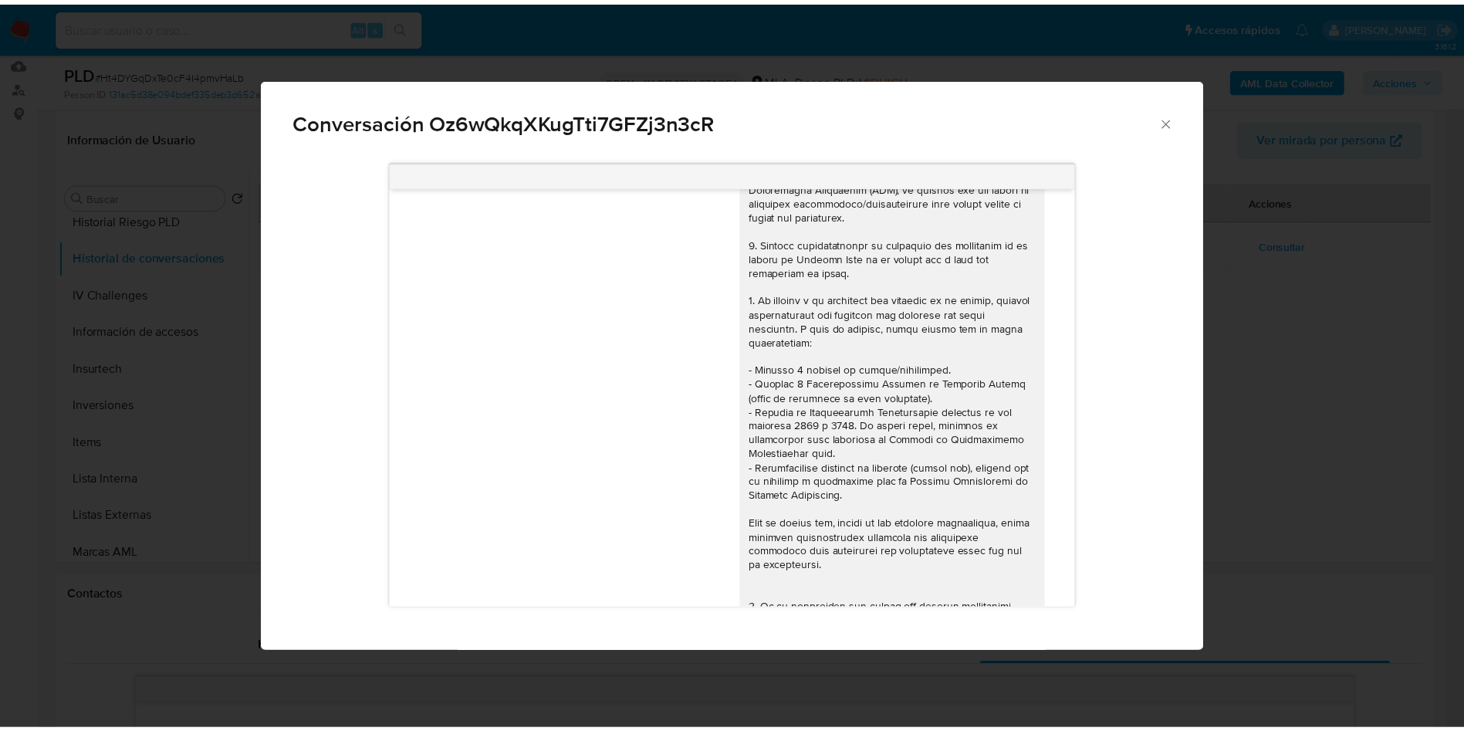
scroll to position [88, 0]
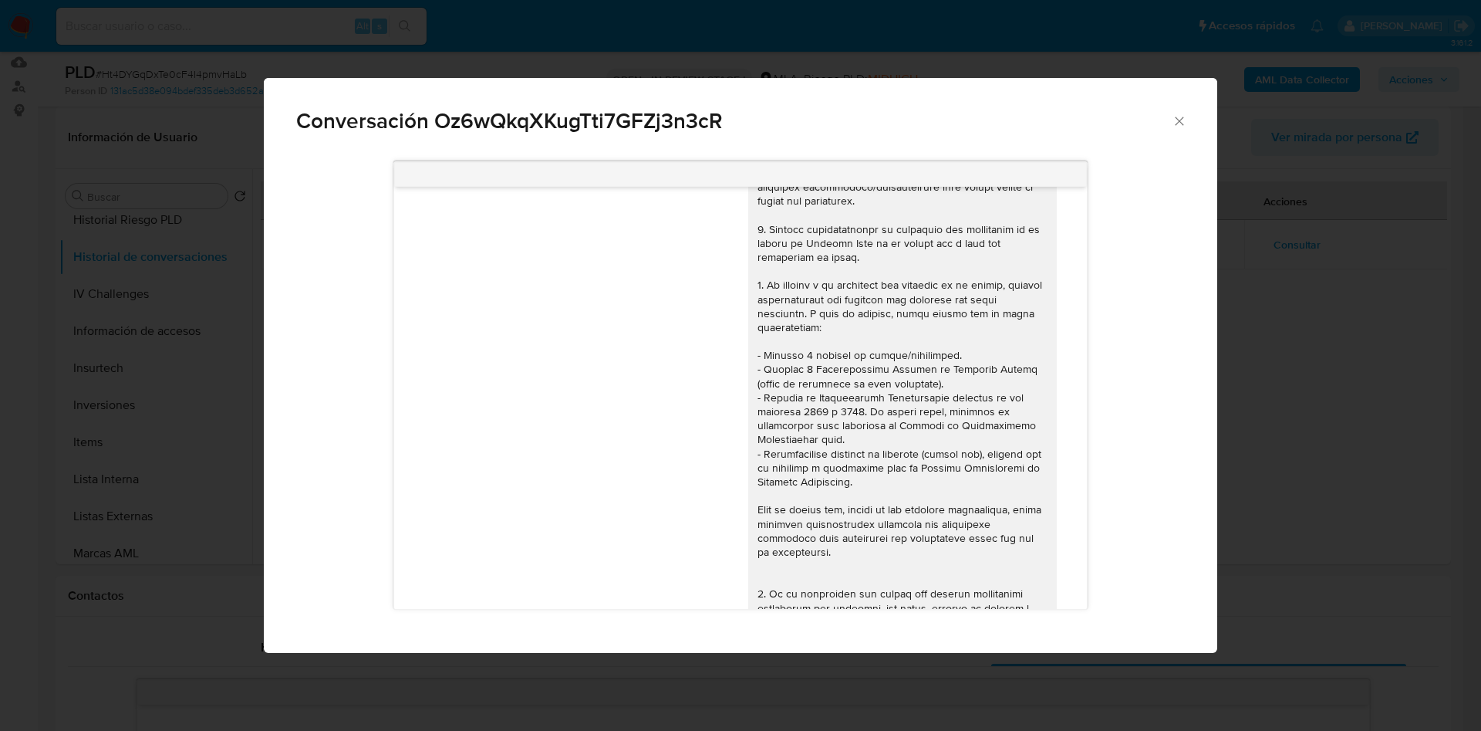
click at [1187, 117] on icon "Cerrar" at bounding box center [1179, 120] width 15 height 15
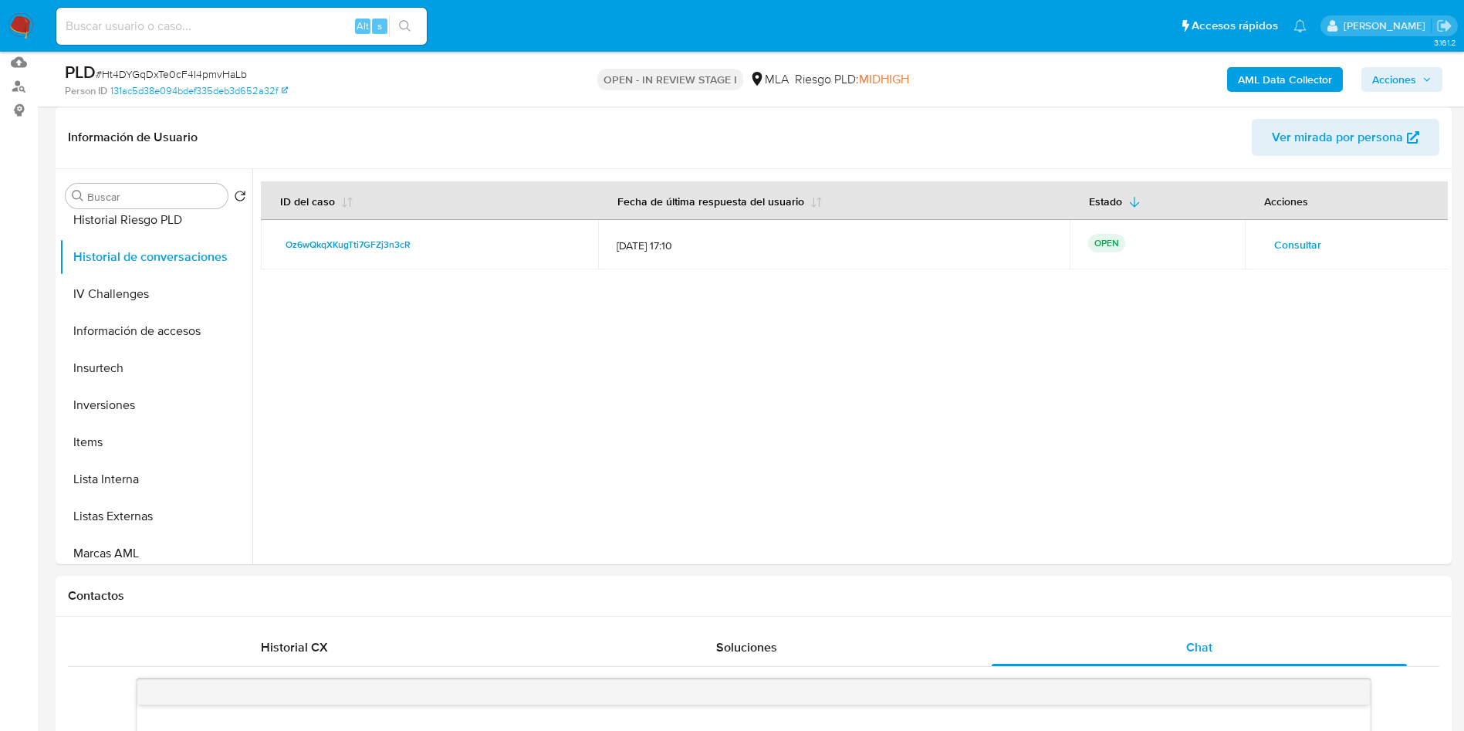
drag, startPoint x: 237, startPoint y: 42, endPoint x: 237, endPoint y: 25, distance: 17.0
click at [237, 39] on div "Alt s" at bounding box center [241, 26] width 370 height 37
click at [237, 24] on input at bounding box center [241, 26] width 370 height 20
paste input "o5BUkHwfwJ4Y8hs24wHONYBX"
type input "o5BUkHwfwJ4Y8hs24wHONYBX"
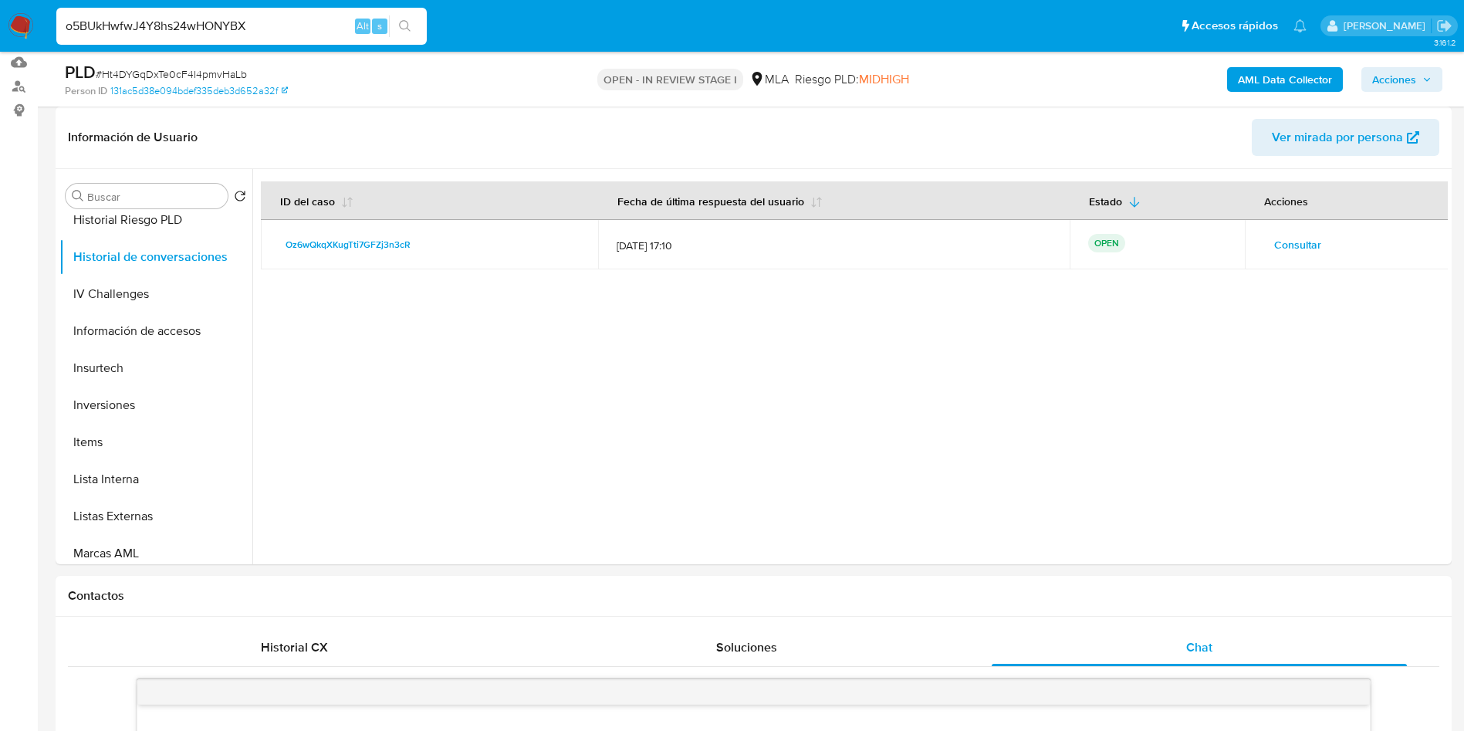
click at [410, 27] on icon "search-icon" at bounding box center [405, 26] width 12 height 12
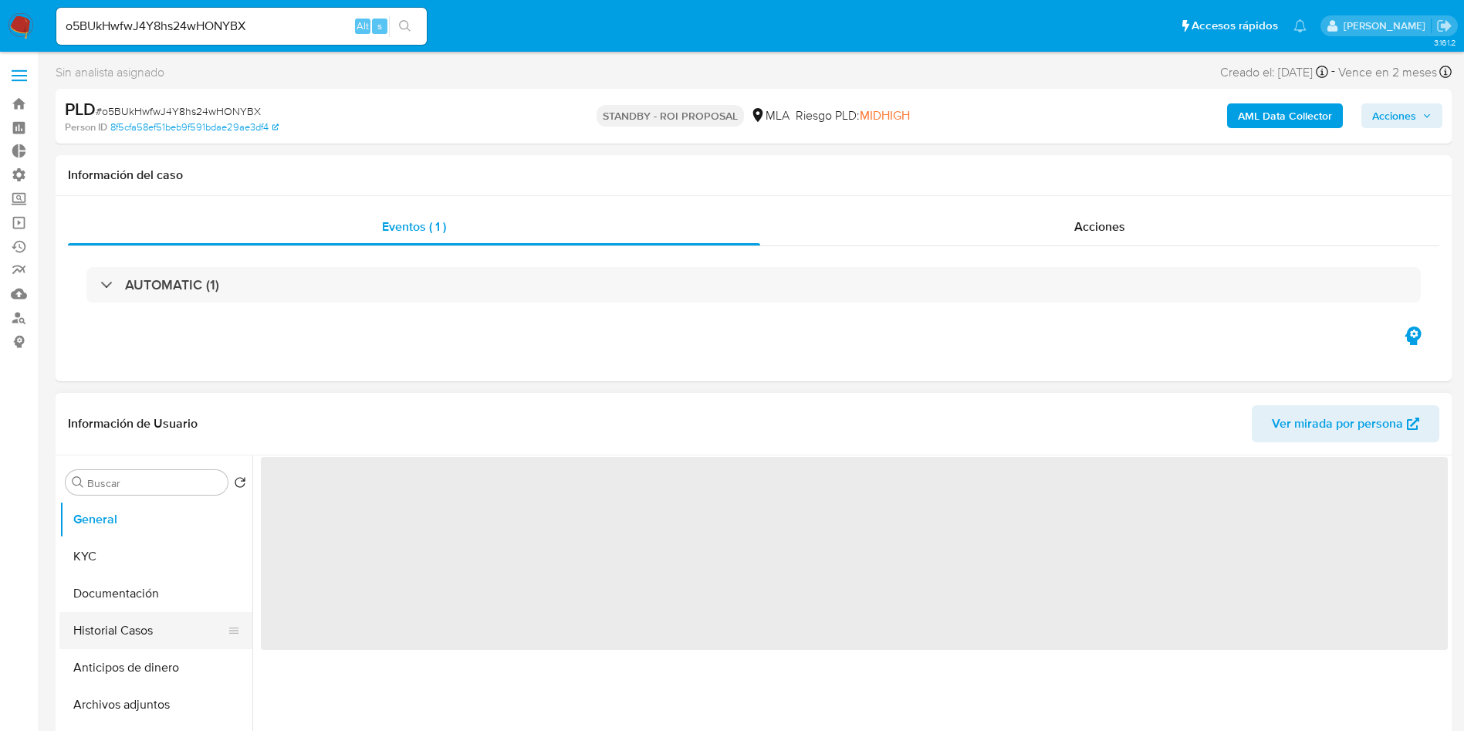
click at [122, 612] on button "Historial Casos" at bounding box center [149, 630] width 181 height 37
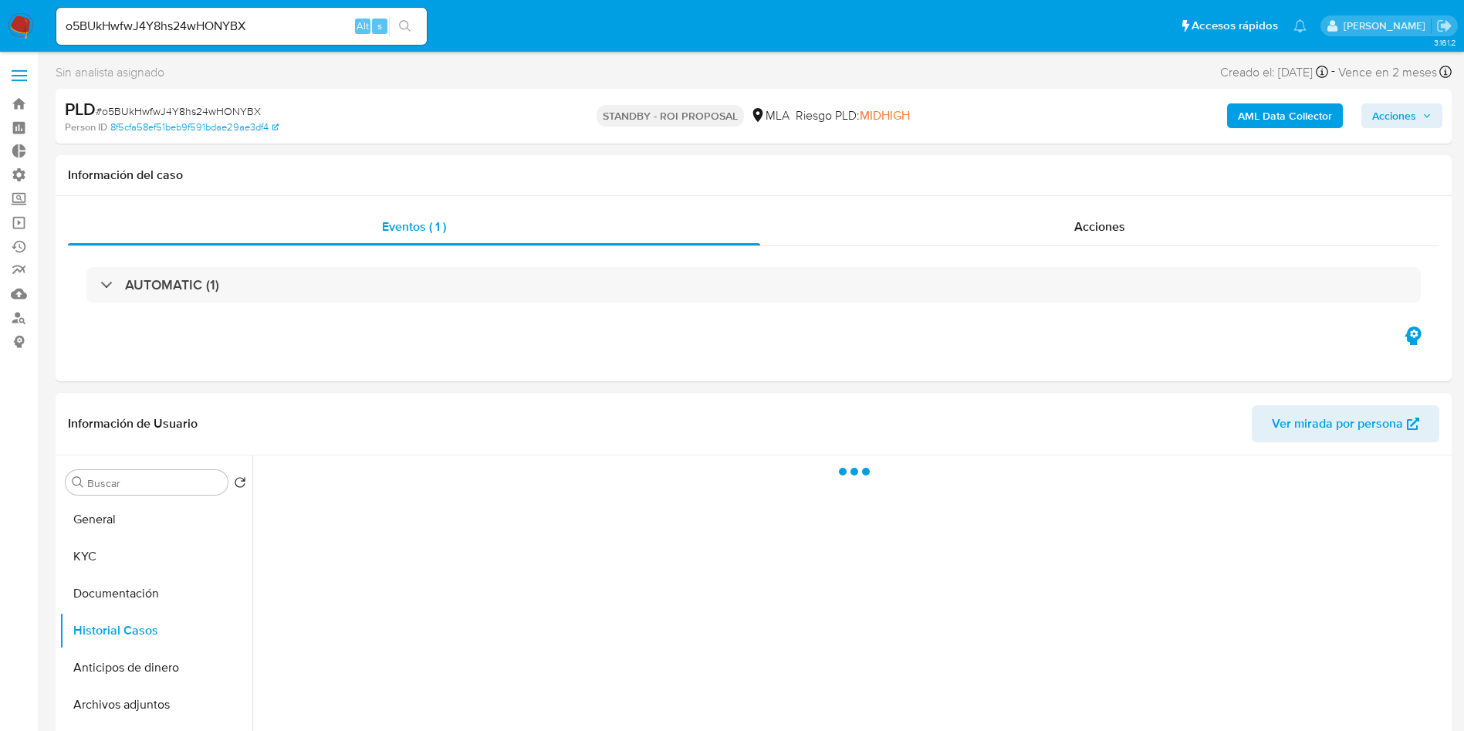
select select "10"
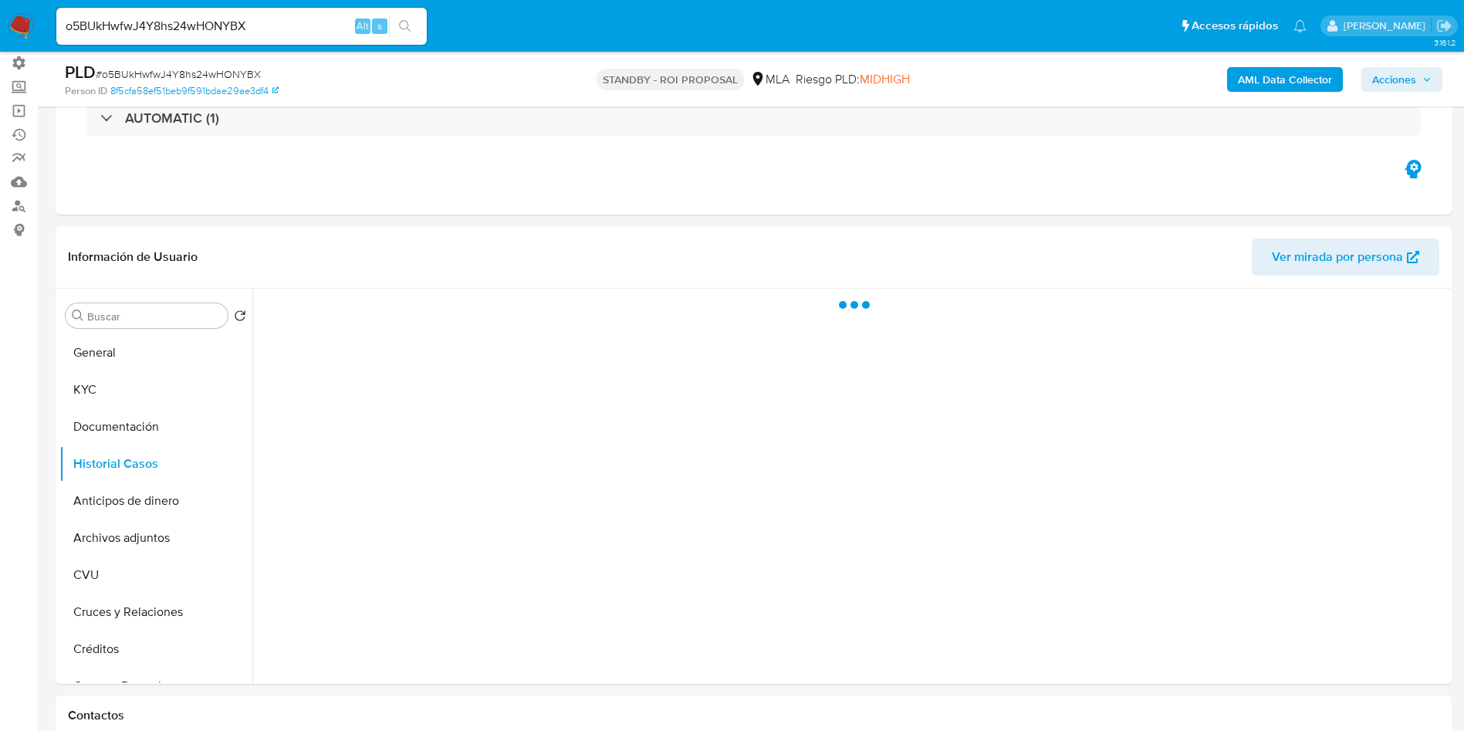
scroll to position [116, 0]
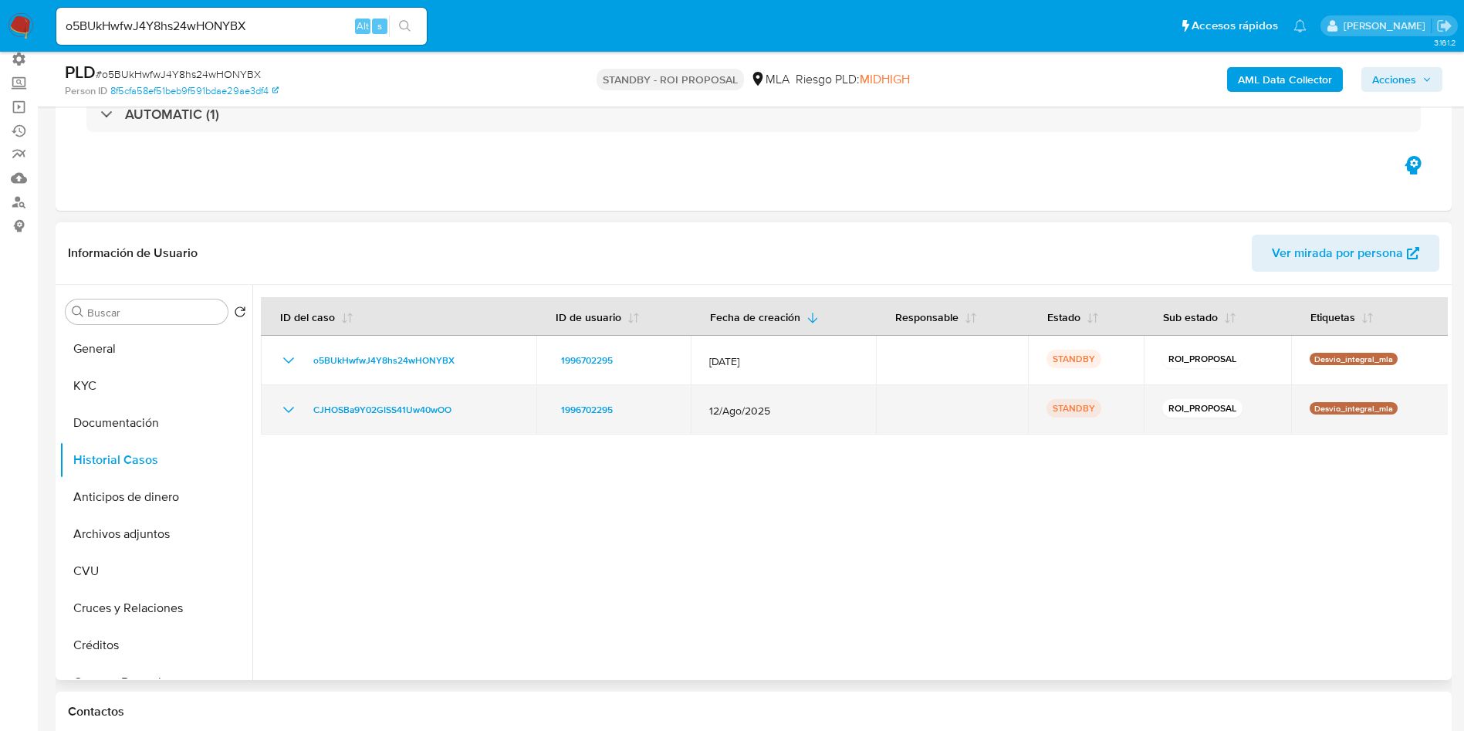
drag, startPoint x: 496, startPoint y: 408, endPoint x: 299, endPoint y: 418, distance: 197.0
click at [299, 418] on div "CJHOSBa9Y02GISS41Uw40wOO" at bounding box center [398, 409] width 238 height 19
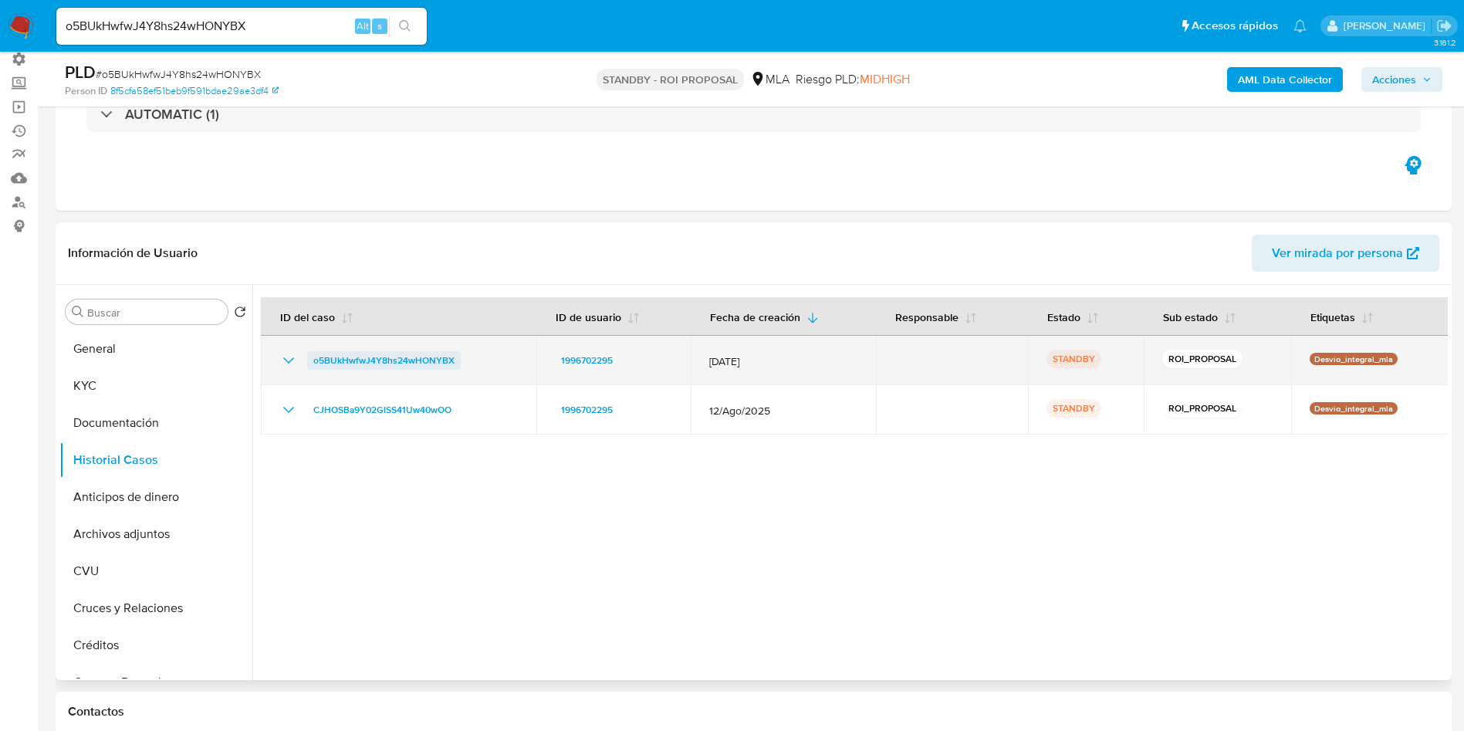
click at [410, 358] on span "o5BUkHwfwJ4Y8hs24wHONYBX" at bounding box center [383, 360] width 141 height 19
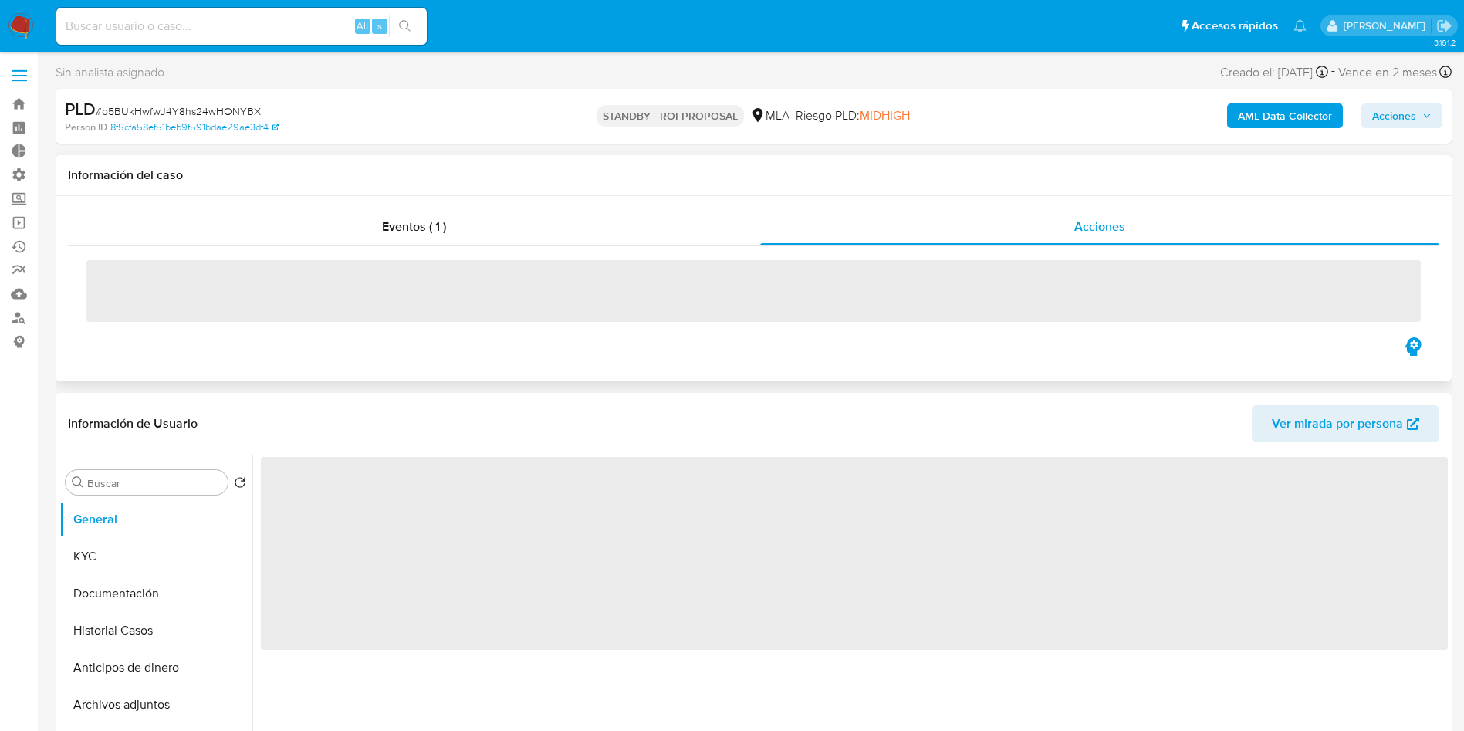
select select "10"
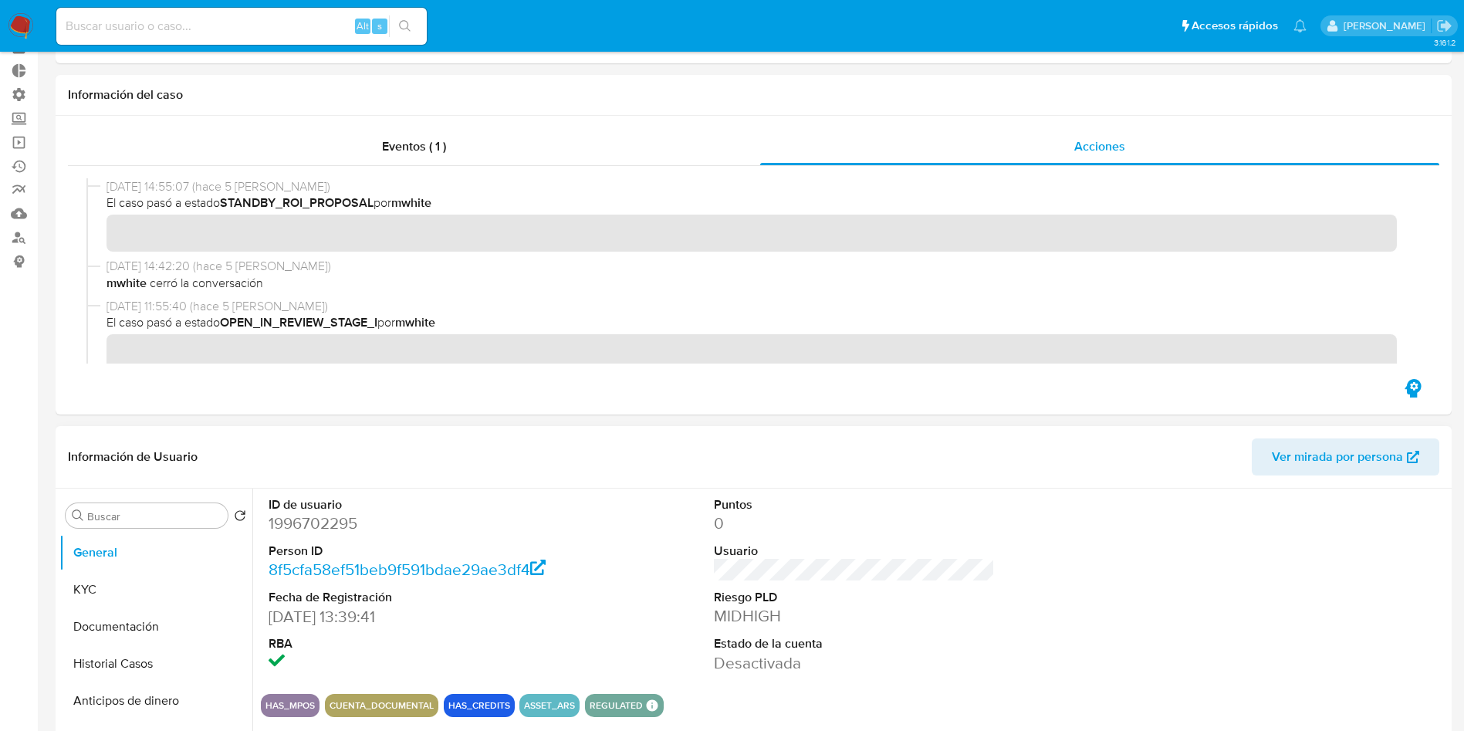
scroll to position [116, 0]
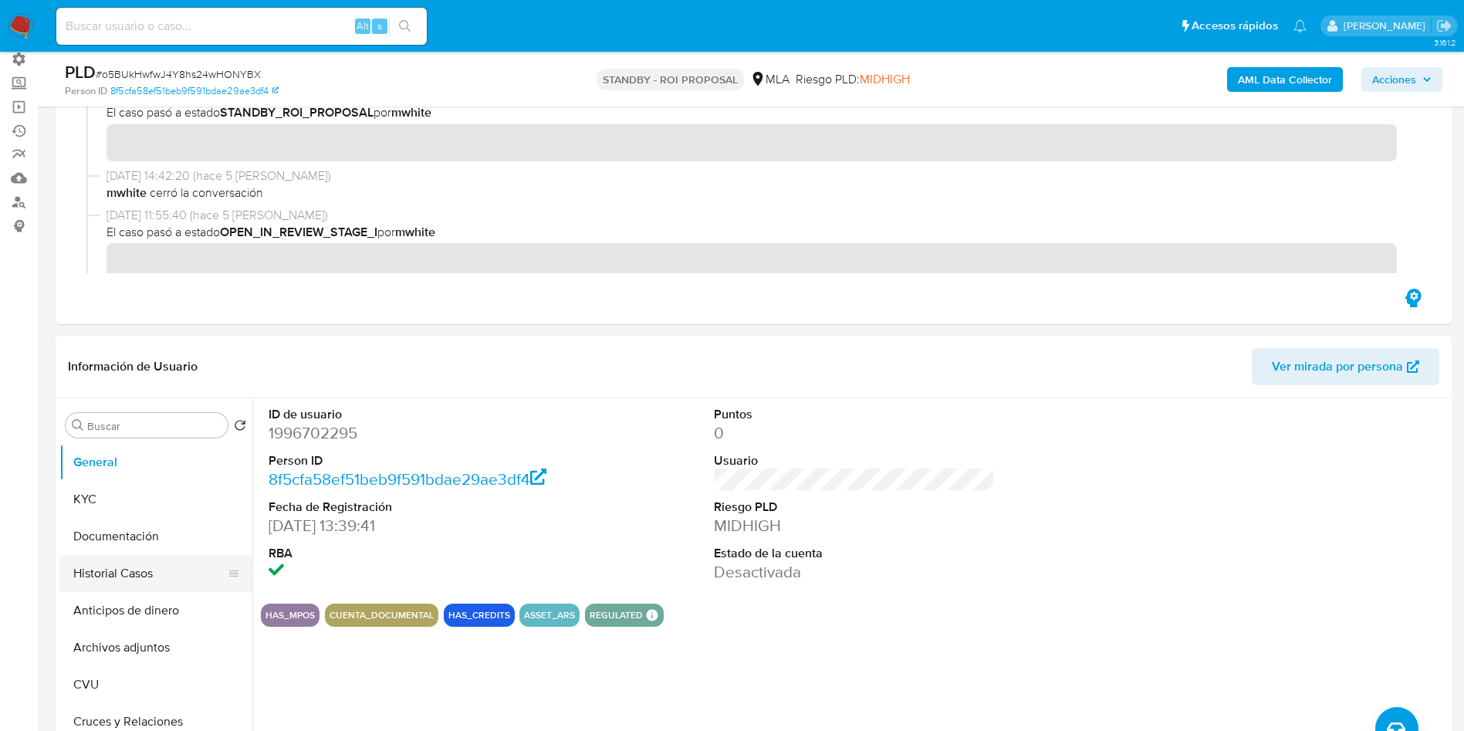
click at [86, 566] on button "Historial Casos" at bounding box center [149, 573] width 181 height 37
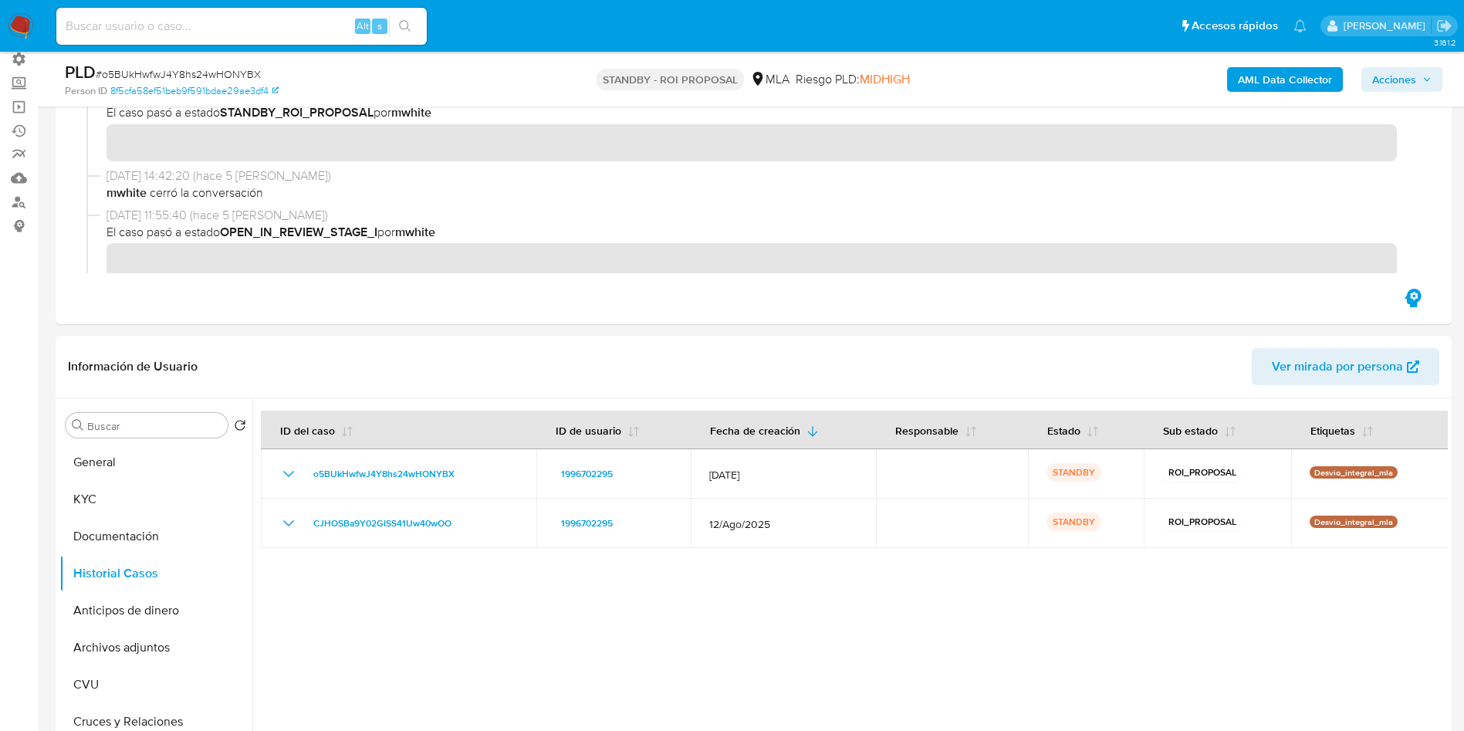
click at [161, 11] on div "Alt s" at bounding box center [241, 26] width 370 height 37
click at [165, 18] on input at bounding box center [241, 26] width 370 height 20
paste input "170851812"
type input "170851812"
click at [412, 25] on button "search-icon" at bounding box center [405, 26] width 32 height 22
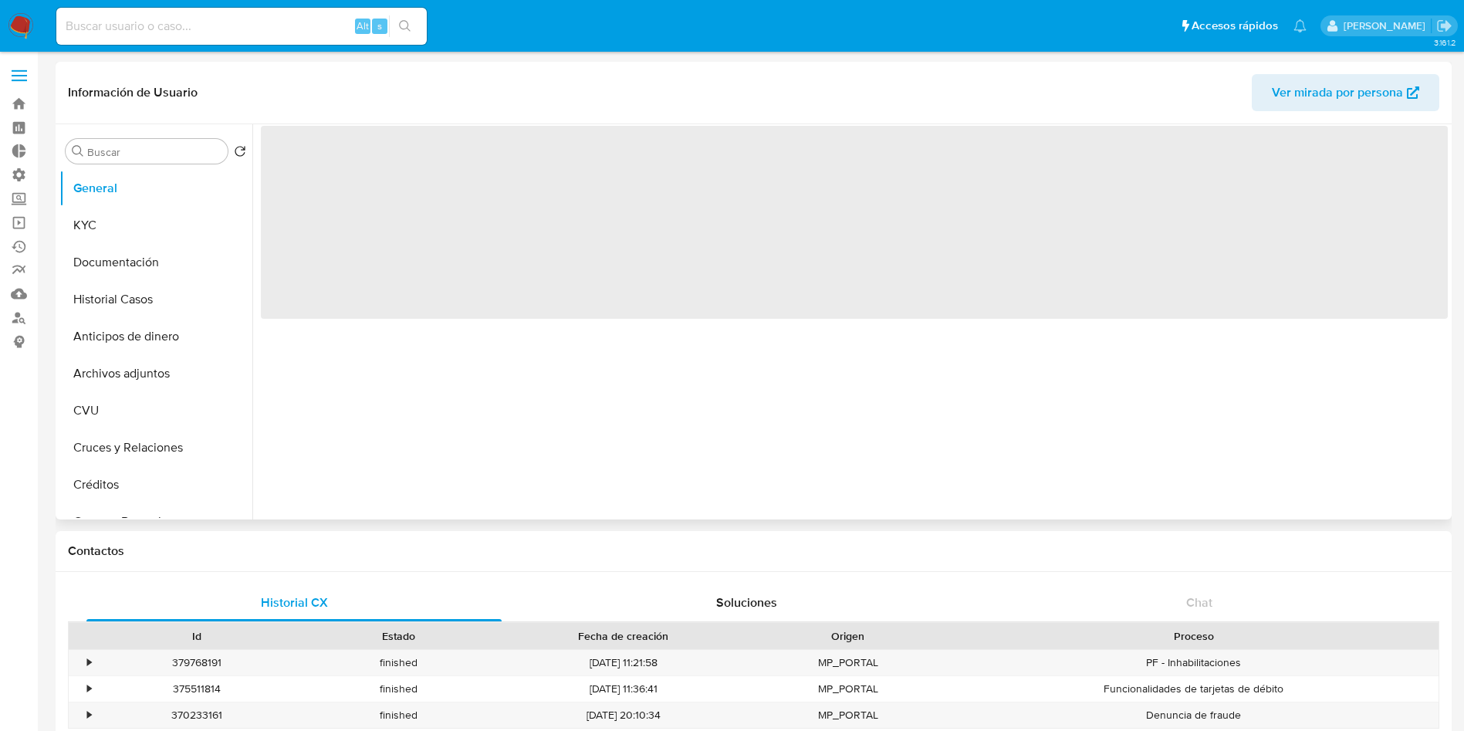
select select "10"
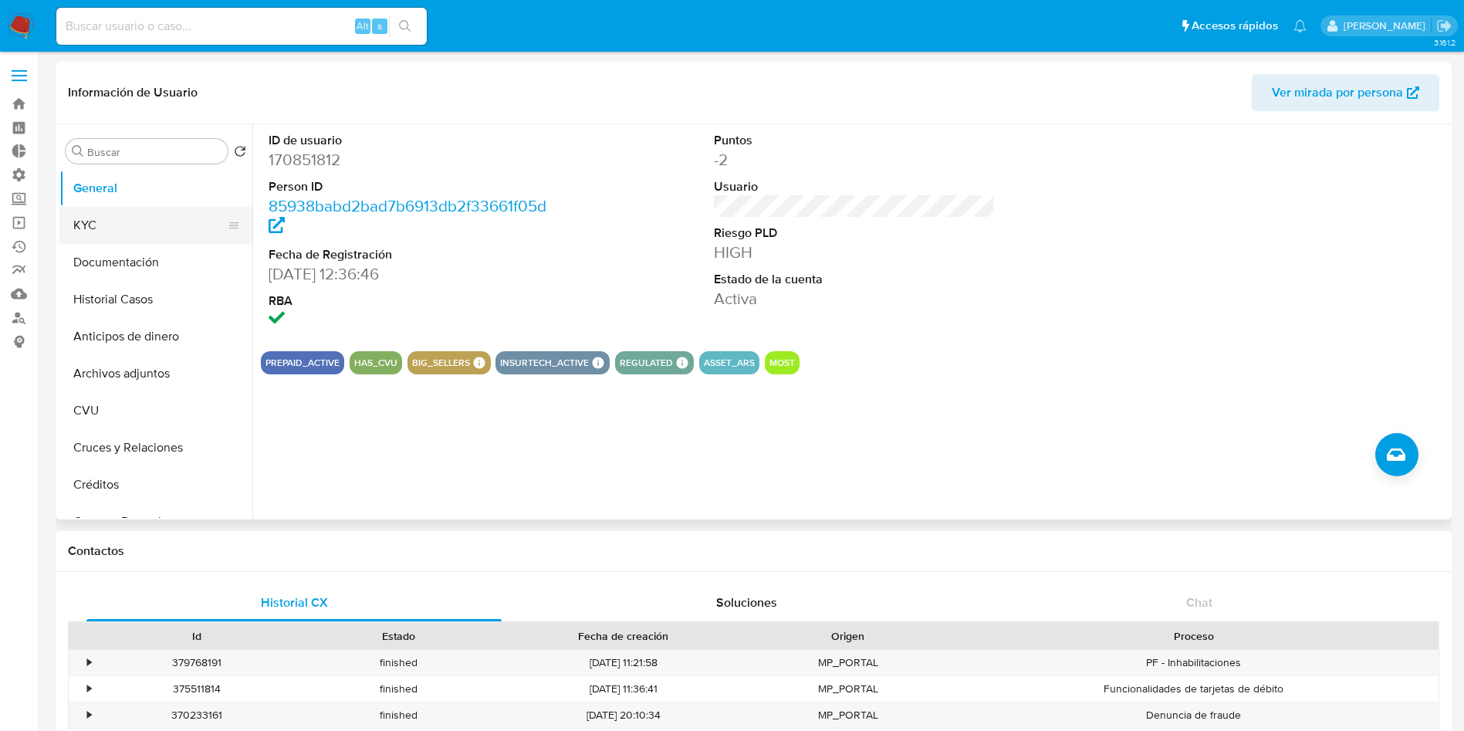
drag, startPoint x: 112, startPoint y: 245, endPoint x: 108, endPoint y: 235, distance: 10.7
click at [112, 245] on button "Documentación" at bounding box center [155, 262] width 193 height 37
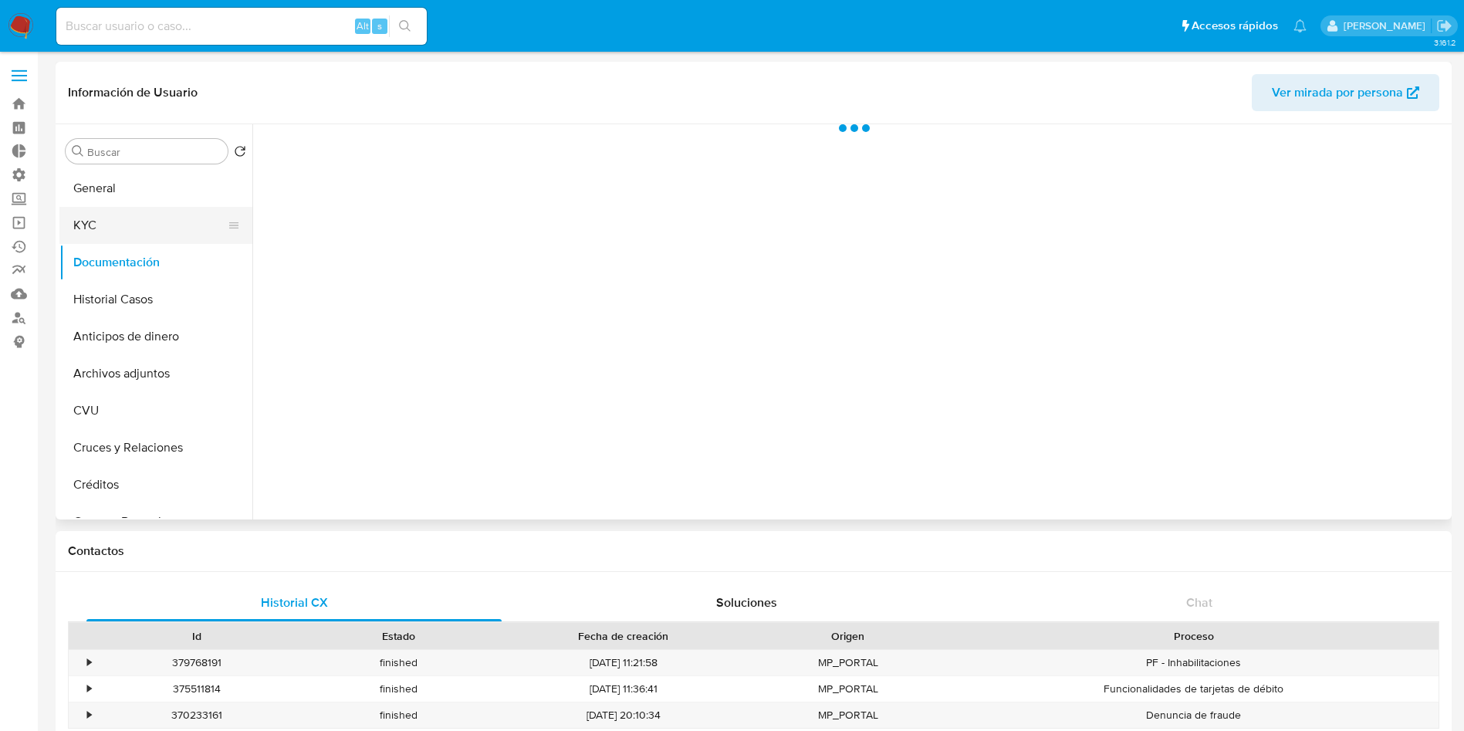
click at [105, 227] on button "KYC" at bounding box center [149, 225] width 181 height 37
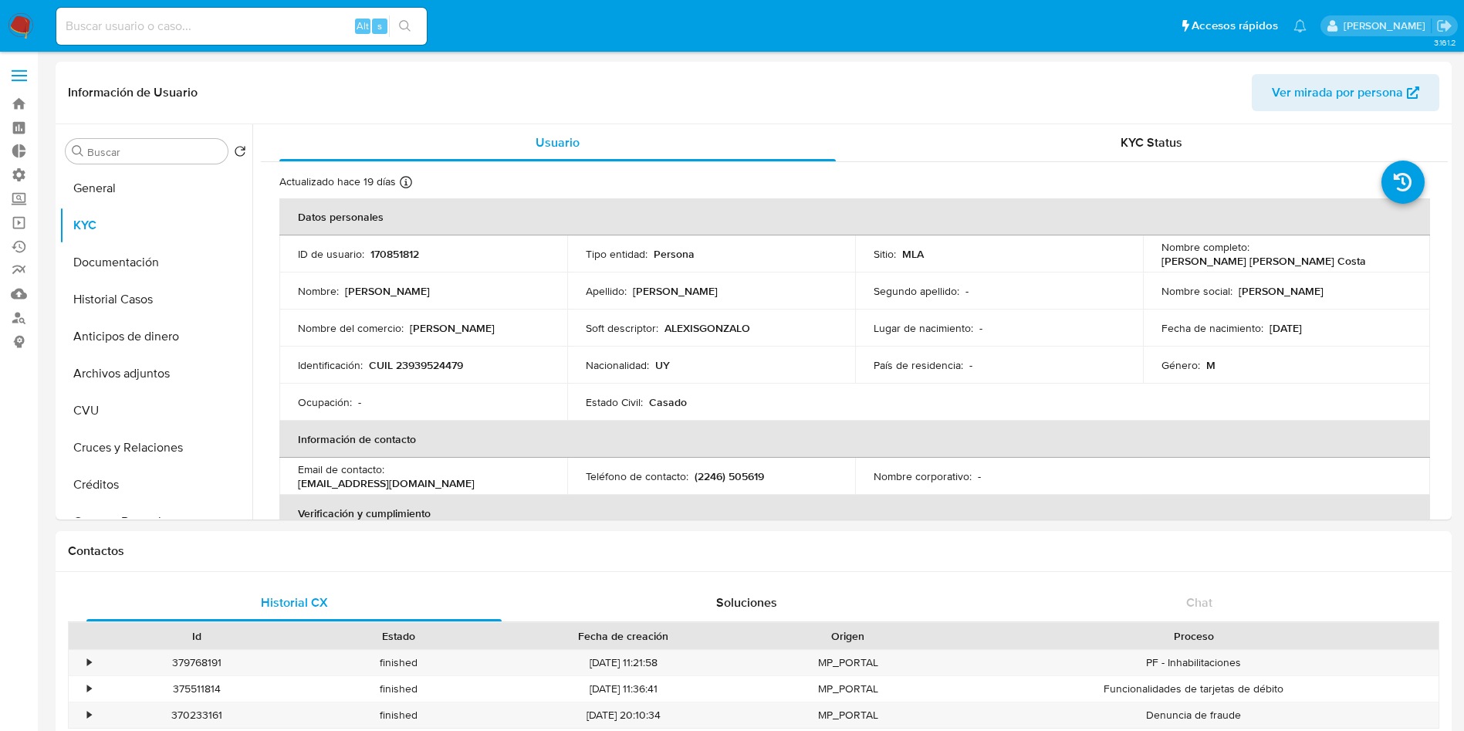
click at [434, 367] on p "CUIL 23939524479" at bounding box center [416, 365] width 94 height 14
copy p "23939524479"
click at [424, 360] on p "CUIL 23939524479" at bounding box center [416, 365] width 94 height 14
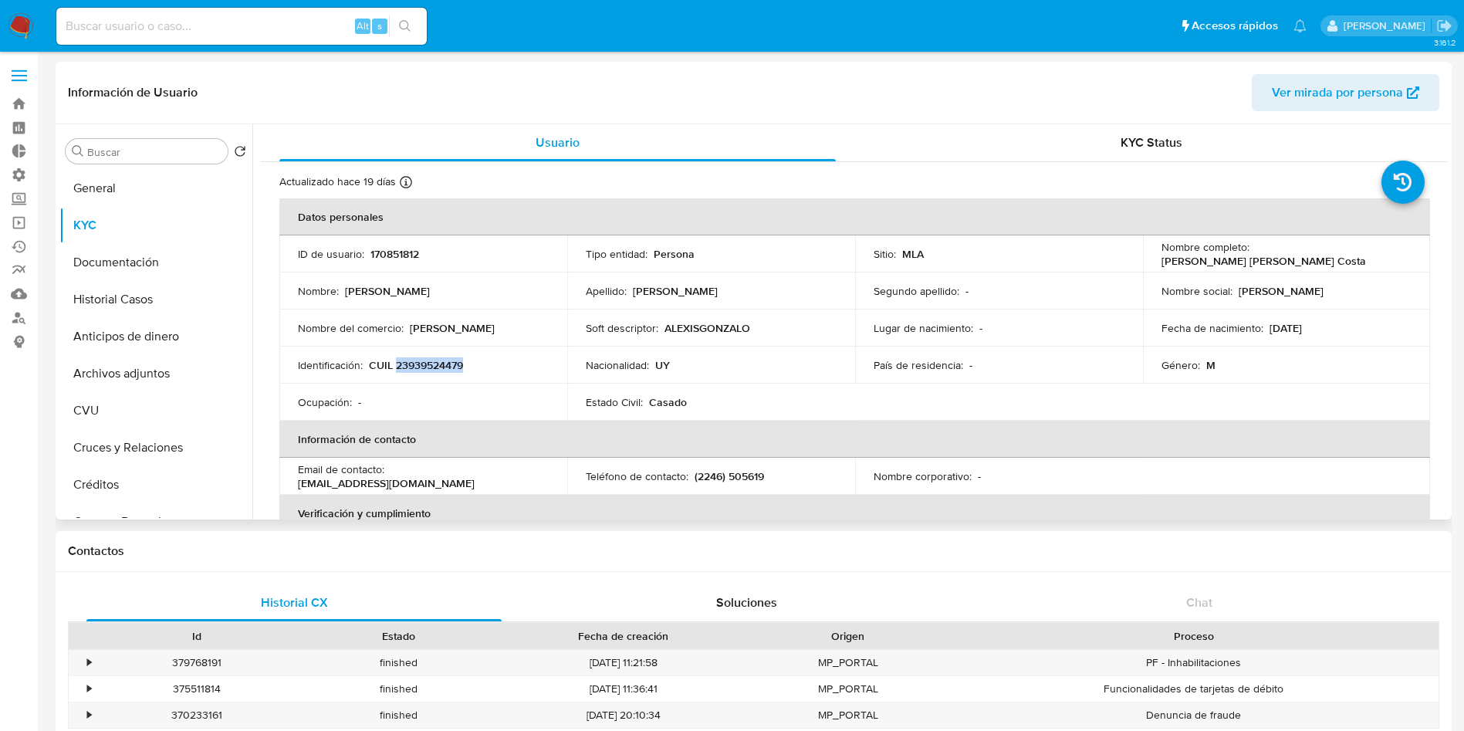
copy p "23939524479"
click at [113, 275] on button "Documentación" at bounding box center [155, 262] width 193 height 37
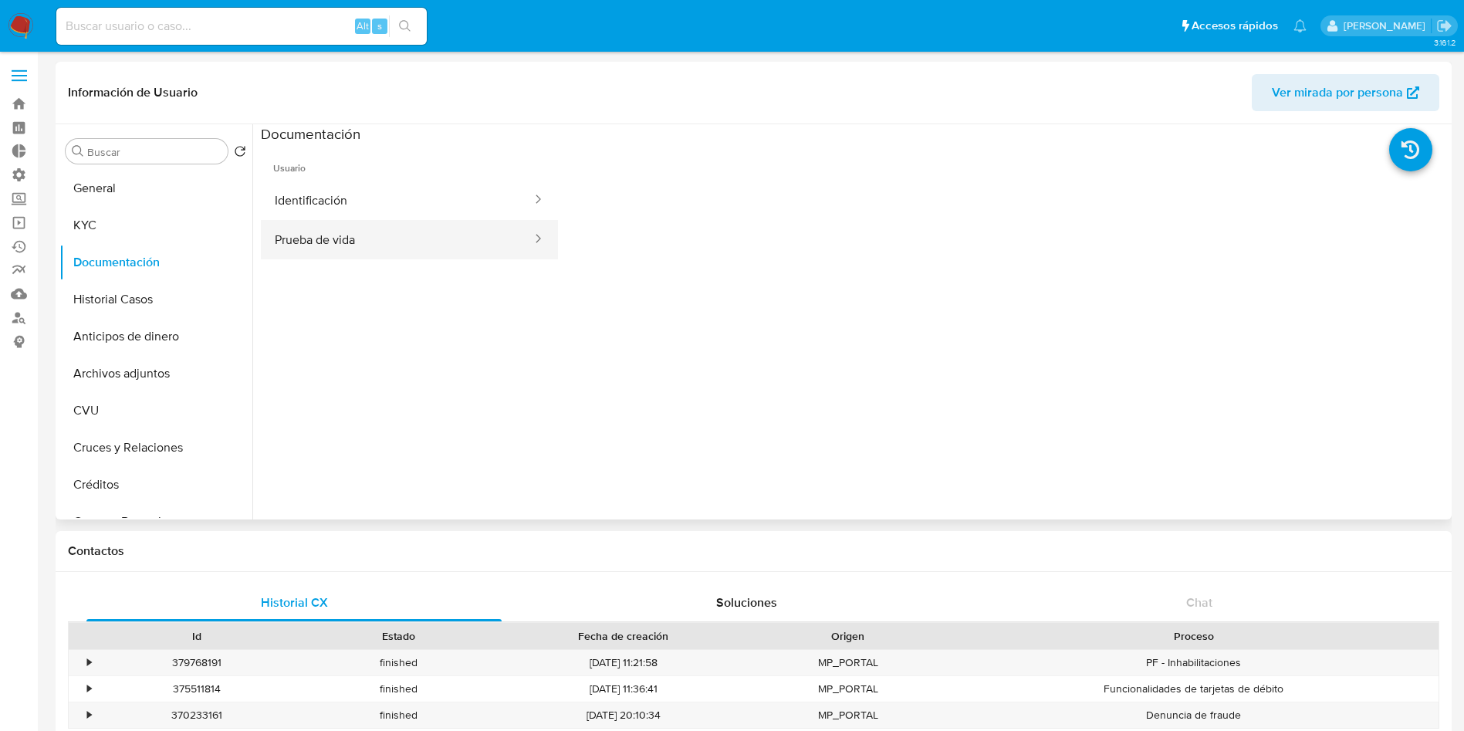
click at [315, 238] on button "Prueba de vida" at bounding box center [397, 239] width 272 height 39
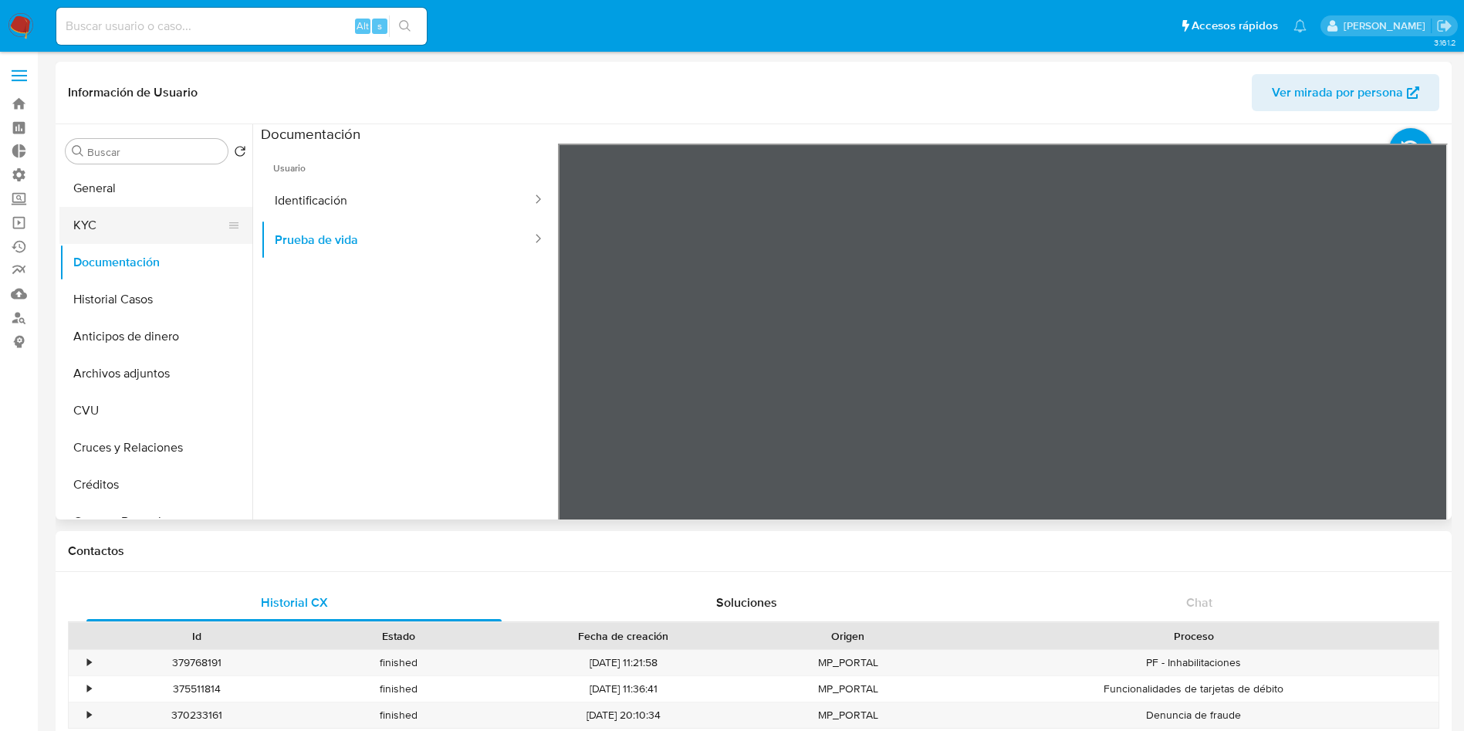
click at [124, 235] on button "KYC" at bounding box center [149, 225] width 181 height 37
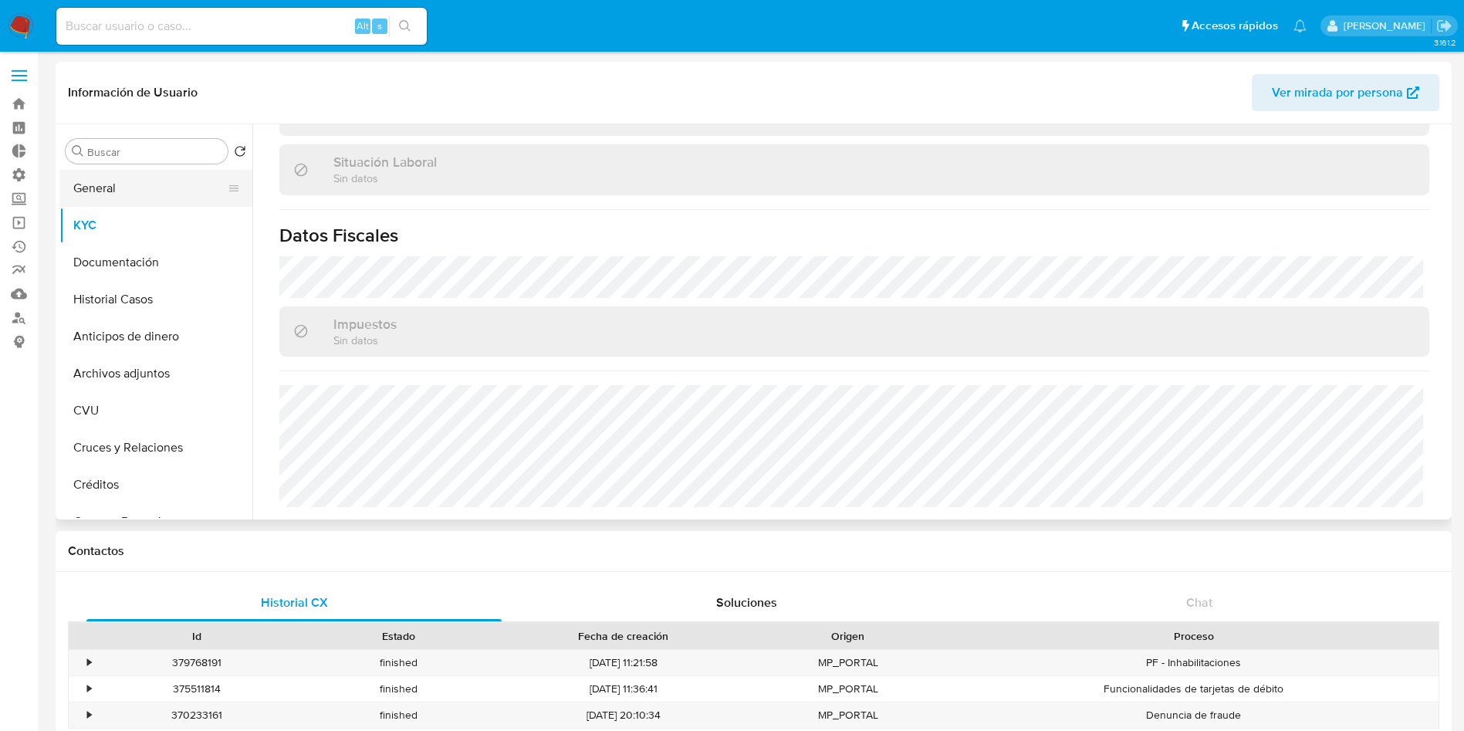
click at [69, 184] on button "General" at bounding box center [149, 188] width 181 height 37
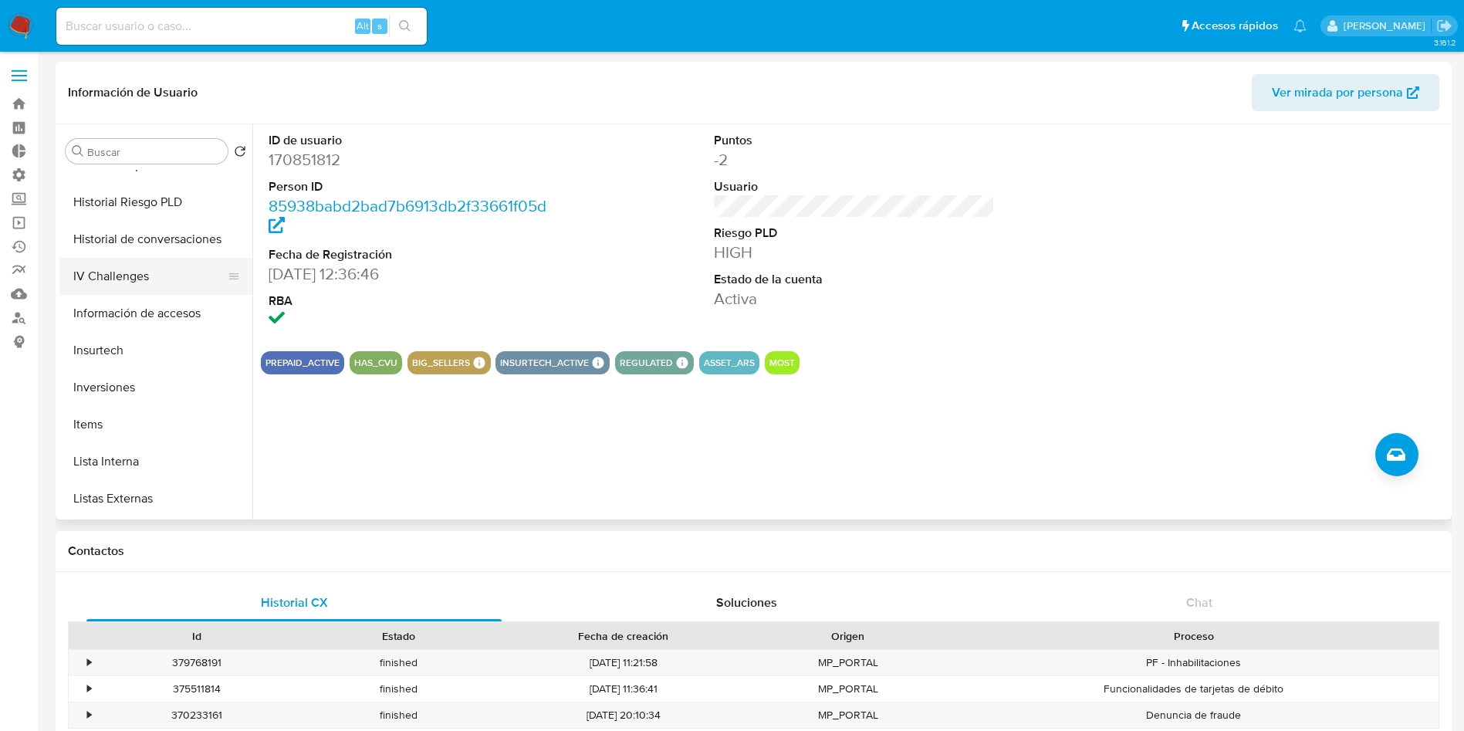
scroll to position [579, 0]
click at [163, 434] on button "Lista Interna" at bounding box center [149, 424] width 181 height 37
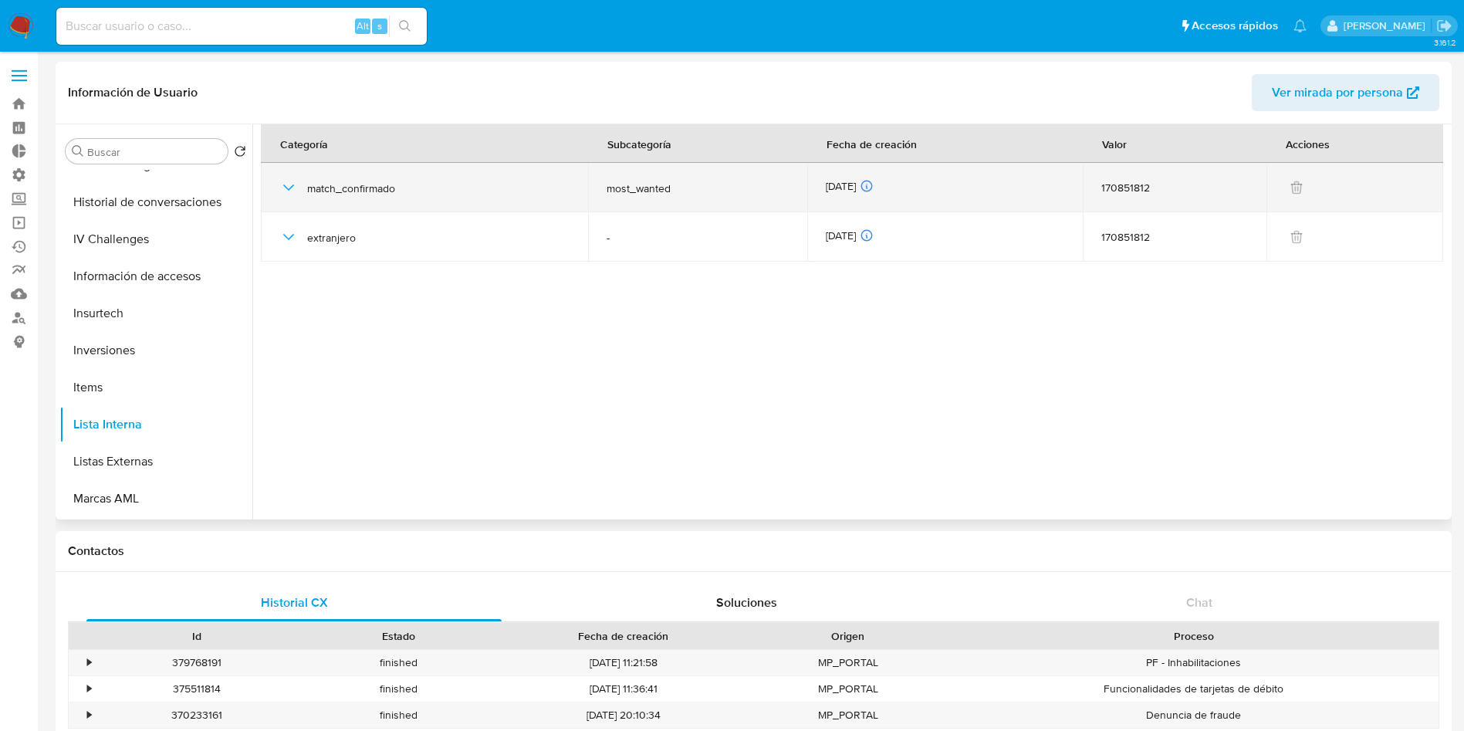
click at [287, 188] on icon "button" at bounding box center [288, 187] width 11 height 6
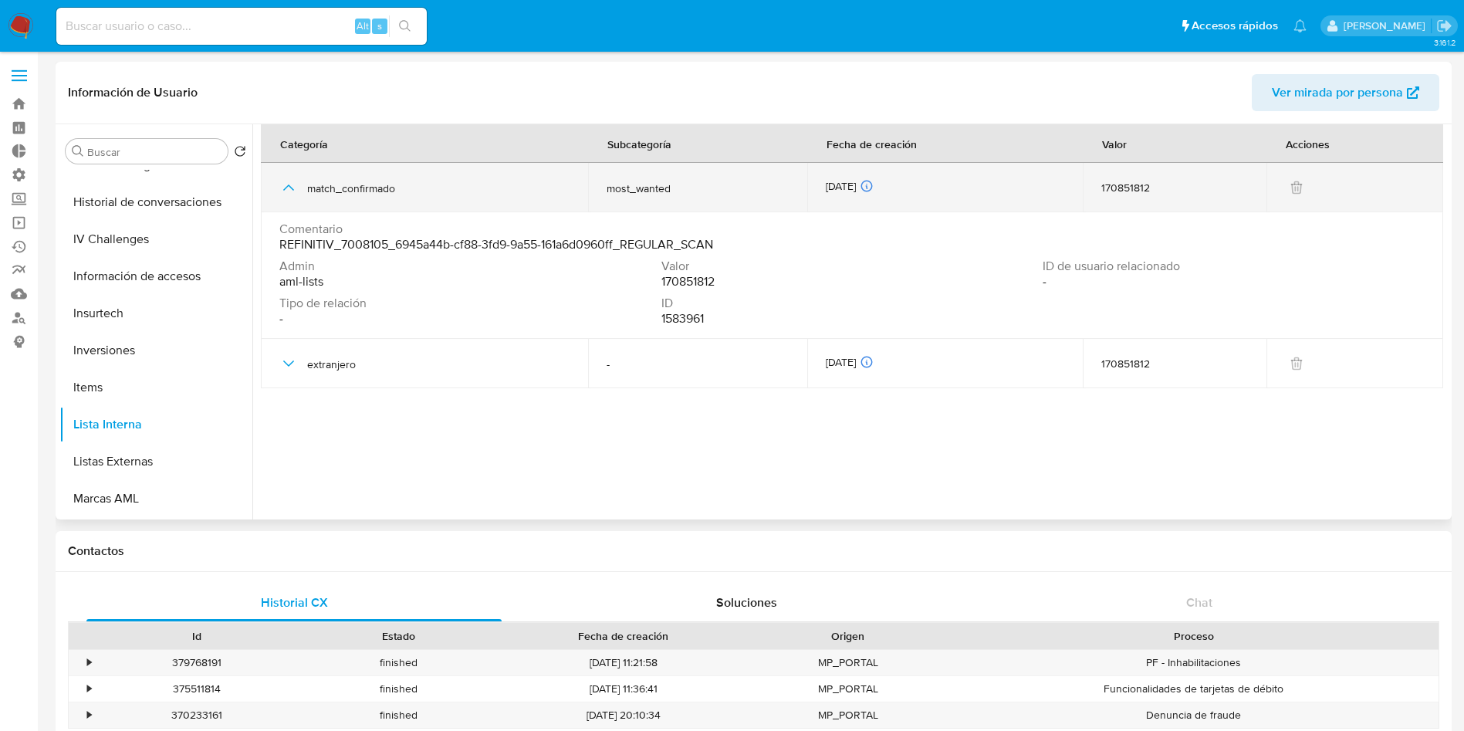
click at [287, 188] on icon "button" at bounding box center [288, 187] width 19 height 19
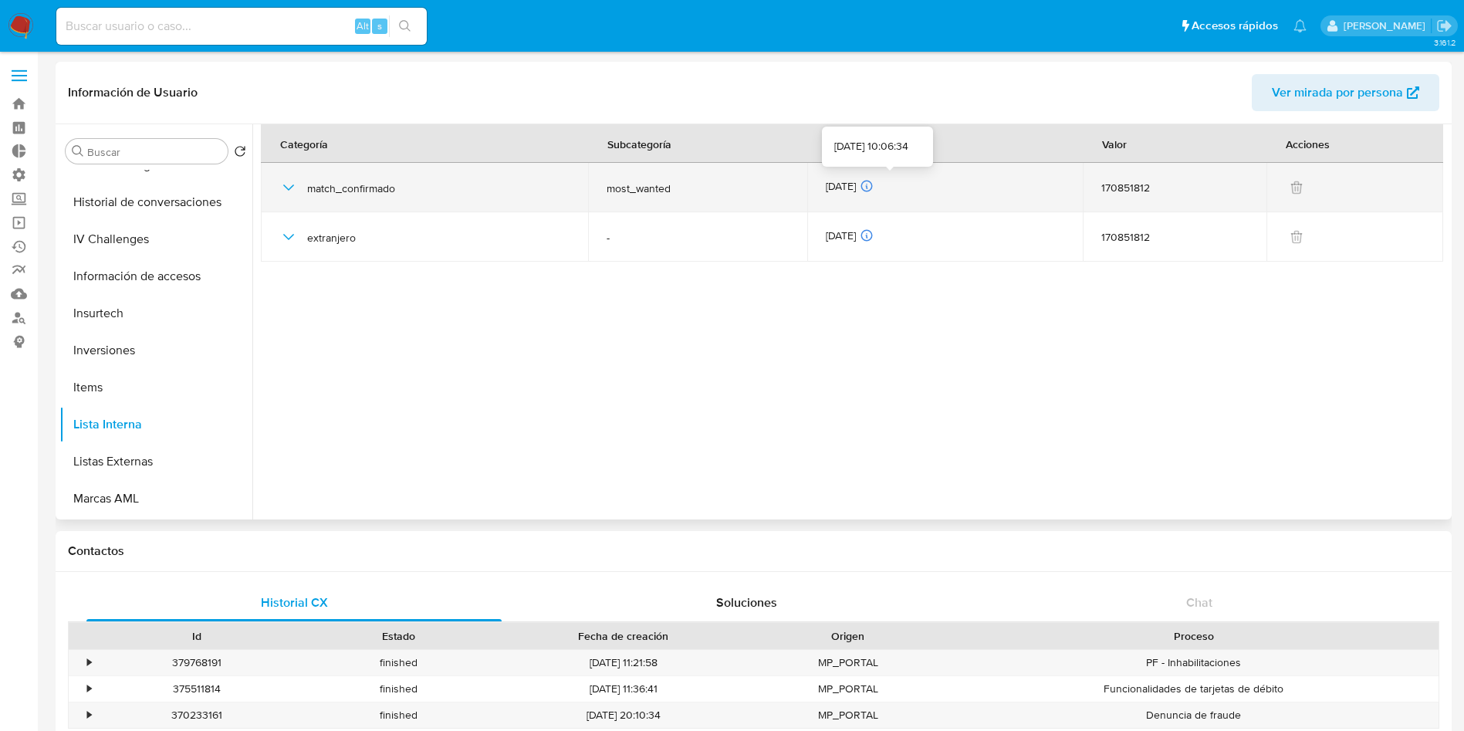
click at [873, 189] on icon at bounding box center [867, 186] width 14 height 14
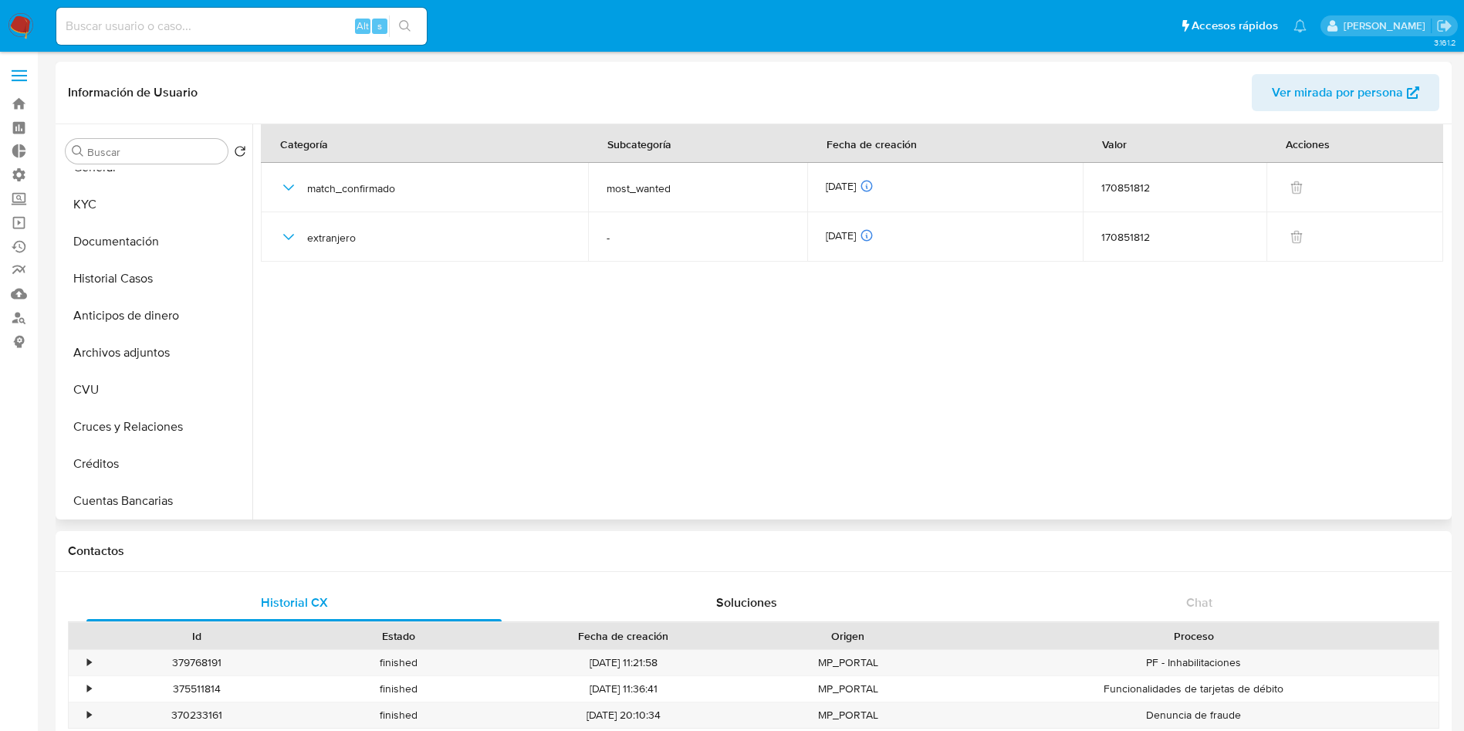
scroll to position [0, 0]
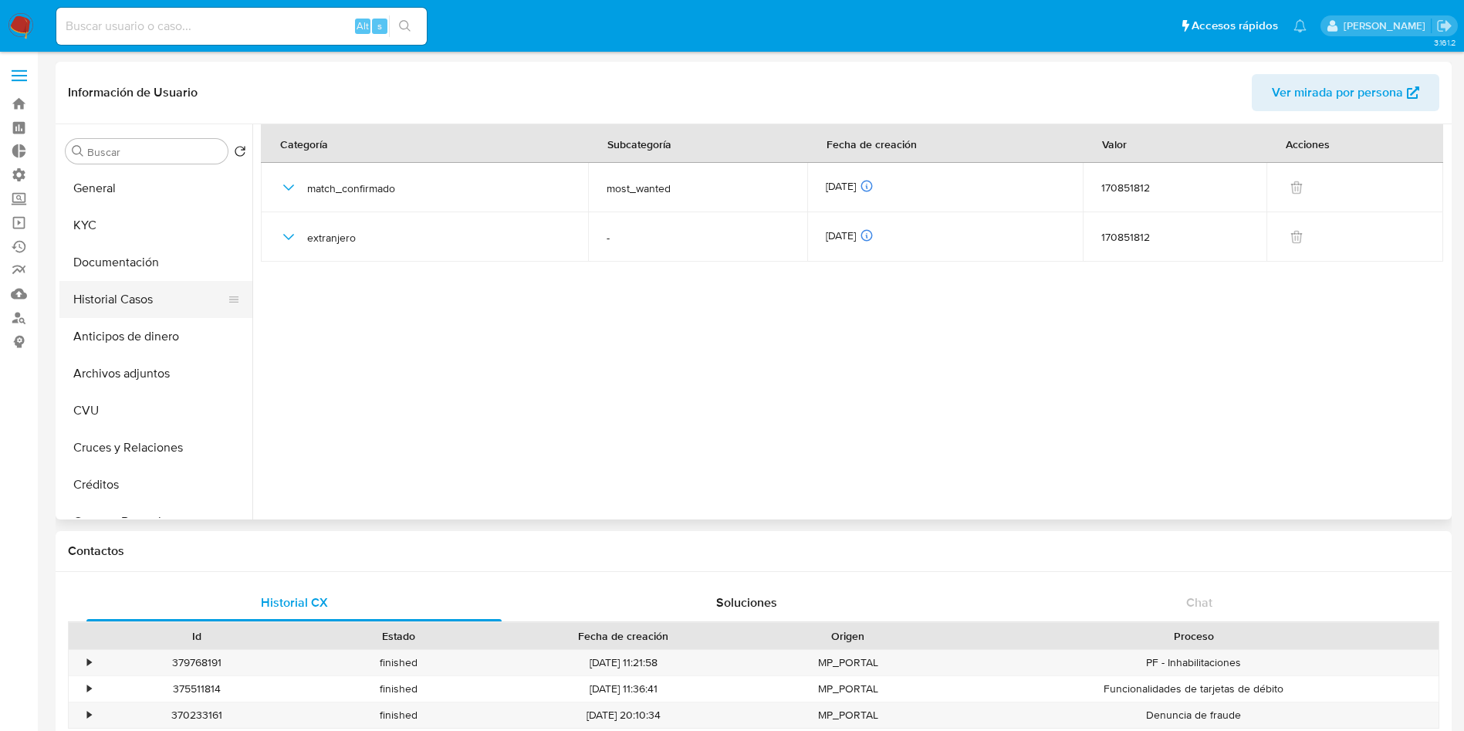
click at [134, 296] on button "Historial Casos" at bounding box center [149, 299] width 181 height 37
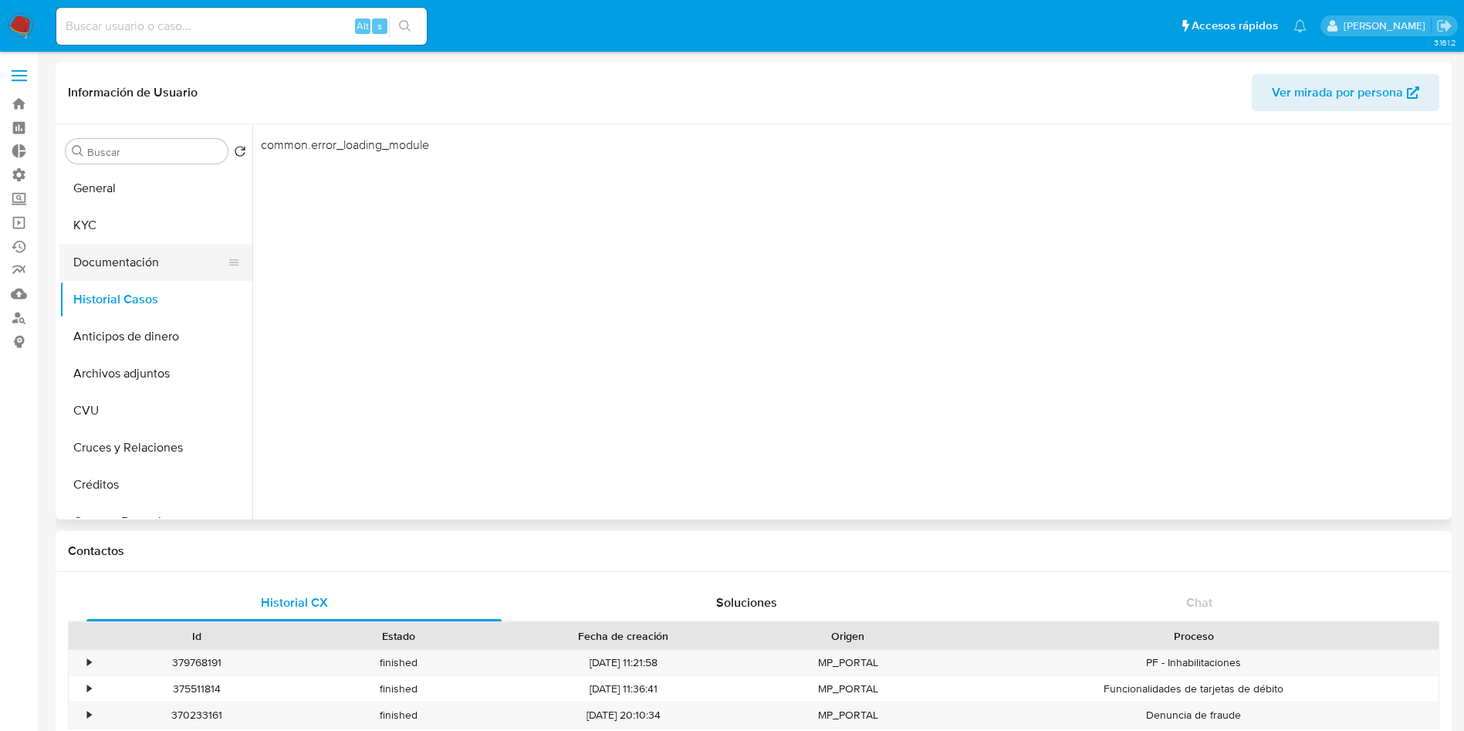
click at [154, 253] on button "Documentación" at bounding box center [149, 262] width 181 height 37
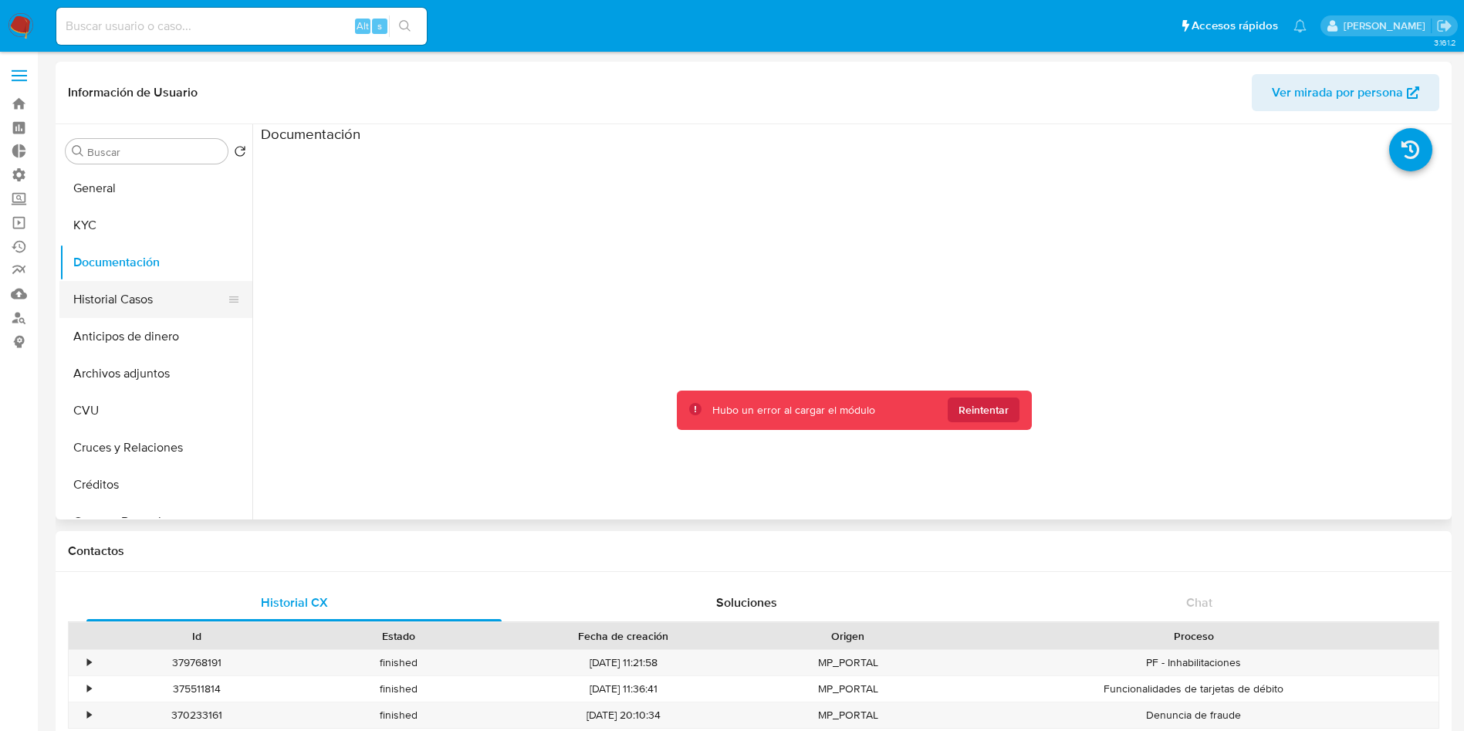
click at [103, 287] on button "Historial Casos" at bounding box center [149, 299] width 181 height 37
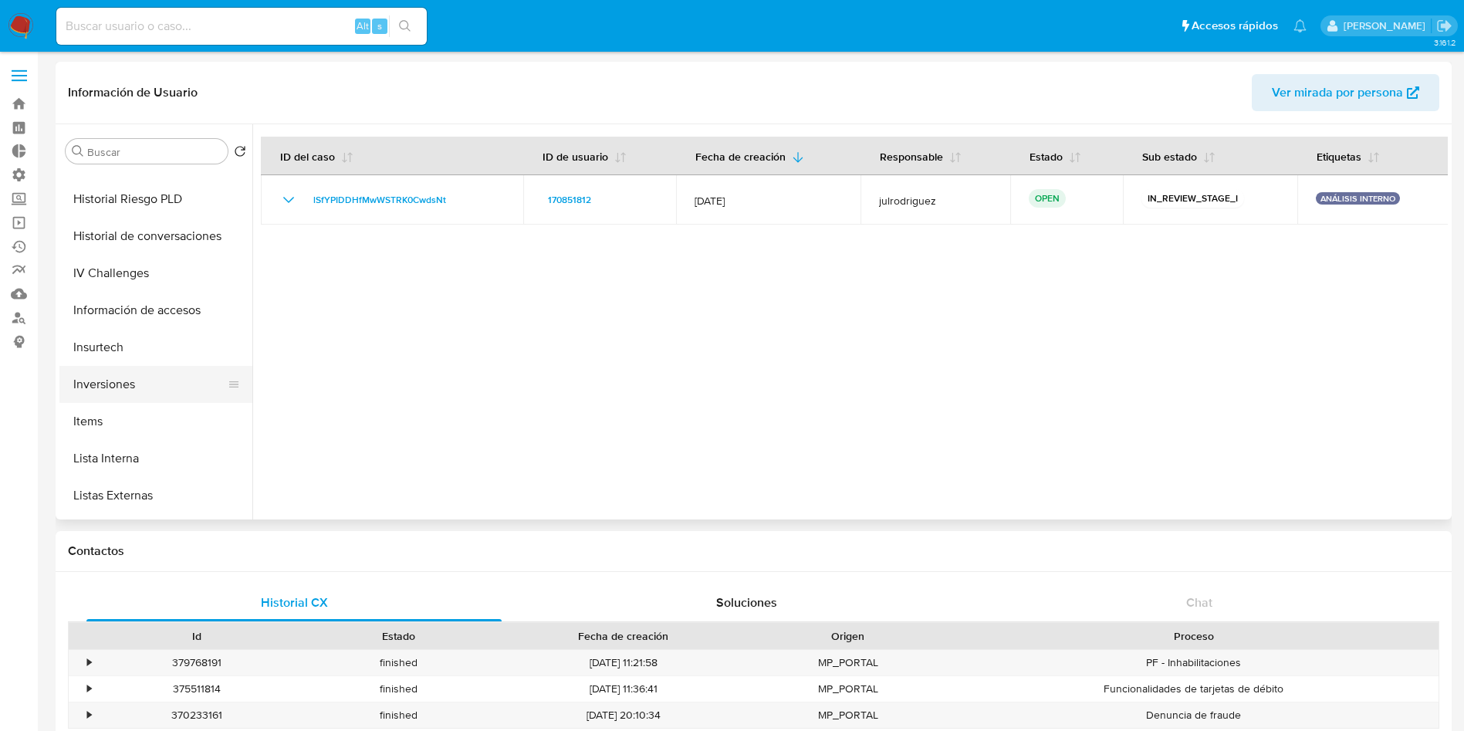
scroll to position [579, 0]
click at [172, 418] on button "Lista Interna" at bounding box center [149, 424] width 181 height 37
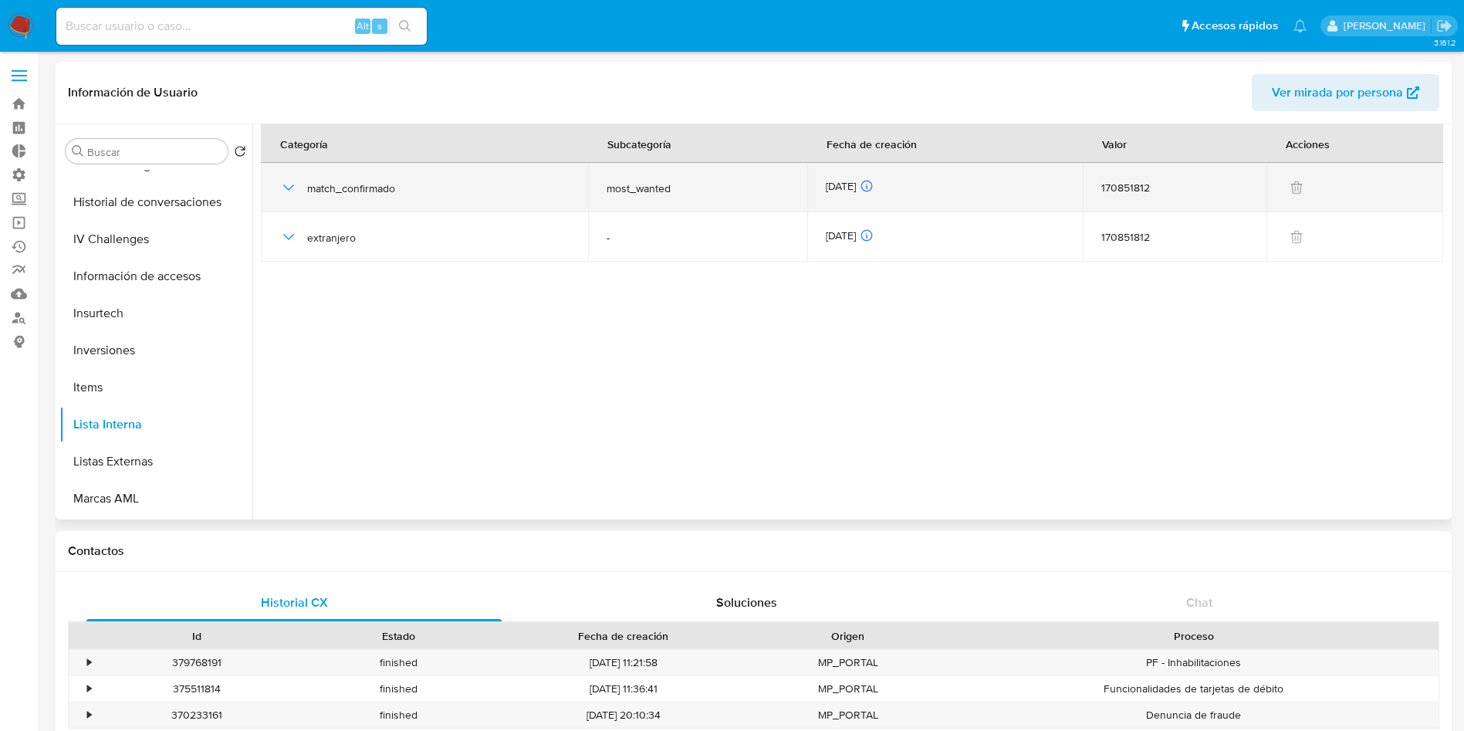
click at [285, 189] on icon "button" at bounding box center [288, 187] width 19 height 19
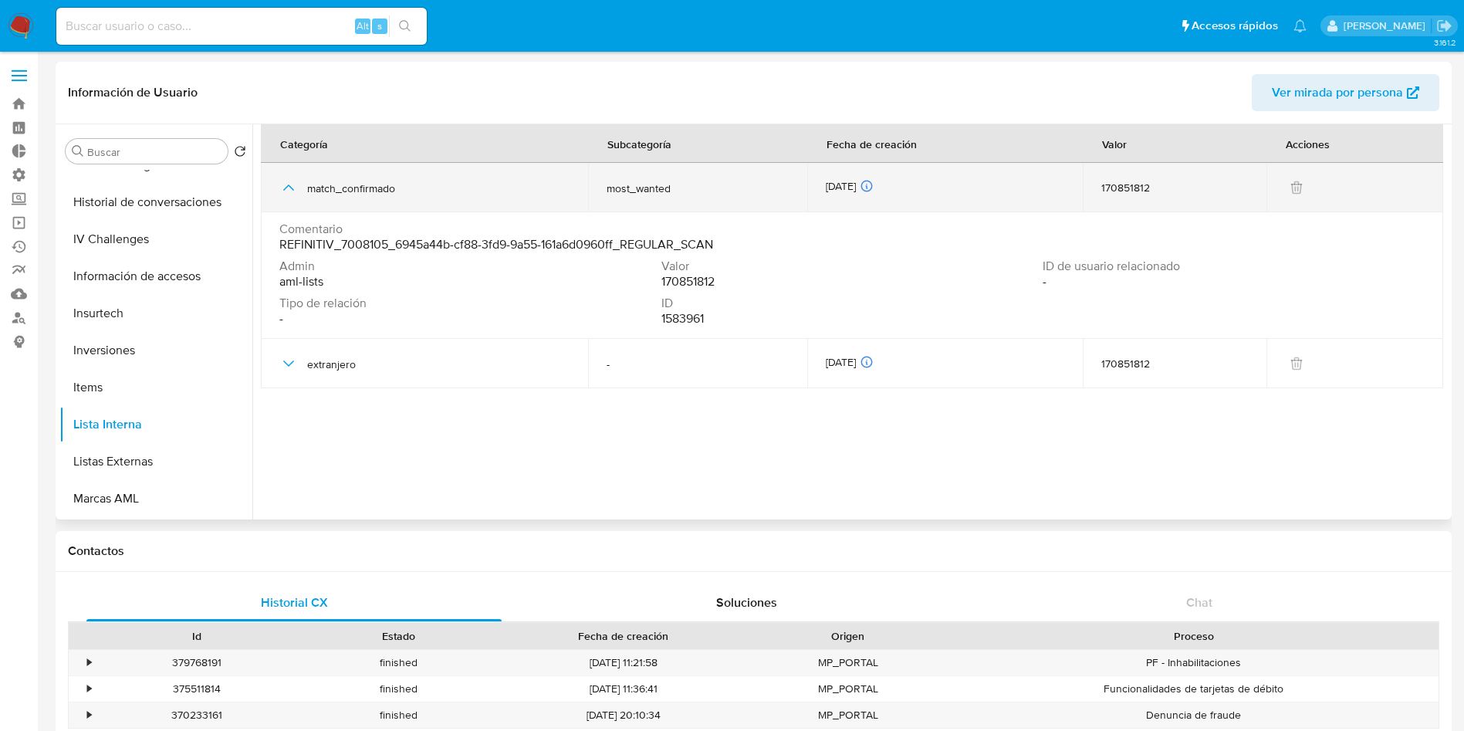
click at [285, 189] on icon "button" at bounding box center [288, 187] width 19 height 19
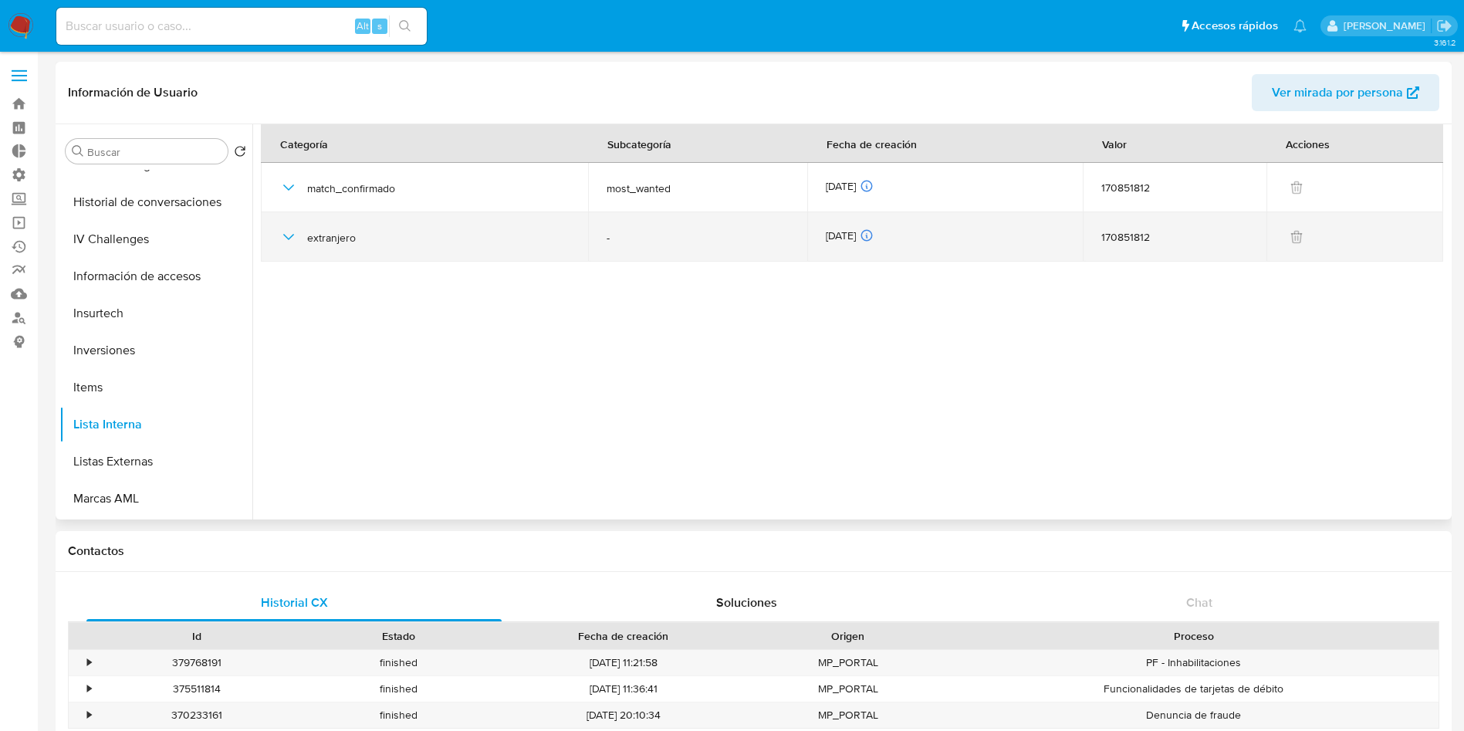
click at [283, 239] on icon "button" at bounding box center [288, 237] width 19 height 19
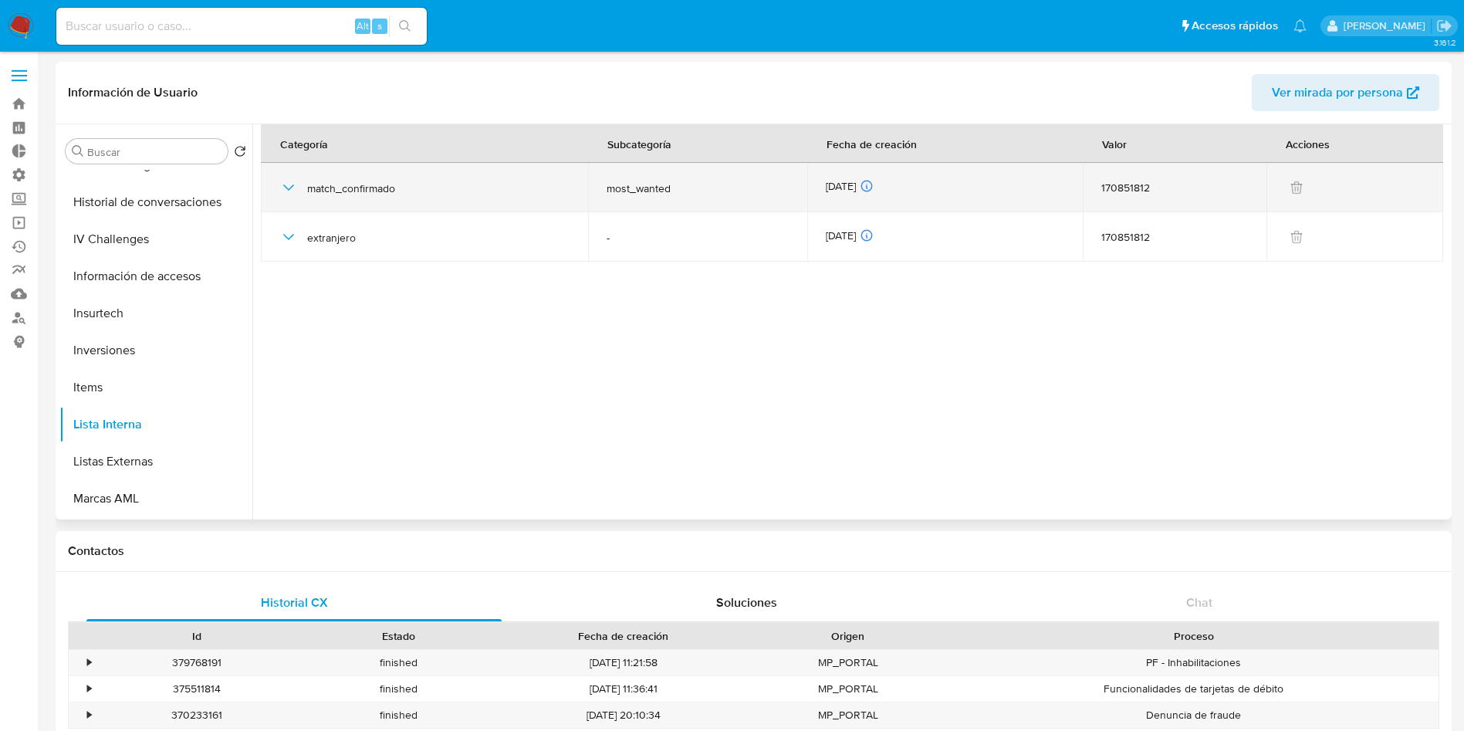
click at [286, 194] on icon "button" at bounding box center [288, 187] width 19 height 19
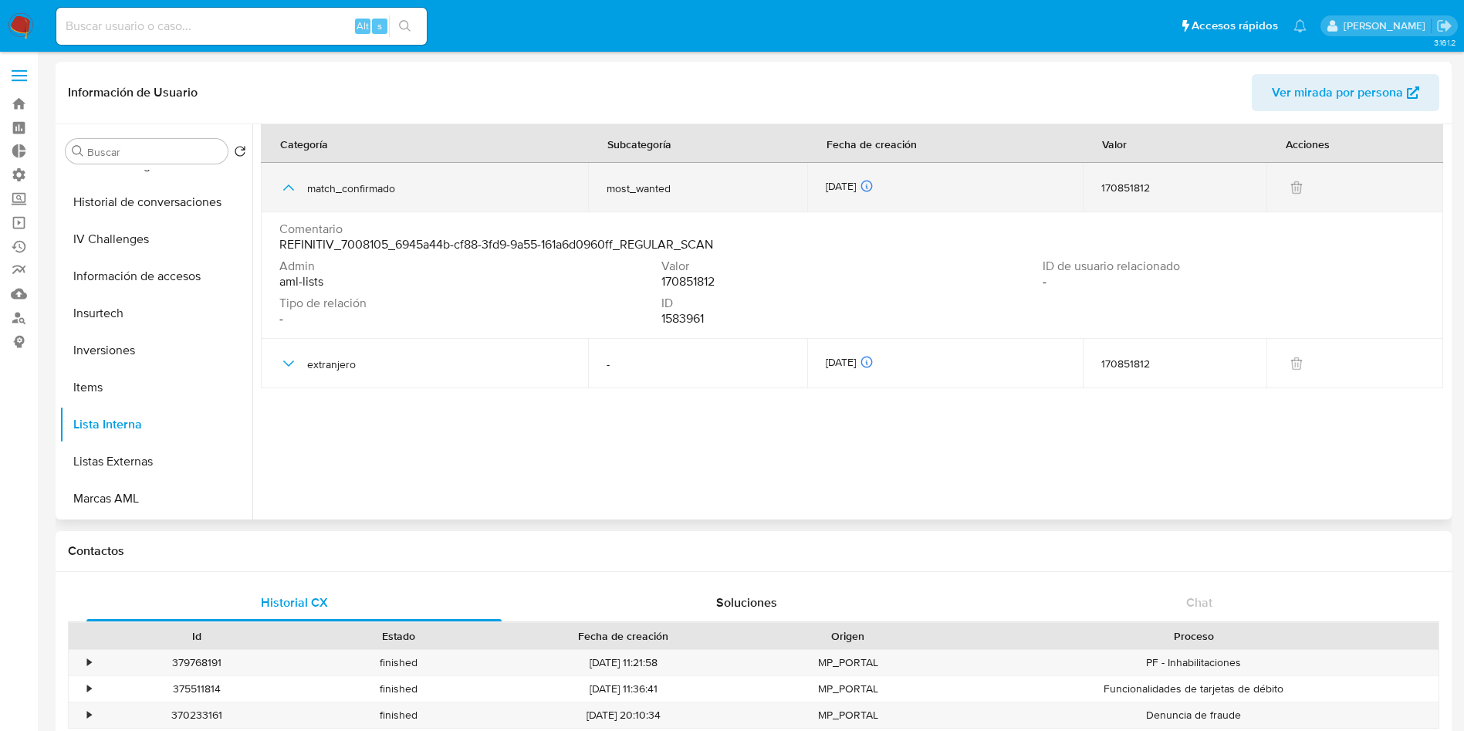
click at [286, 194] on icon "button" at bounding box center [288, 187] width 19 height 19
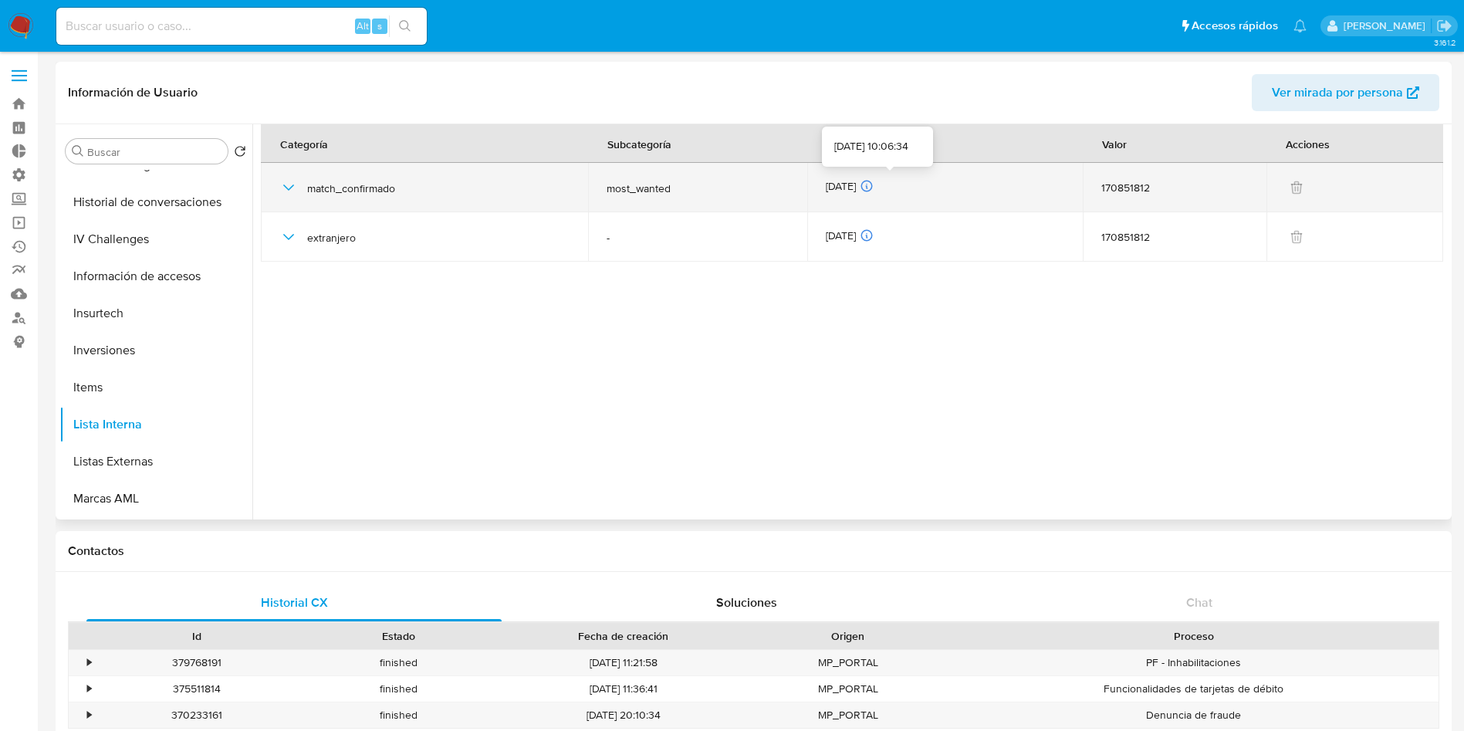
click at [872, 190] on icon at bounding box center [866, 186] width 11 height 11
click at [284, 186] on icon "button" at bounding box center [288, 187] width 19 height 19
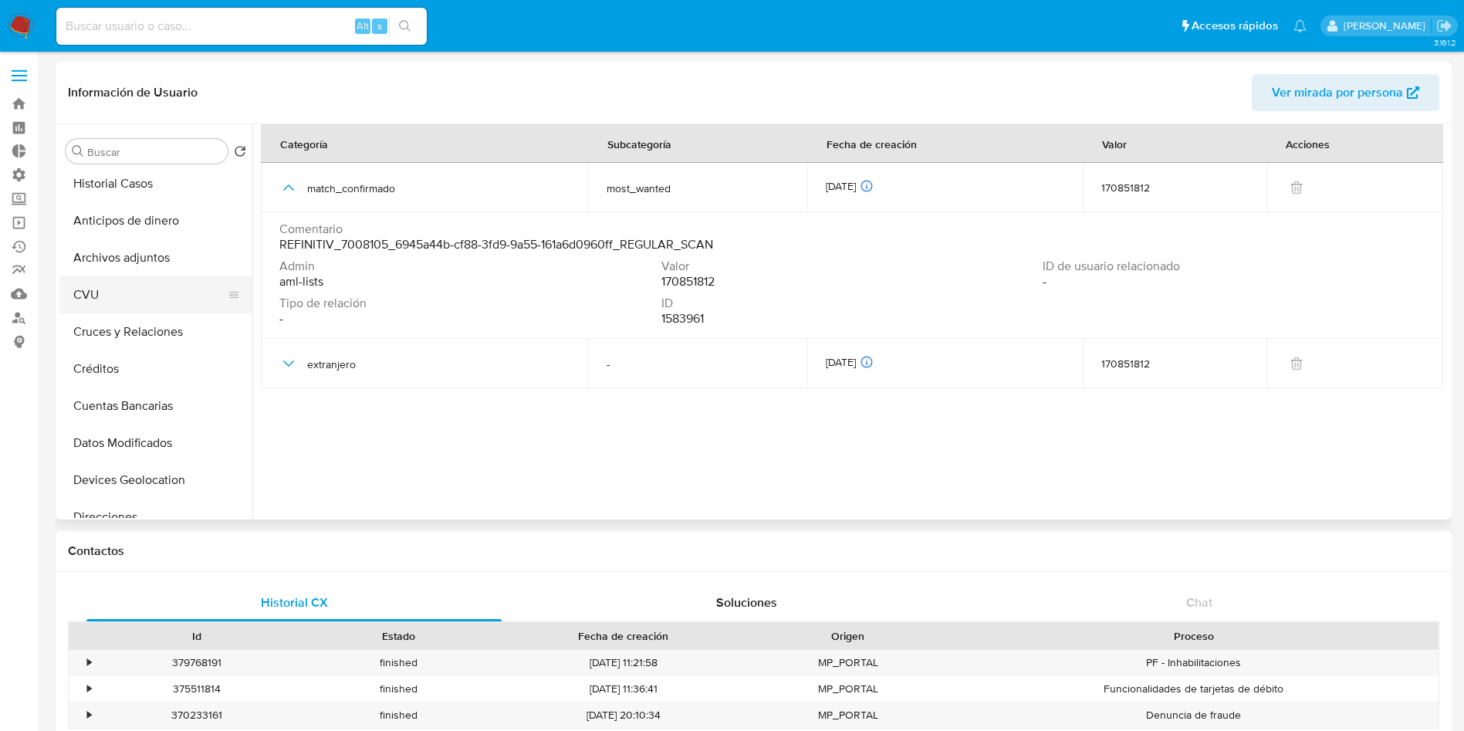
scroll to position [0, 0]
click at [128, 233] on button "KYC" at bounding box center [149, 225] width 181 height 37
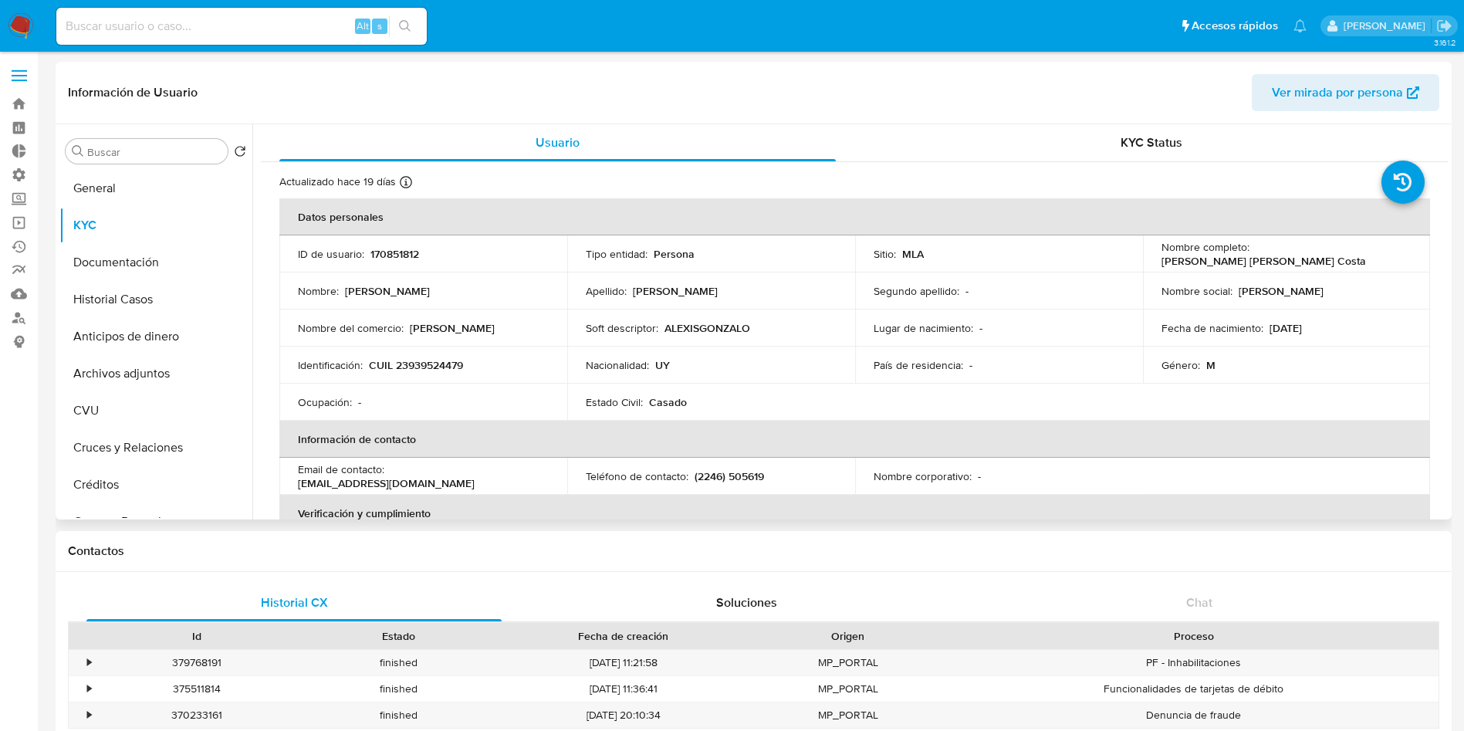
click at [441, 355] on td "Identificación : CUIL 23939524479" at bounding box center [423, 364] width 288 height 37
drag, startPoint x: 441, startPoint y: 355, endPoint x: 442, endPoint y: 363, distance: 8.6
click at [441, 356] on td "Identificación : CUIL 23939524479" at bounding box center [423, 364] width 288 height 37
click at [444, 374] on td "Identificación : CUIL 23939524479" at bounding box center [423, 364] width 288 height 37
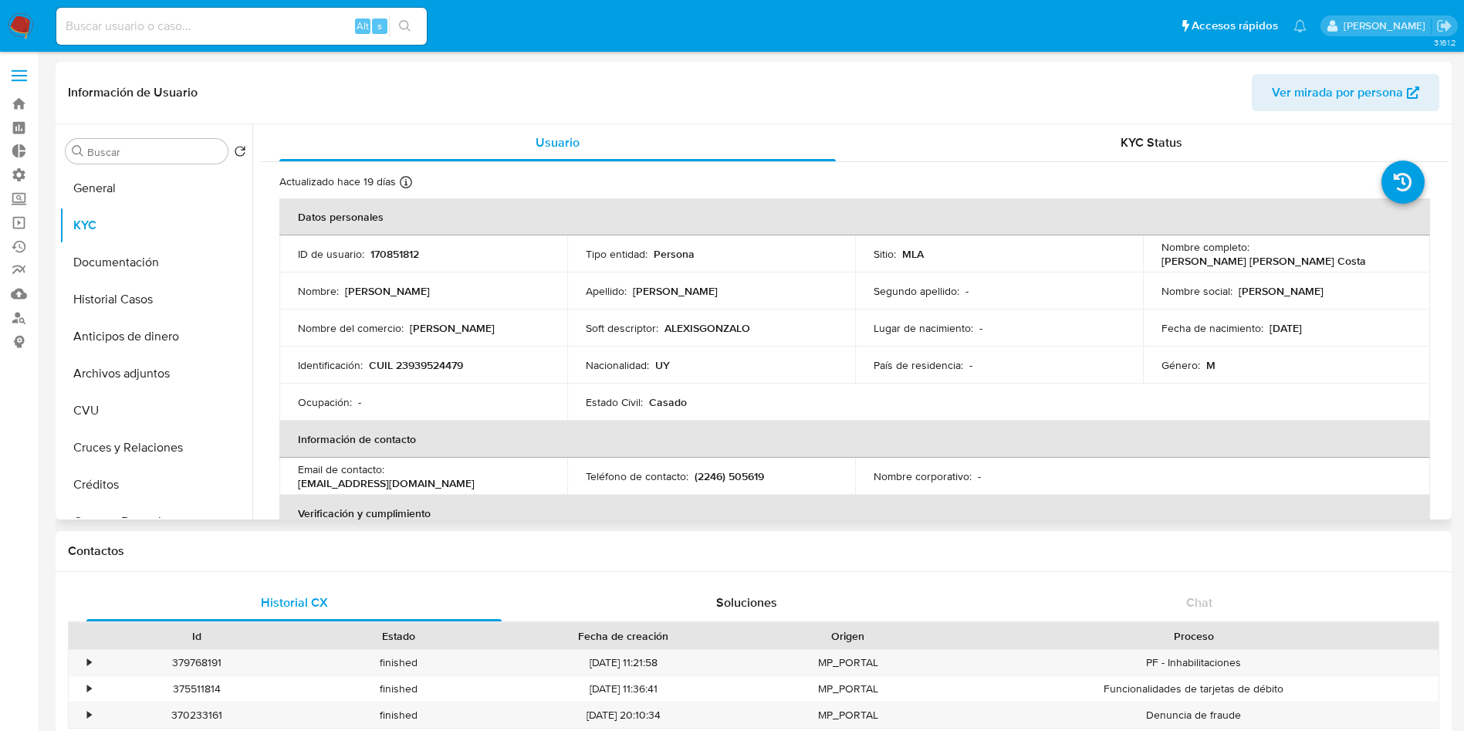
click at [444, 368] on p "CUIL 23939524479" at bounding box center [416, 365] width 94 height 14
copy p "23939524479"
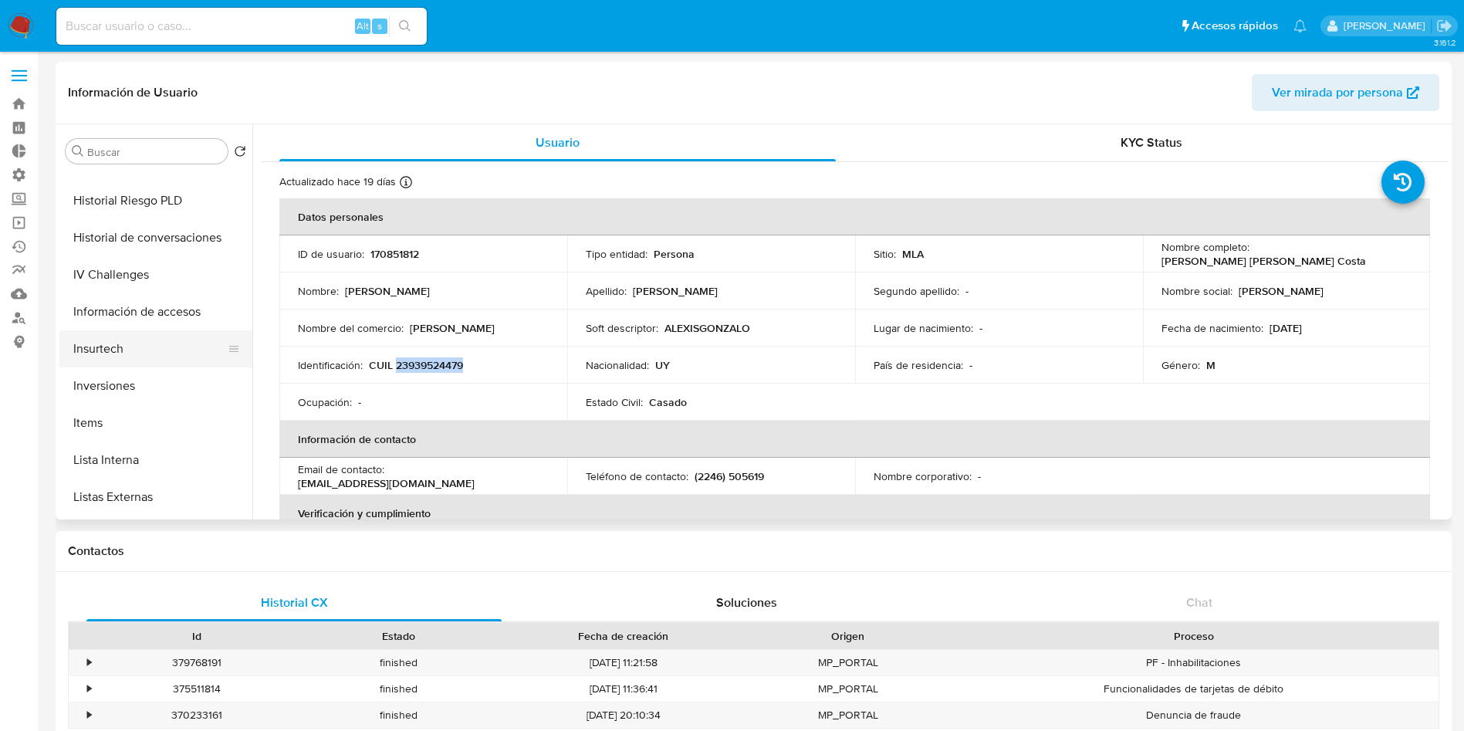
scroll to position [579, 0]
click at [127, 419] on button "Lista Interna" at bounding box center [149, 424] width 181 height 37
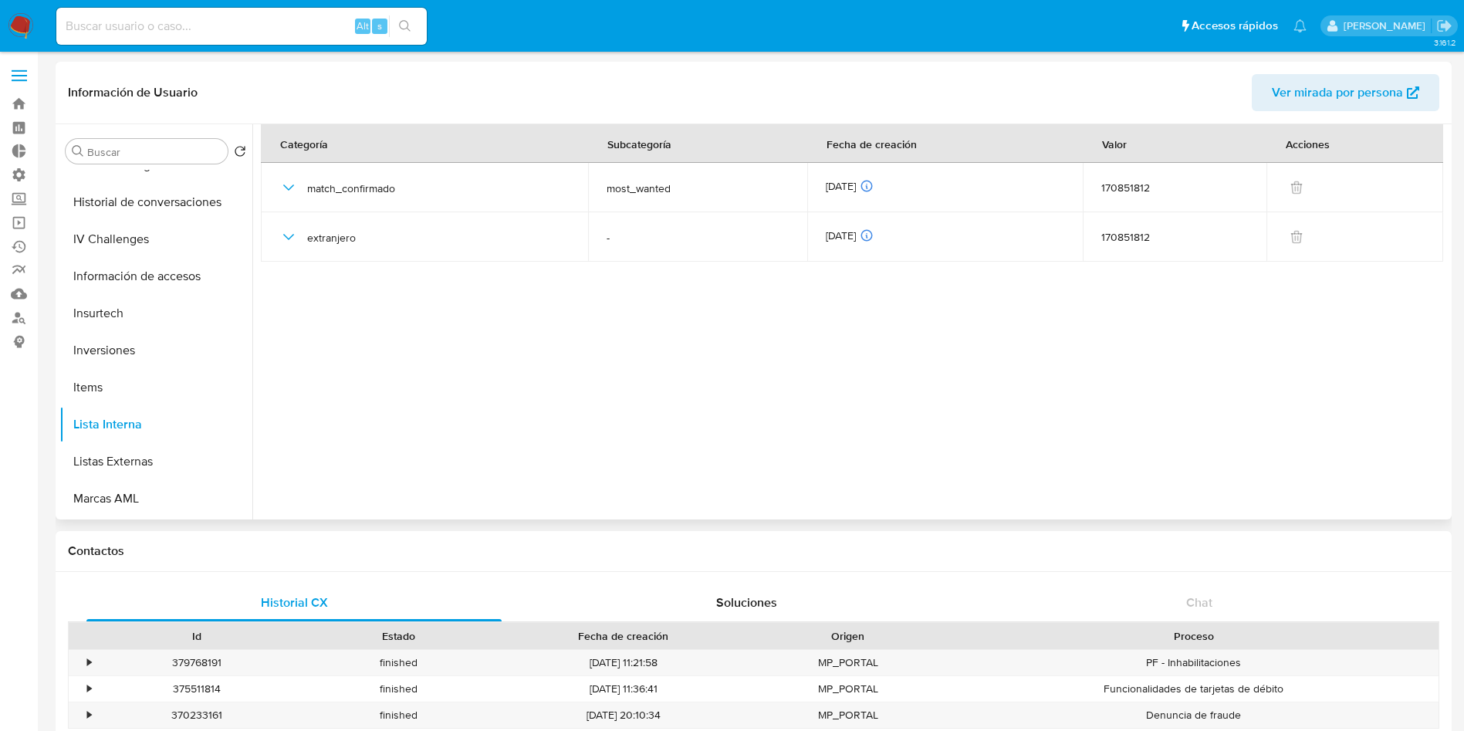
click at [318, 439] on section at bounding box center [854, 317] width 1187 height 387
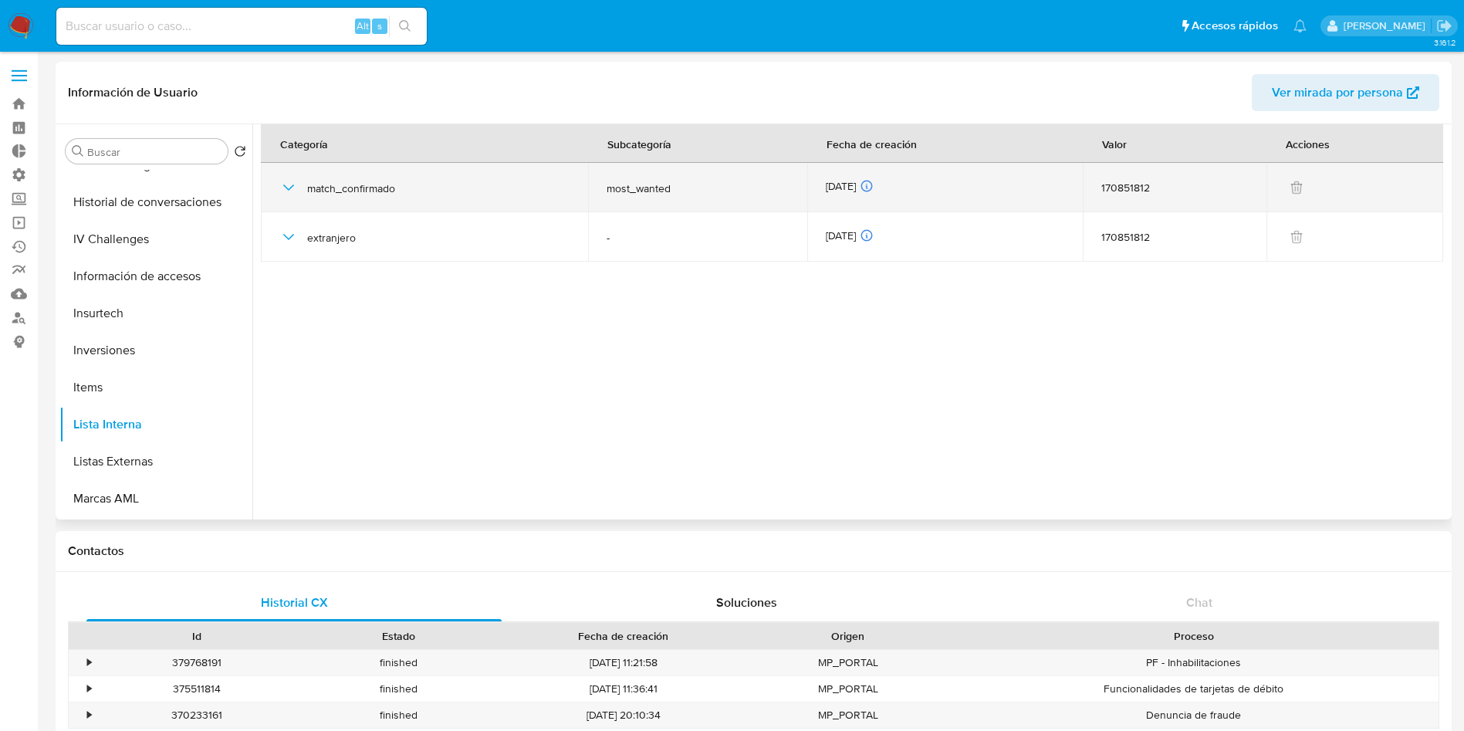
drag, startPoint x: 283, startPoint y: 189, endPoint x: 296, endPoint y: 202, distance: 18.5
click at [283, 189] on icon "button" at bounding box center [288, 187] width 19 height 19
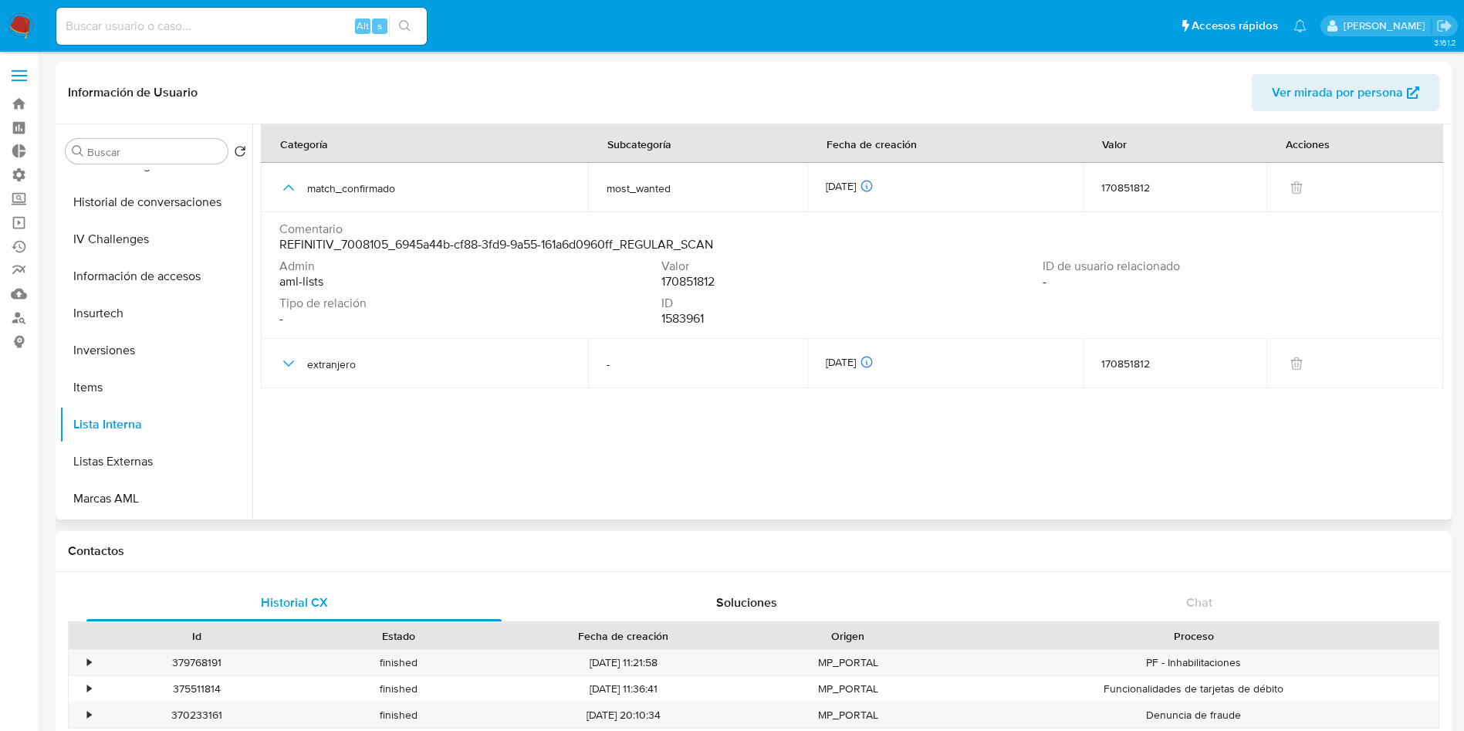
drag, startPoint x: 265, startPoint y: 376, endPoint x: 265, endPoint y: 389, distance: 13.1
click at [265, 377] on td "extranjero" at bounding box center [424, 363] width 327 height 49
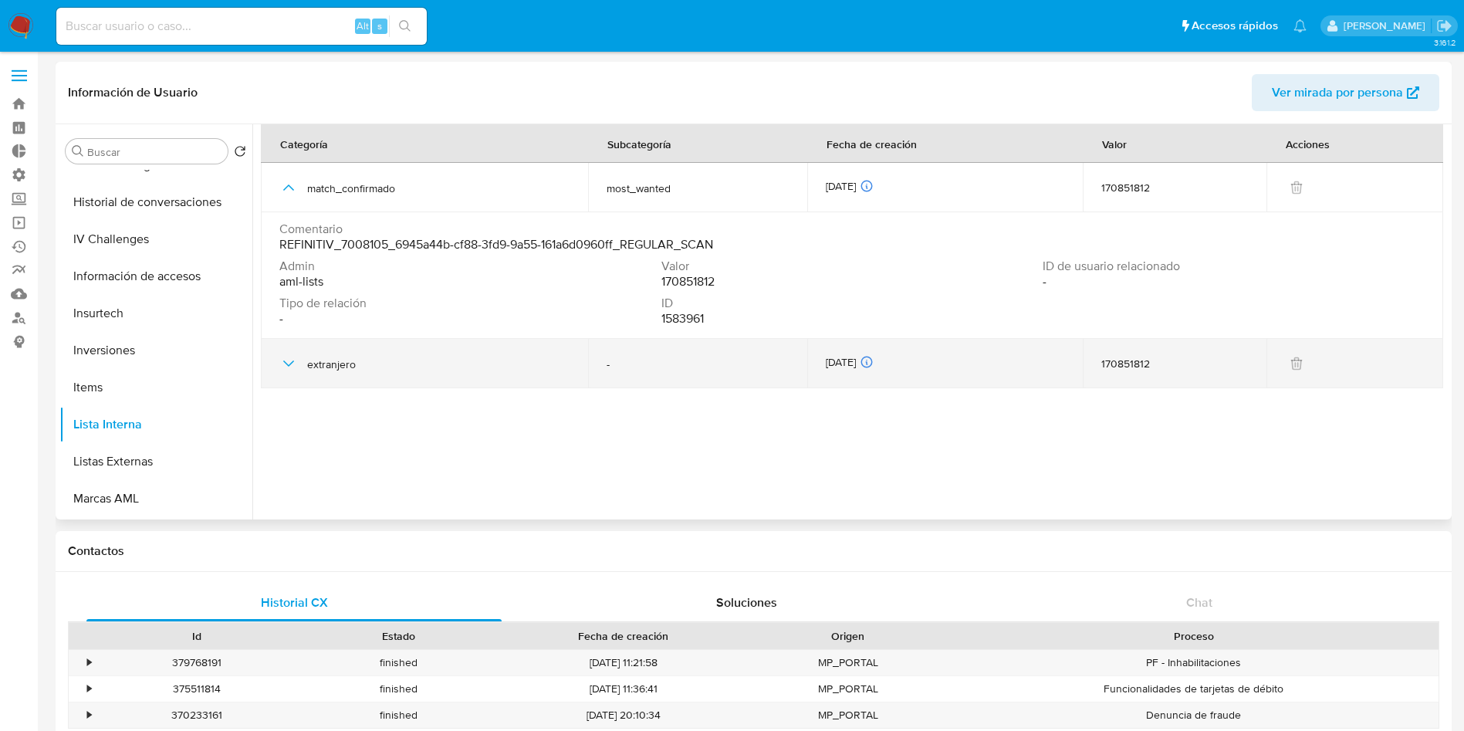
click at [275, 369] on td "extranjero" at bounding box center [424, 363] width 327 height 49
click at [292, 365] on icon "button" at bounding box center [288, 363] width 19 height 19
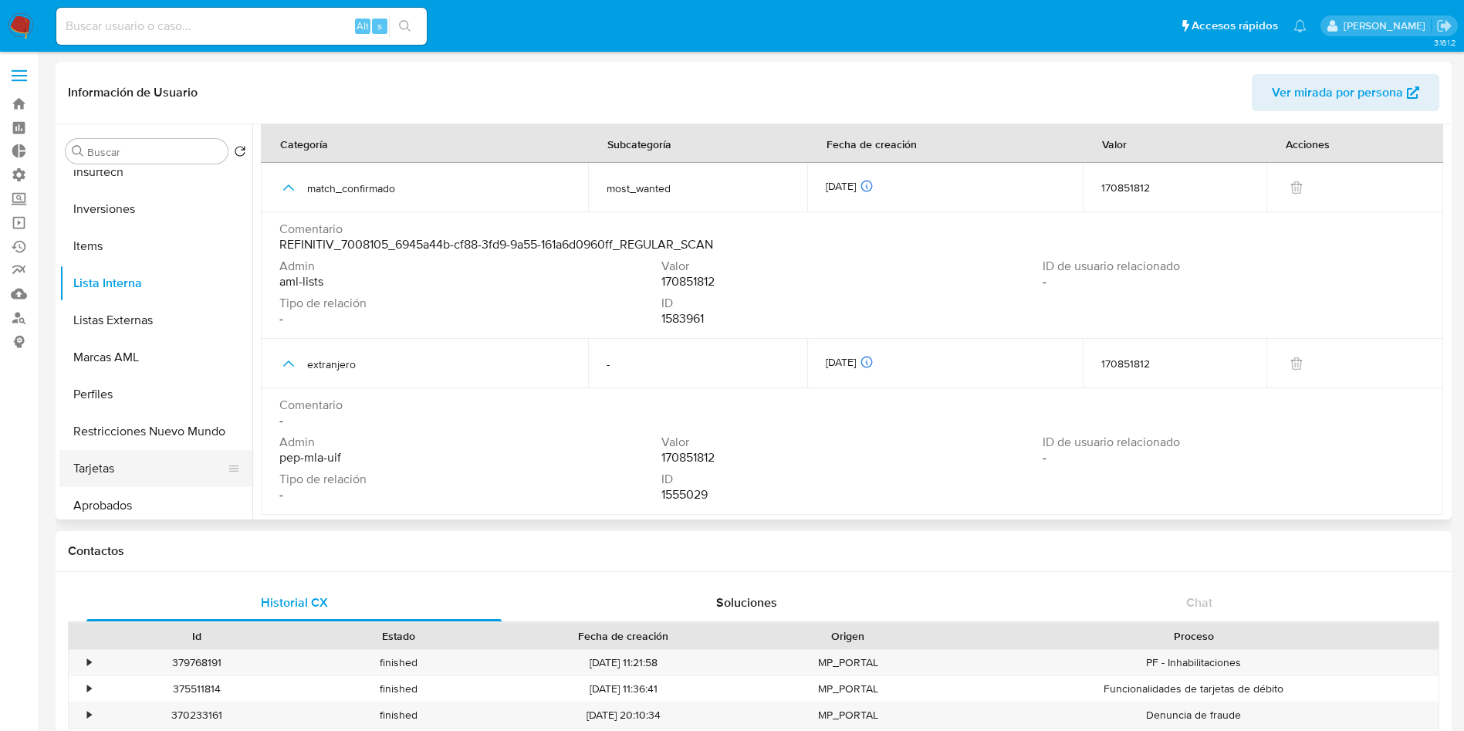
scroll to position [800, 0]
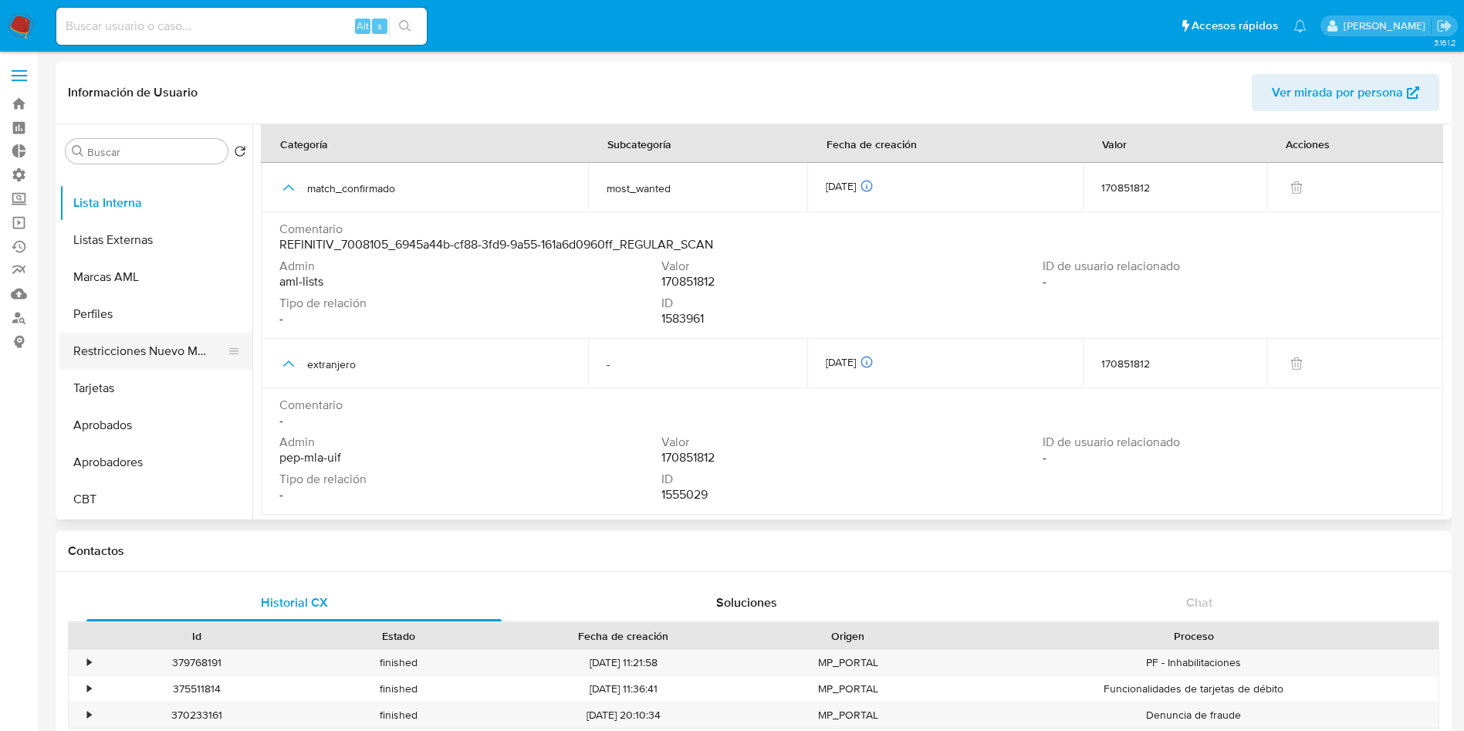
click at [156, 346] on button "Restricciones Nuevo Mundo" at bounding box center [149, 351] width 181 height 37
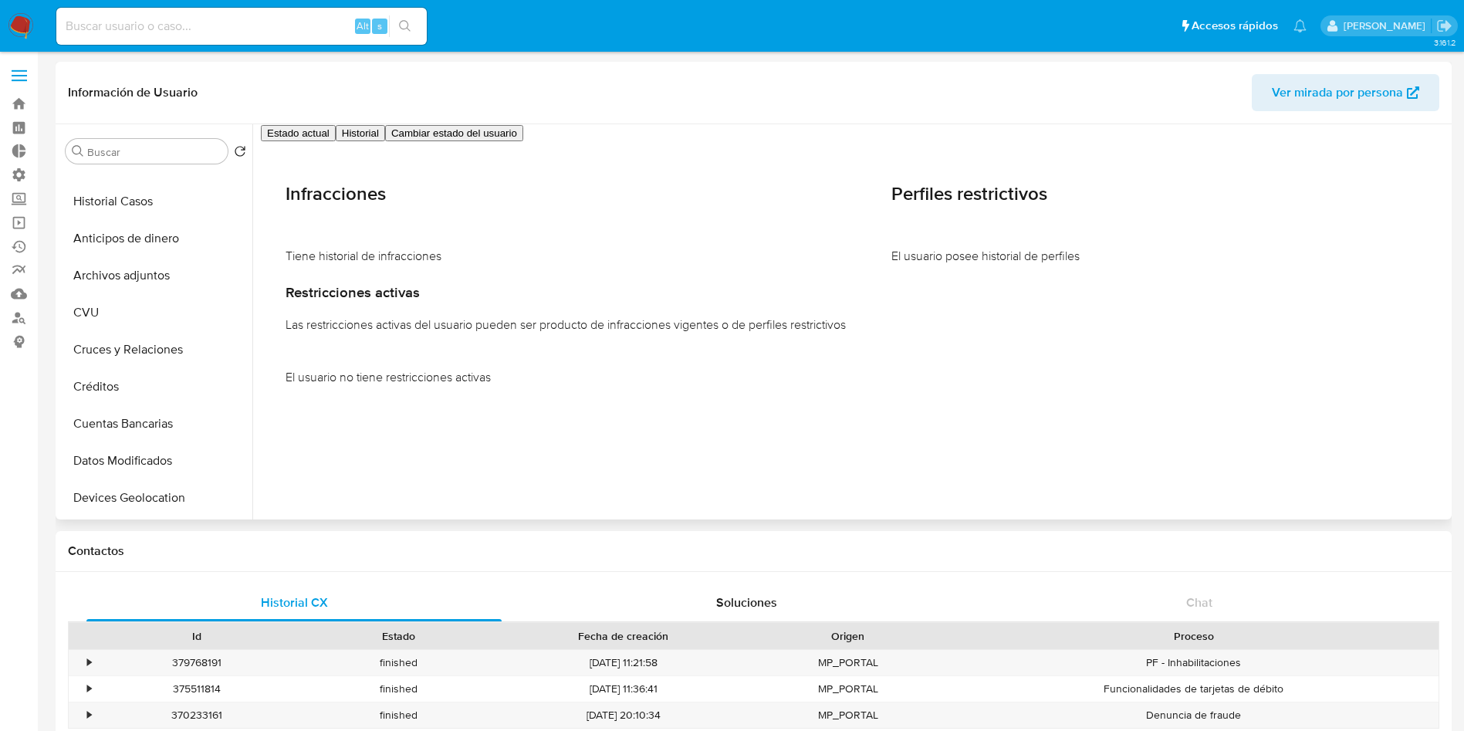
scroll to position [0, 0]
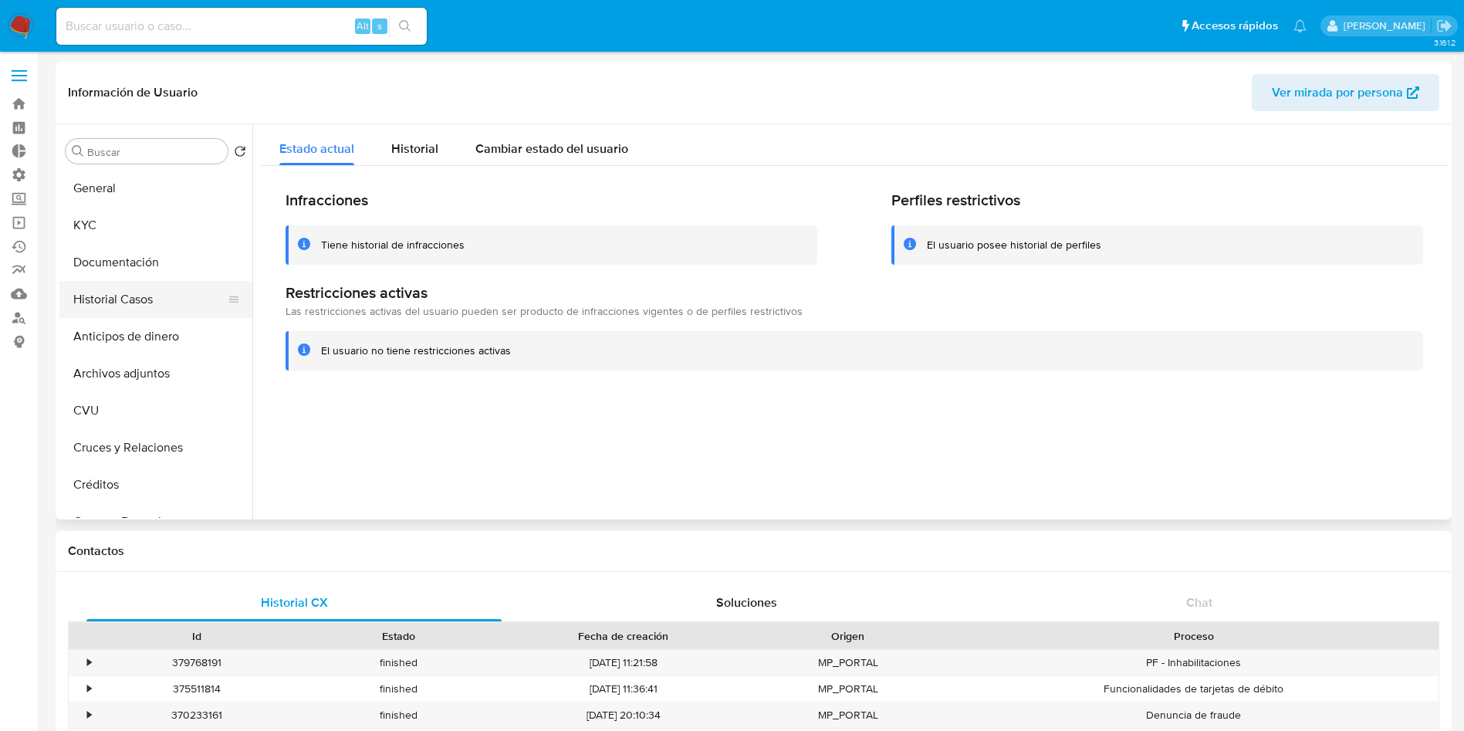
click at [154, 297] on button "Historial Casos" at bounding box center [149, 299] width 181 height 37
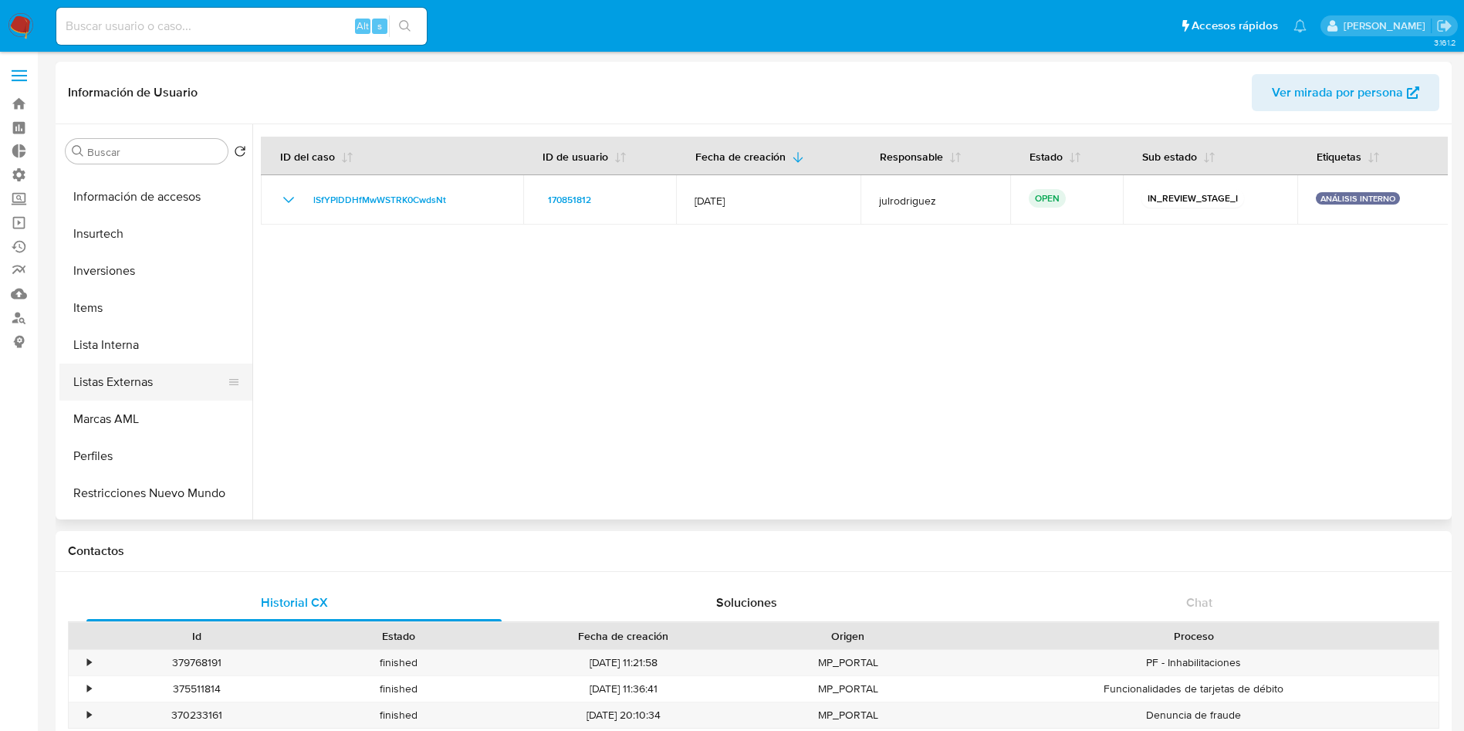
scroll to position [694, 0]
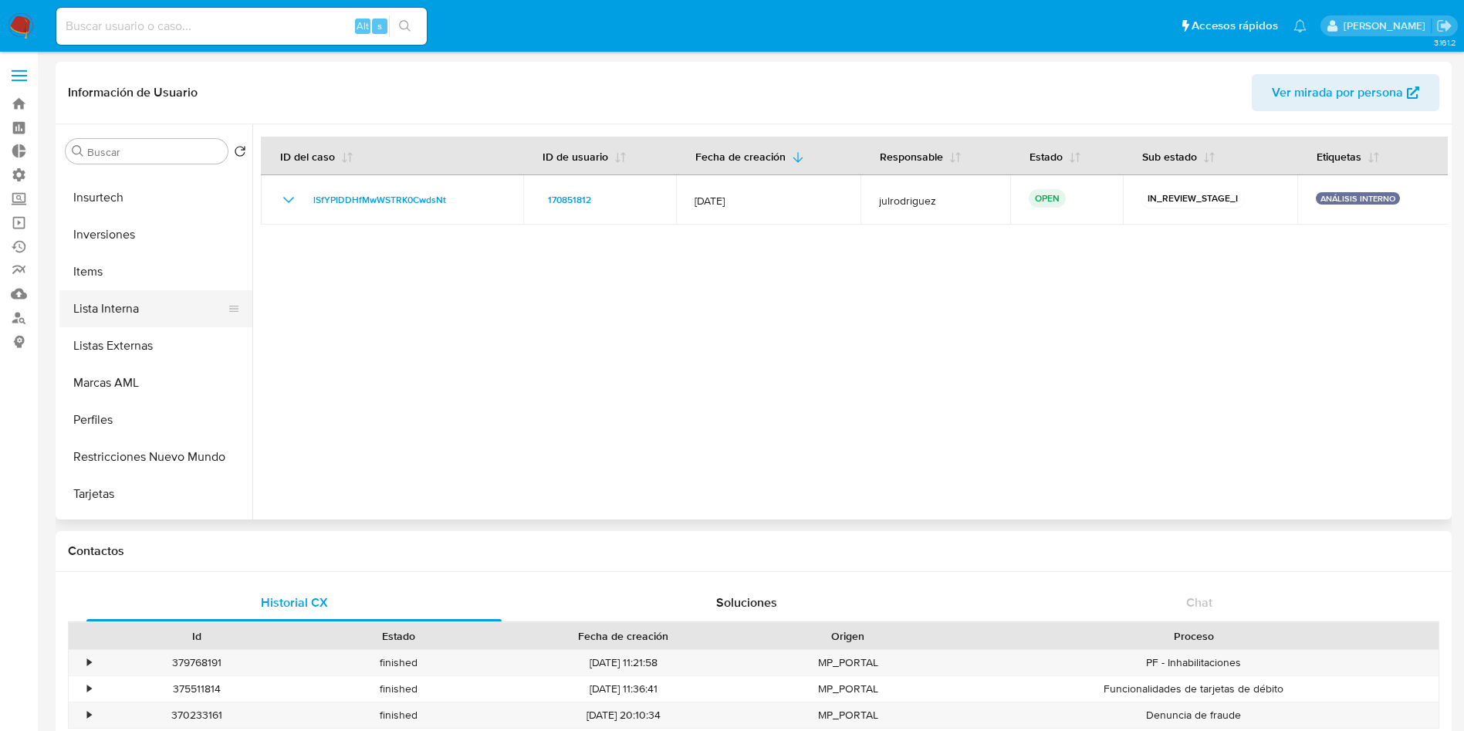
click at [158, 315] on button "Lista Interna" at bounding box center [149, 308] width 181 height 37
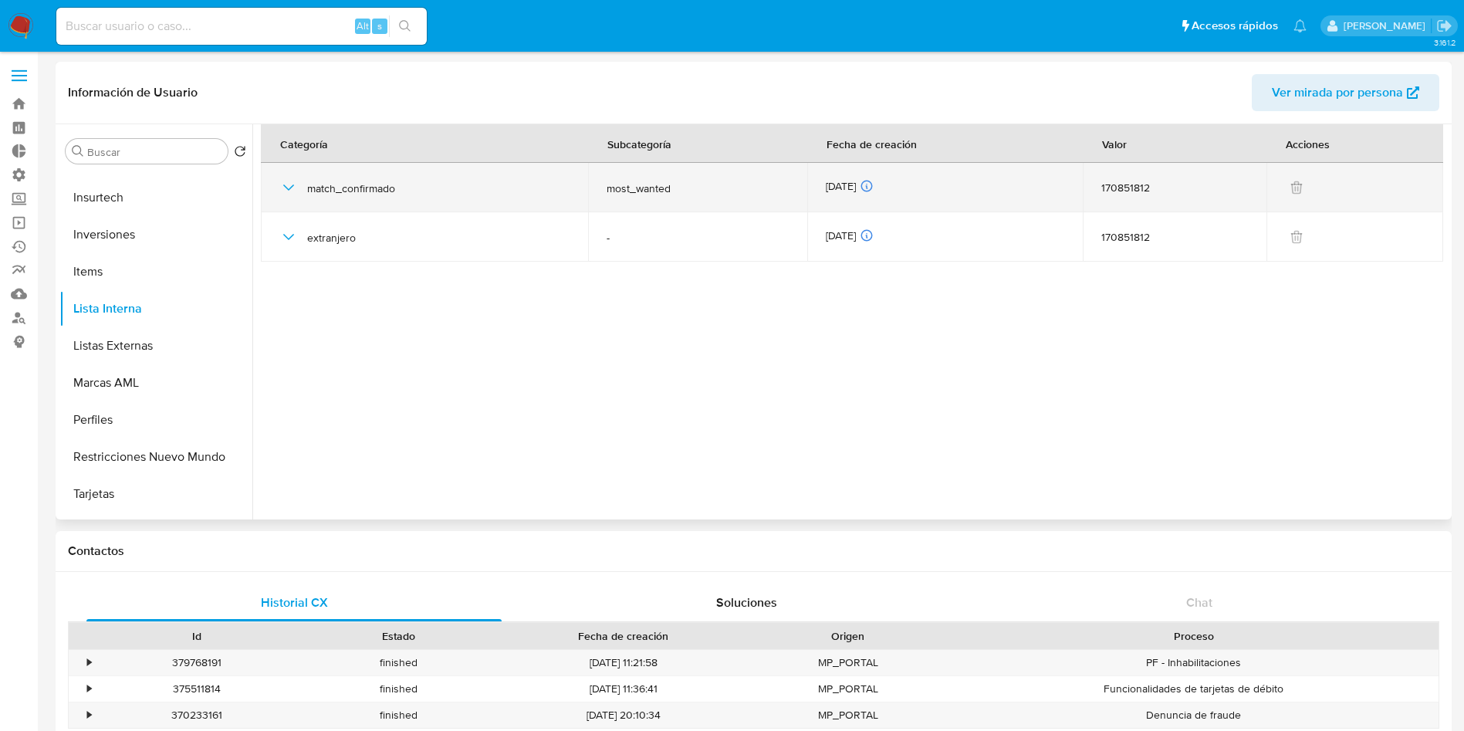
click at [297, 190] on icon "button" at bounding box center [288, 187] width 19 height 19
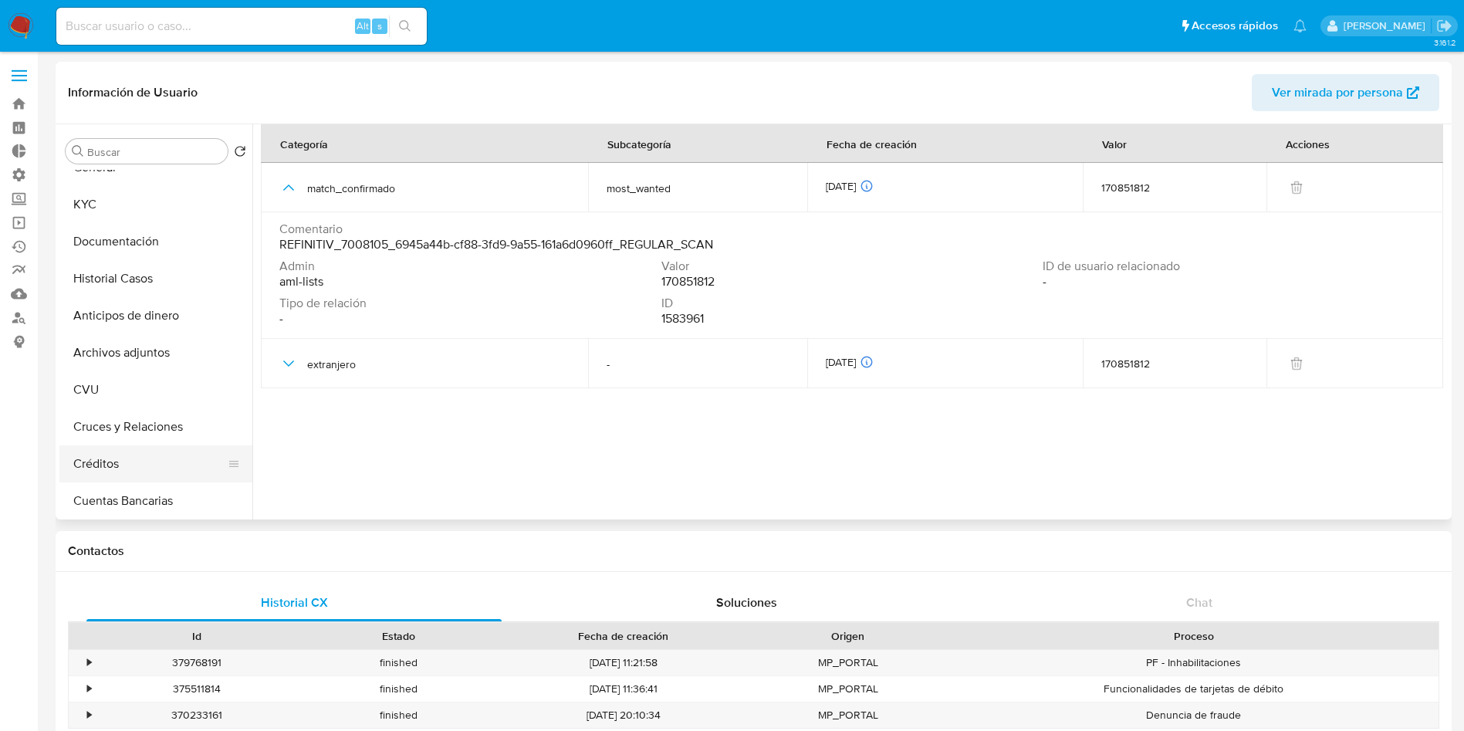
scroll to position [0, 0]
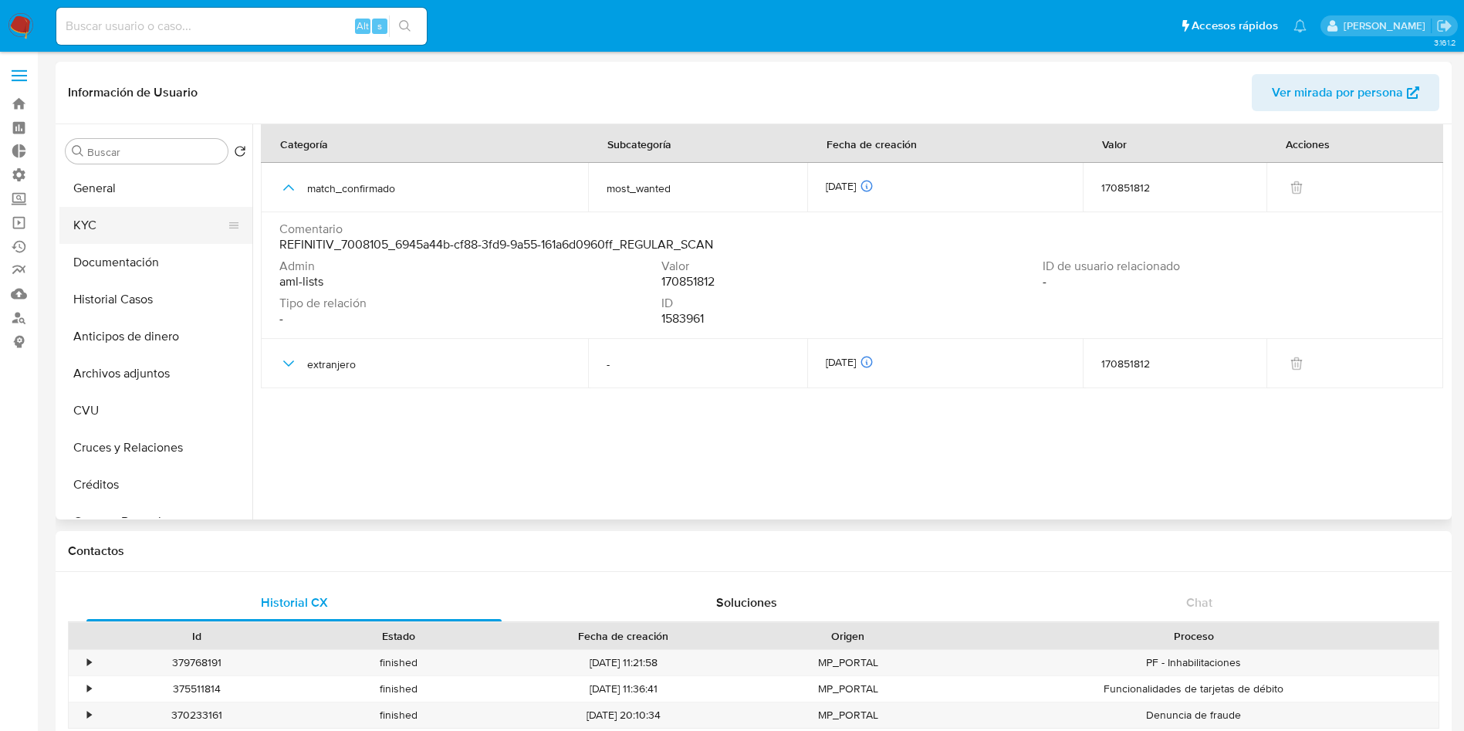
click at [105, 229] on button "KYC" at bounding box center [149, 225] width 181 height 37
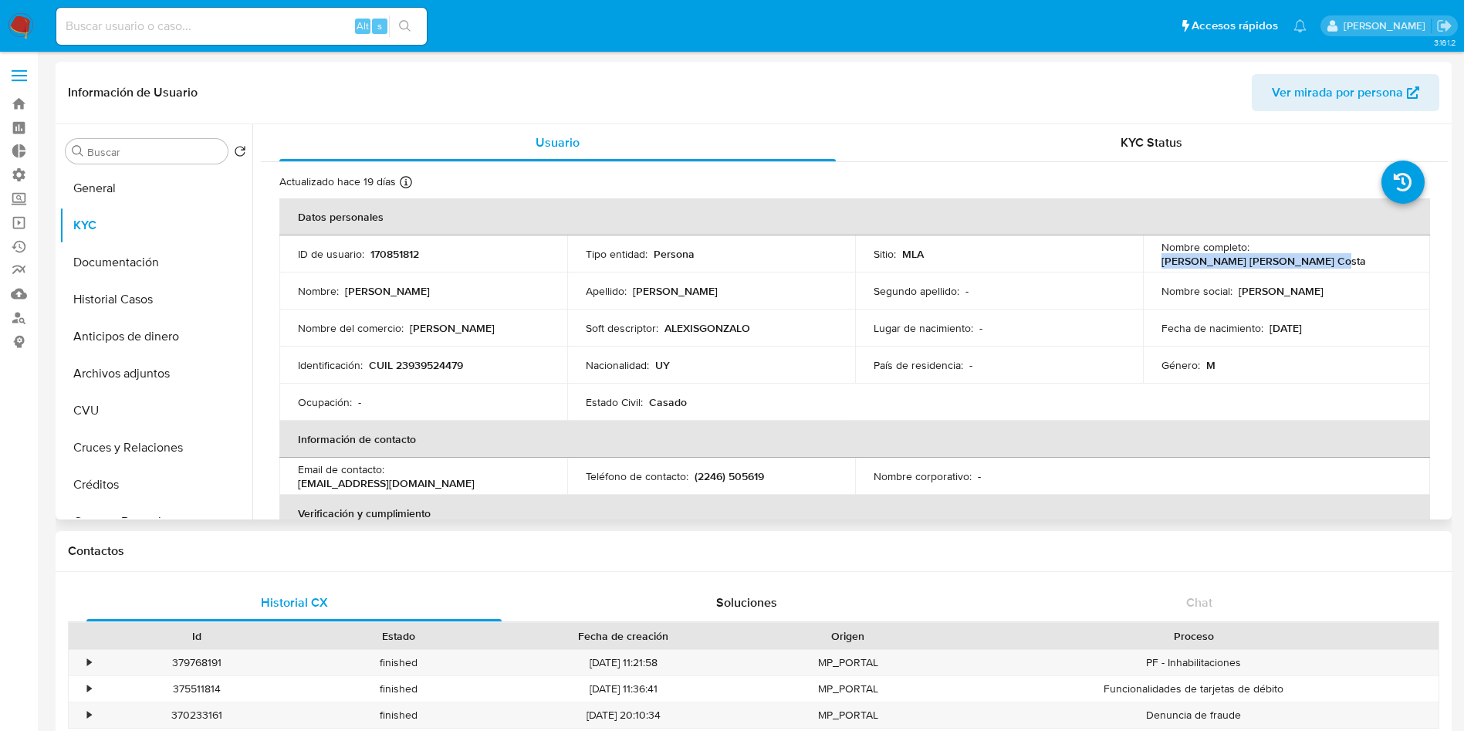
drag, startPoint x: 1310, startPoint y: 268, endPoint x: 1156, endPoint y: 261, distance: 154.5
click at [1156, 261] on td "Nombre completo : Alexis Gonzalo Rodriguez Costa" at bounding box center [1287, 253] width 288 height 37
copy p "Alexis Gonzalo Rodriguez Costa"
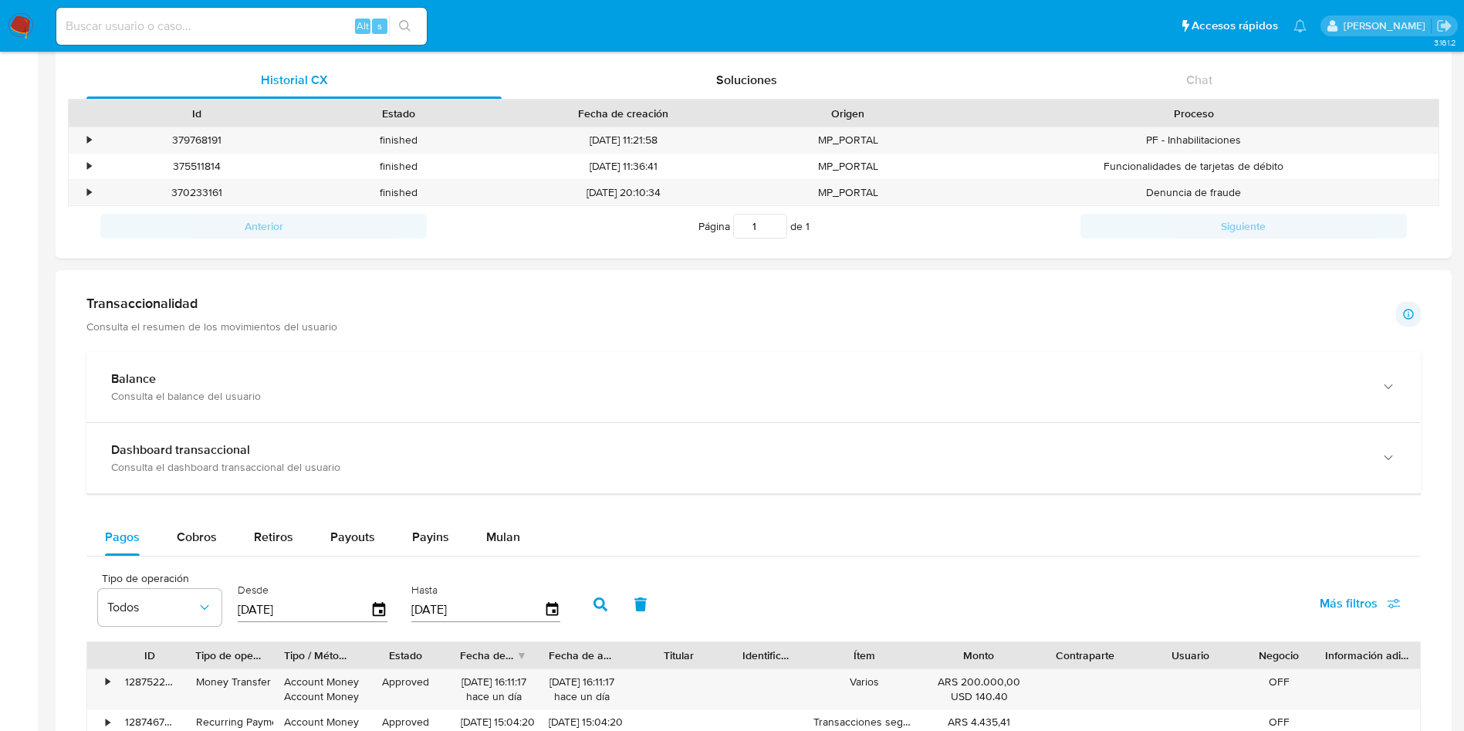
scroll to position [810, 0]
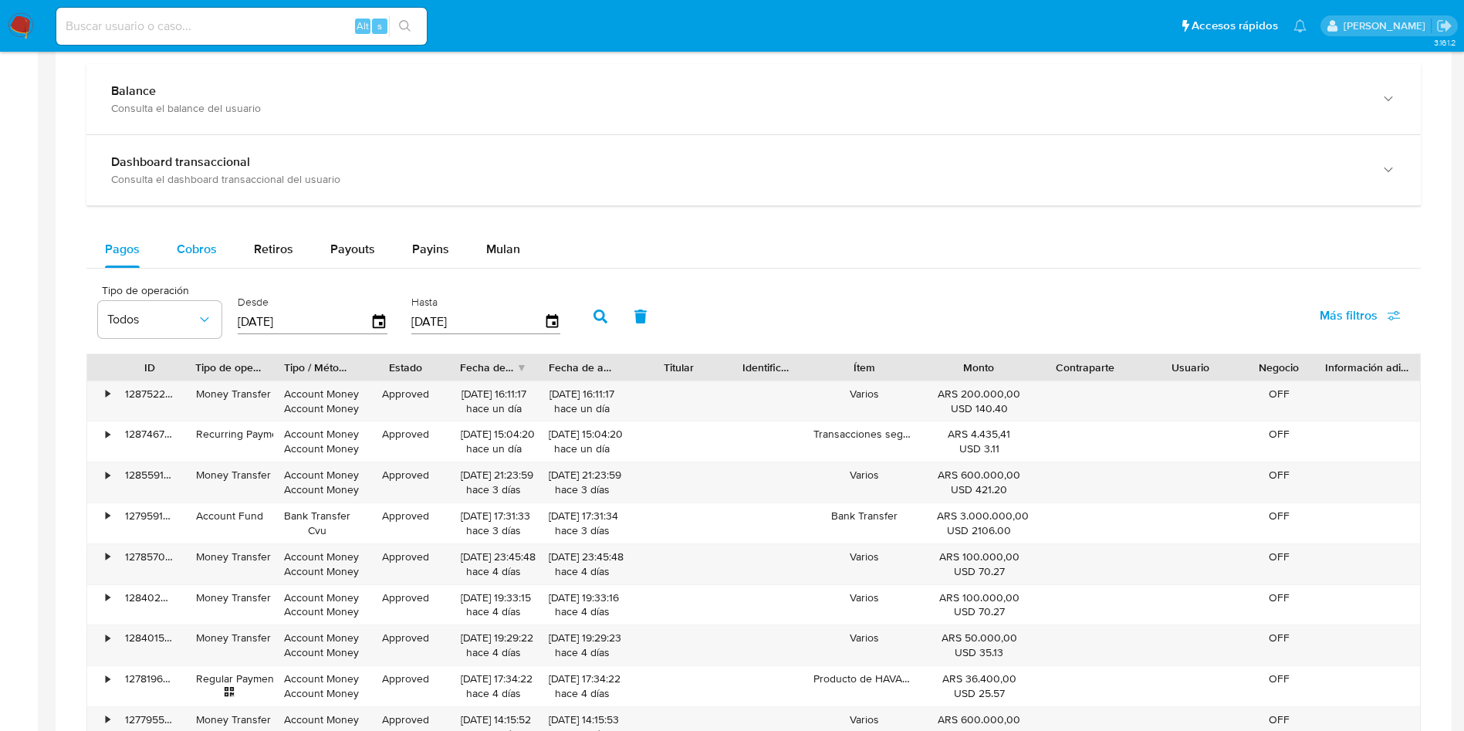
click at [197, 260] on div "Cobros" at bounding box center [197, 249] width 40 height 37
select select "10"
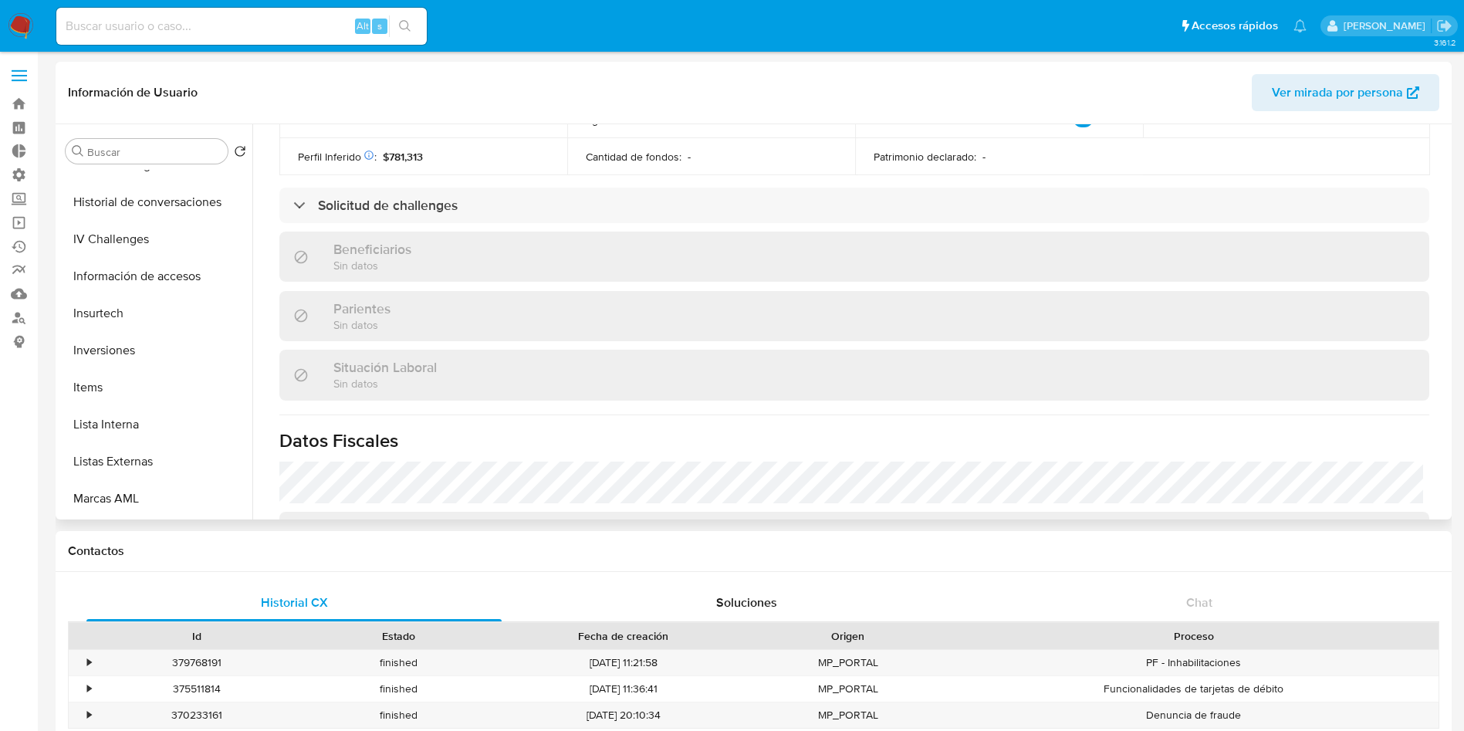
scroll to position [463, 0]
click at [198, 328] on button "Historial de conversaciones" at bounding box center [149, 317] width 181 height 37
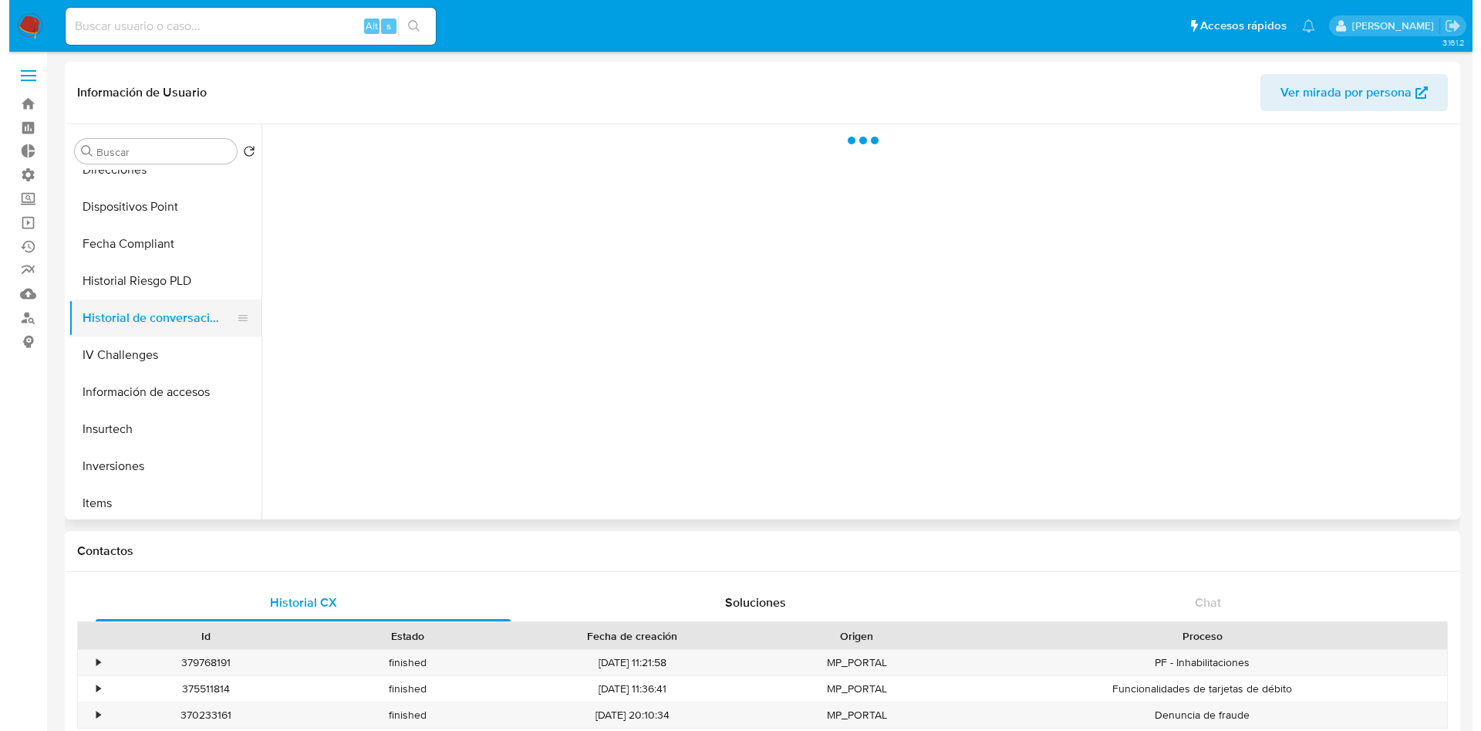
scroll to position [0, 0]
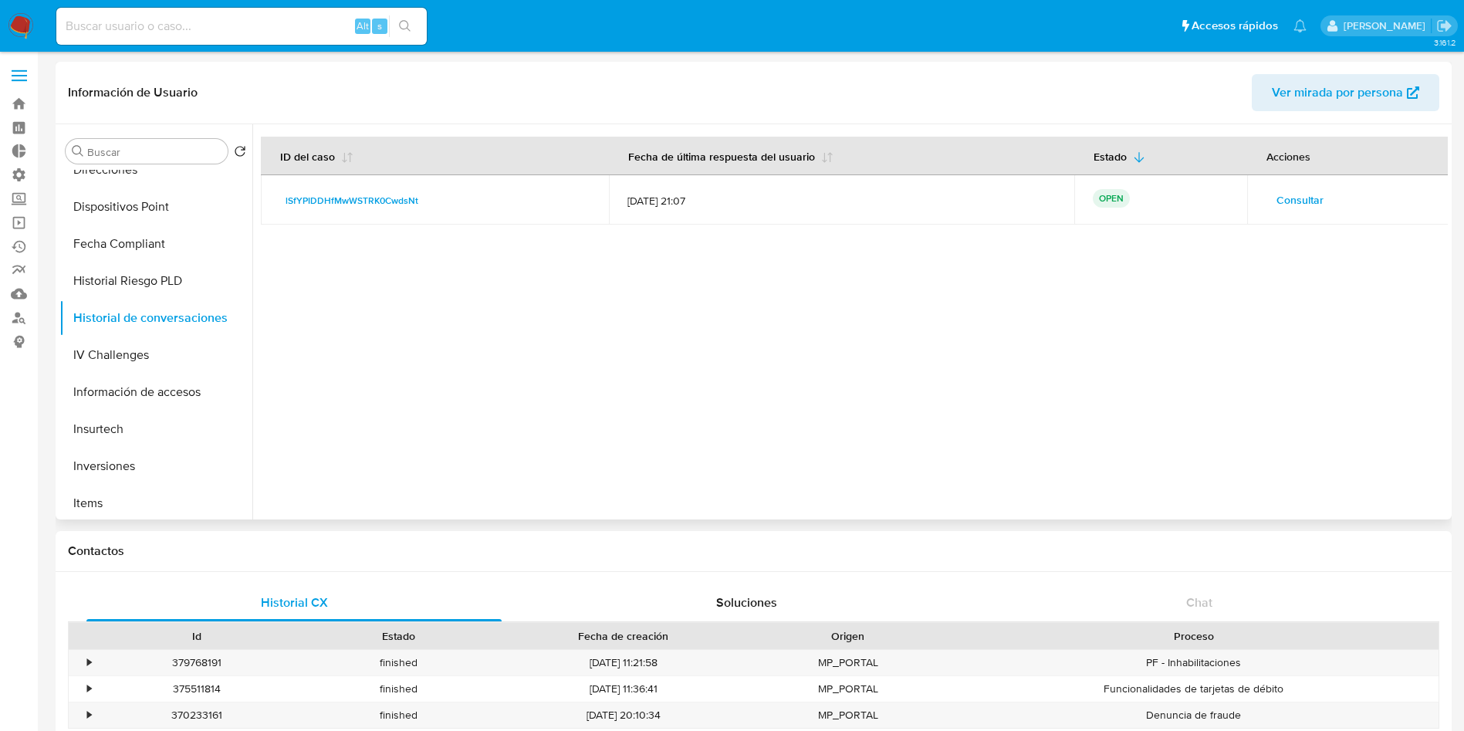
click at [1289, 204] on span "Consultar" at bounding box center [1299, 200] width 47 height 22
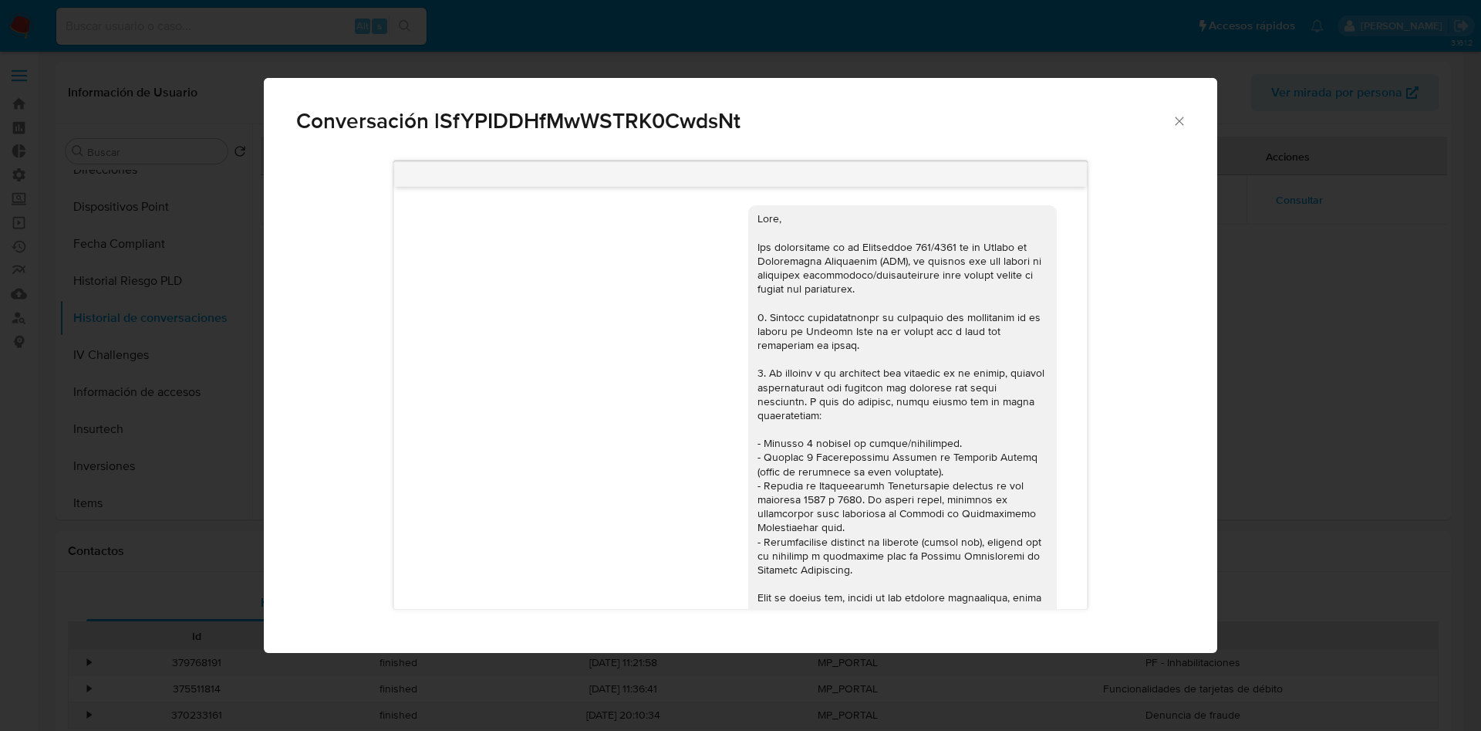
click at [1178, 123] on icon "Cerrar" at bounding box center [1179, 120] width 15 height 15
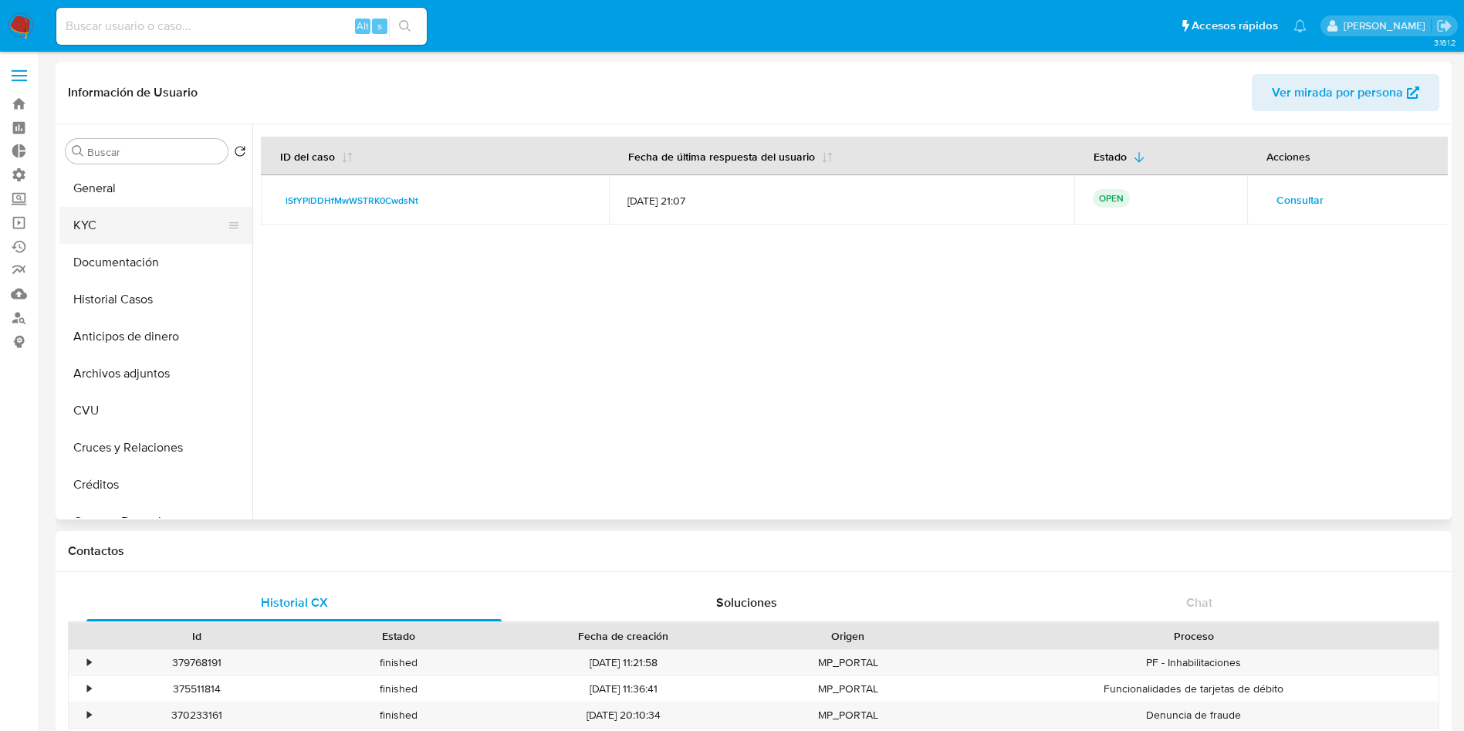
click at [107, 221] on button "KYC" at bounding box center [149, 225] width 181 height 37
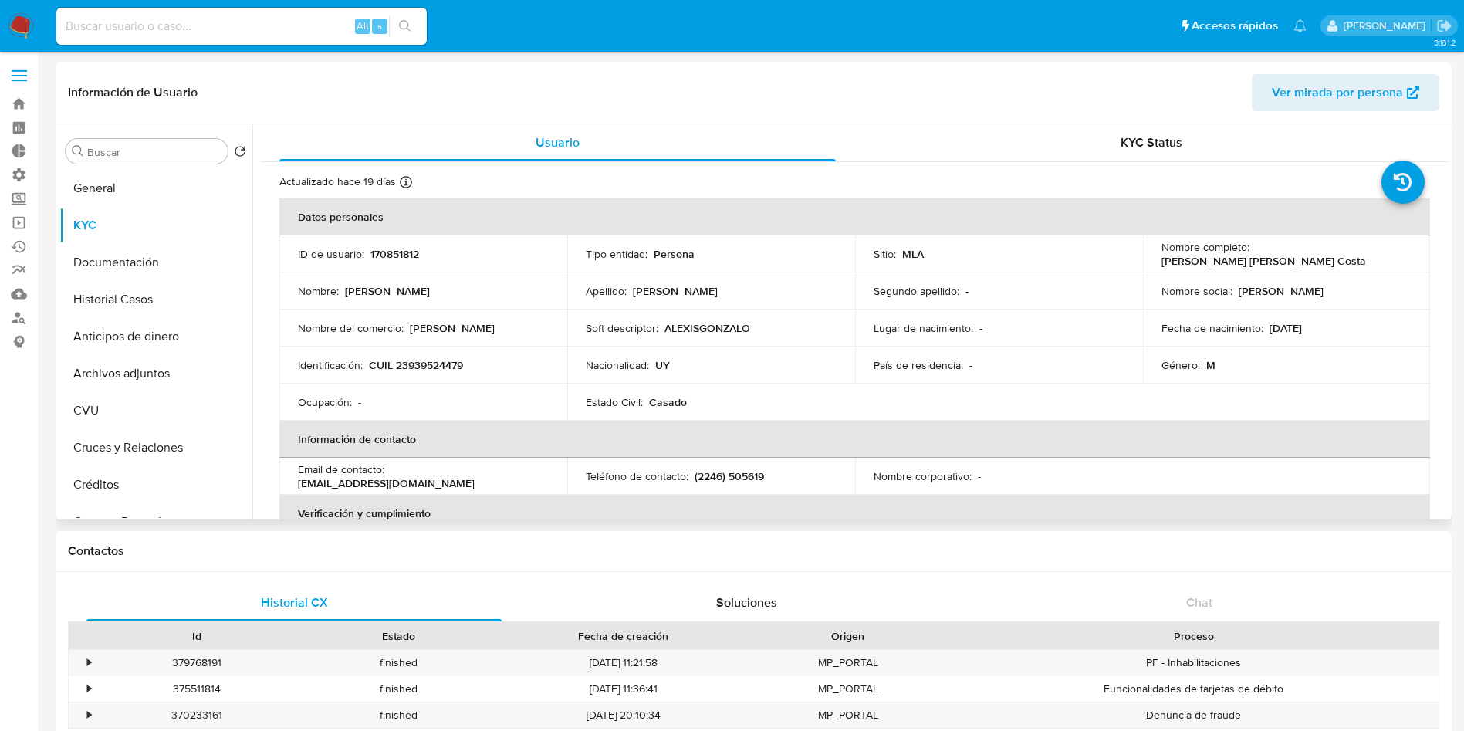
click at [407, 251] on p "170851812" at bounding box center [394, 254] width 49 height 14
copy p "170851812"
click at [401, 255] on p "170851812" at bounding box center [394, 254] width 49 height 14
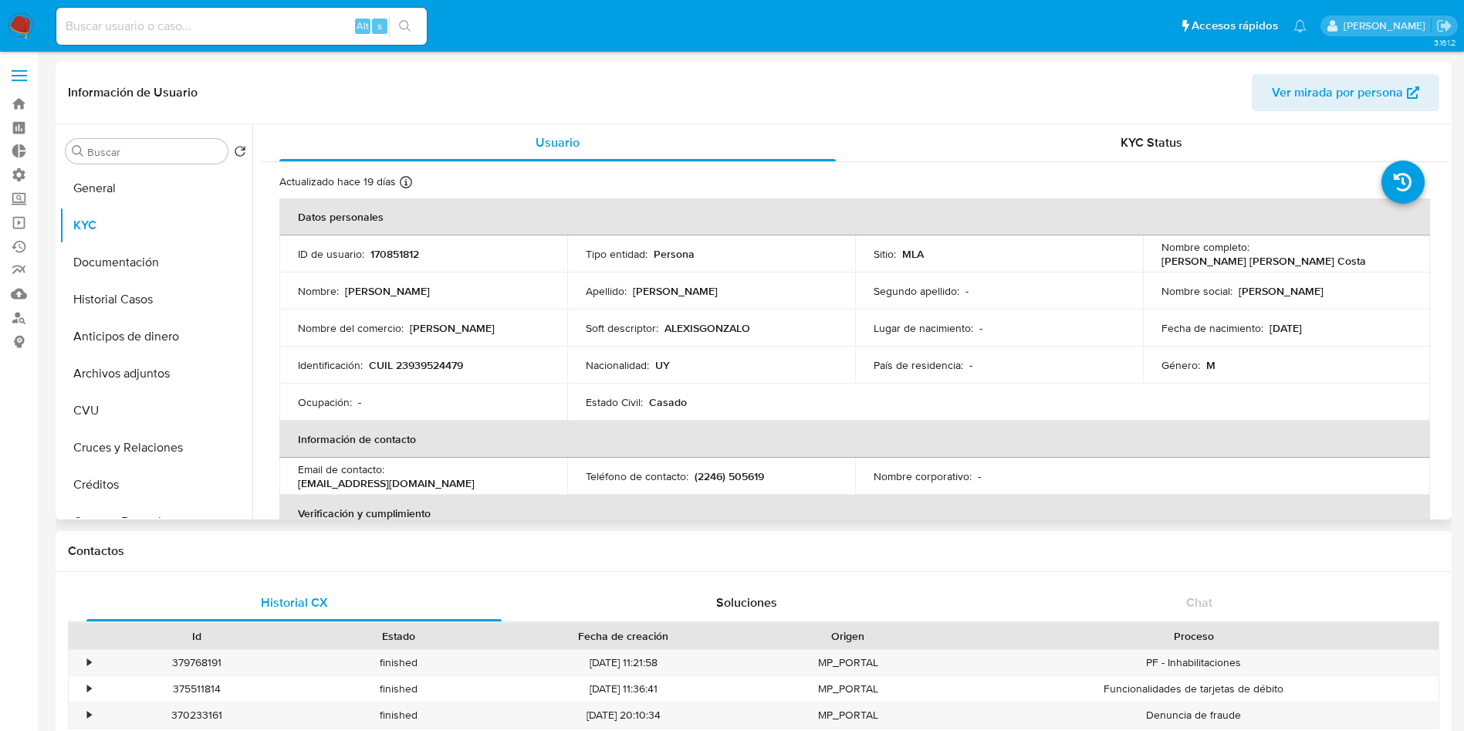
click at [438, 366] on p "CUIL 23939524479" at bounding box center [416, 365] width 94 height 14
copy p "23939524479"
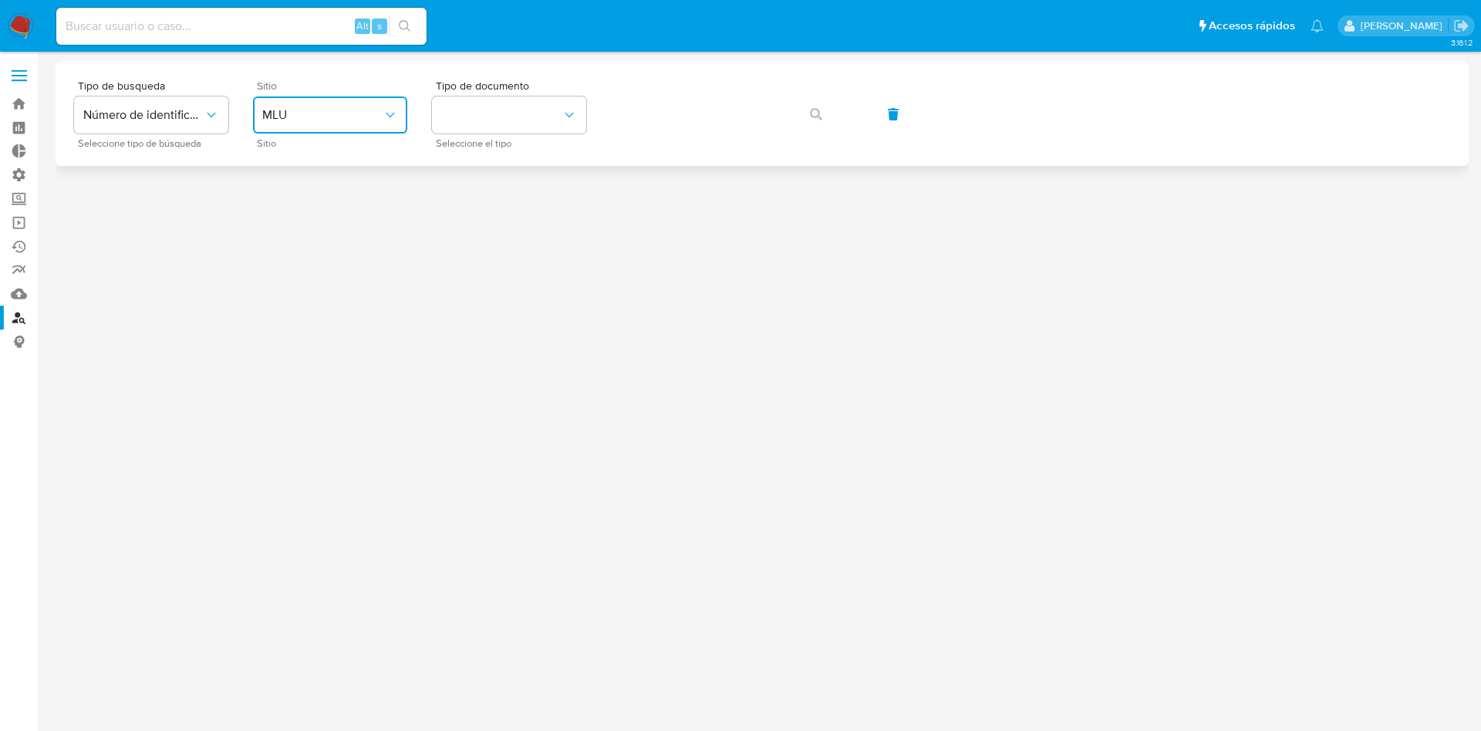
click at [321, 104] on button "MLU" at bounding box center [330, 114] width 154 height 37
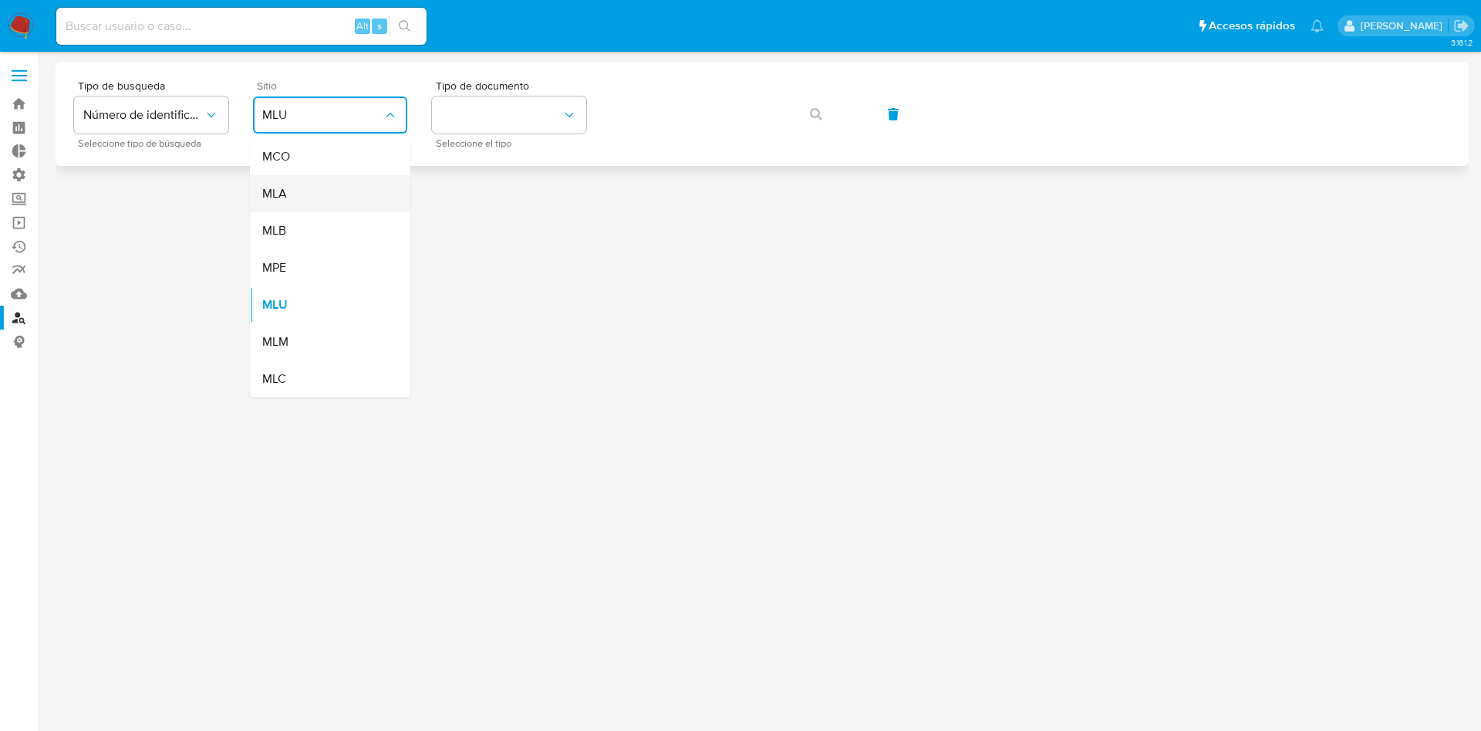
click at [298, 206] on div "MLA" at bounding box center [325, 193] width 127 height 37
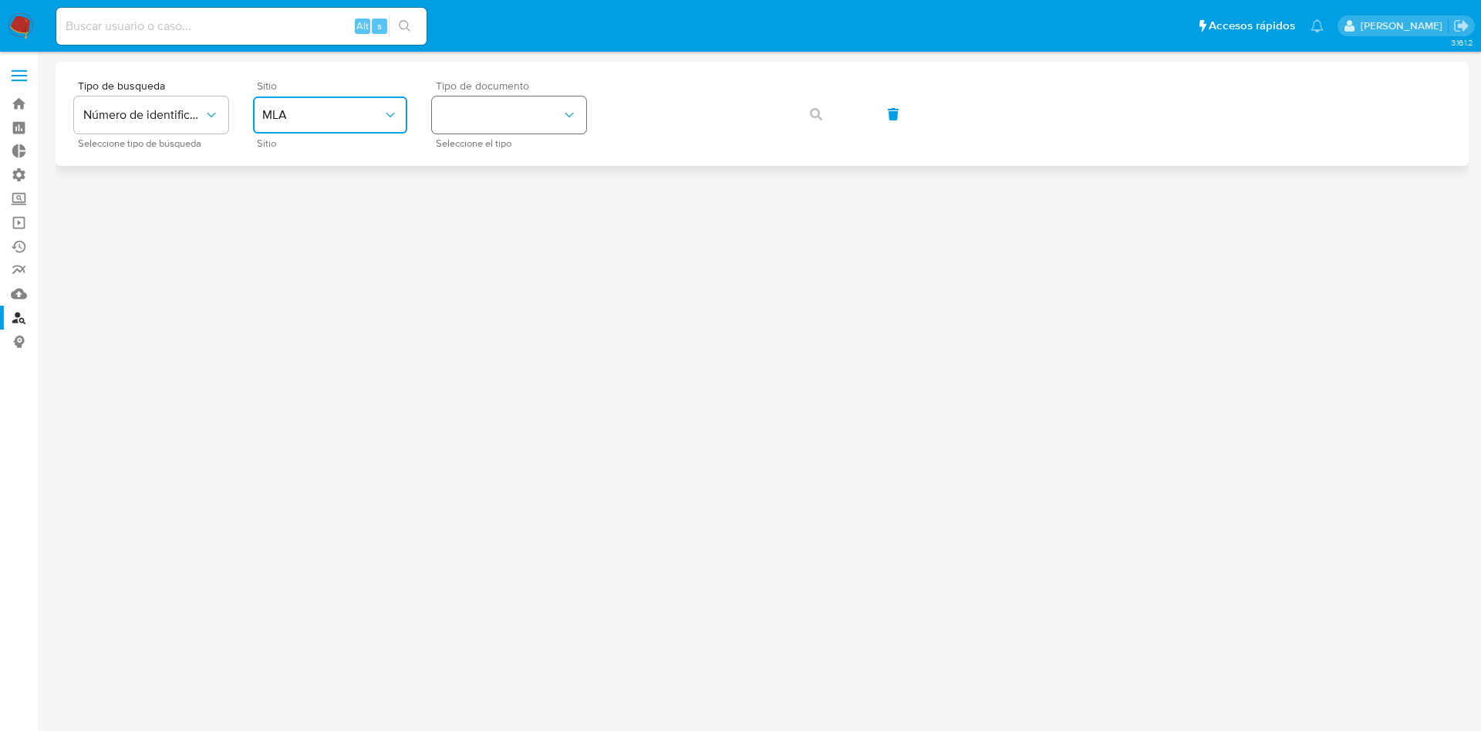
click at [481, 120] on button "identificationType" at bounding box center [509, 114] width 154 height 37
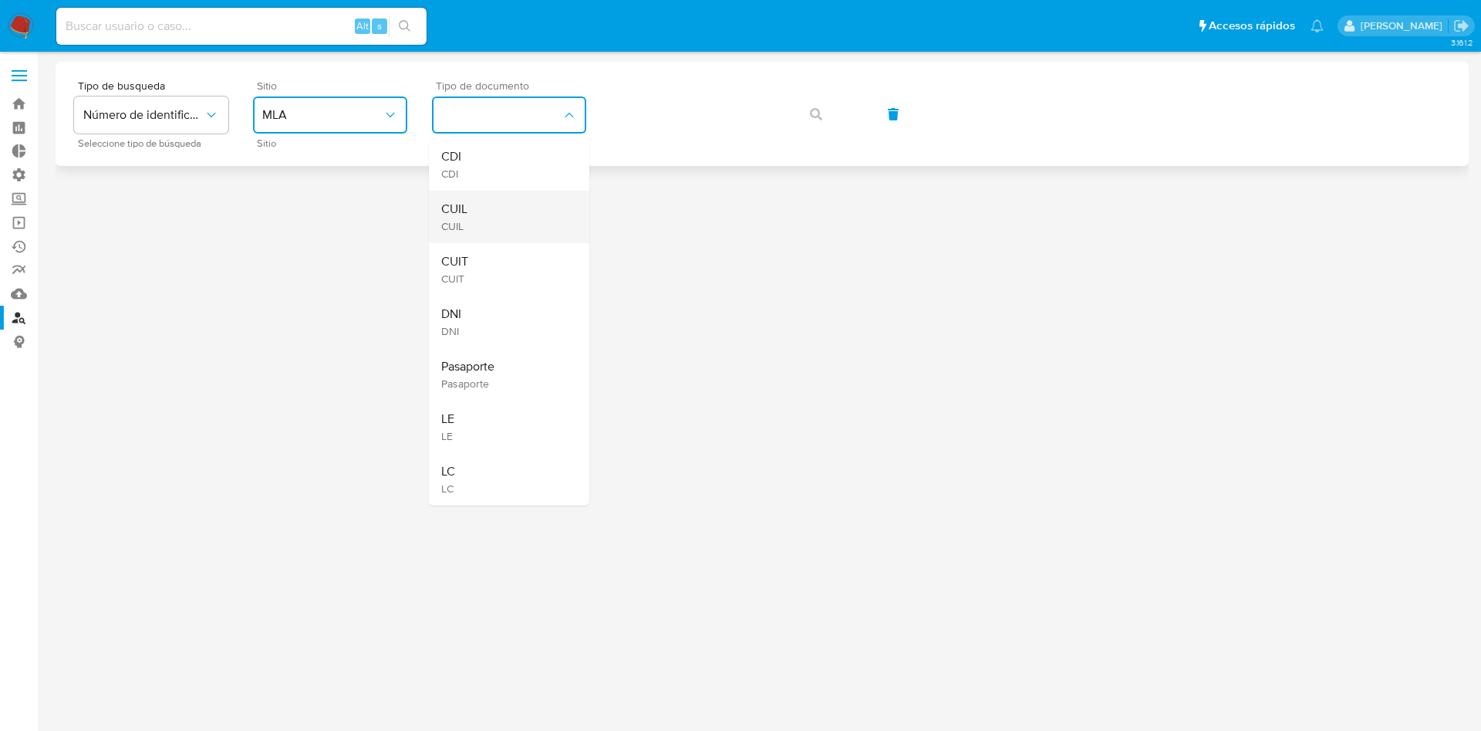
click at [464, 221] on span "CUIL" at bounding box center [454, 226] width 26 height 14
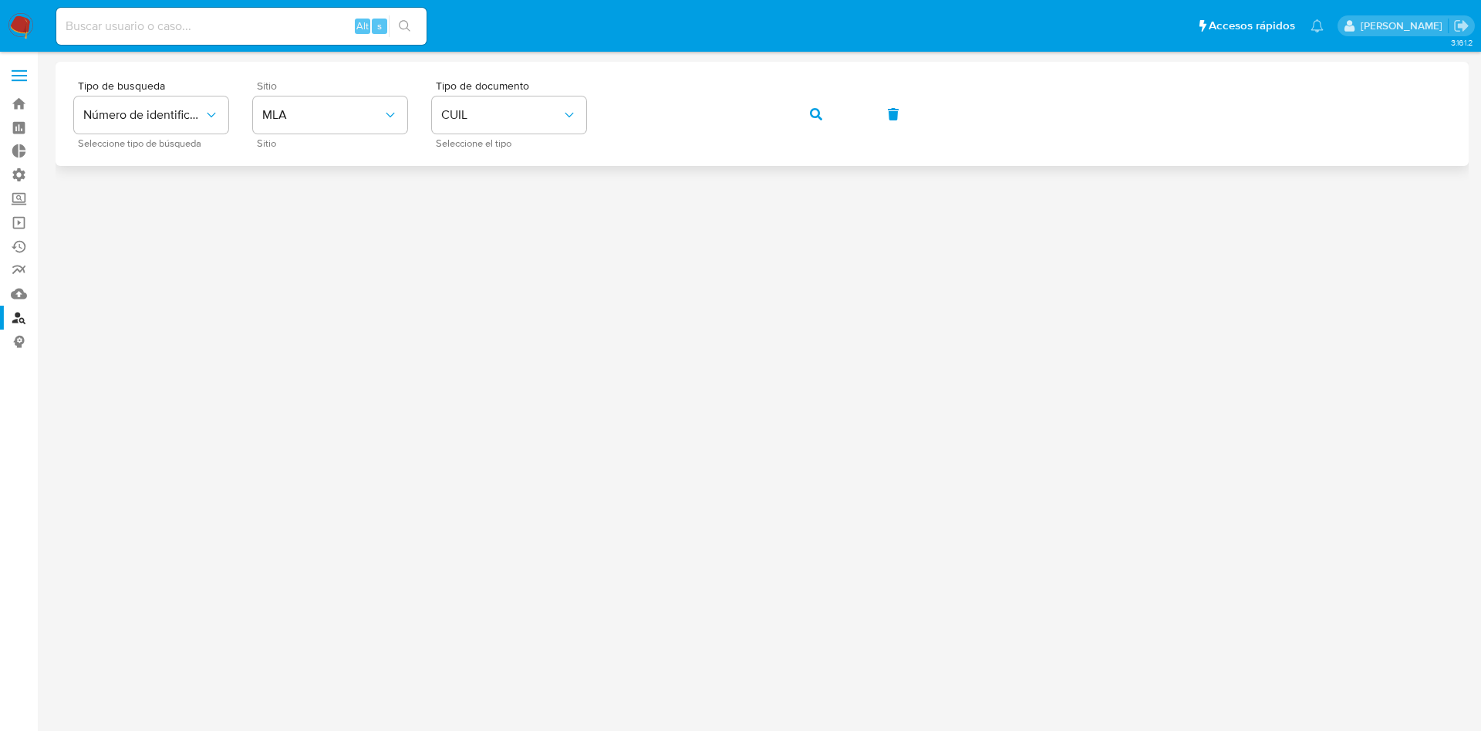
click at [816, 111] on icon "button" at bounding box center [816, 114] width 12 height 12
